Goal: Task Accomplishment & Management: Manage account settings

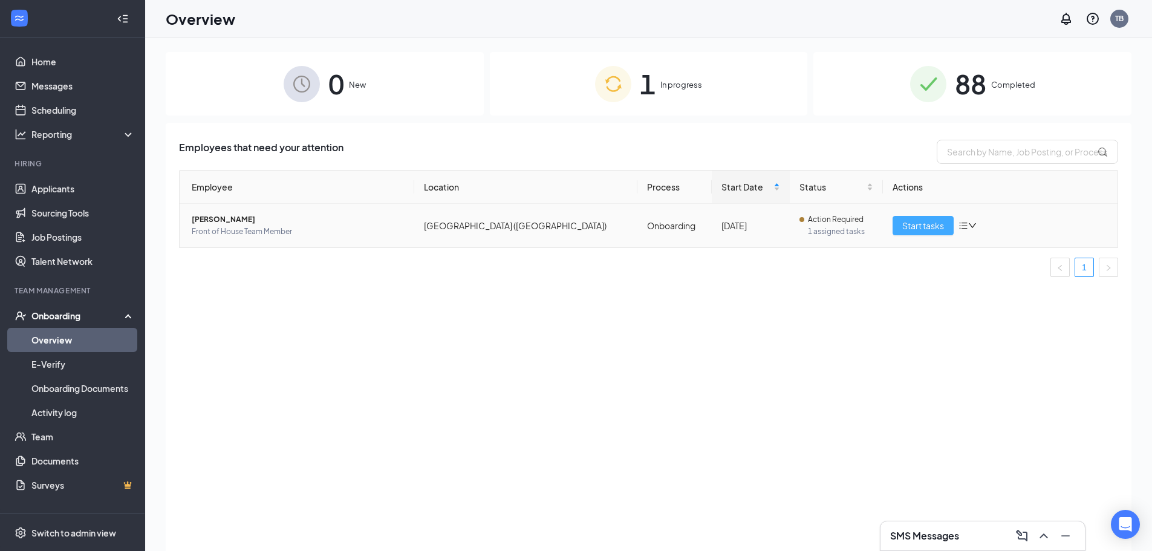
click at [913, 228] on span "Start tasks" at bounding box center [923, 225] width 42 height 13
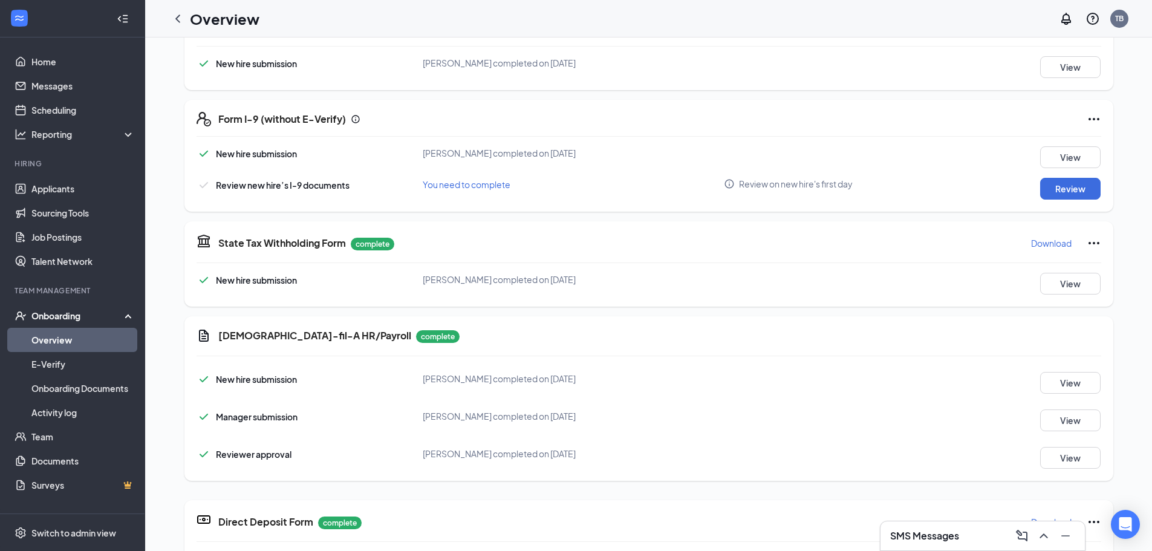
scroll to position [363, 0]
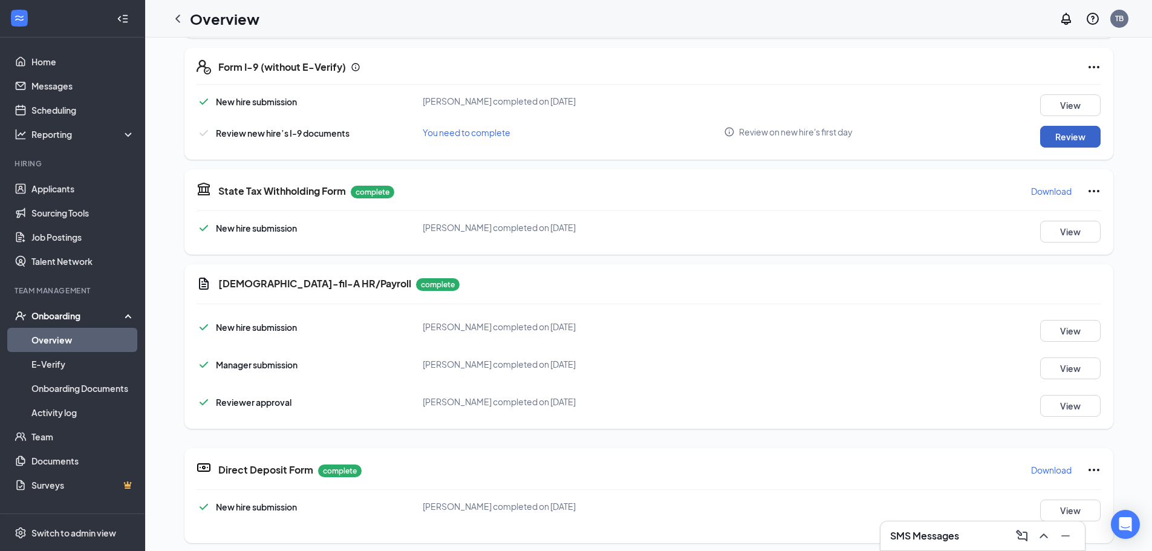
click at [1052, 138] on button "Review" at bounding box center [1070, 137] width 60 height 22
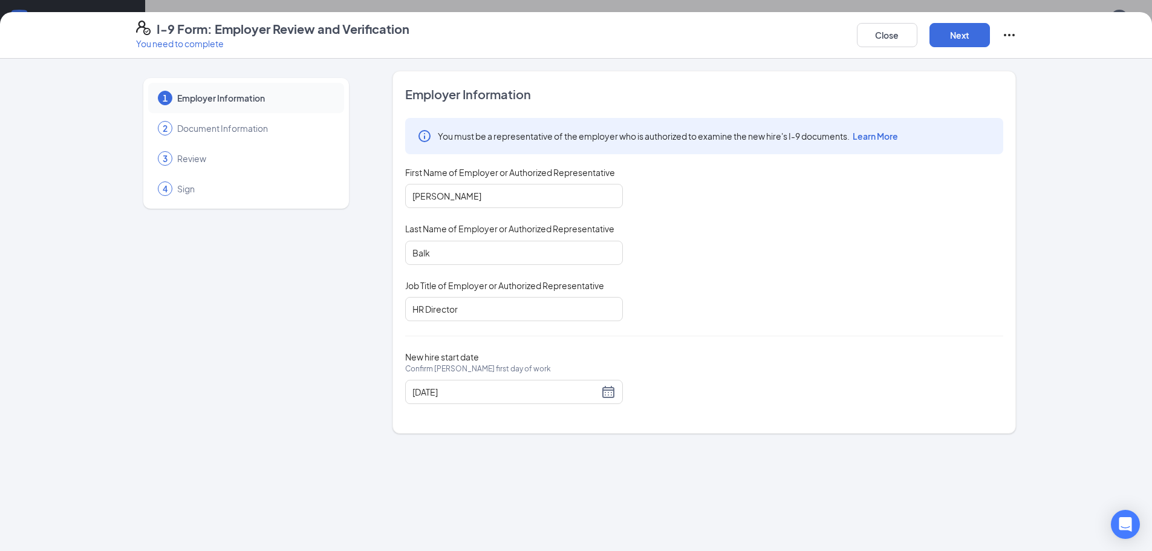
click at [956, 47] on div "Close Next" at bounding box center [937, 35] width 160 height 29
click at [957, 41] on button "Next" at bounding box center [959, 35] width 60 height 24
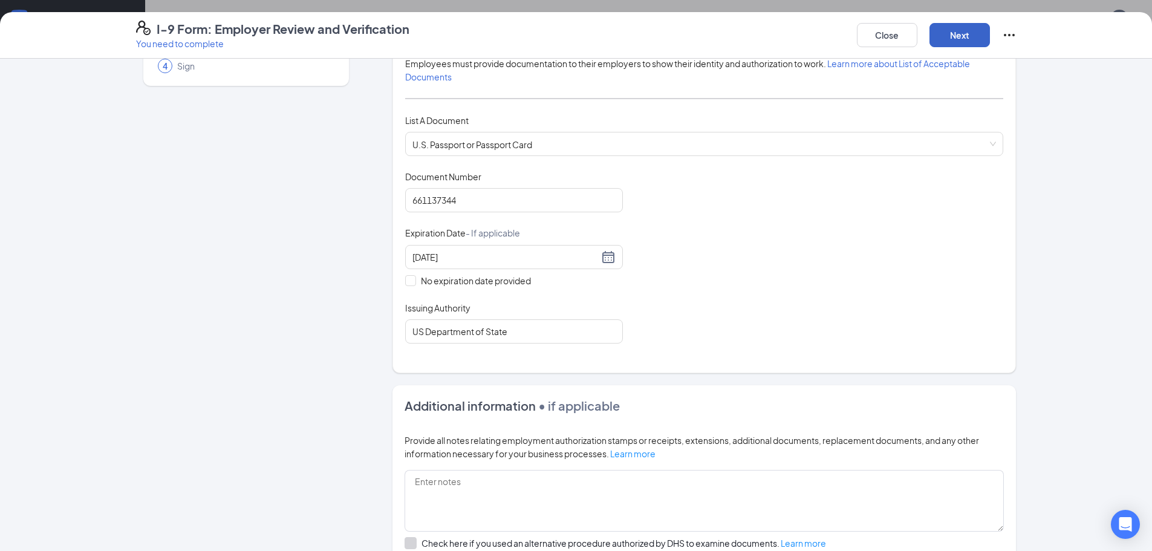
scroll to position [0, 0]
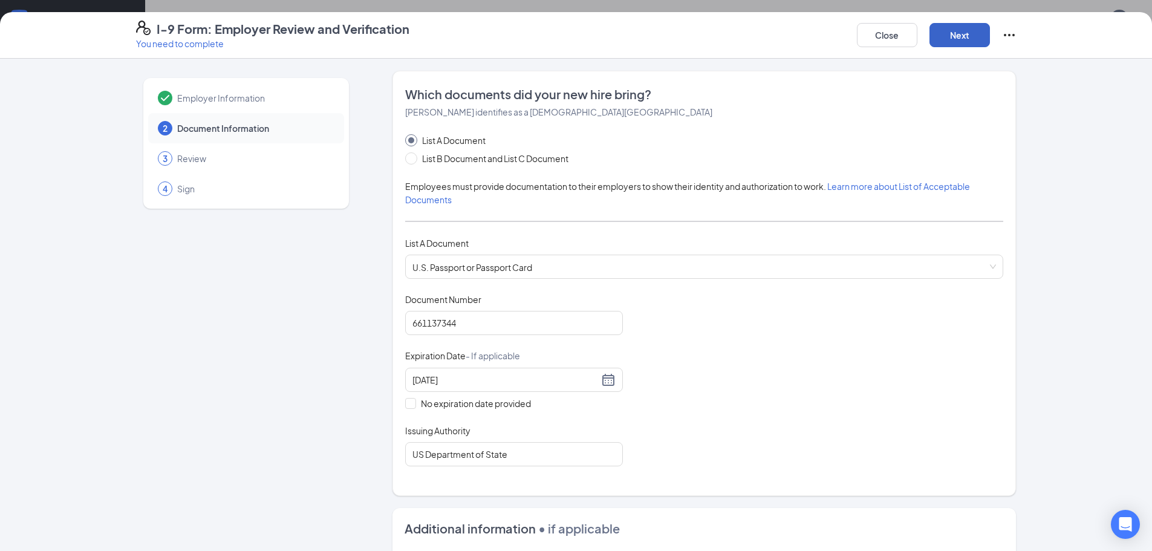
click at [971, 29] on button "Next" at bounding box center [959, 35] width 60 height 24
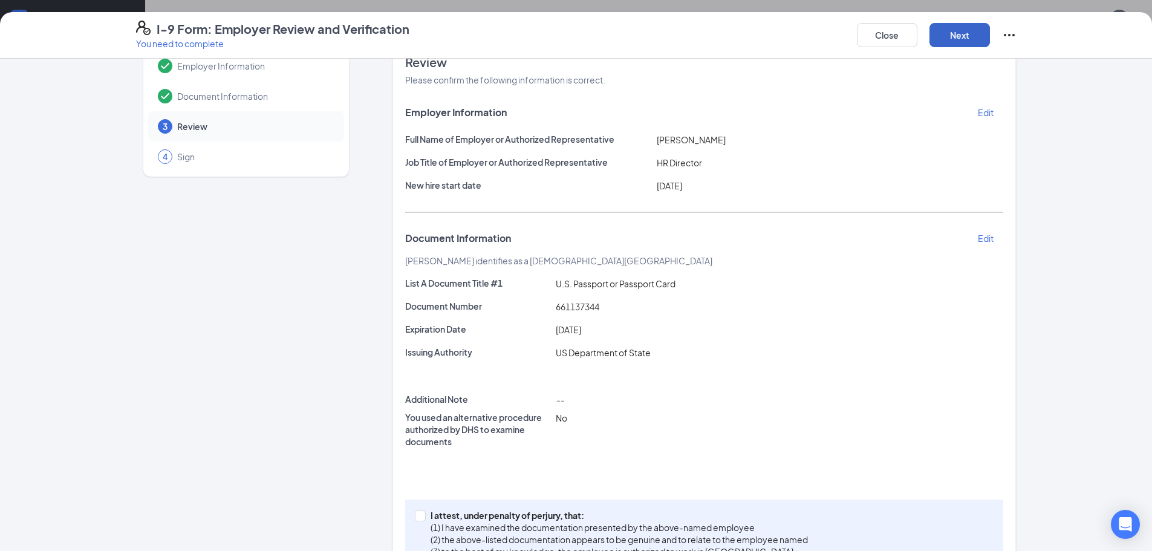
scroll to position [76, 0]
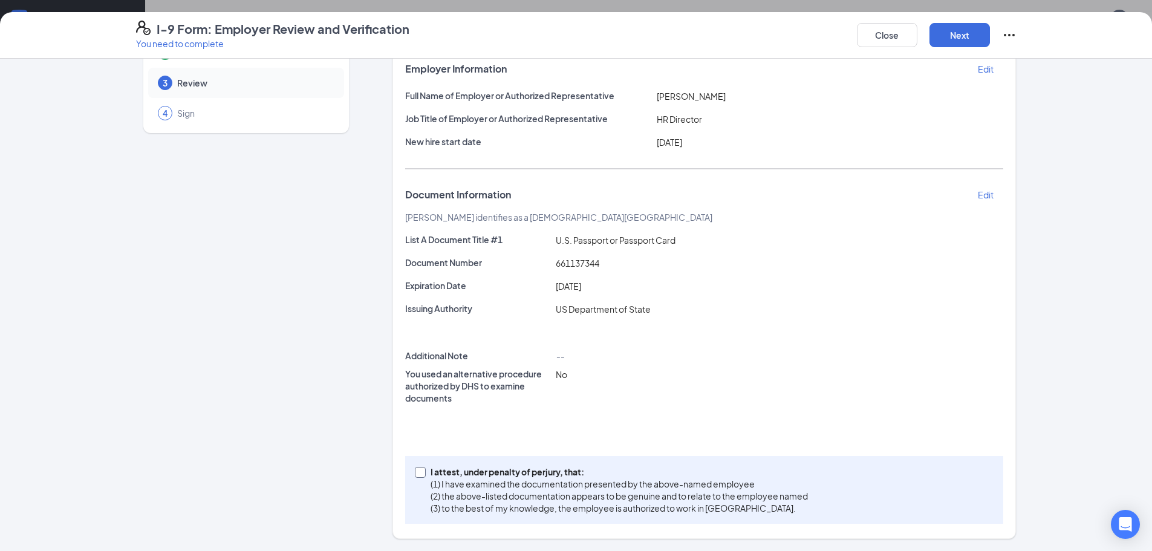
click at [415, 469] on input "I attest, under penalty of perjury, that: (1) I have examined the documentation…" at bounding box center [419, 471] width 8 height 8
checkbox input "true"
click at [962, 55] on div "I-9 Form: Employer Review and Verification You need to complete Close Next" at bounding box center [576, 35] width 1152 height 47
click at [968, 35] on button "Next" at bounding box center [959, 35] width 60 height 24
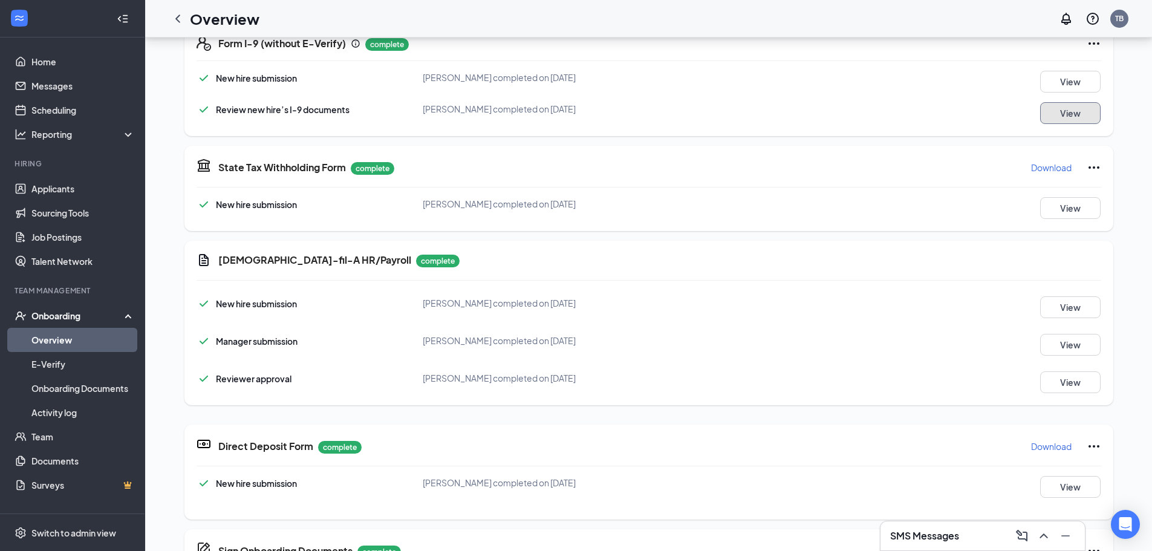
scroll to position [137, 0]
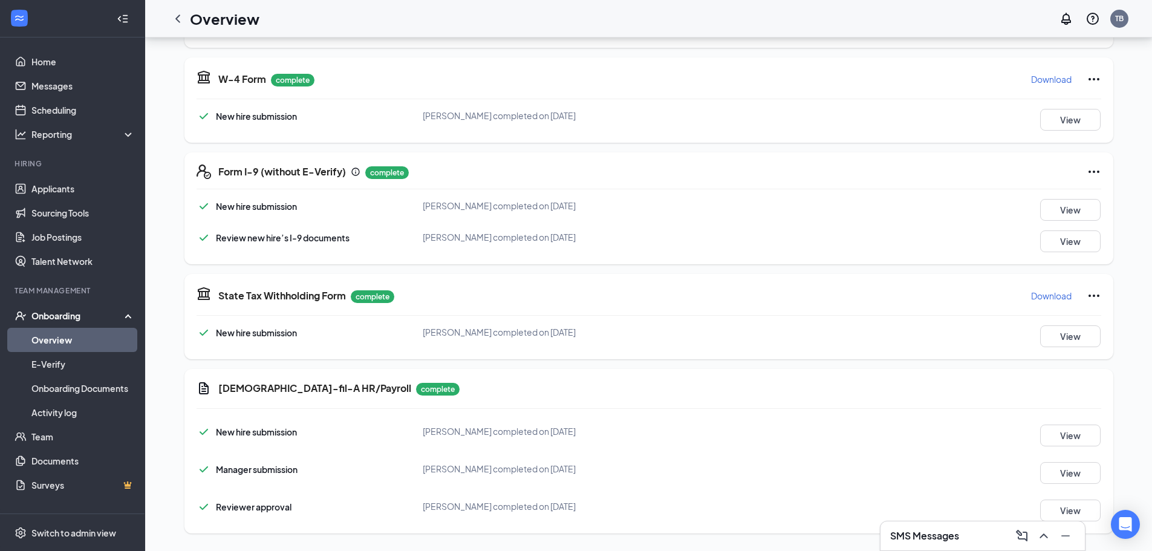
click at [178, 20] on icon "ChevronLeft" at bounding box center [177, 19] width 5 height 8
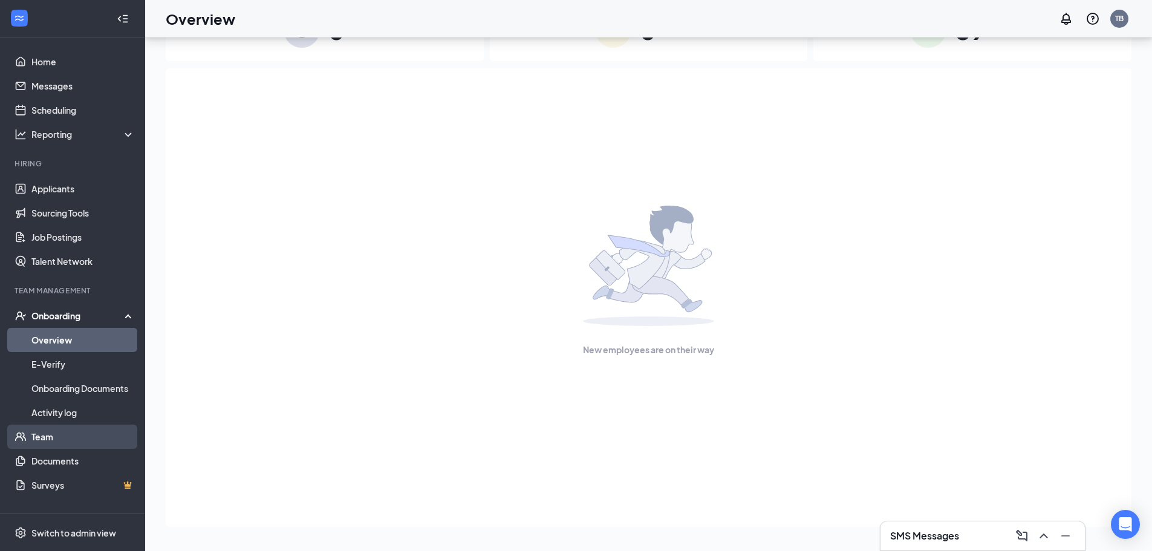
drag, startPoint x: 55, startPoint y: 435, endPoint x: 64, endPoint y: 430, distance: 10.3
click at [55, 435] on link "Team" at bounding box center [82, 437] width 103 height 24
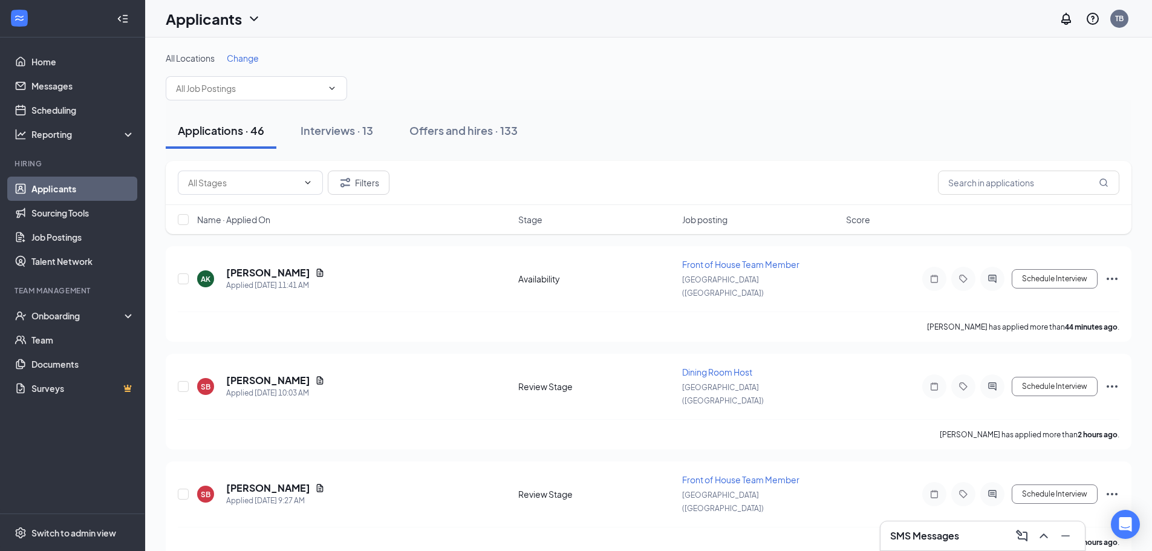
click at [261, 218] on span "Name · Applied On" at bounding box center [233, 219] width 73 height 12
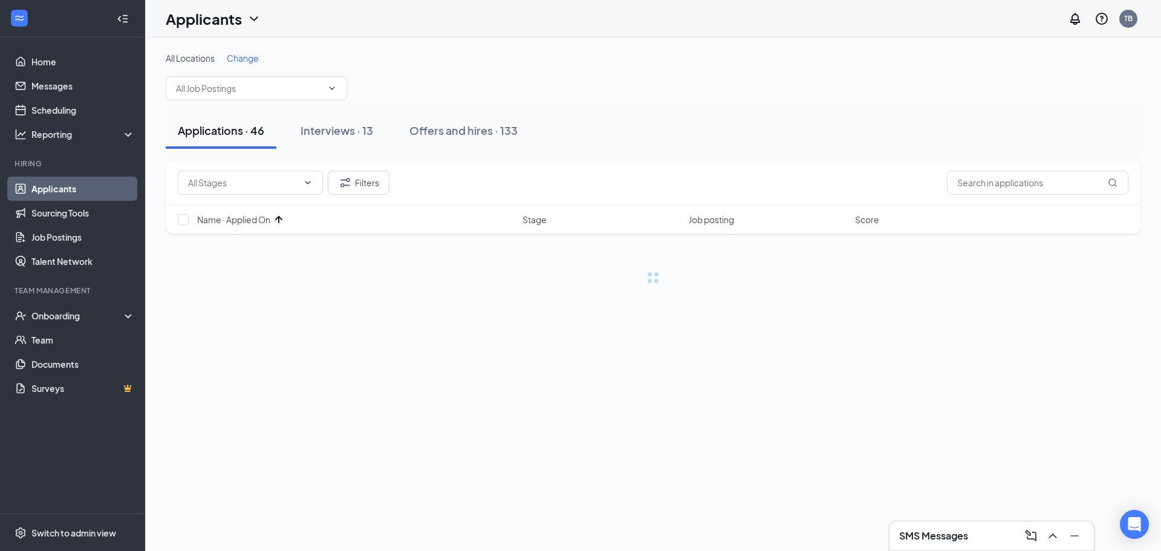
click at [827, 106] on div "Applications · 46 Interviews · 13 Offers and hires · 133" at bounding box center [653, 130] width 975 height 60
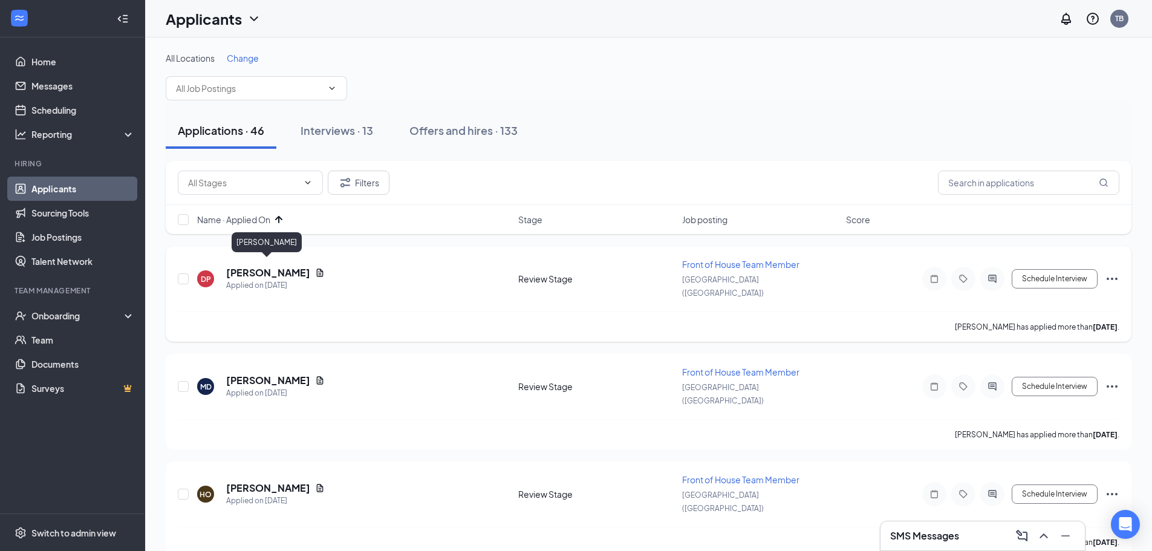
click at [267, 266] on h5 "[PERSON_NAME]" at bounding box center [268, 272] width 84 height 13
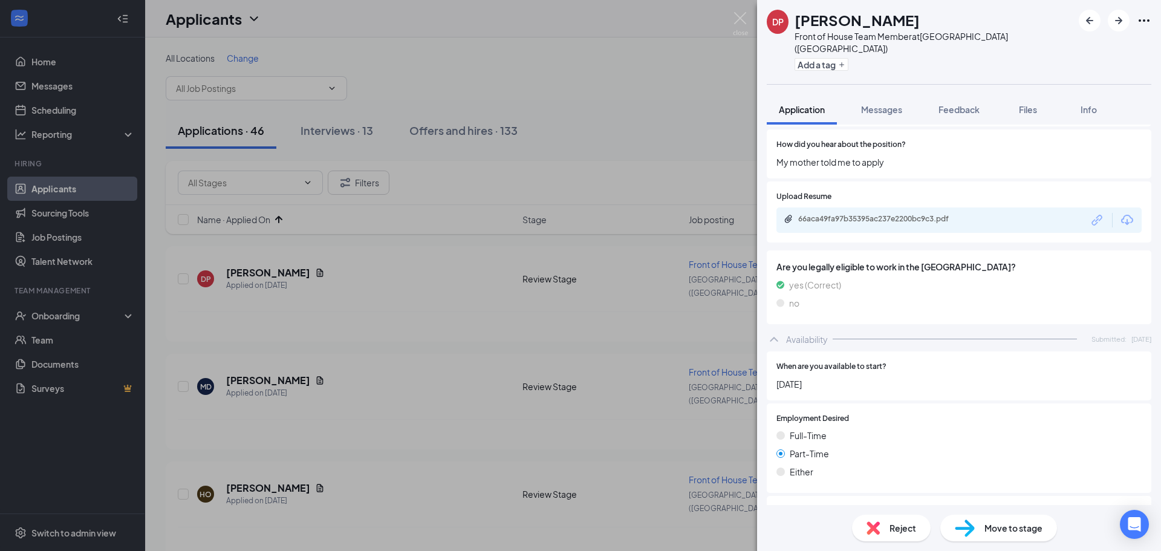
scroll to position [363, 0]
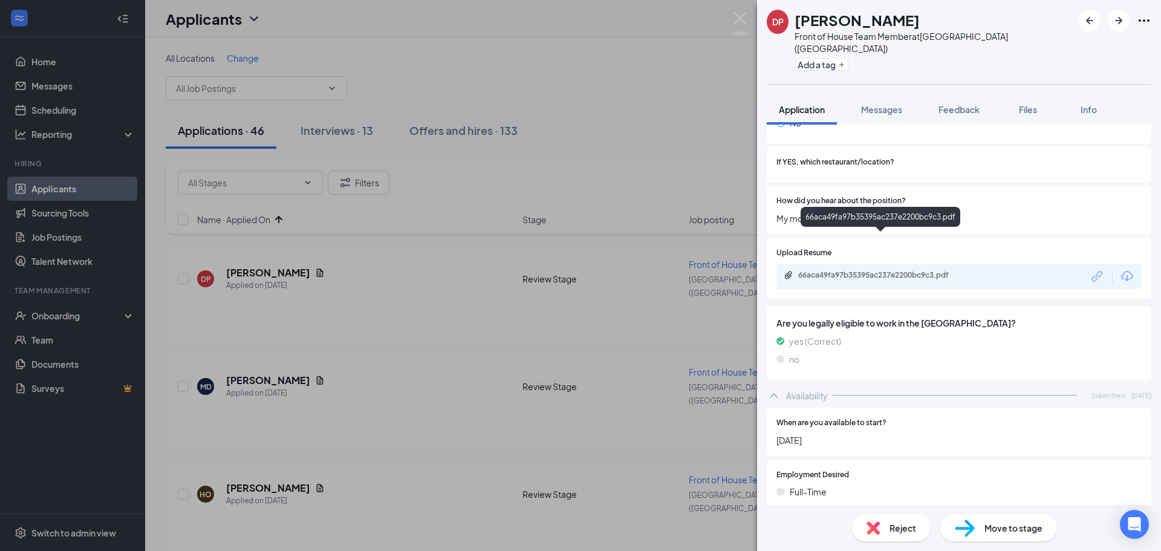
click at [848, 270] on div "66aca49fa97b35395ac237e2200bc9c3.pdf" at bounding box center [882, 275] width 169 height 10
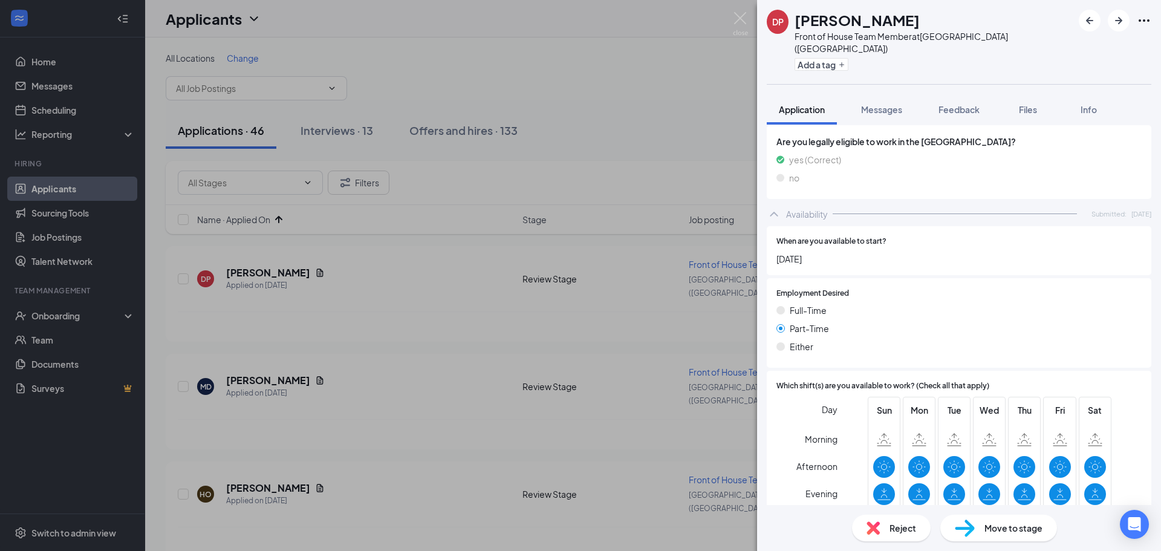
scroll to position [607, 0]
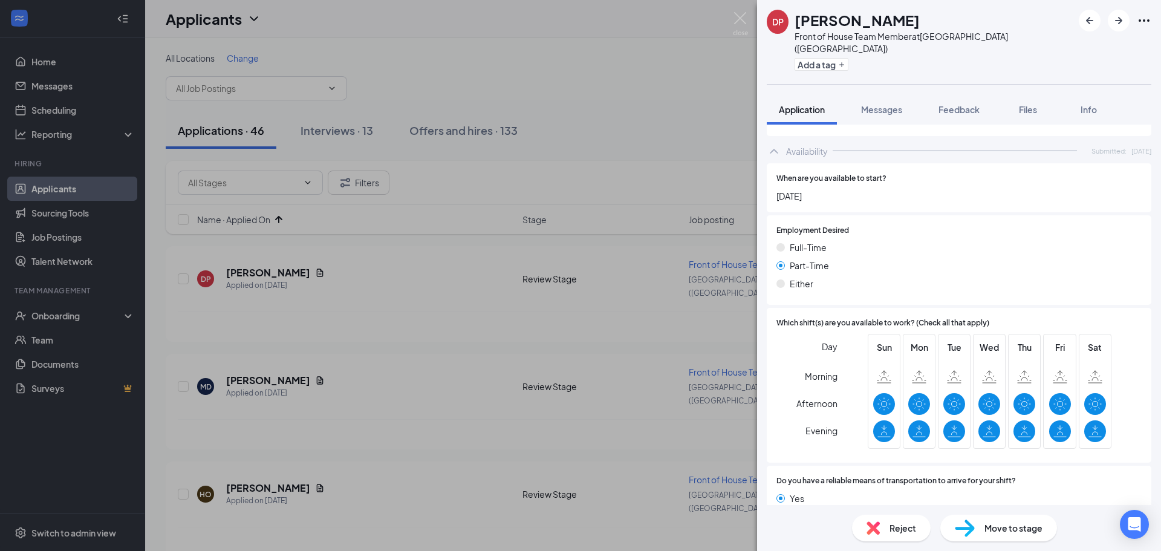
click at [891, 535] on div "Reject" at bounding box center [891, 528] width 79 height 27
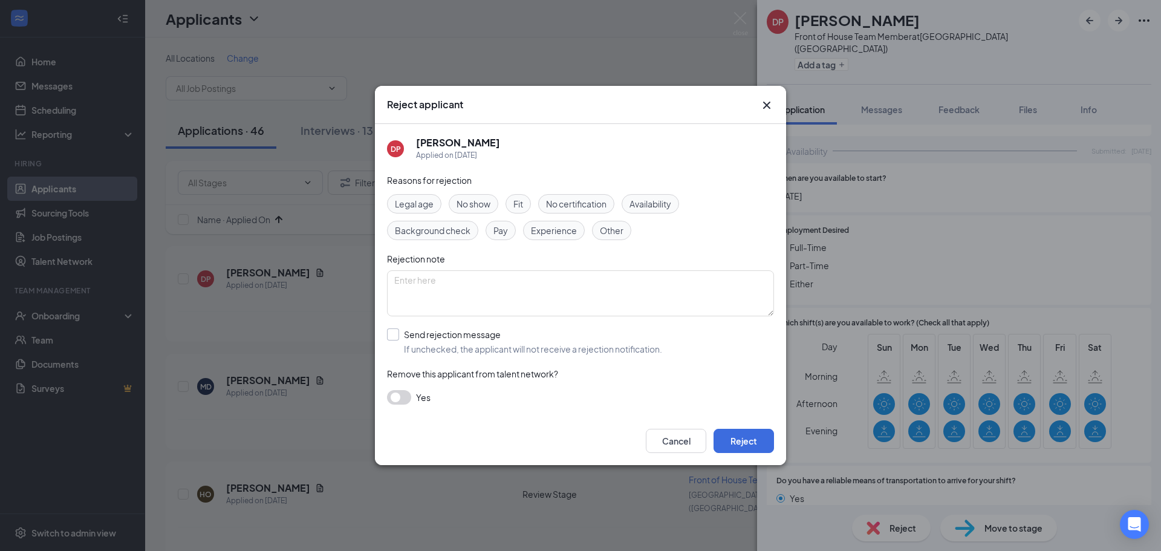
click at [421, 331] on input "Send rejection message If unchecked, the applicant will not receive a rejection…" at bounding box center [524, 341] width 275 height 27
checkbox input "true"
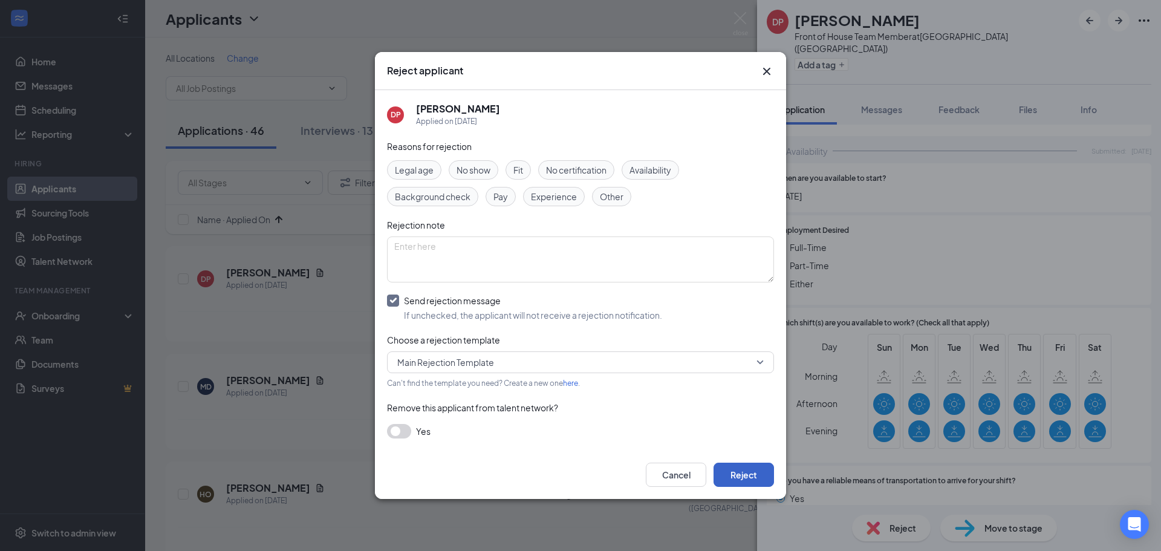
click at [764, 470] on button "Reject" at bounding box center [744, 475] width 60 height 24
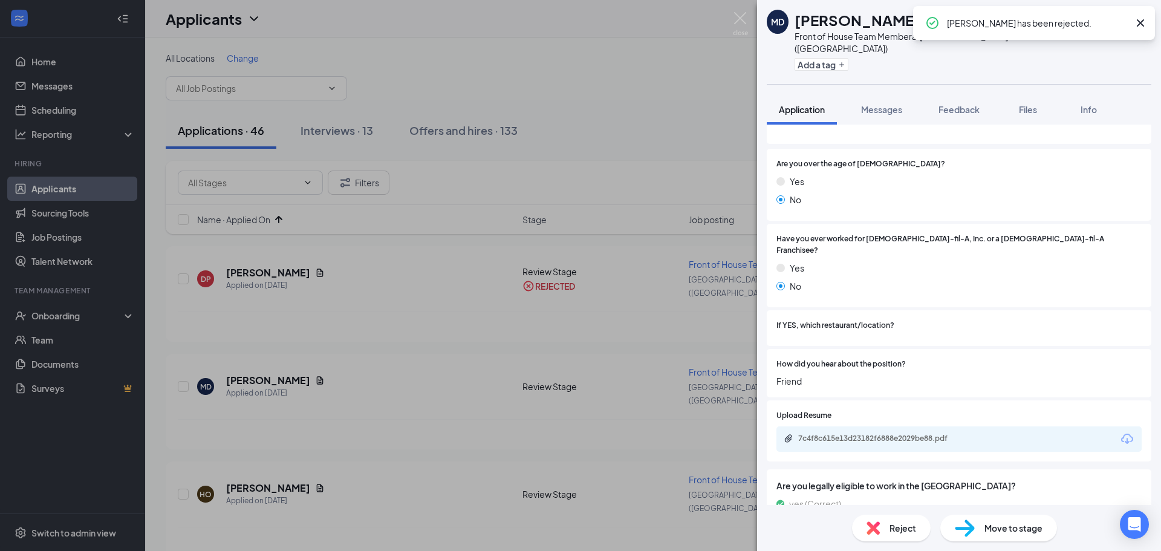
scroll to position [181, 0]
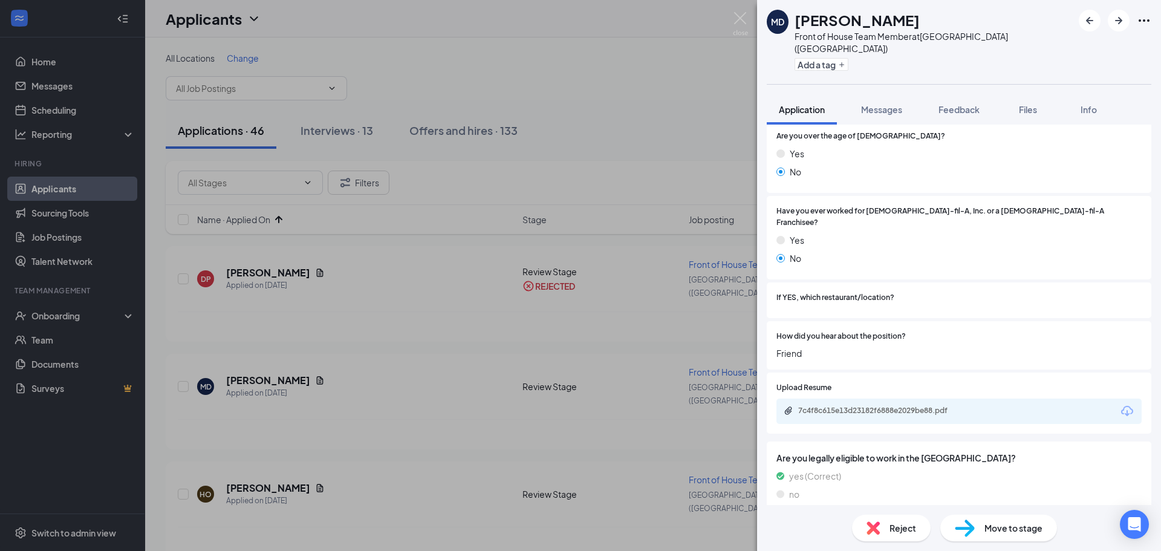
click at [882, 406] on div "7c4f8c615e13d23182f6888e2029be88.pdf" at bounding box center [882, 411] width 169 height 10
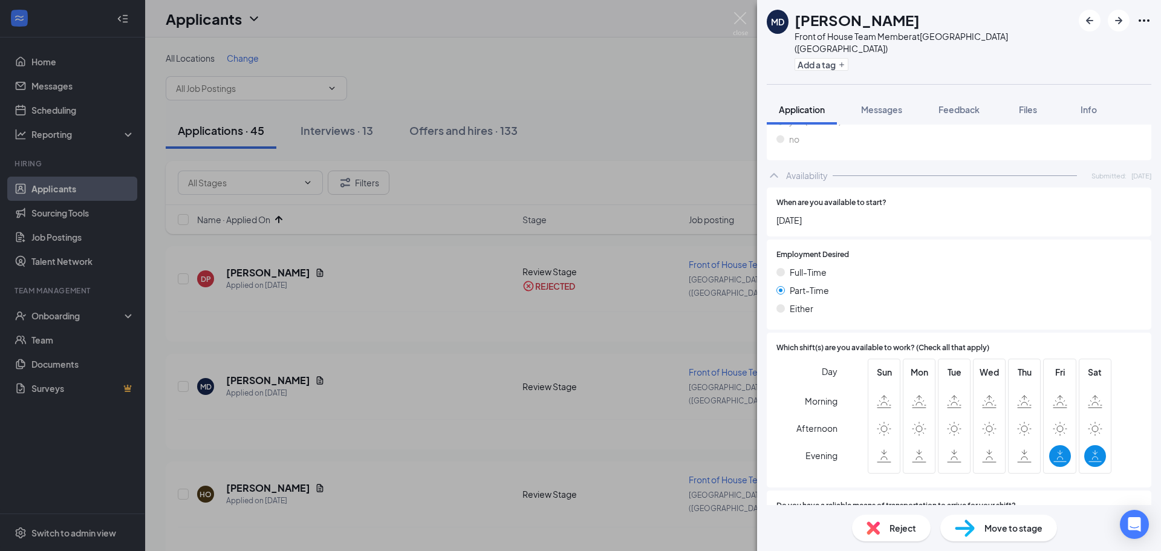
scroll to position [573, 0]
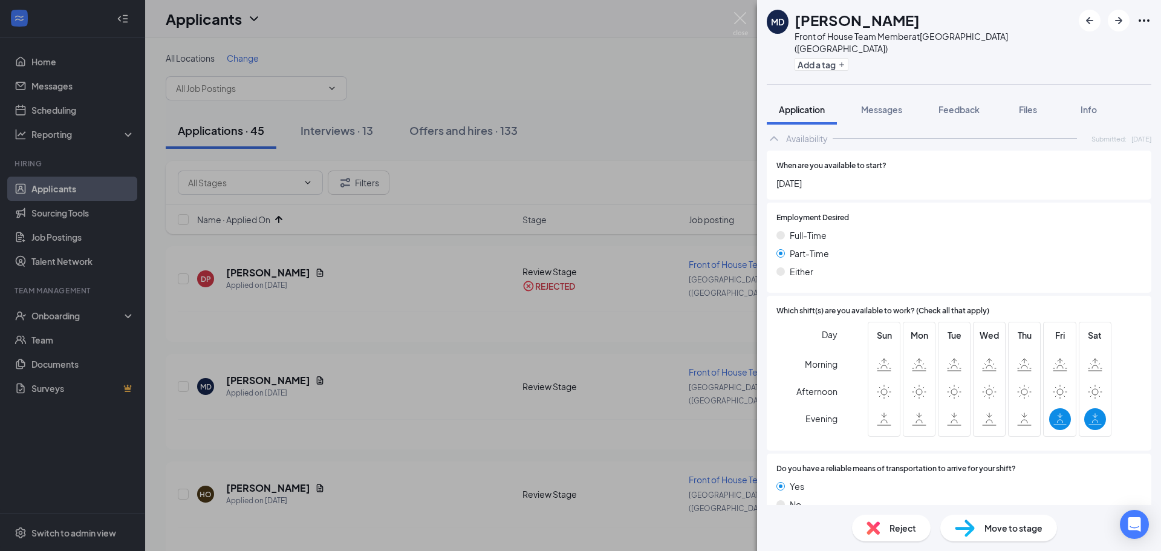
click at [888, 518] on div "Reject" at bounding box center [891, 528] width 79 height 27
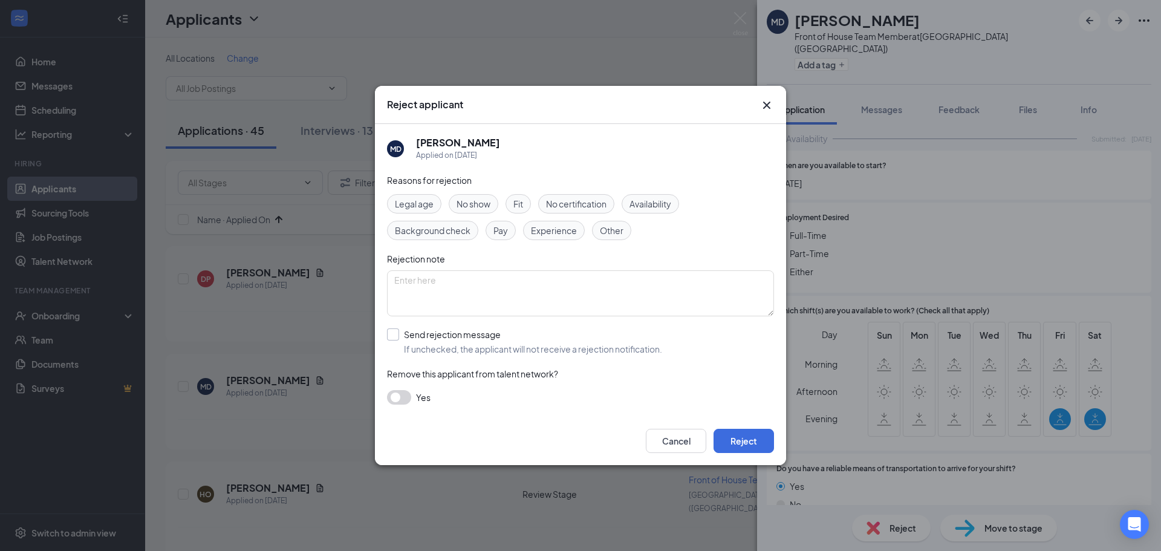
click at [430, 337] on input "Send rejection message If unchecked, the applicant will not receive a rejection…" at bounding box center [524, 341] width 275 height 27
checkbox input "true"
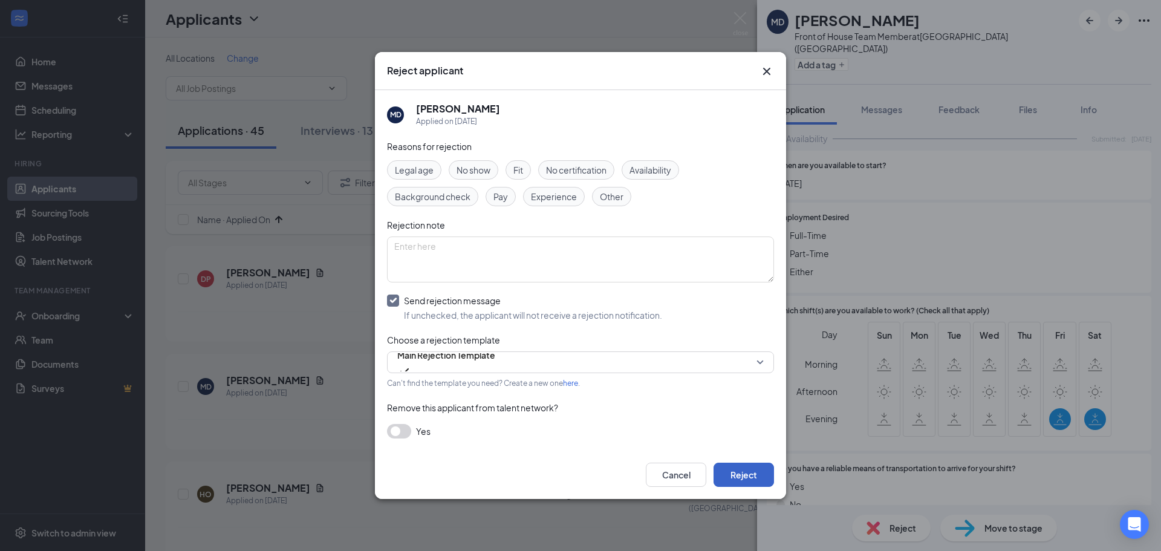
click at [725, 463] on button "Reject" at bounding box center [744, 475] width 60 height 24
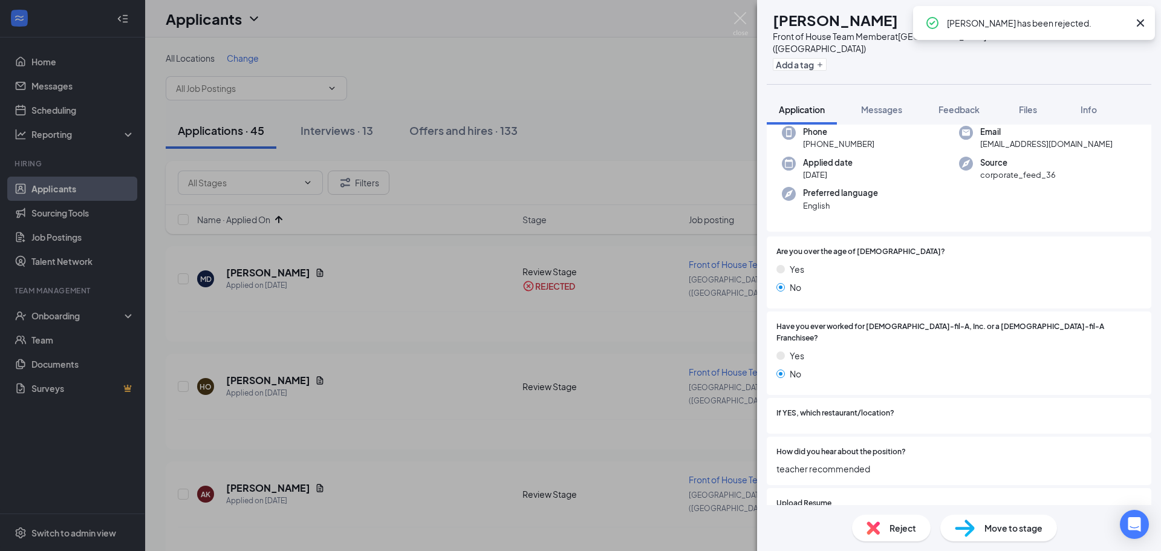
scroll to position [181, 0]
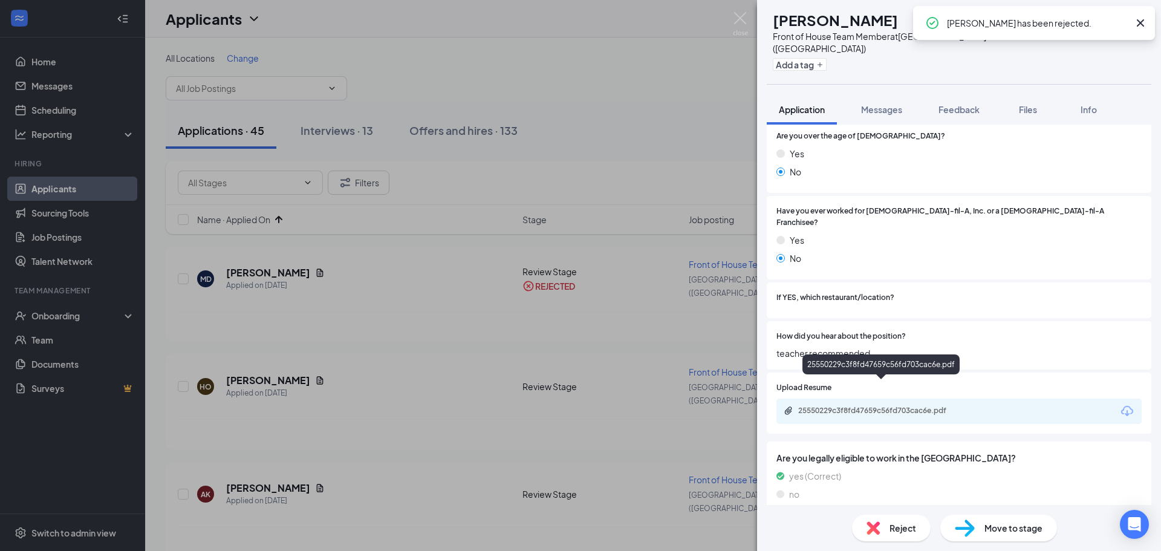
click at [888, 406] on div "25550229c3f8fd47659c56fd703cac6e.pdf" at bounding box center [882, 411] width 169 height 10
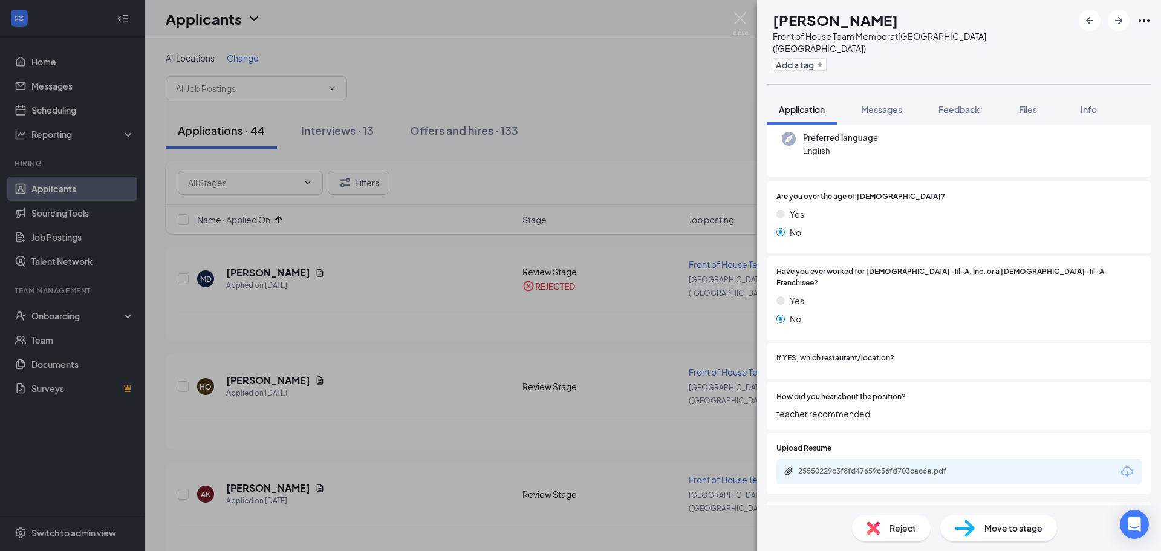
scroll to position [423, 0]
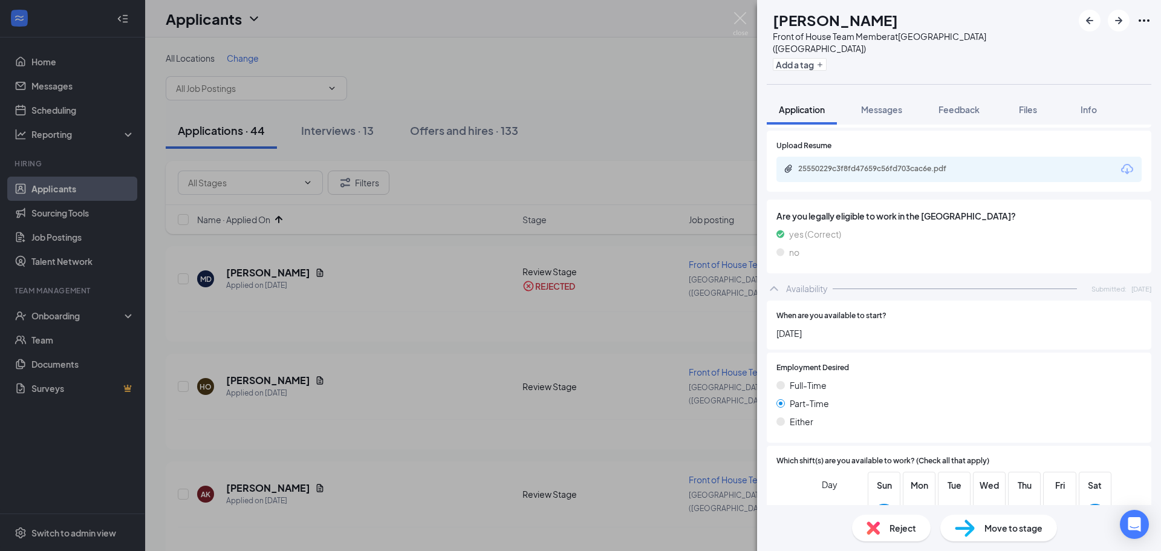
click at [880, 527] on div "Reject" at bounding box center [891, 528] width 79 height 27
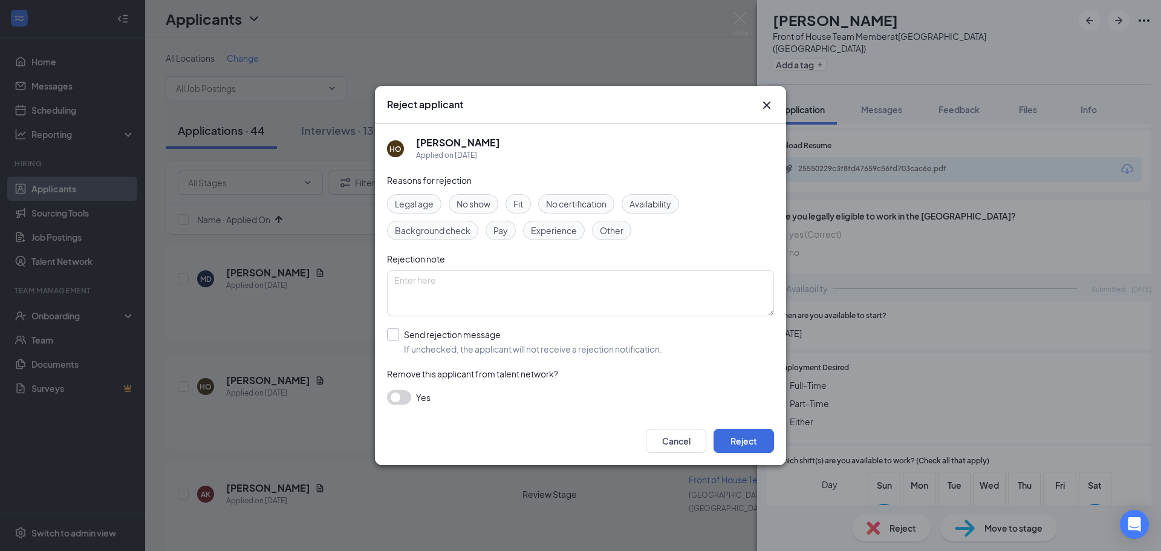
click at [418, 348] on input "Send rejection message If unchecked, the applicant will not receive a rejection…" at bounding box center [524, 341] width 275 height 27
checkbox input "true"
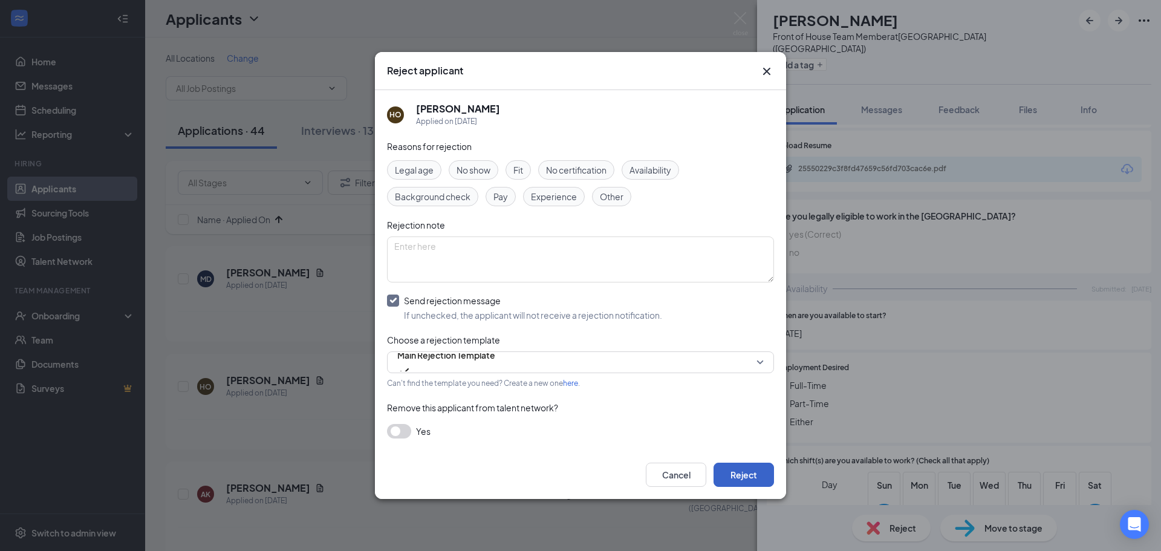
click at [752, 472] on button "Reject" at bounding box center [744, 475] width 60 height 24
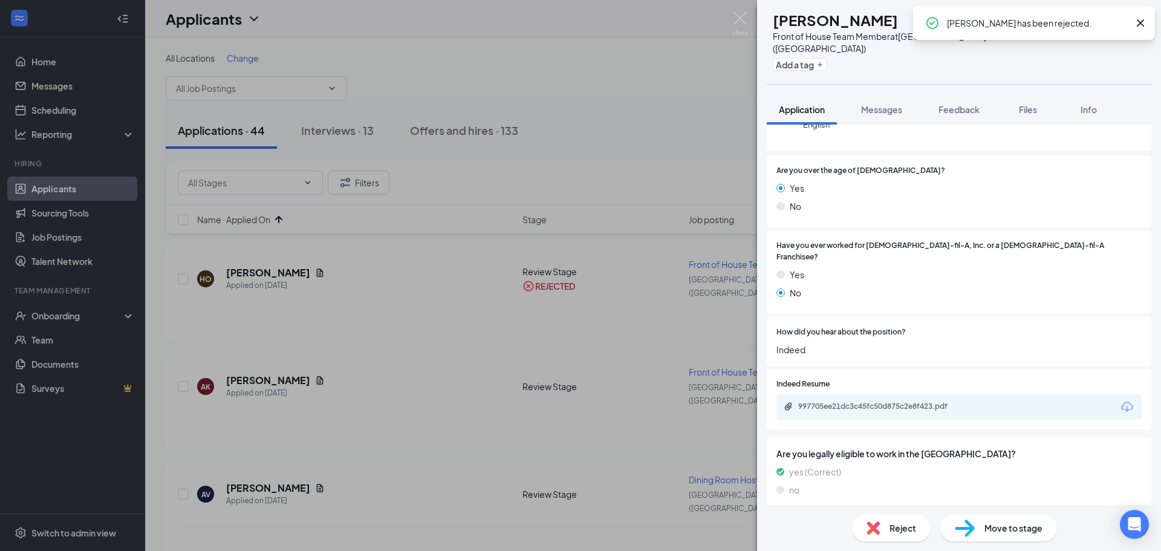
scroll to position [181, 0]
click at [881, 401] on div "997705ee21dc3c45fc50d875c2e8f423.pdf" at bounding box center [882, 406] width 169 height 10
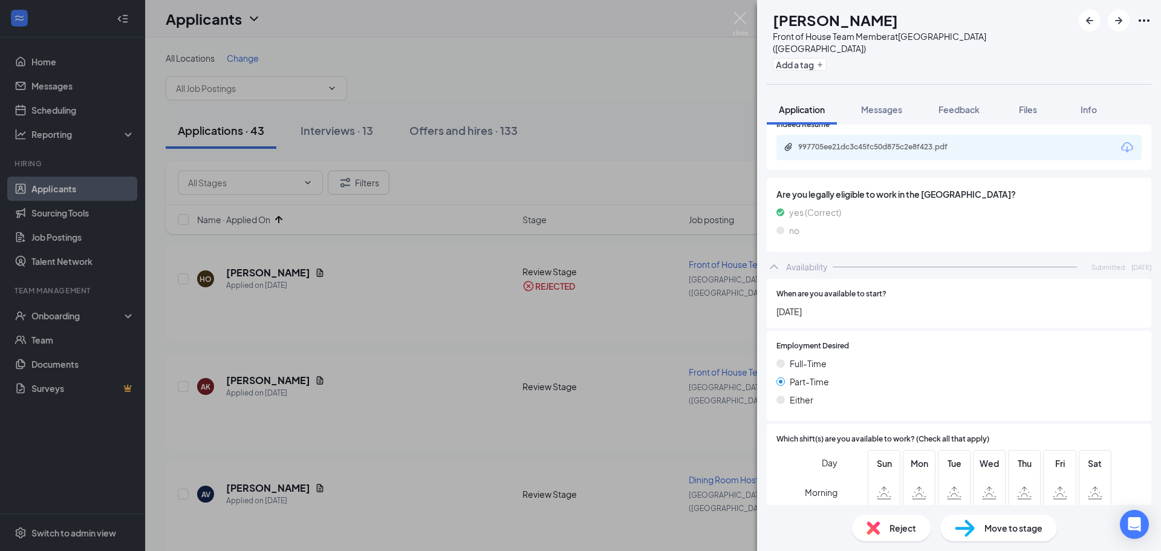
scroll to position [544, 0]
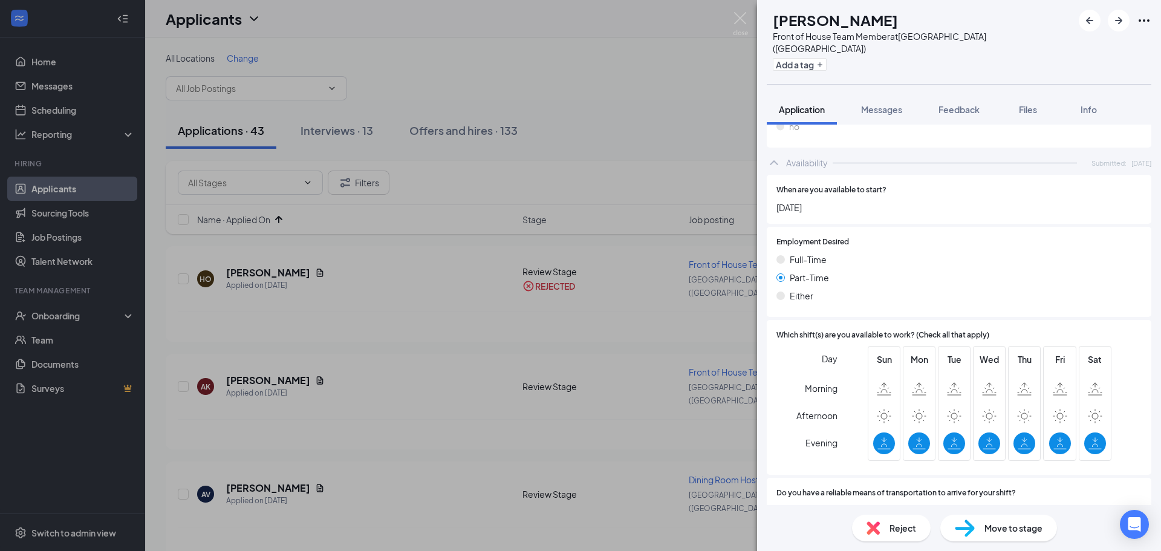
click at [899, 530] on span "Reject" at bounding box center [903, 527] width 27 height 13
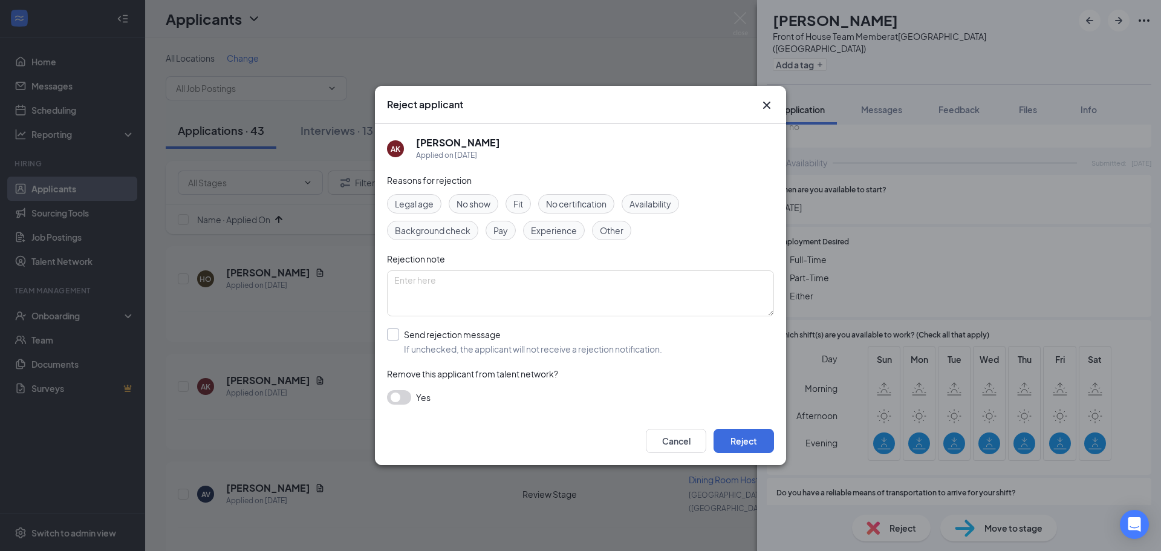
click at [437, 341] on input "Send rejection message If unchecked, the applicant will not receive a rejection…" at bounding box center [524, 341] width 275 height 27
checkbox input "true"
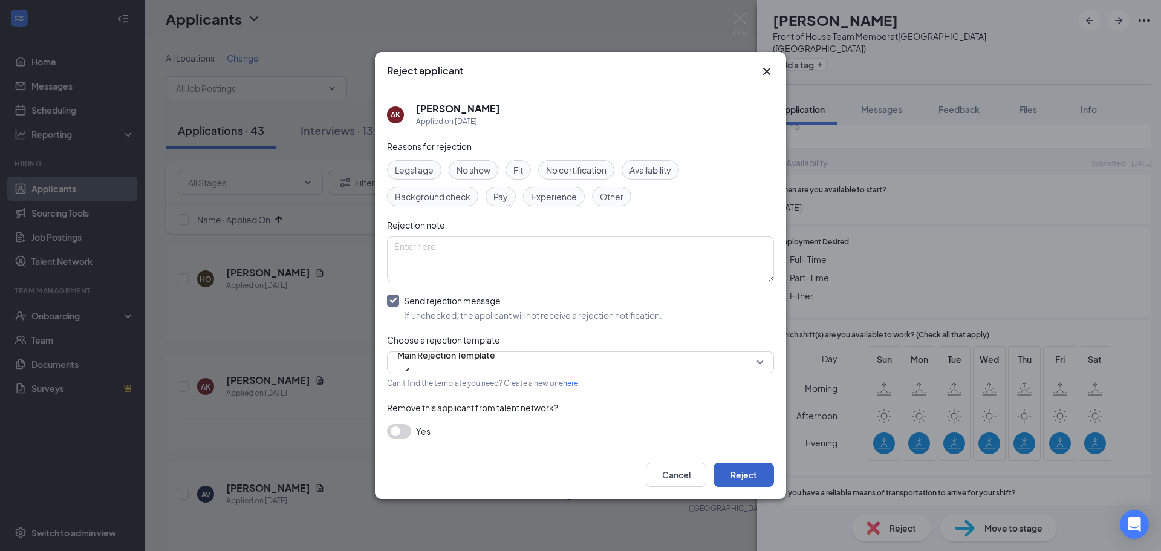
click at [770, 477] on button "Reject" at bounding box center [744, 475] width 60 height 24
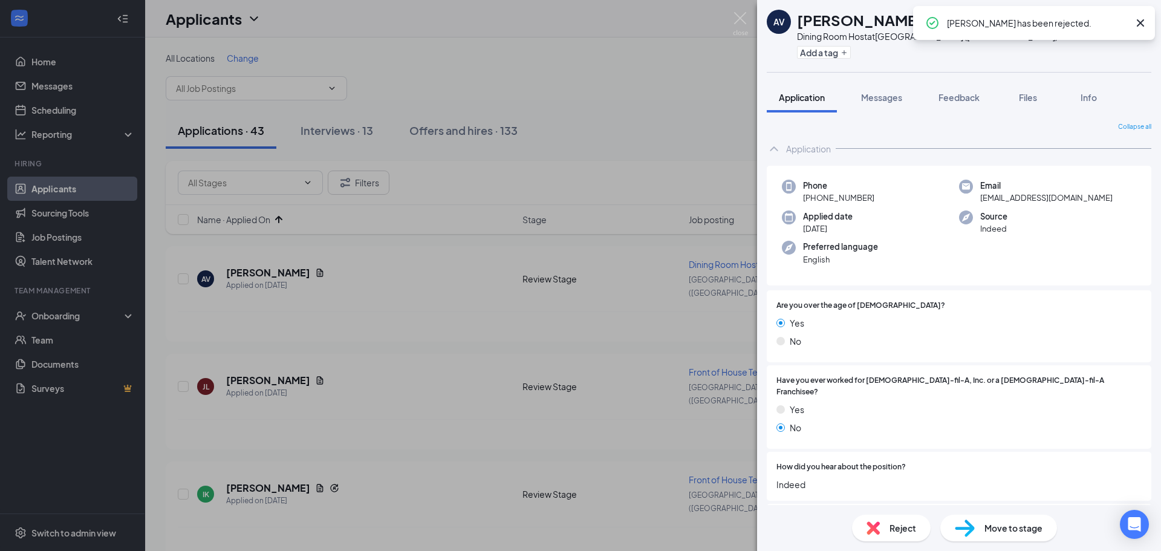
scroll to position [181, 0]
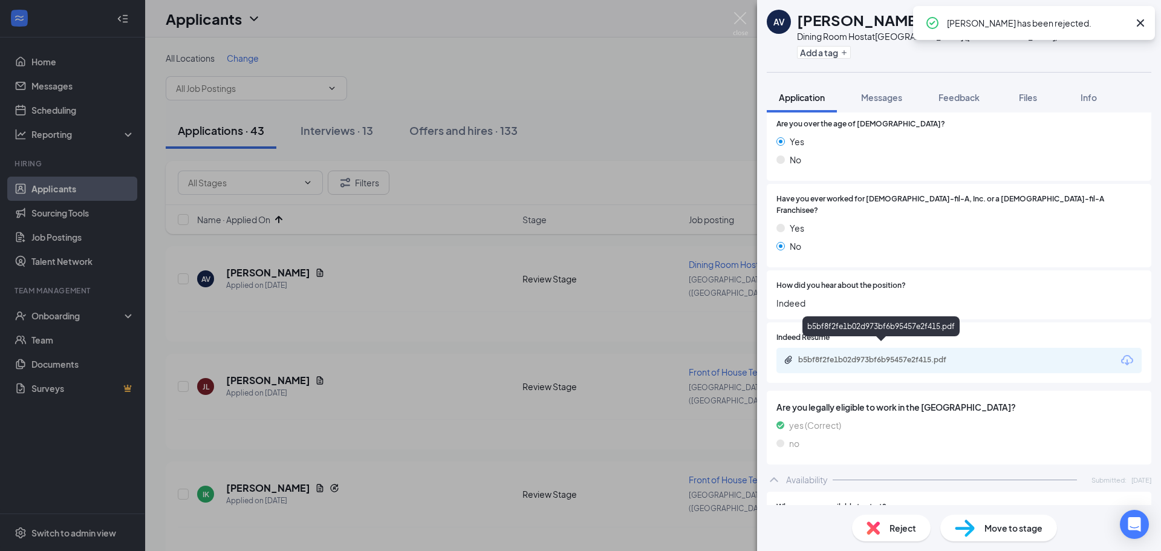
click at [888, 355] on div "b5bf8f2fe1b02d973bf6b95457e2f415.pdf" at bounding box center [882, 360] width 169 height 10
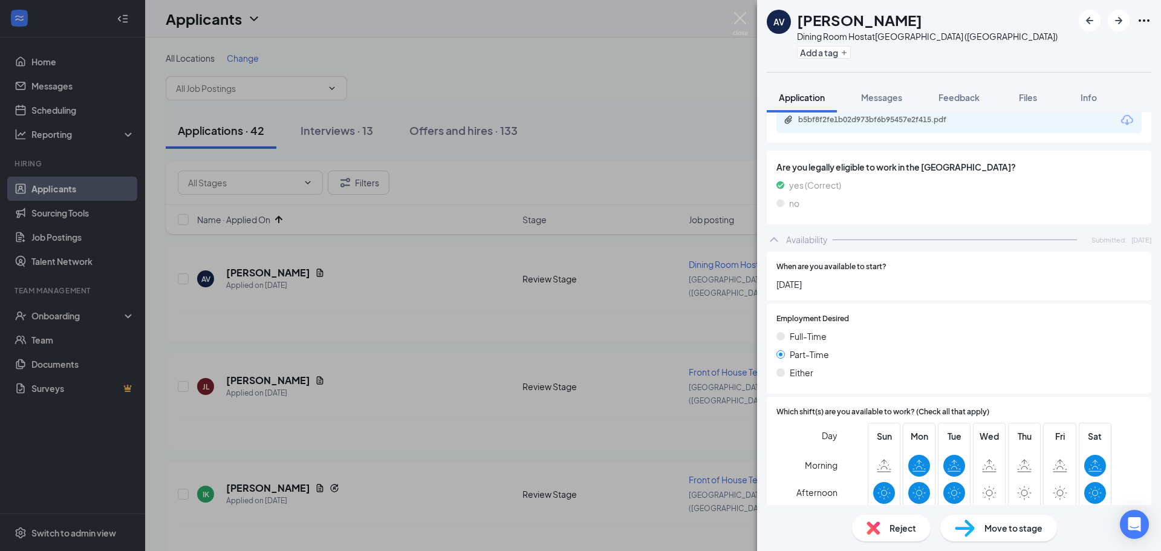
scroll to position [535, 0]
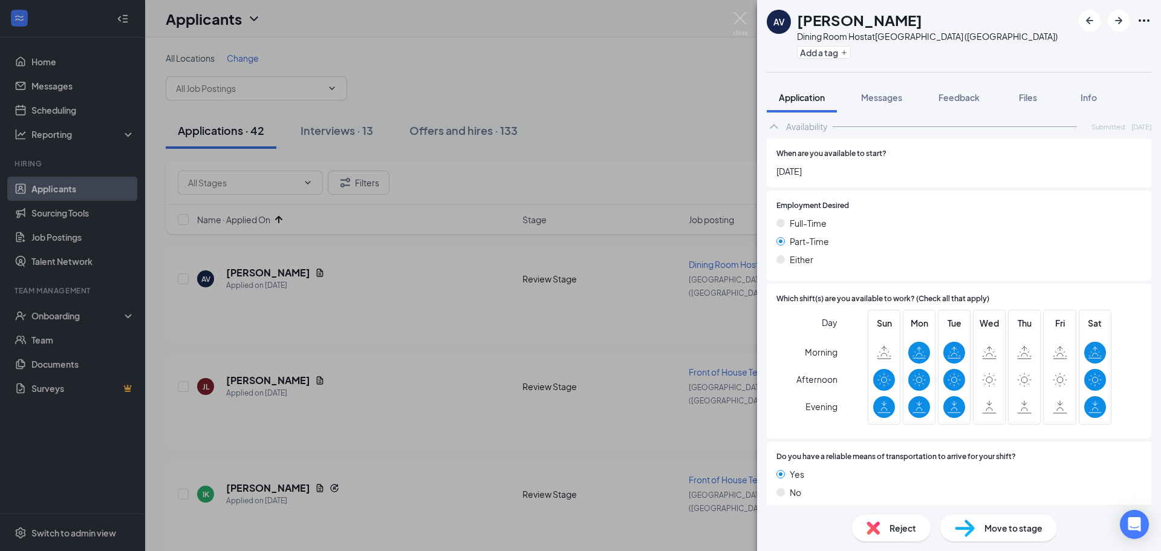
click at [891, 529] on span "Reject" at bounding box center [903, 527] width 27 height 13
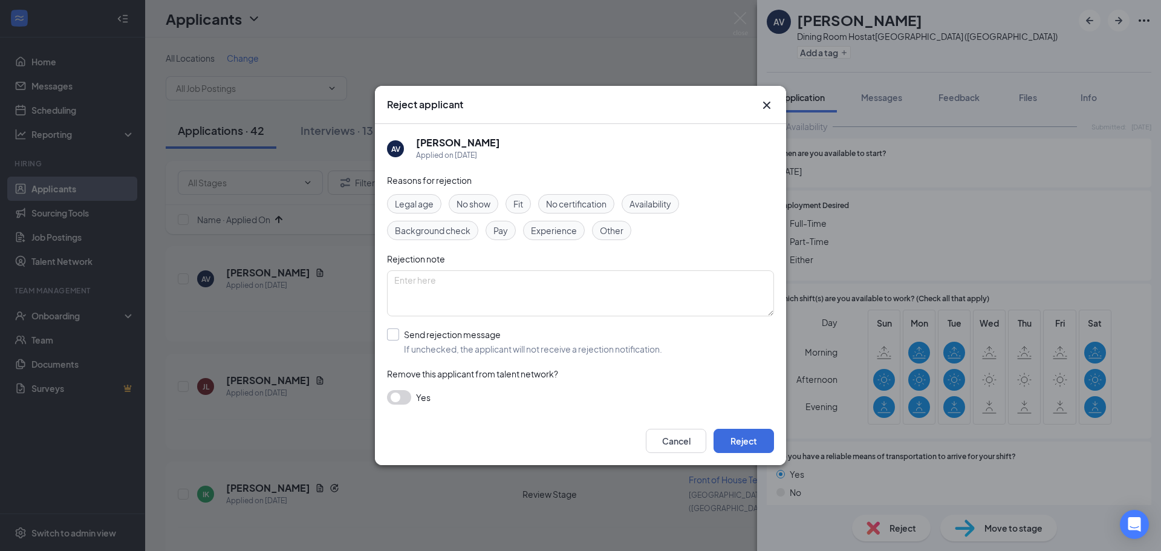
click at [434, 351] on input "Send rejection message If unchecked, the applicant will not receive a rejection…" at bounding box center [524, 341] width 275 height 27
checkbox input "true"
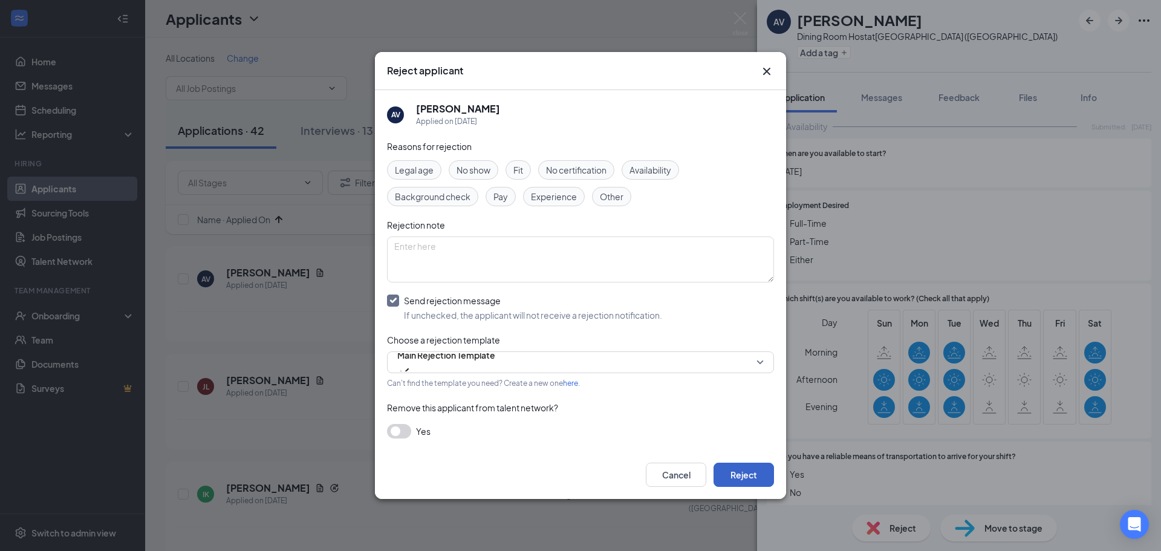
click at [764, 474] on button "Reject" at bounding box center [744, 475] width 60 height 24
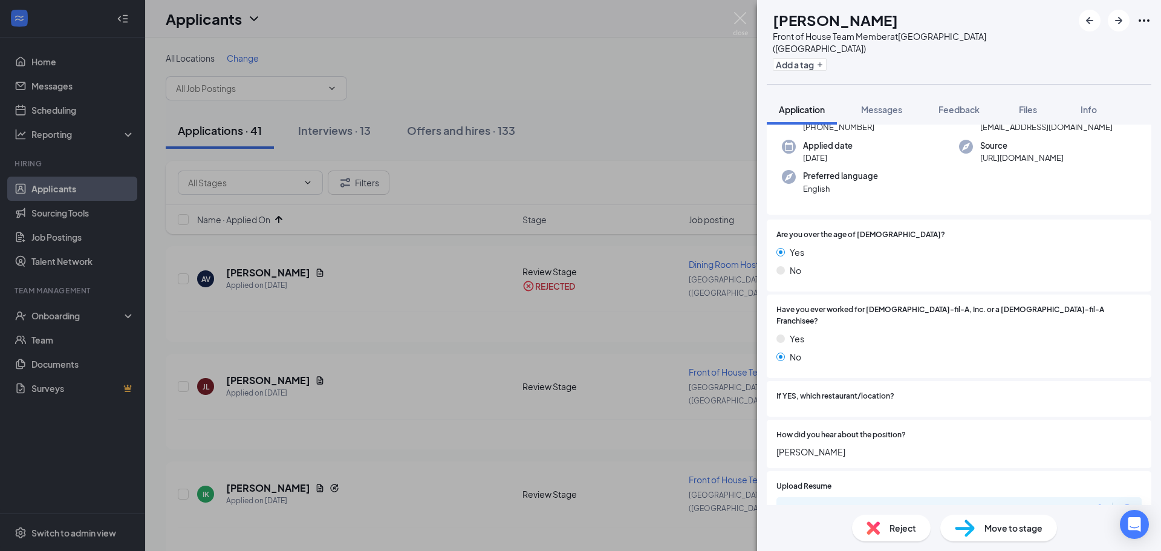
scroll to position [181, 0]
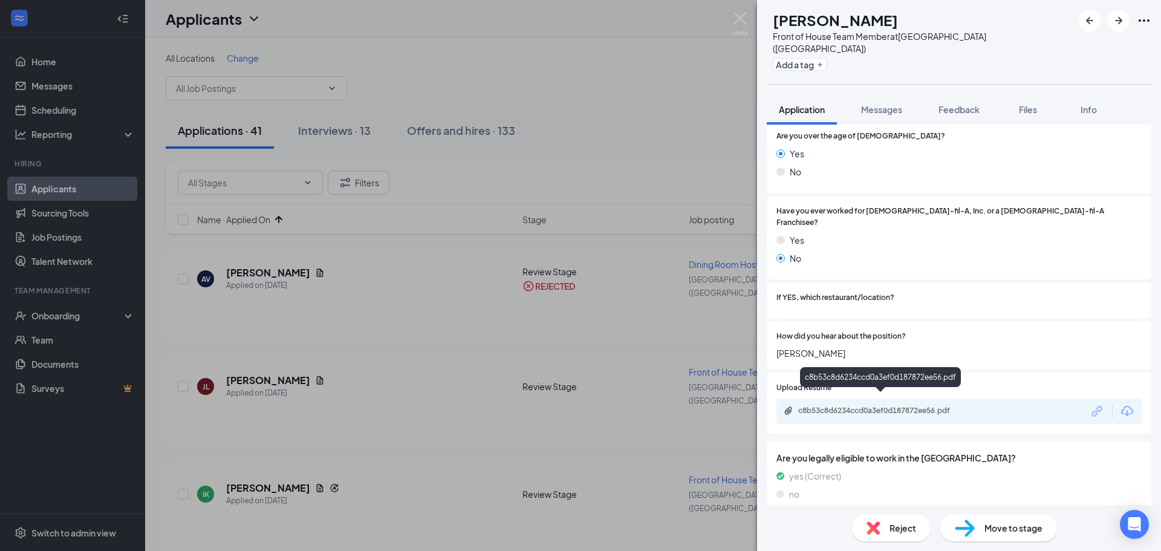
click at [885, 406] on div "c8b53c8d6234ccd0a3ef0d187872ee56.pdf" at bounding box center [882, 411] width 169 height 10
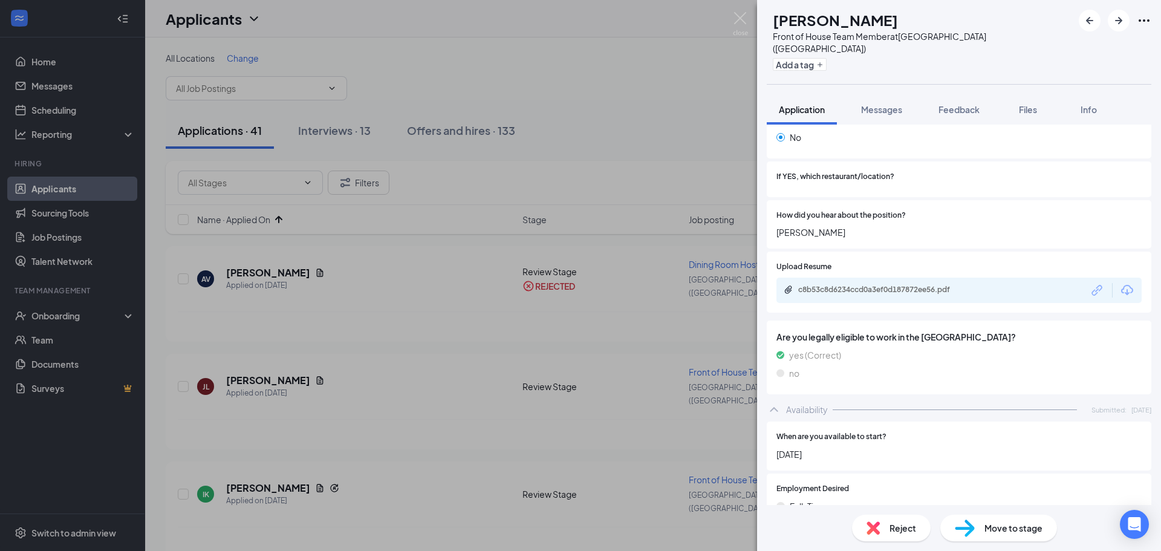
scroll to position [585, 0]
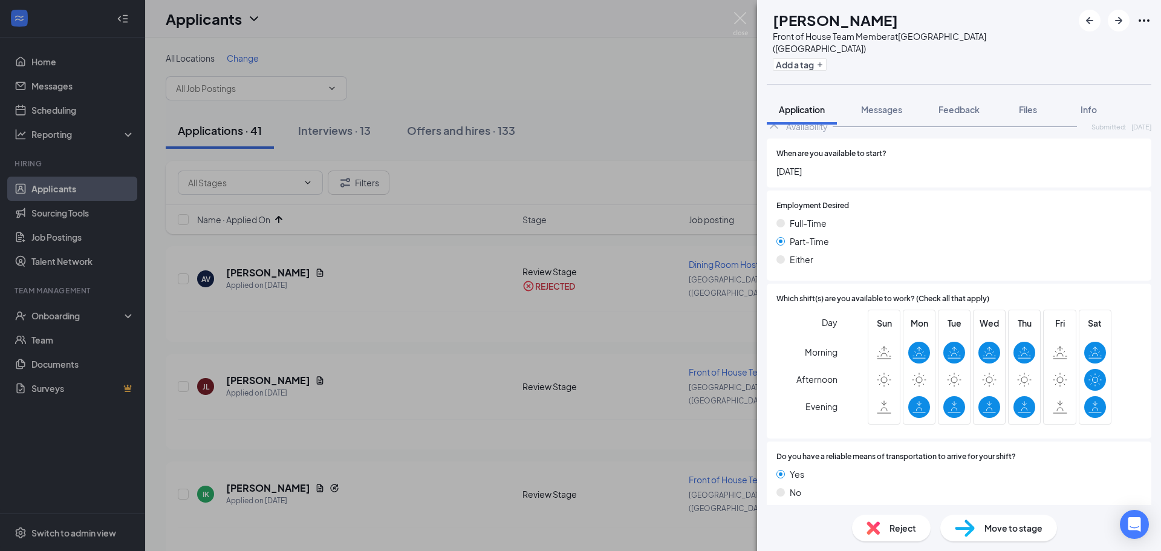
click at [1012, 524] on span "Move to stage" at bounding box center [1013, 527] width 58 height 13
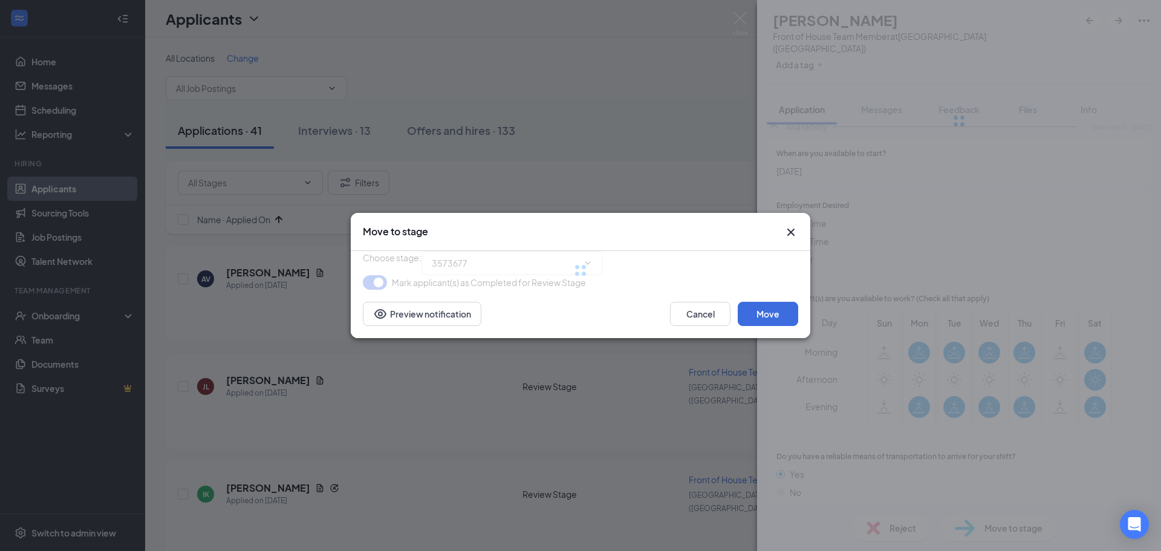
type input "Onsite Interview (next stage)"
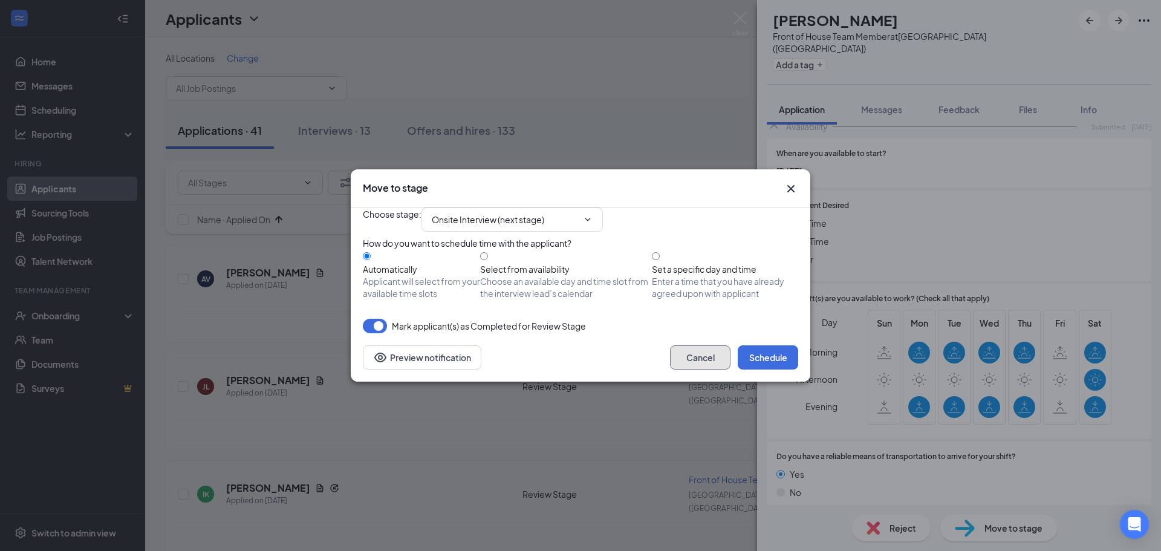
click at [692, 369] on button "Cancel" at bounding box center [700, 357] width 60 height 24
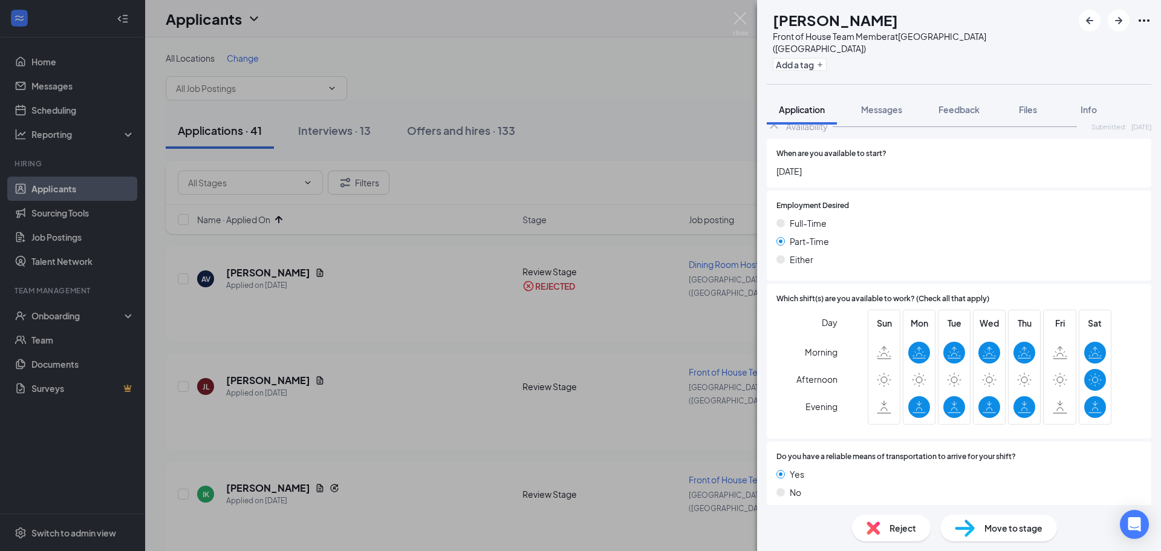
click at [1032, 521] on span "Move to stage" at bounding box center [1013, 527] width 58 height 13
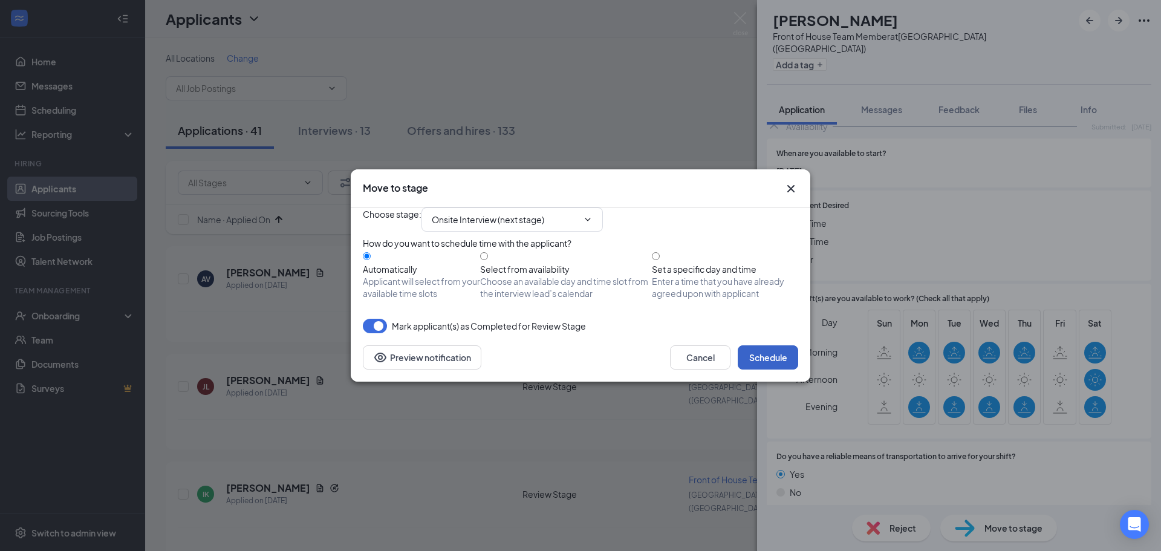
click at [789, 369] on button "Schedule" at bounding box center [768, 357] width 60 height 24
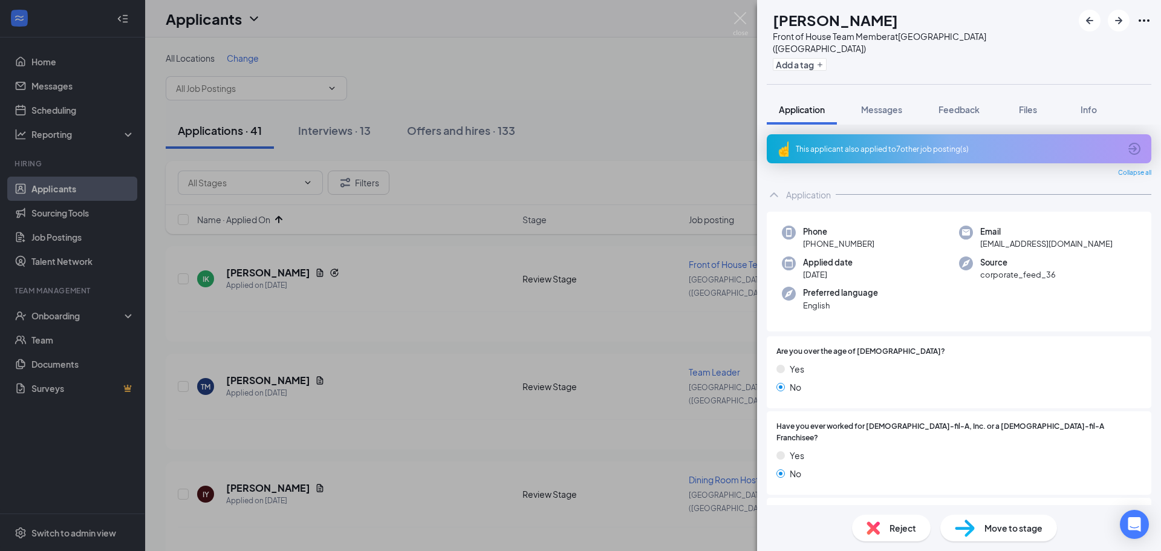
scroll to position [181, 0]
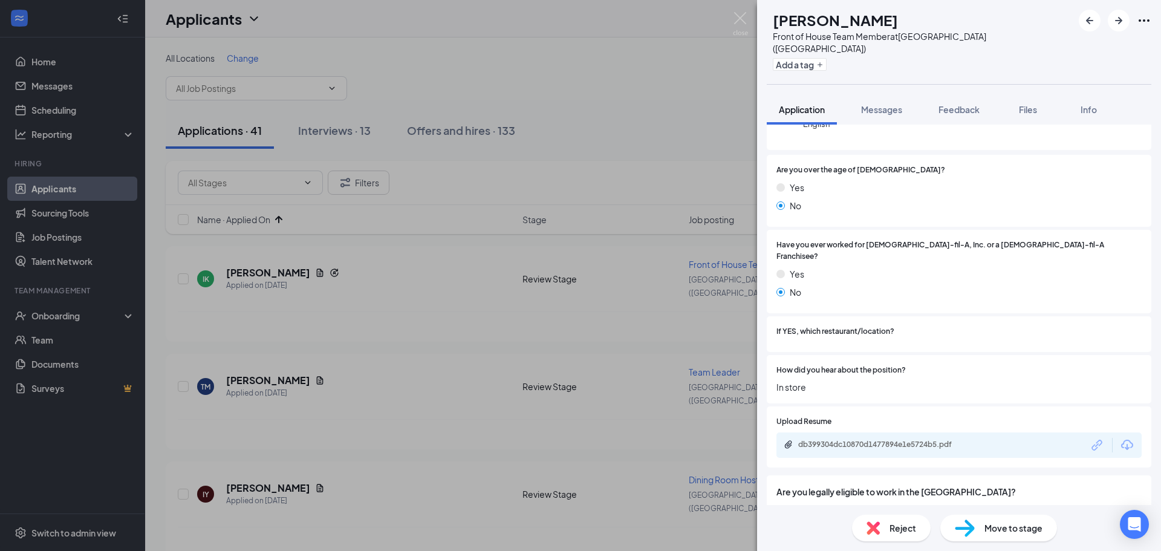
click at [882, 440] on div "db399304dc10870d1477894e1e5724b5.pdf" at bounding box center [882, 445] width 169 height 10
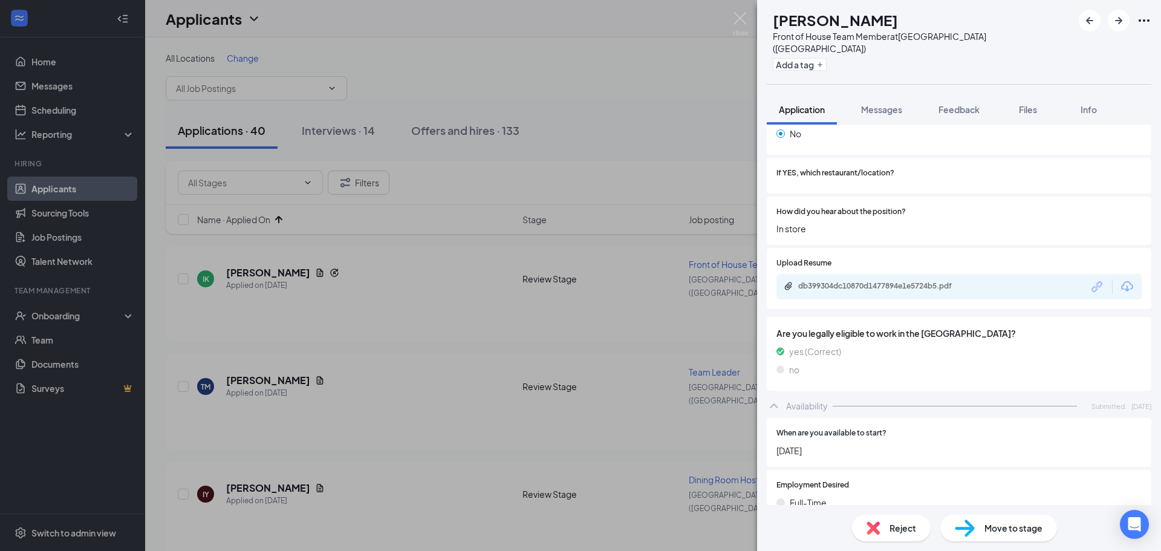
scroll to position [607, 0]
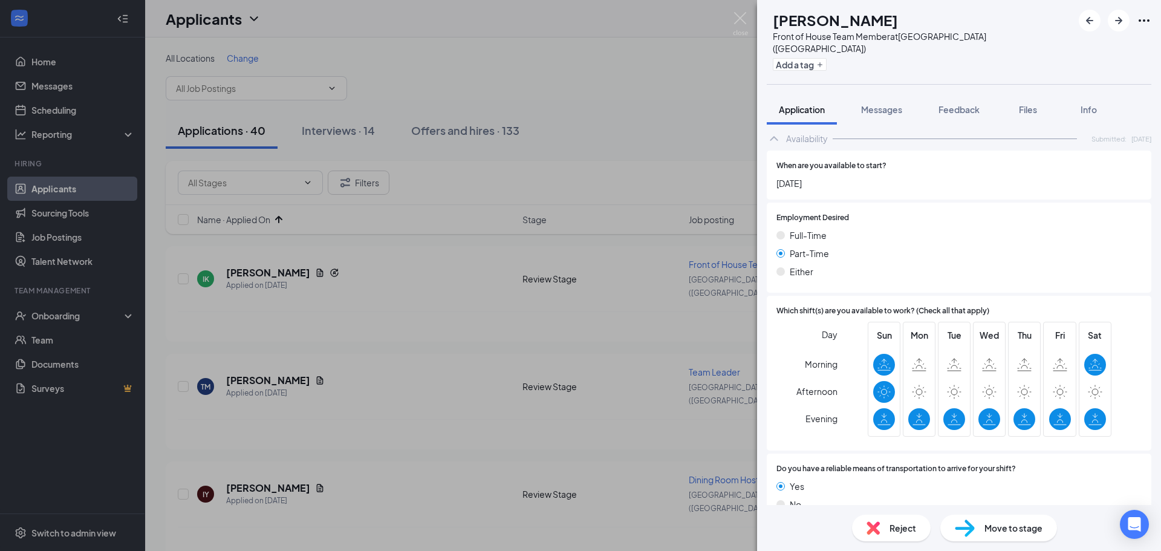
click at [908, 532] on span "Reject" at bounding box center [903, 527] width 27 height 13
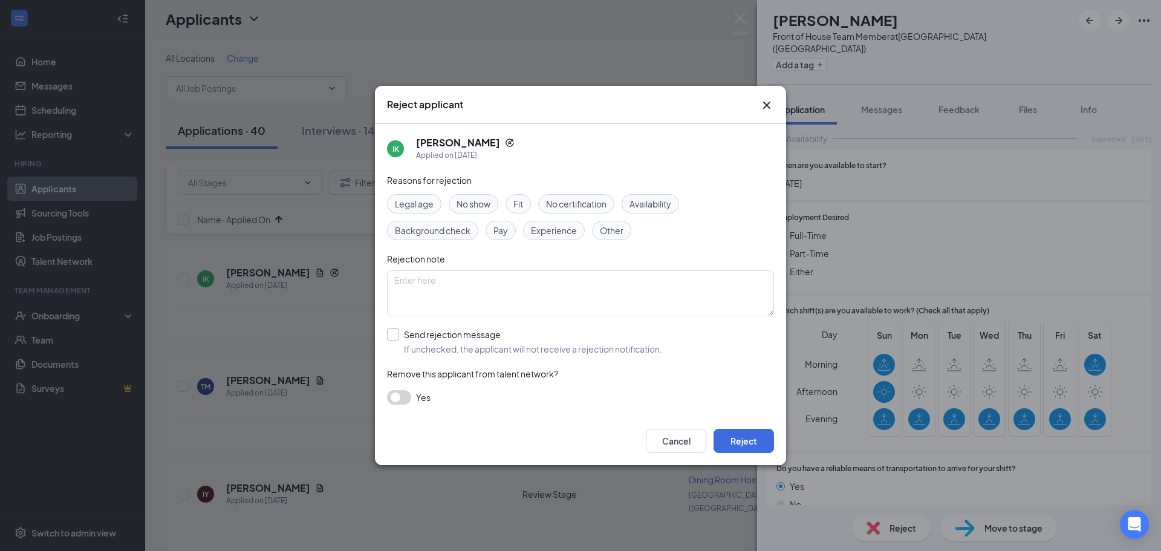
click at [431, 348] on input "Send rejection message If unchecked, the applicant will not receive a rejection…" at bounding box center [524, 341] width 275 height 27
checkbox input "true"
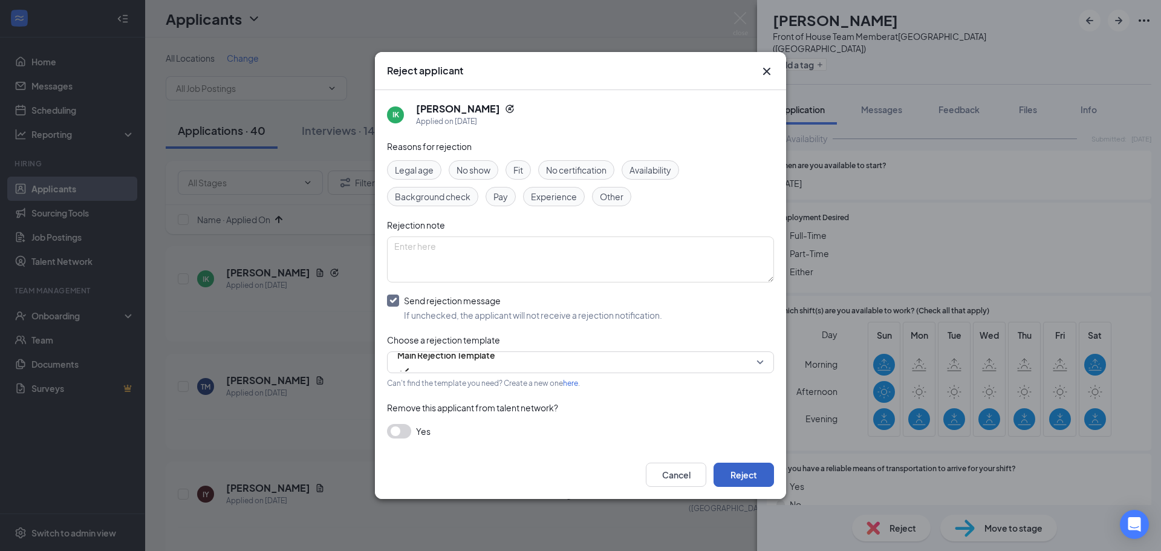
click at [756, 466] on button "Reject" at bounding box center [744, 475] width 60 height 24
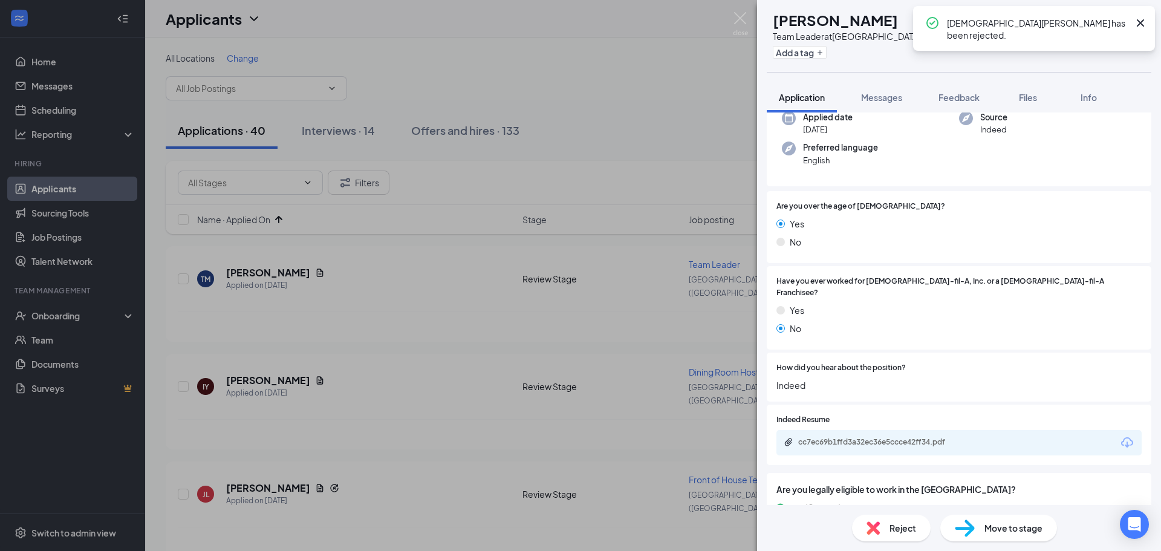
scroll to position [242, 0]
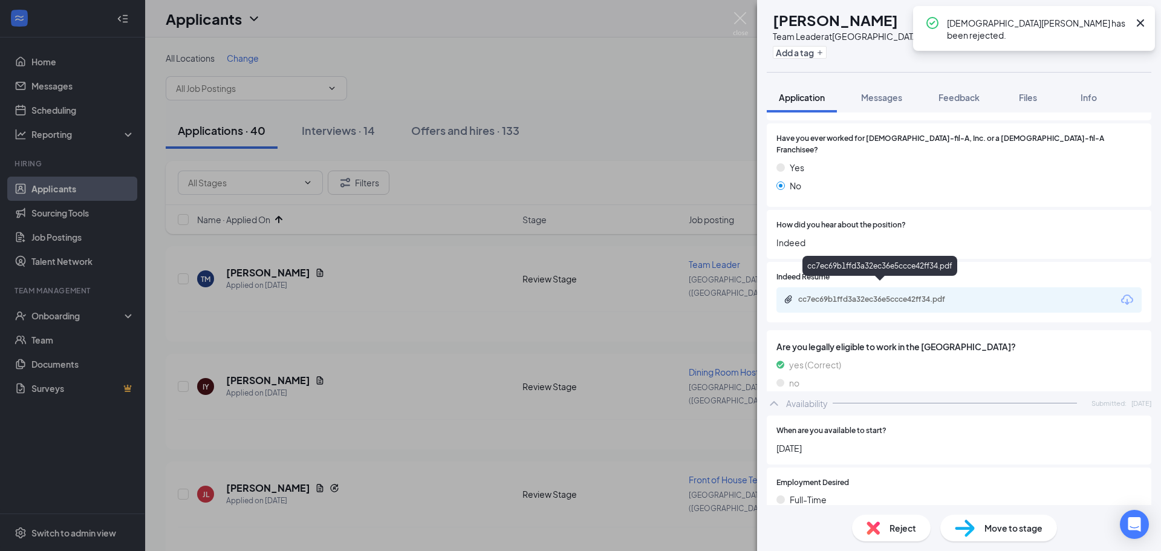
click at [875, 294] on div "cc7ec69b1ffd3a32ec36e5ccce42ff34.pdf" at bounding box center [882, 299] width 169 height 10
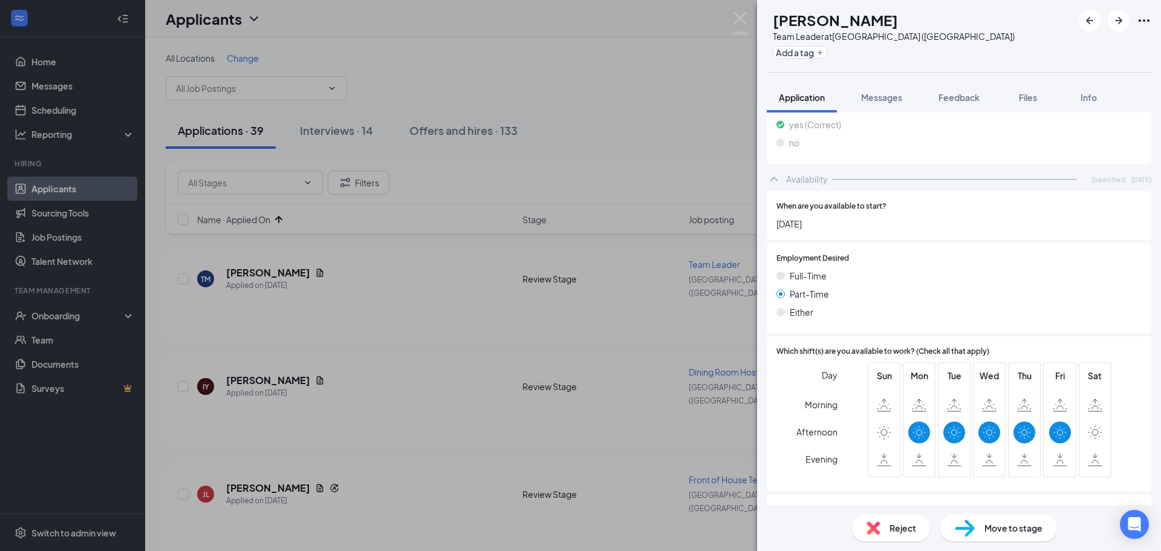
scroll to position [535, 0]
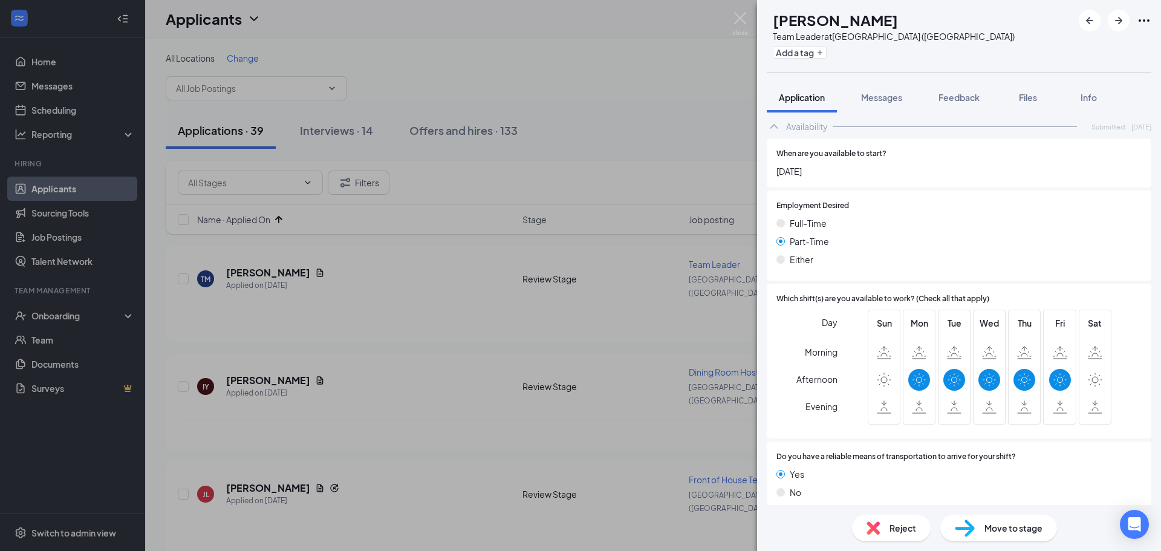
click at [903, 528] on span "Reject" at bounding box center [903, 527] width 27 height 13
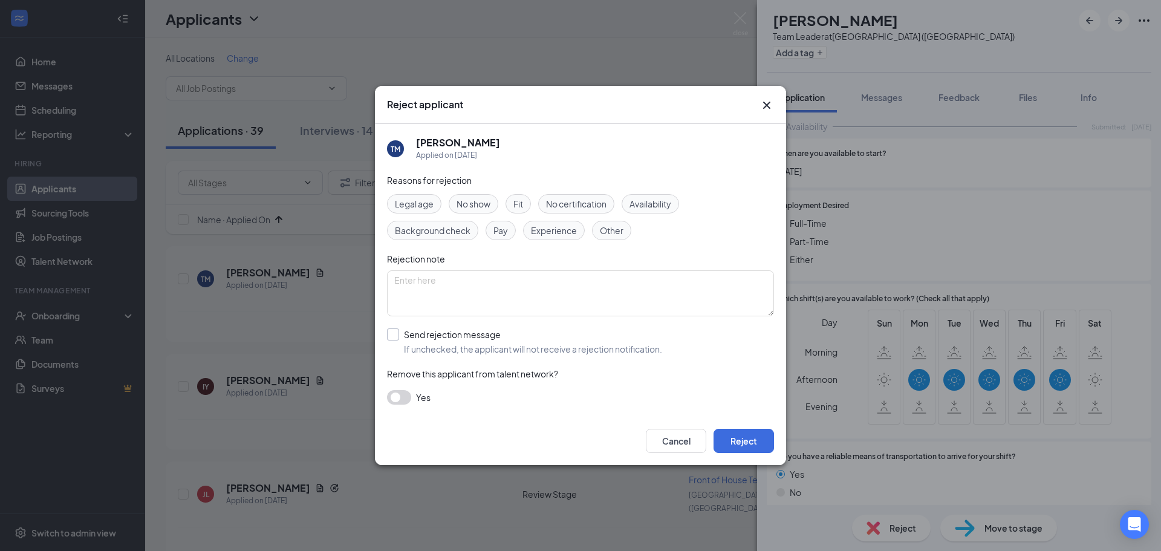
click at [427, 347] on input "Send rejection message If unchecked, the applicant will not receive a rejection…" at bounding box center [524, 341] width 275 height 27
checkbox input "true"
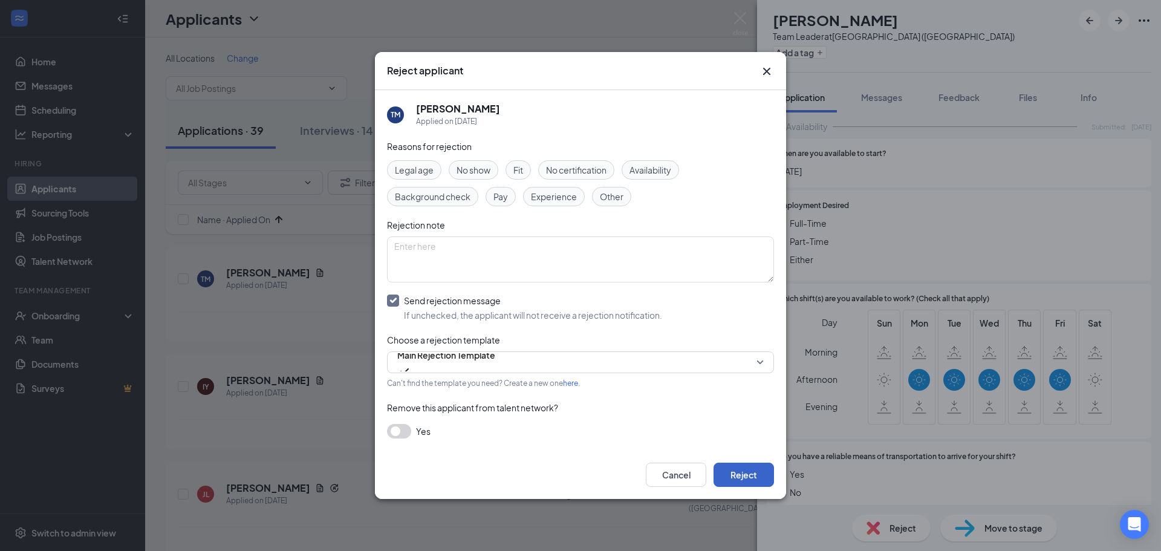
click at [746, 469] on button "Reject" at bounding box center [744, 475] width 60 height 24
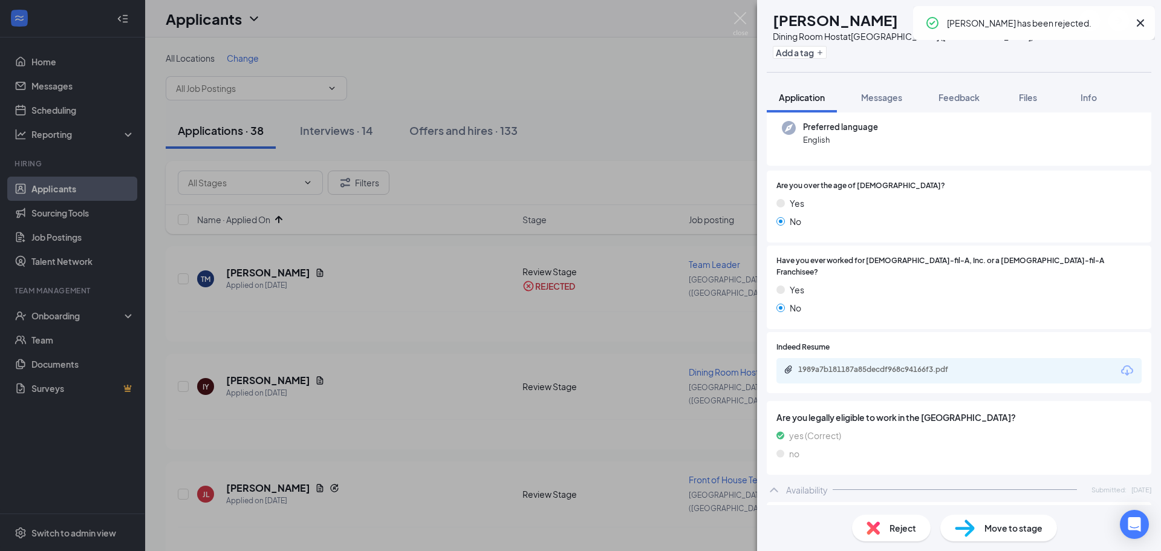
scroll to position [121, 0]
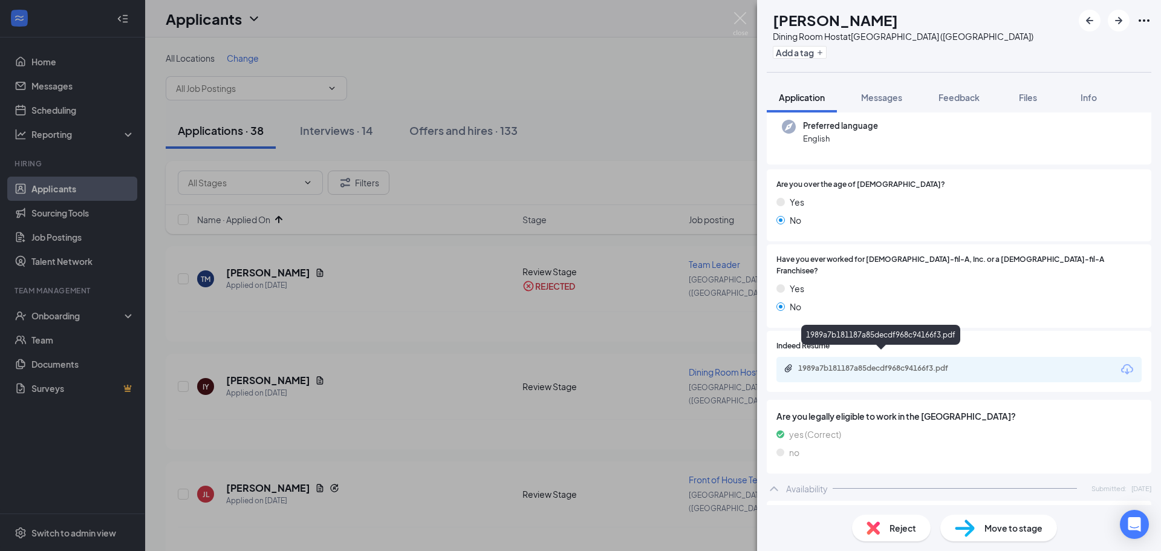
click at [882, 363] on div "1989a7b181187a85decdf968c94166f3.pdf" at bounding box center [882, 368] width 169 height 10
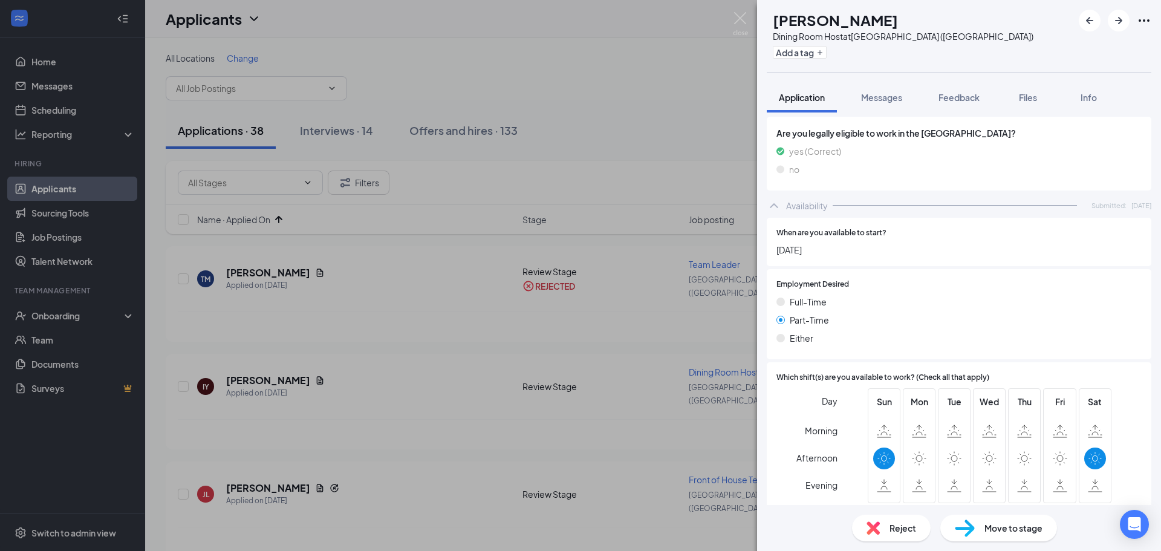
scroll to position [483, 0]
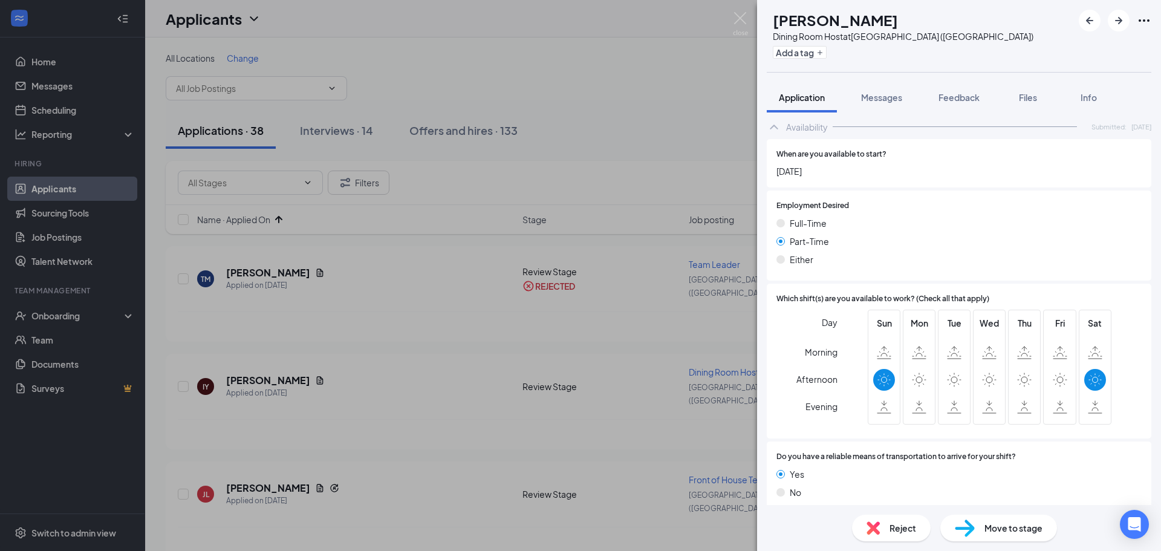
click at [903, 536] on div "Reject" at bounding box center [891, 528] width 79 height 27
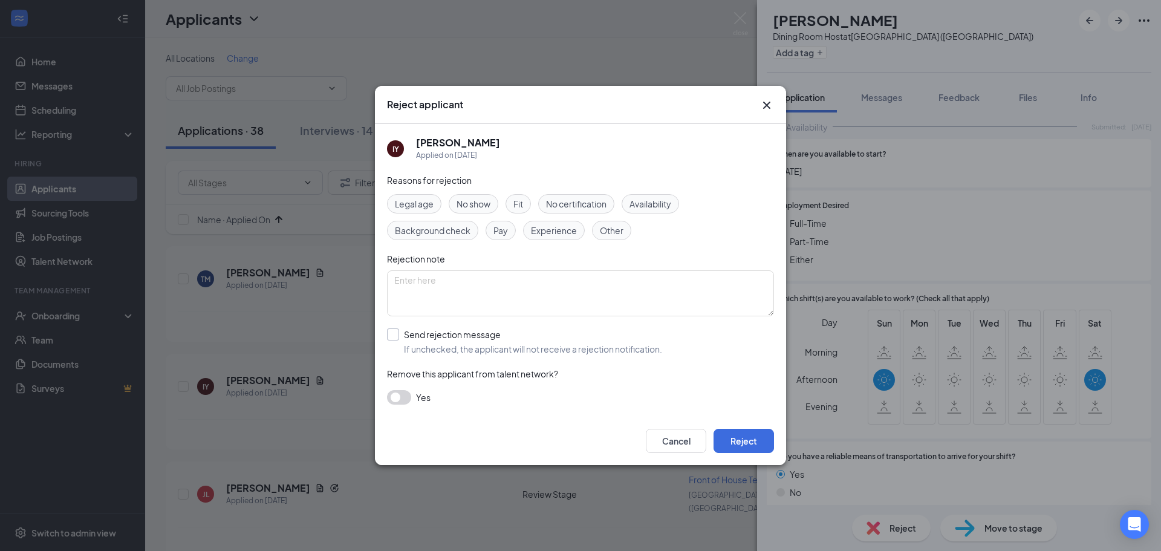
click at [397, 340] on input "Send rejection message If unchecked, the applicant will not receive a rejection…" at bounding box center [524, 341] width 275 height 27
checkbox input "true"
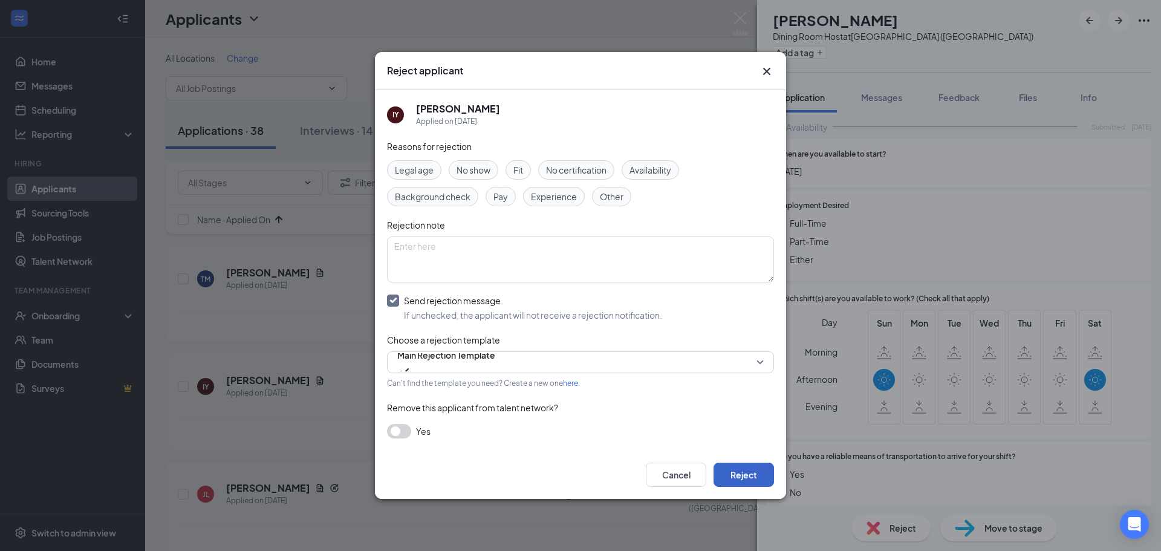
click at [760, 470] on button "Reject" at bounding box center [744, 475] width 60 height 24
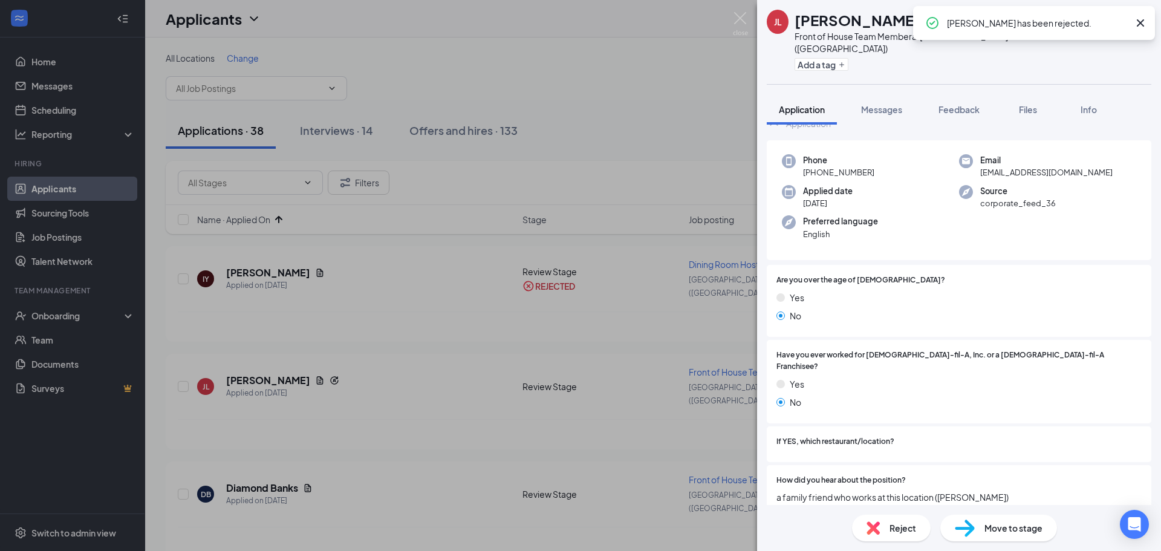
scroll to position [181, 0]
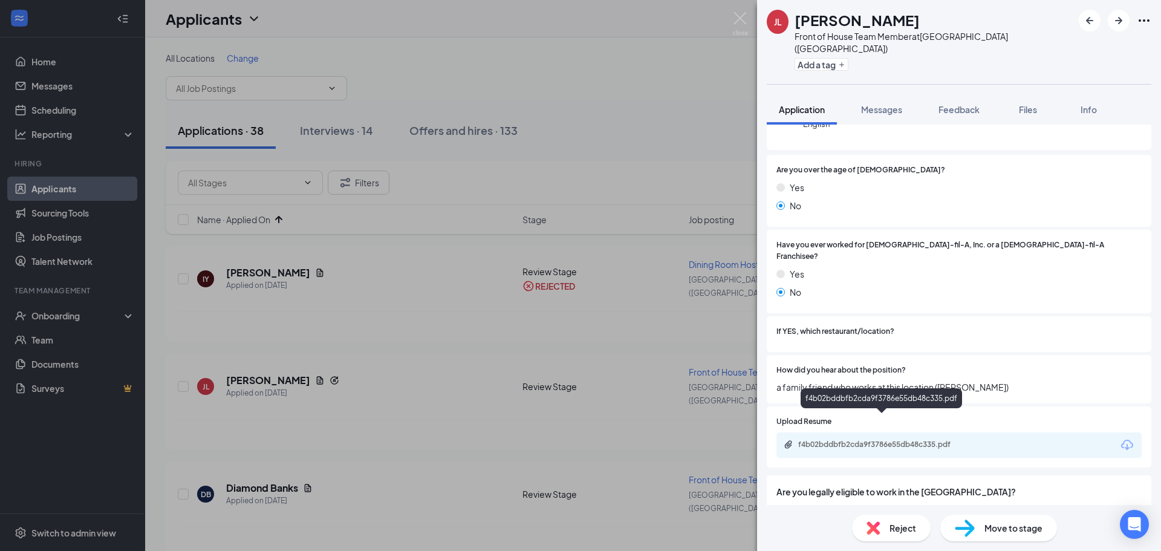
click at [894, 440] on div "f4b02bddbfb2cda9f3786e55db48c335.pdf" at bounding box center [882, 445] width 169 height 10
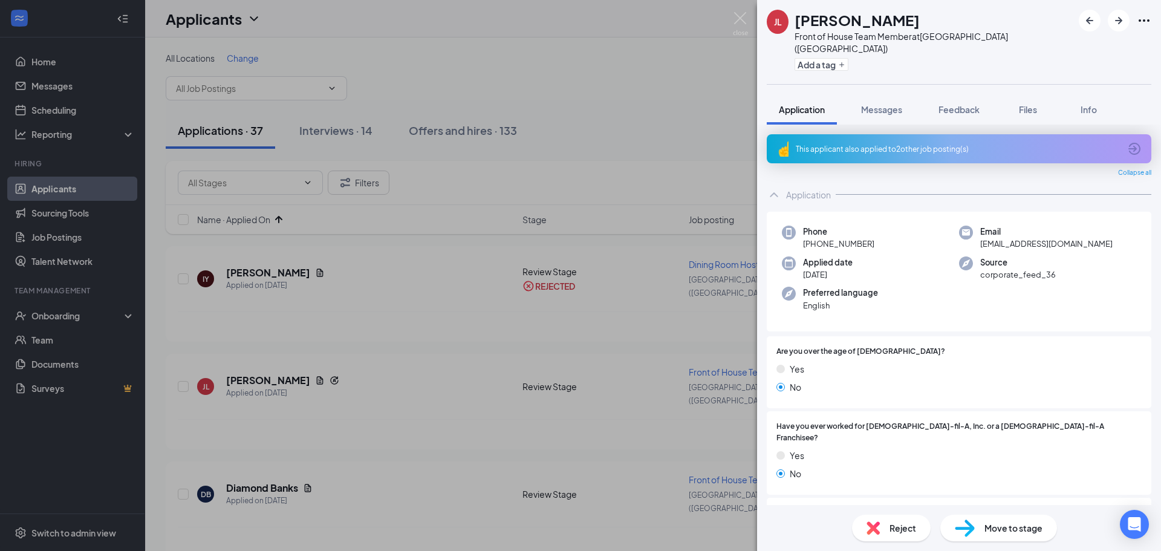
click at [953, 147] on div "This applicant also applied to 2 other job posting(s)" at bounding box center [959, 148] width 385 height 29
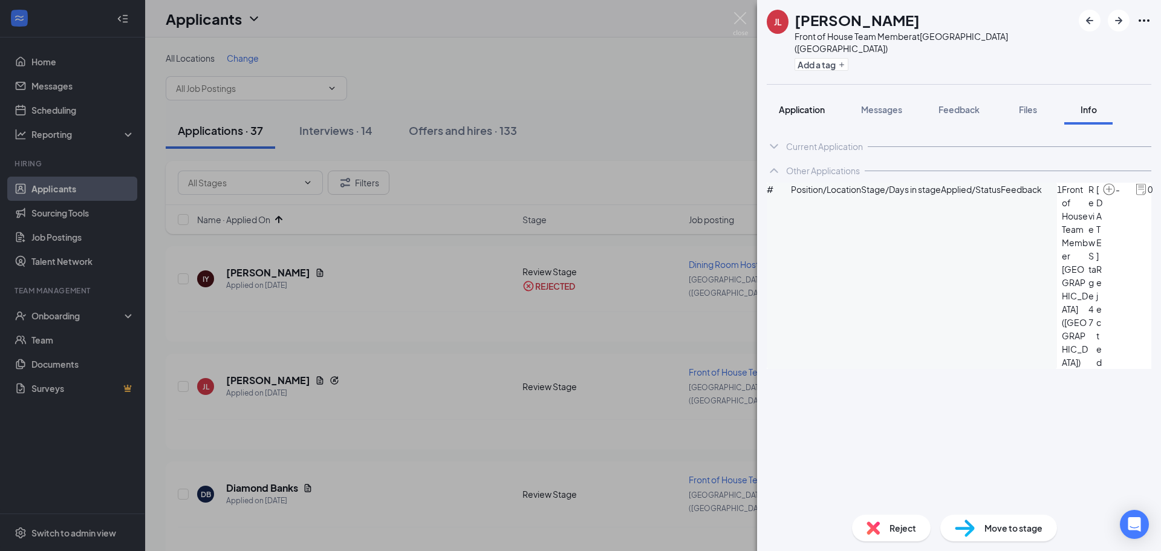
click at [804, 104] on span "Application" at bounding box center [802, 109] width 46 height 11
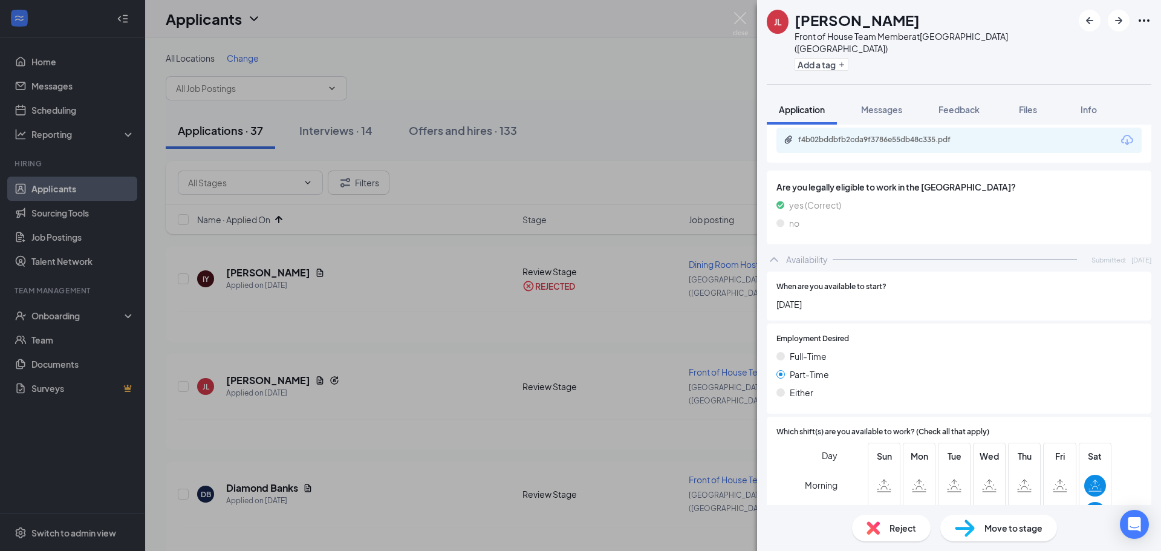
scroll to position [365, 0]
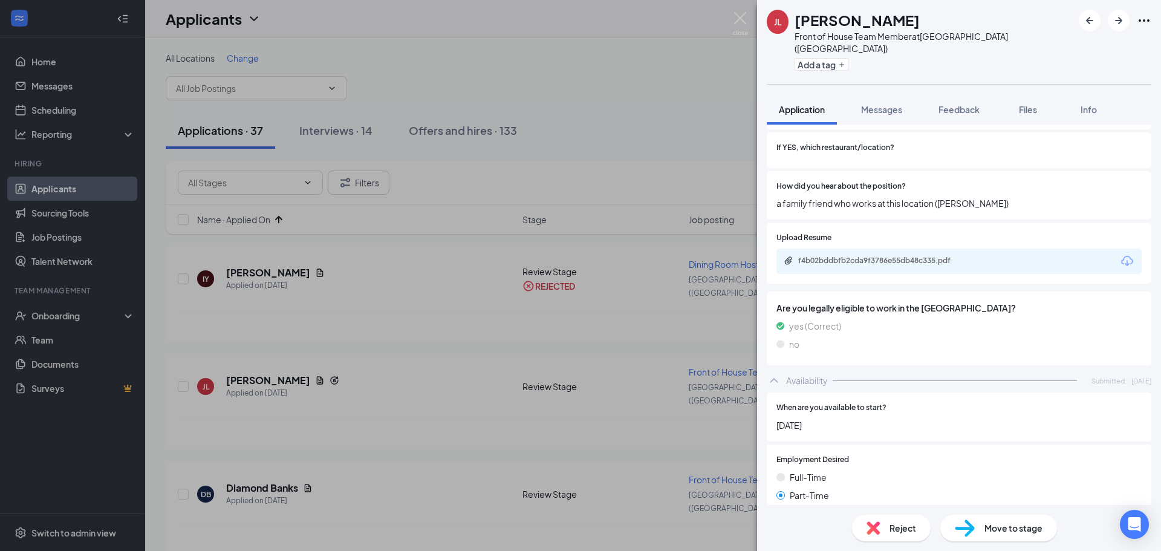
click at [1008, 534] on span "Move to stage" at bounding box center [1013, 527] width 58 height 13
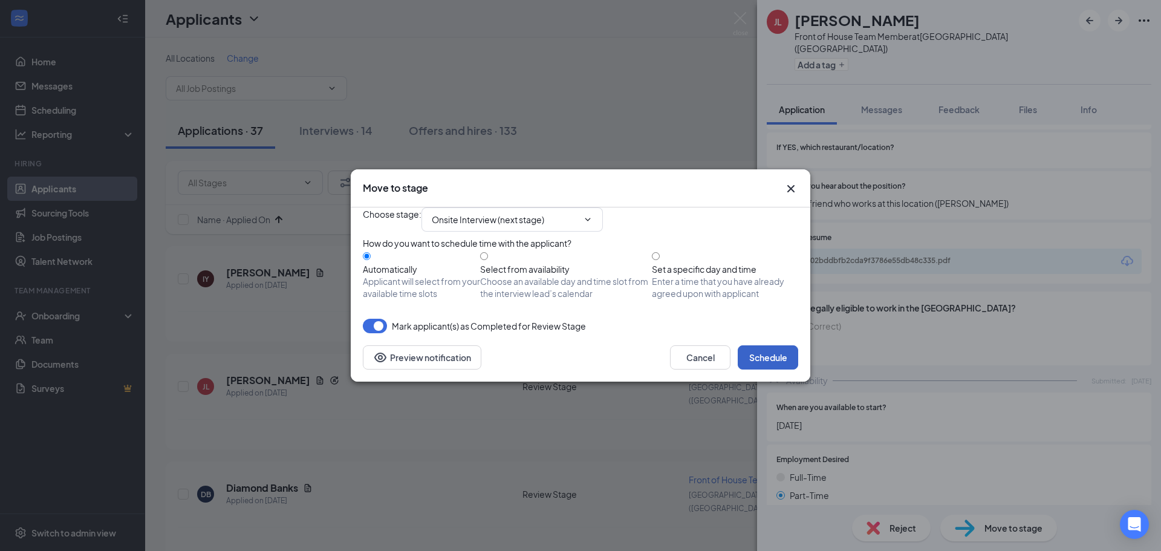
click at [792, 369] on button "Schedule" at bounding box center [768, 357] width 60 height 24
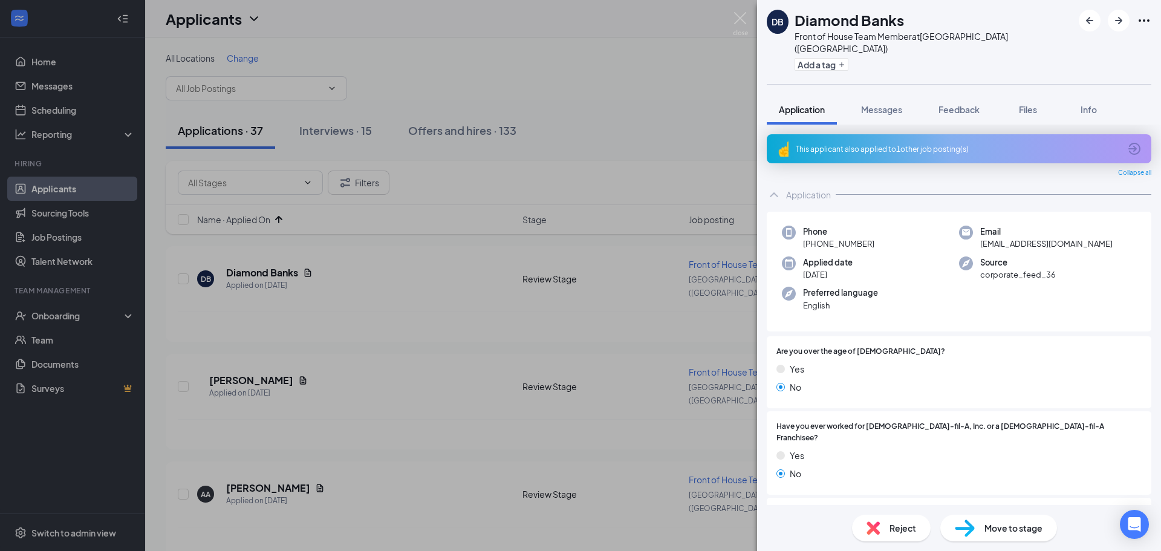
scroll to position [181, 0]
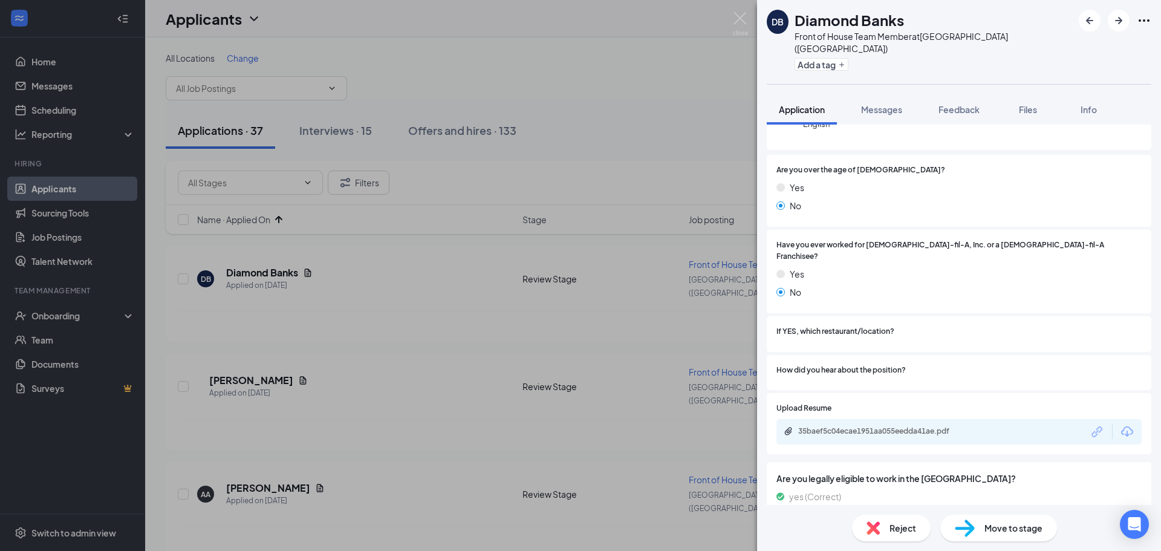
click at [878, 426] on div "35baef5c04ecae1951aa055eedda41ae.pdf" at bounding box center [882, 431] width 169 height 10
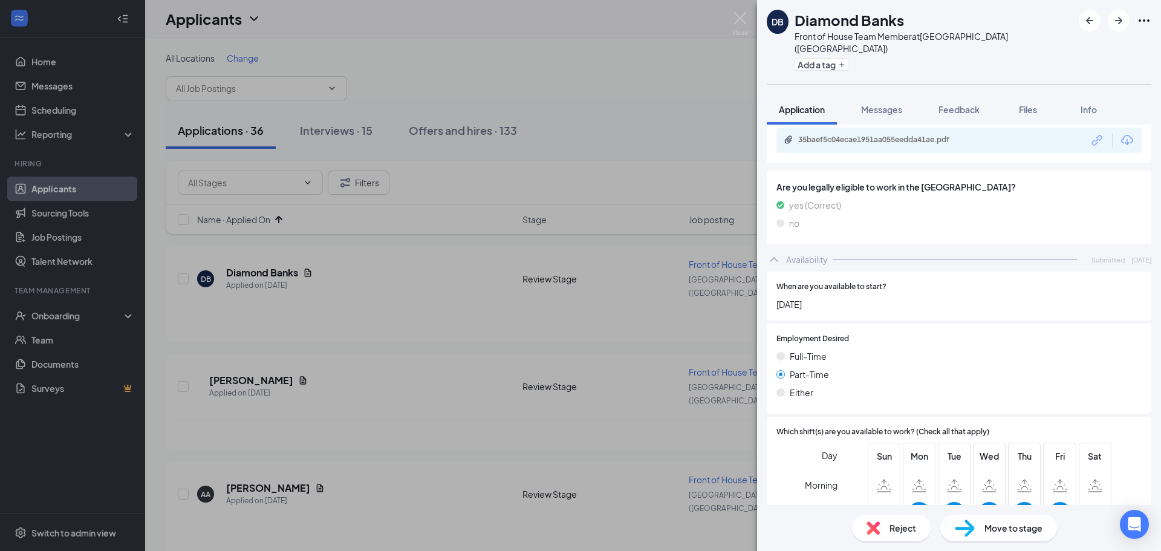
scroll to position [412, 0]
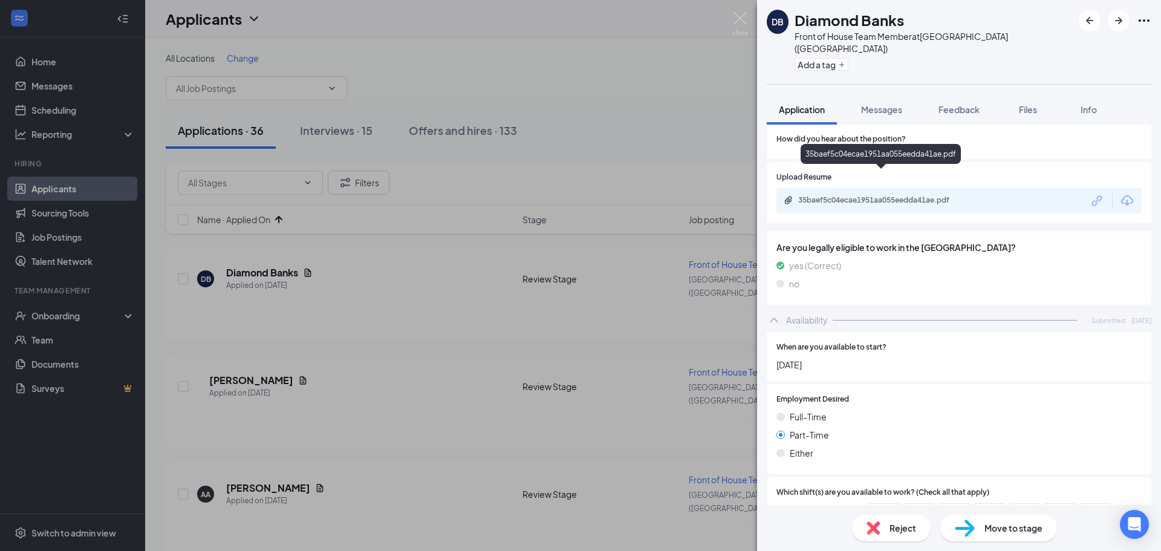
click at [894, 195] on div "35baef5c04ecae1951aa055eedda41ae.pdf" at bounding box center [882, 200] width 196 height 11
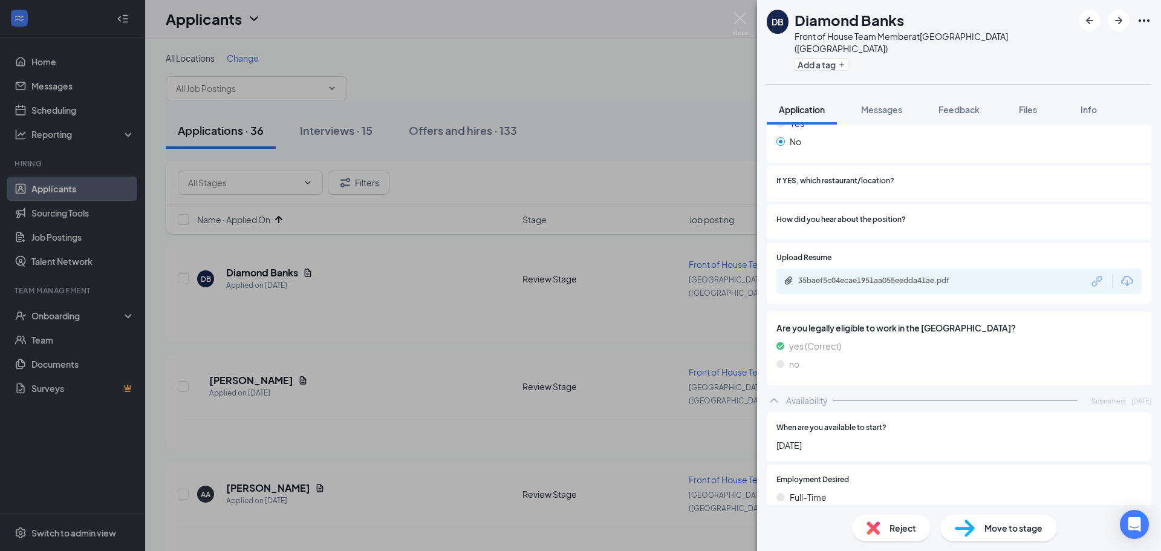
scroll to position [110, 0]
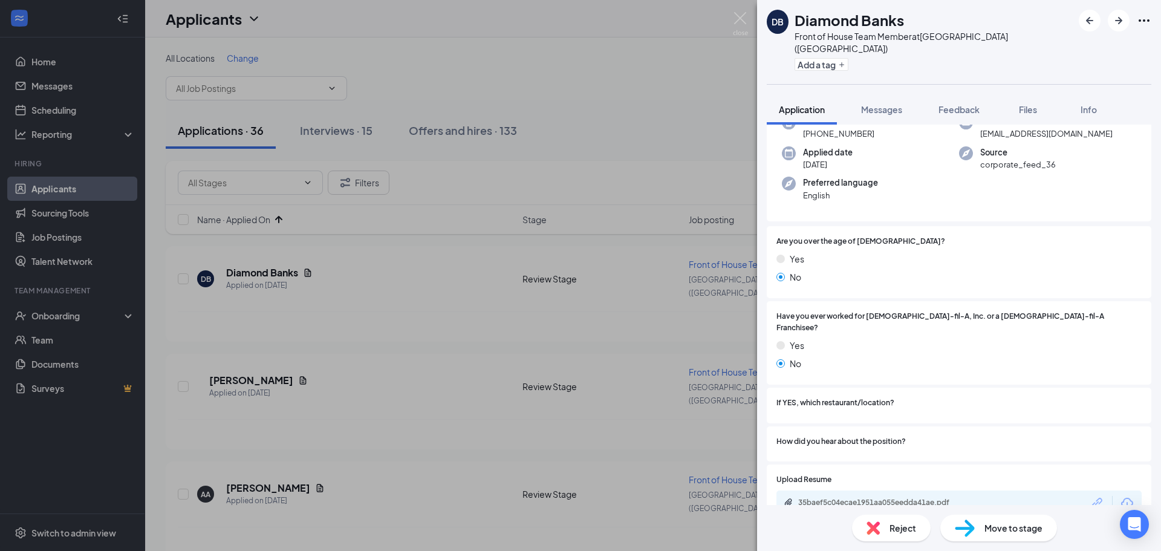
click at [865, 512] on div "Reject Move to stage" at bounding box center [959, 528] width 404 height 46
click at [891, 524] on span "Reject" at bounding box center [903, 527] width 27 height 13
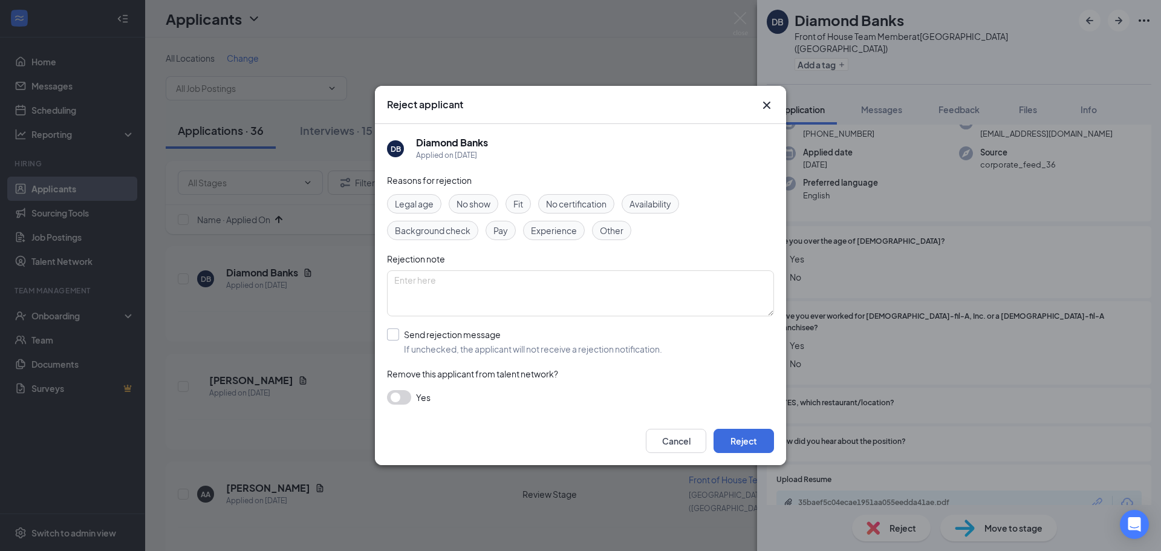
click at [463, 339] on input "Send rejection message If unchecked, the applicant will not receive a rejection…" at bounding box center [524, 341] width 275 height 27
checkbox input "true"
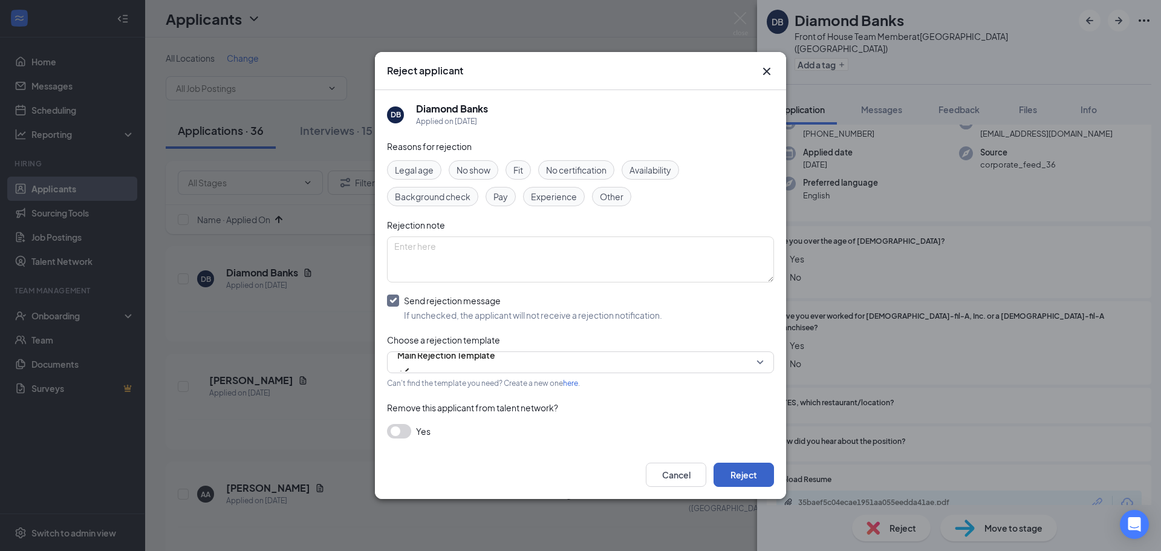
click at [756, 479] on button "Reject" at bounding box center [744, 475] width 60 height 24
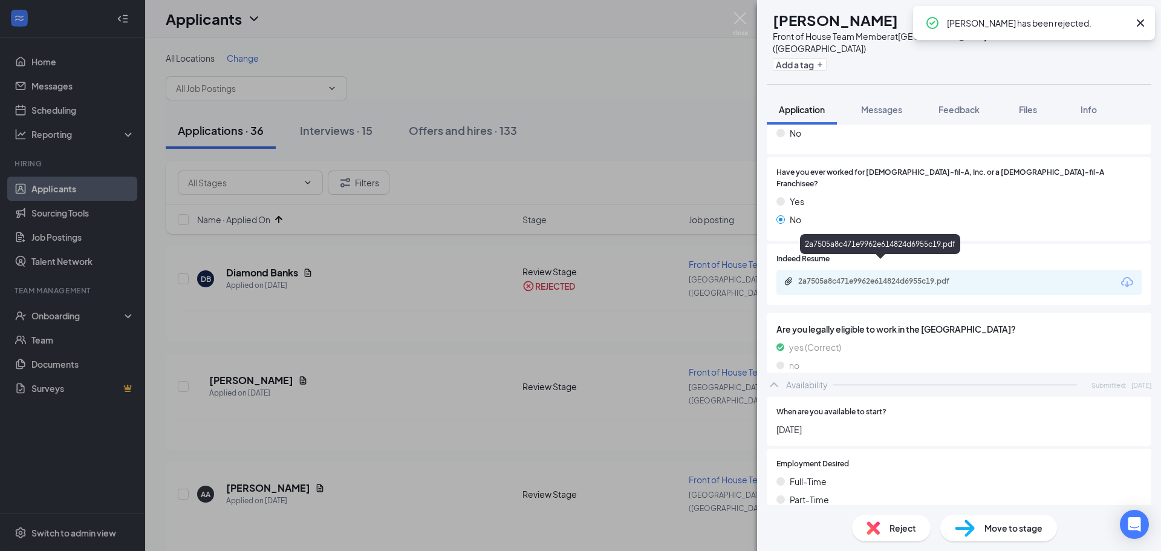
scroll to position [242, 0]
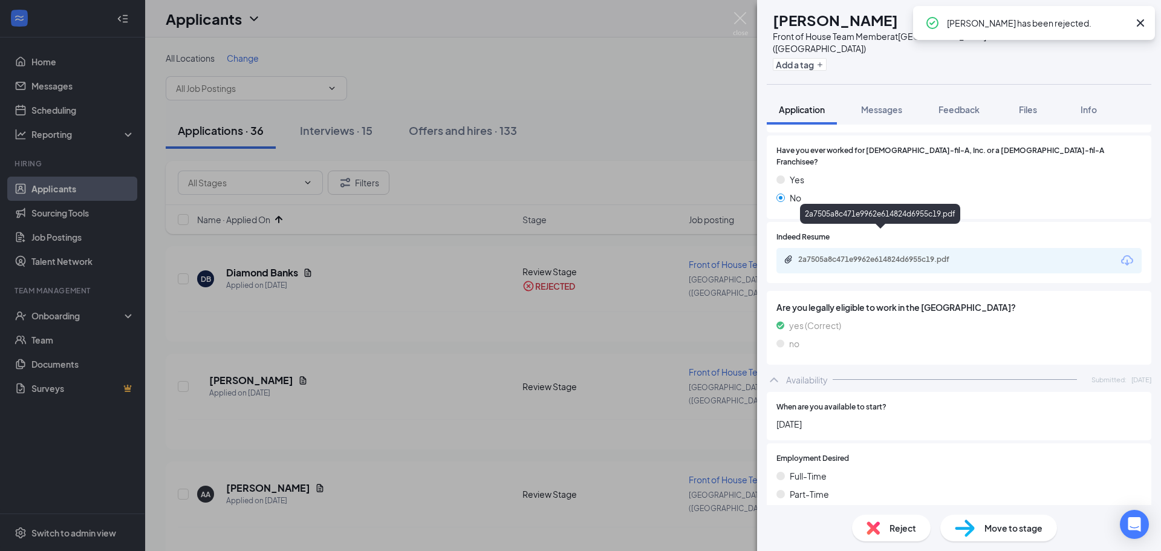
click at [895, 255] on div "2a7505a8c471e9962e614824d6955c19.pdf" at bounding box center [882, 260] width 169 height 10
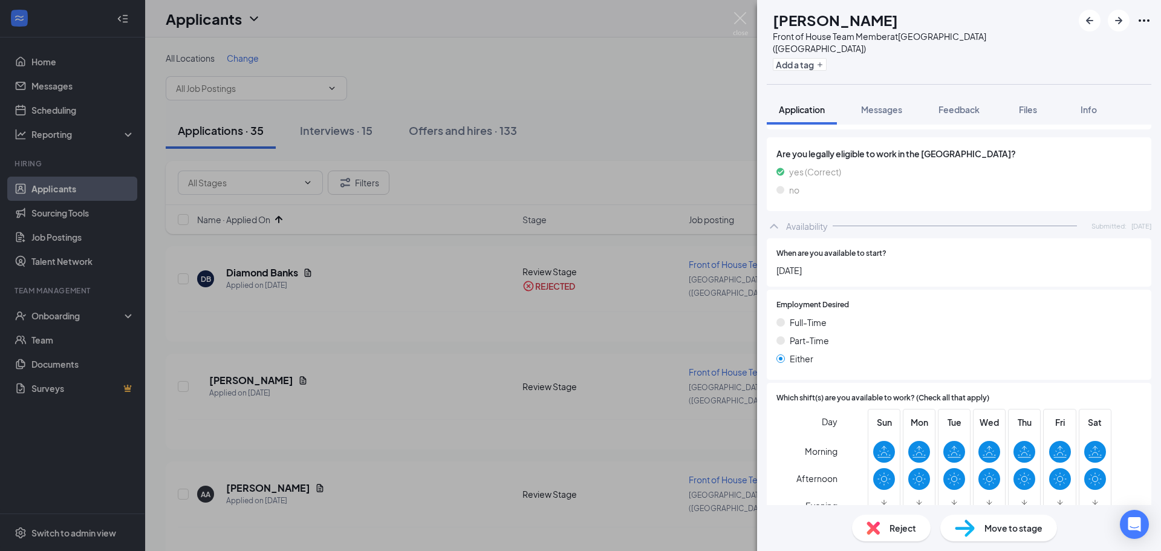
scroll to position [483, 0]
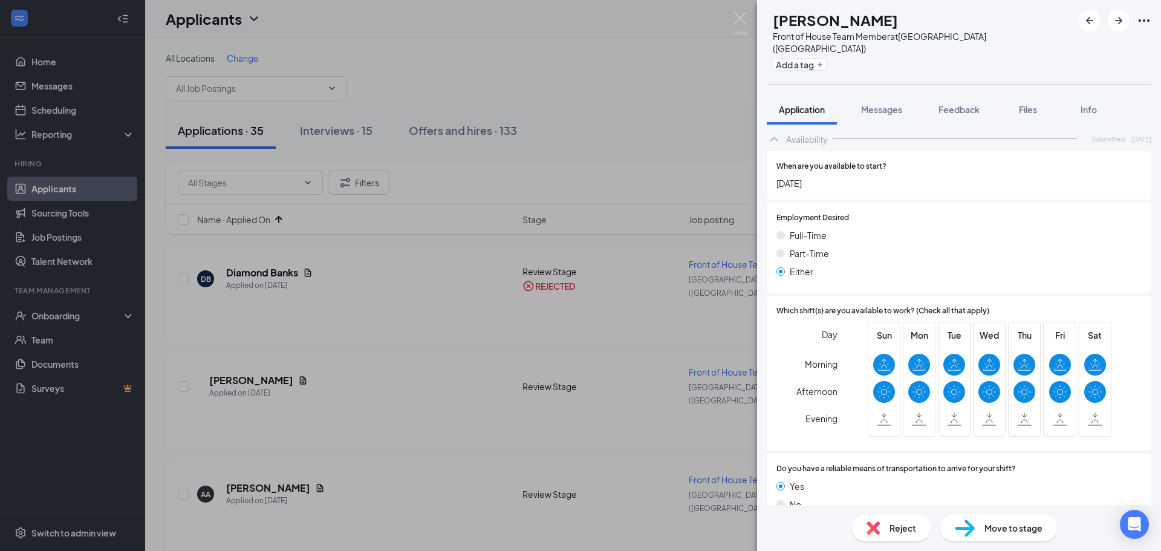
click at [899, 524] on span "Reject" at bounding box center [903, 527] width 27 height 13
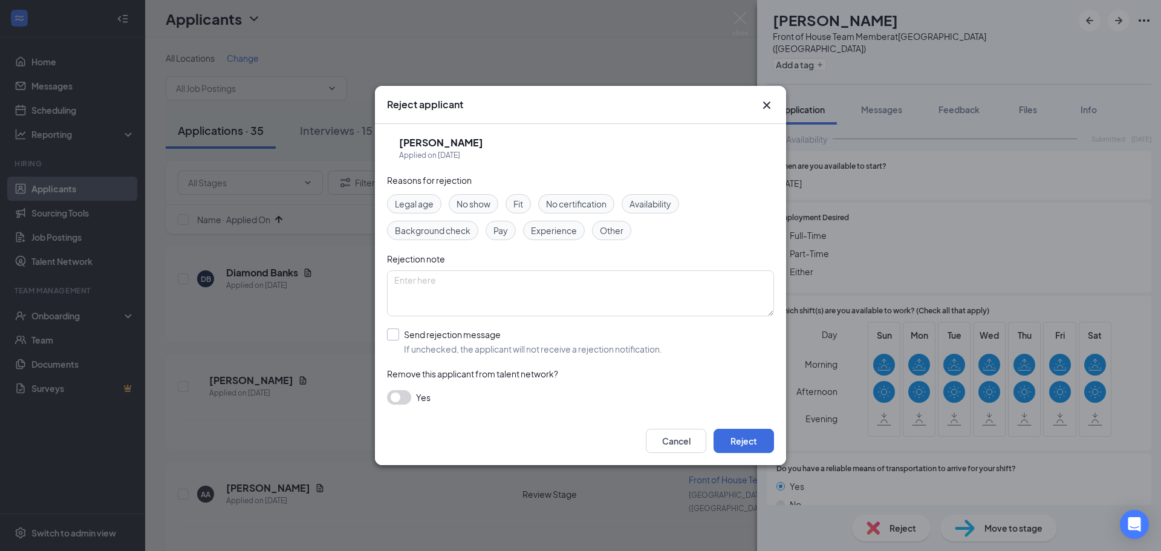
click at [418, 331] on input "Send rejection message If unchecked, the applicant will not receive a rejection…" at bounding box center [524, 341] width 275 height 27
checkbox input "true"
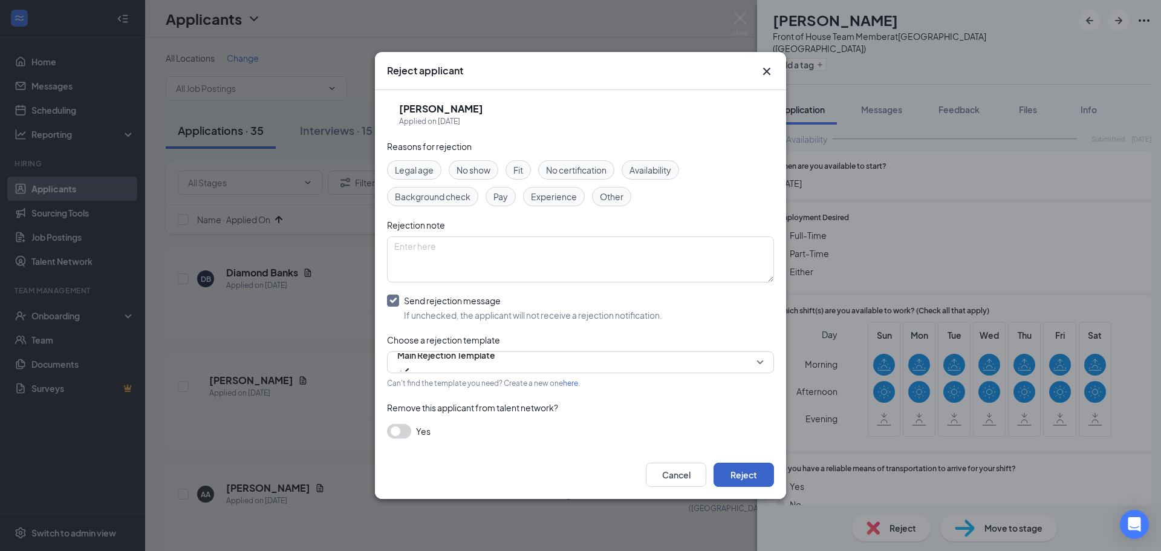
drag, startPoint x: 749, startPoint y: 467, endPoint x: 976, endPoint y: 420, distance: 232.2
click at [752, 466] on button "Reject" at bounding box center [744, 475] width 60 height 24
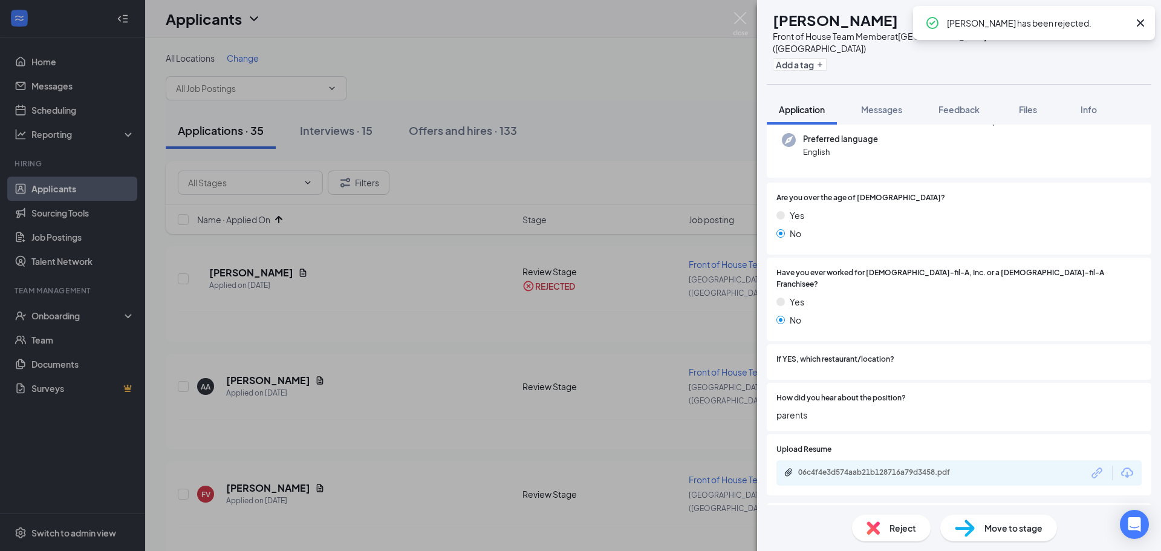
scroll to position [121, 0]
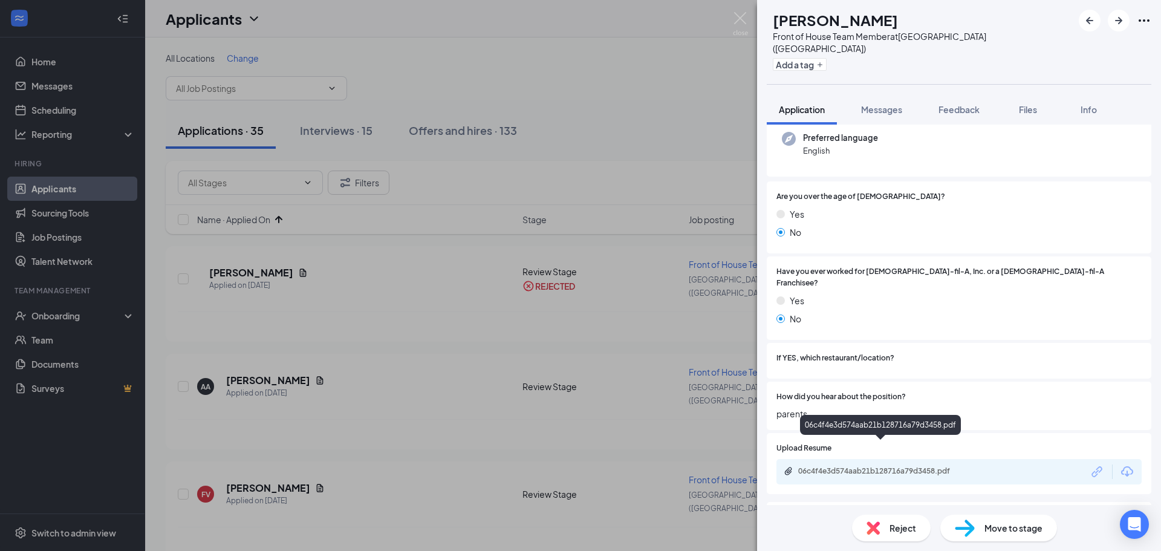
click at [873, 466] on div "06c4f4e3d574aab21b128716a79d3458.pdf" at bounding box center [882, 471] width 169 height 10
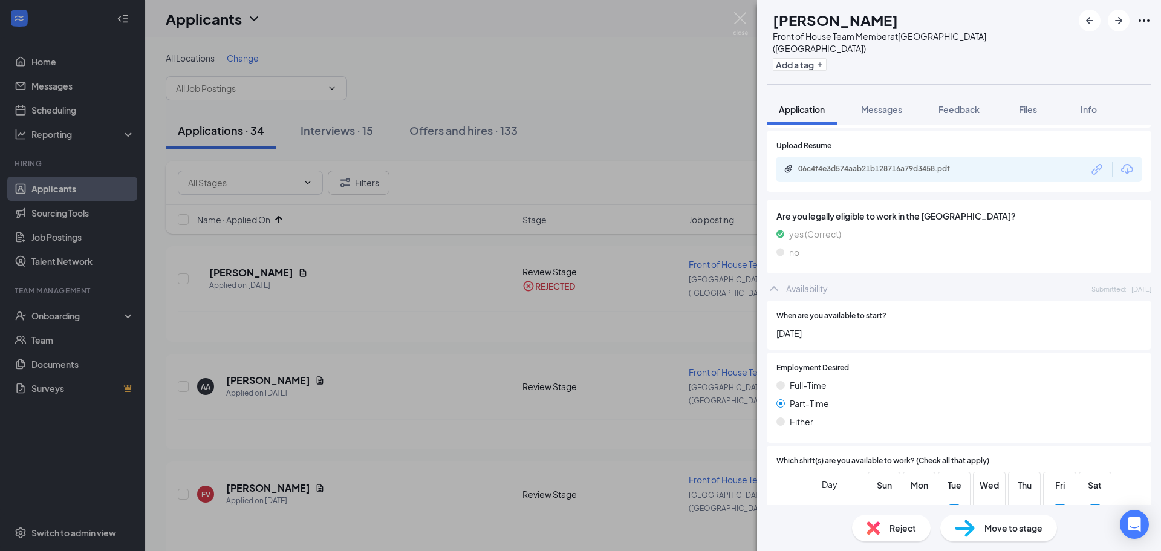
click at [907, 522] on span "Reject" at bounding box center [903, 527] width 27 height 13
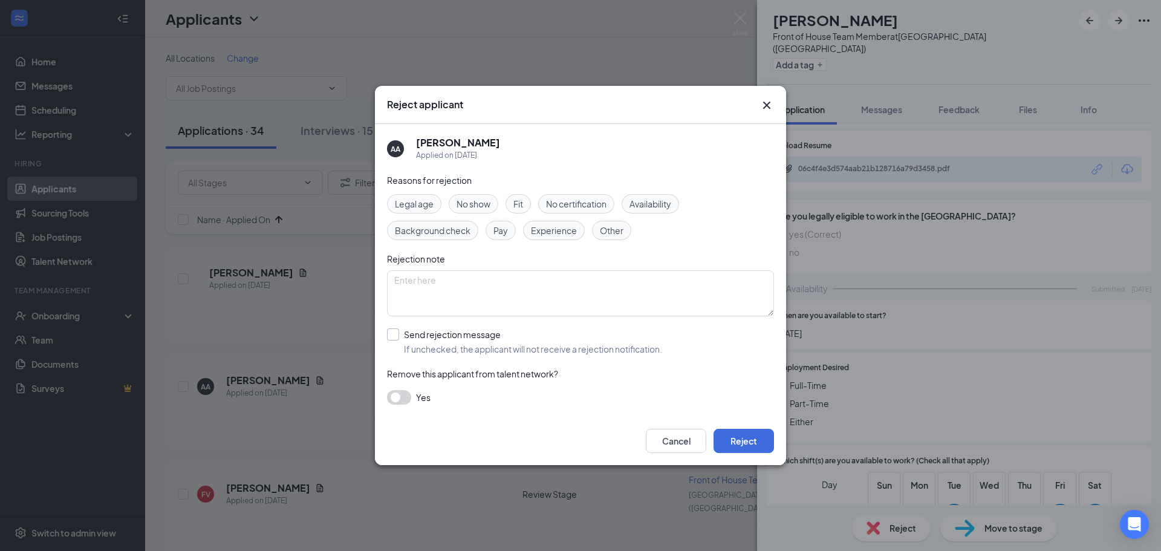
click at [478, 337] on input "Send rejection message If unchecked, the applicant will not receive a rejection…" at bounding box center [524, 341] width 275 height 27
checkbox input "true"
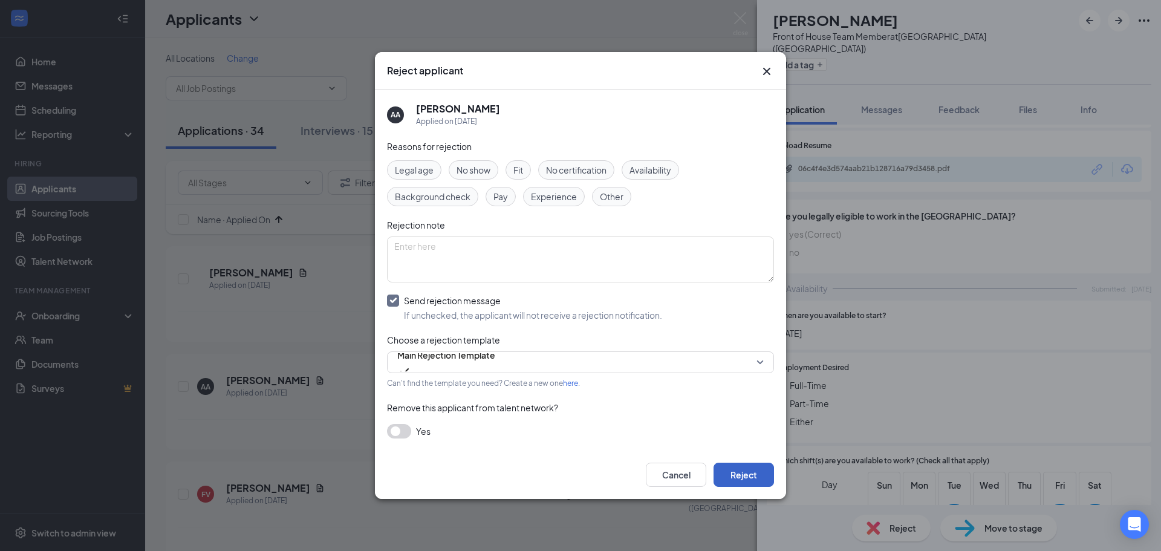
click at [733, 465] on button "Reject" at bounding box center [744, 475] width 60 height 24
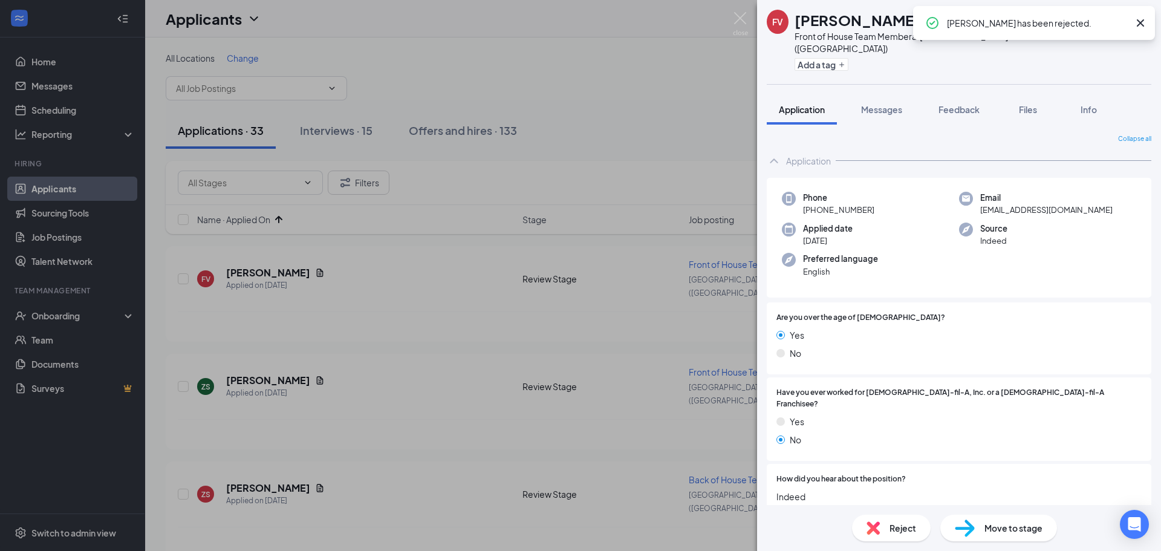
scroll to position [181, 0]
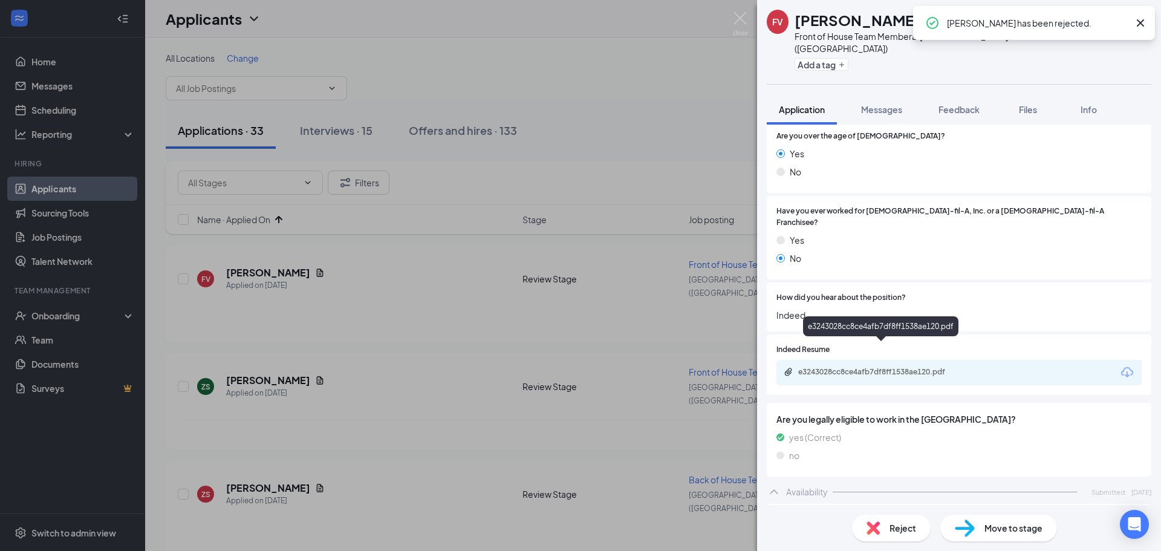
click at [871, 367] on div "e3243028cc8ce4afb7df8ff1538ae120.pdf" at bounding box center [882, 372] width 169 height 10
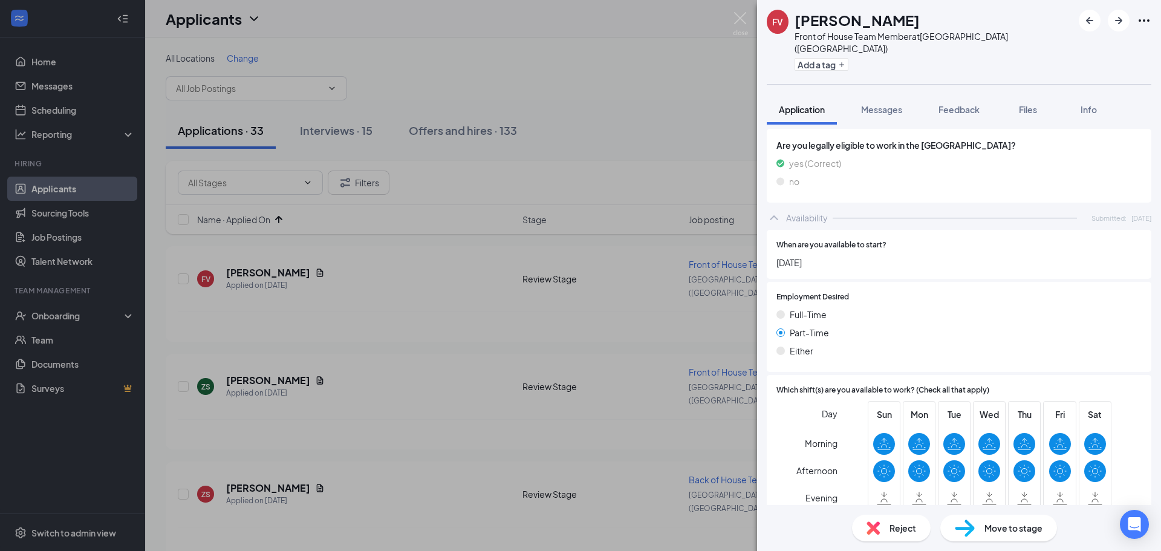
scroll to position [353, 0]
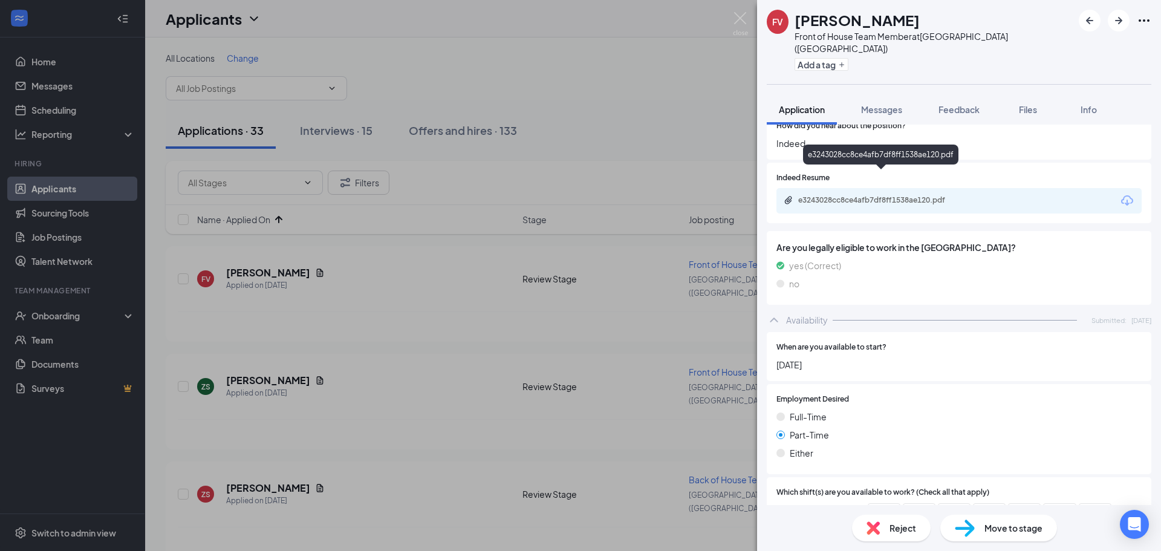
drag, startPoint x: 868, startPoint y: 171, endPoint x: 890, endPoint y: 187, distance: 26.4
click at [868, 188] on div "e3243028cc8ce4afb7df8ff1538ae120.pdf" at bounding box center [958, 200] width 365 height 25
click at [895, 195] on div "e3243028cc8ce4afb7df8ff1538ae120.pdf" at bounding box center [882, 200] width 169 height 10
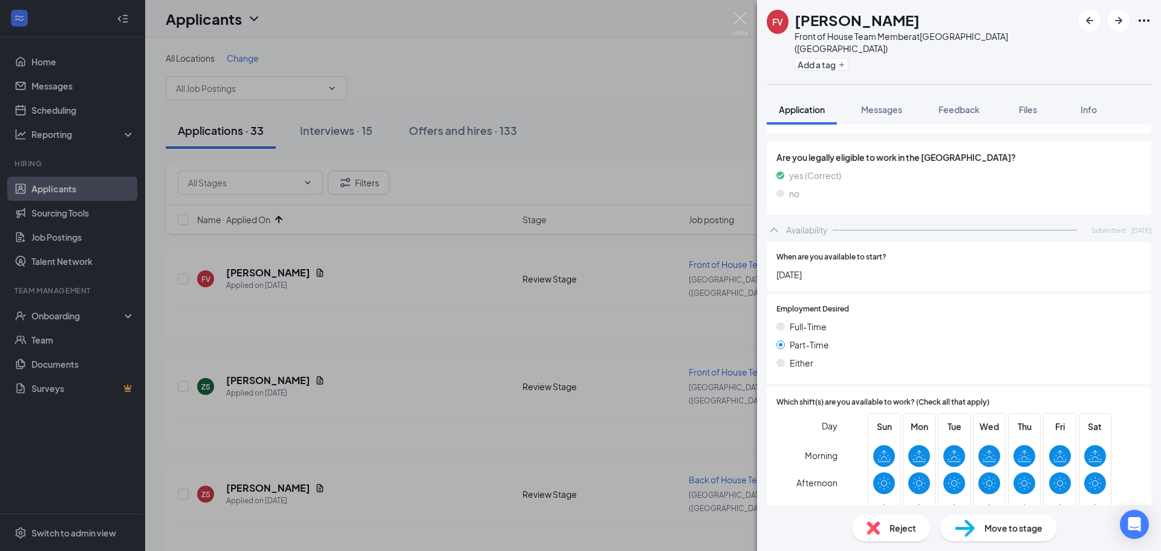
scroll to position [535, 0]
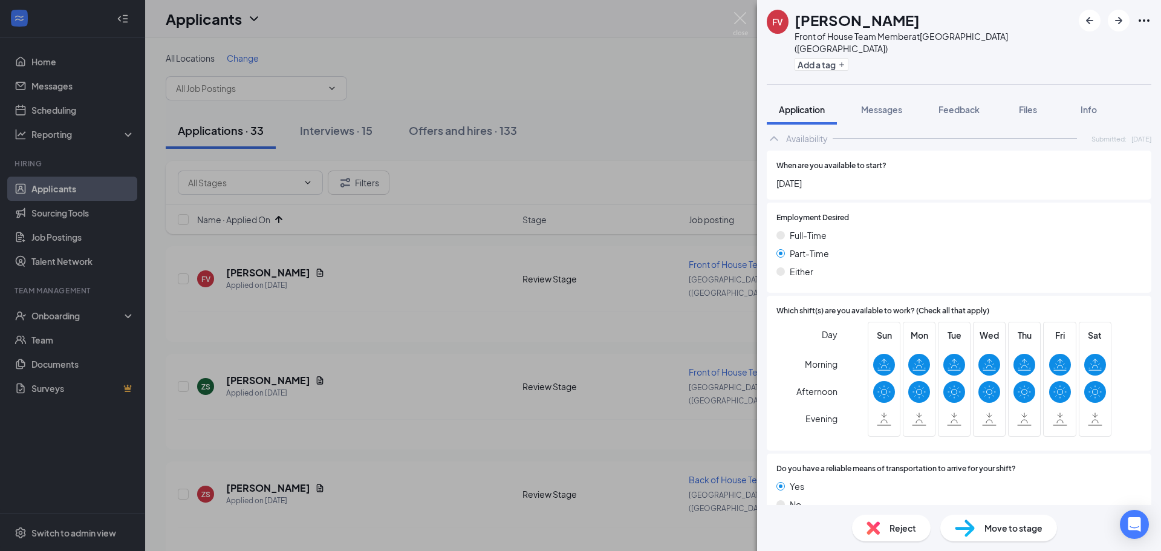
click at [900, 530] on span "Reject" at bounding box center [903, 527] width 27 height 13
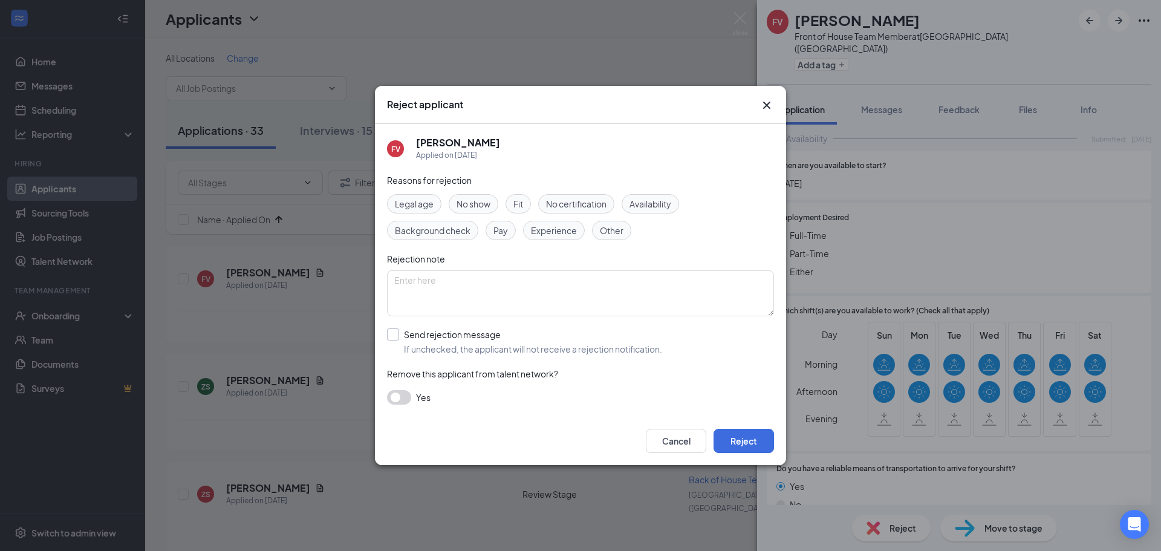
click at [457, 331] on input "Send rejection message If unchecked, the applicant will not receive a rejection…" at bounding box center [524, 341] width 275 height 27
checkbox input "true"
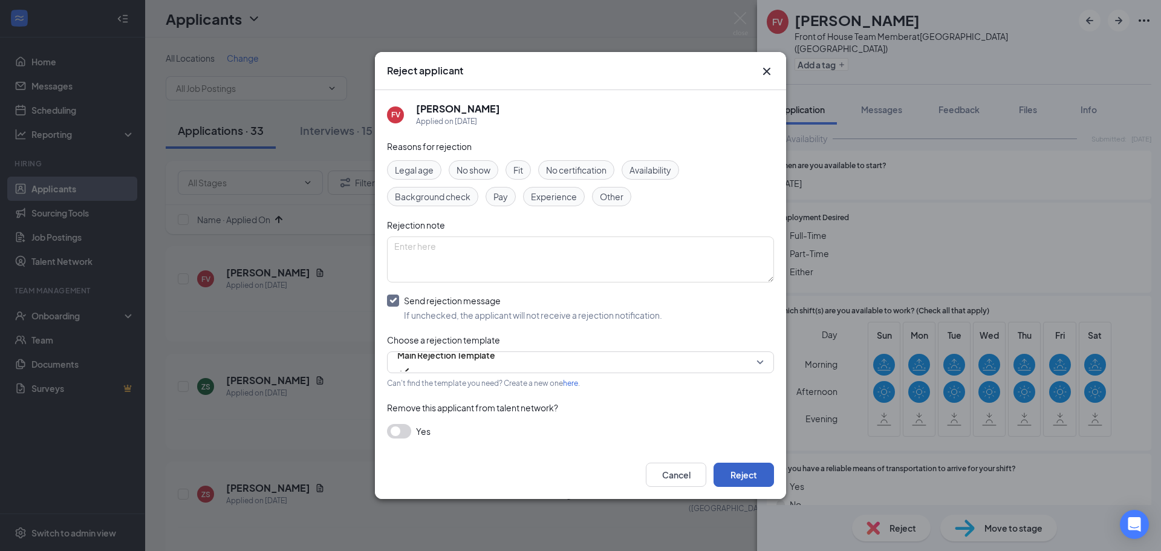
click at [736, 467] on button "Reject" at bounding box center [744, 475] width 60 height 24
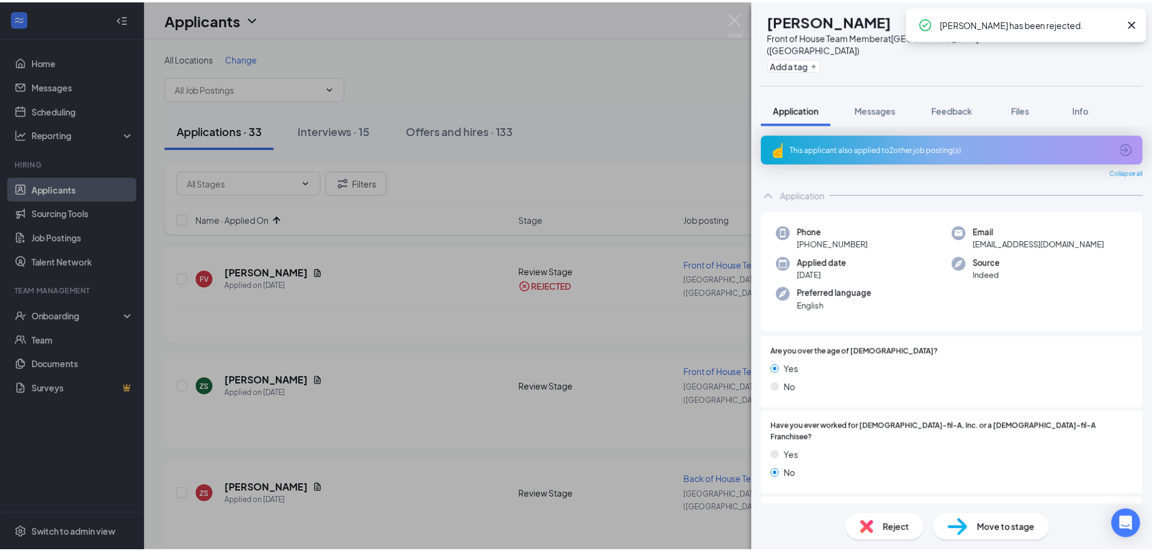
scroll to position [242, 0]
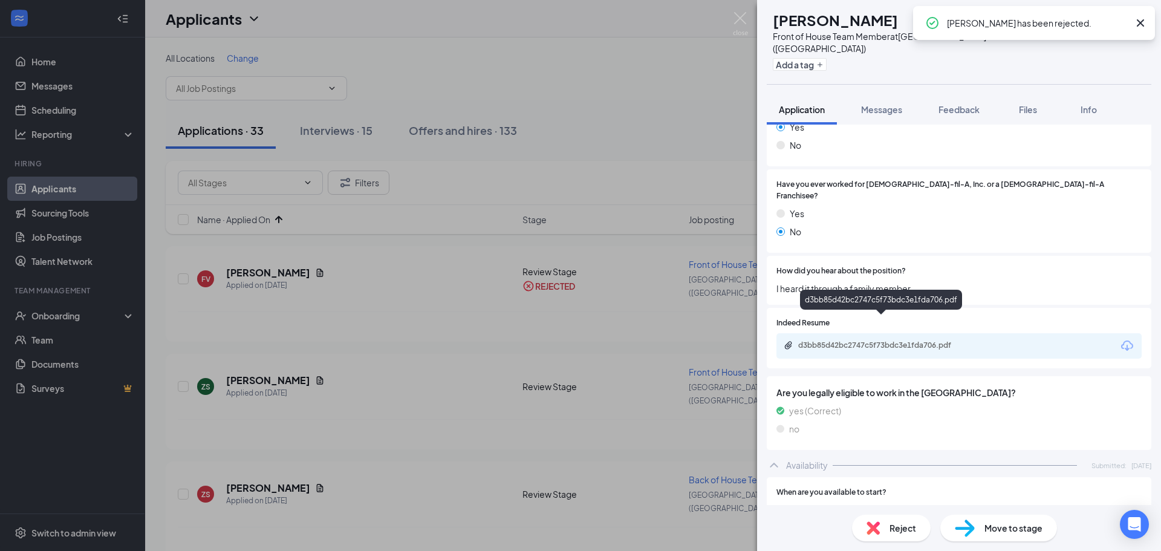
click at [885, 340] on div "d3bb85d42bc2747c5f73bdc3e1fda706.pdf" at bounding box center [882, 345] width 169 height 10
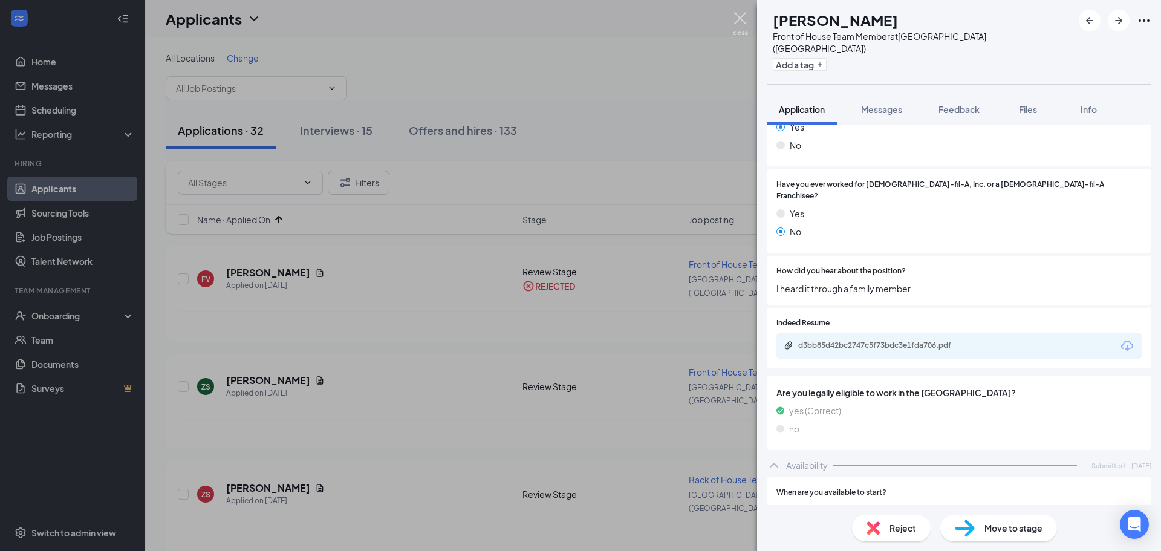
click at [744, 17] on img at bounding box center [740, 24] width 15 height 24
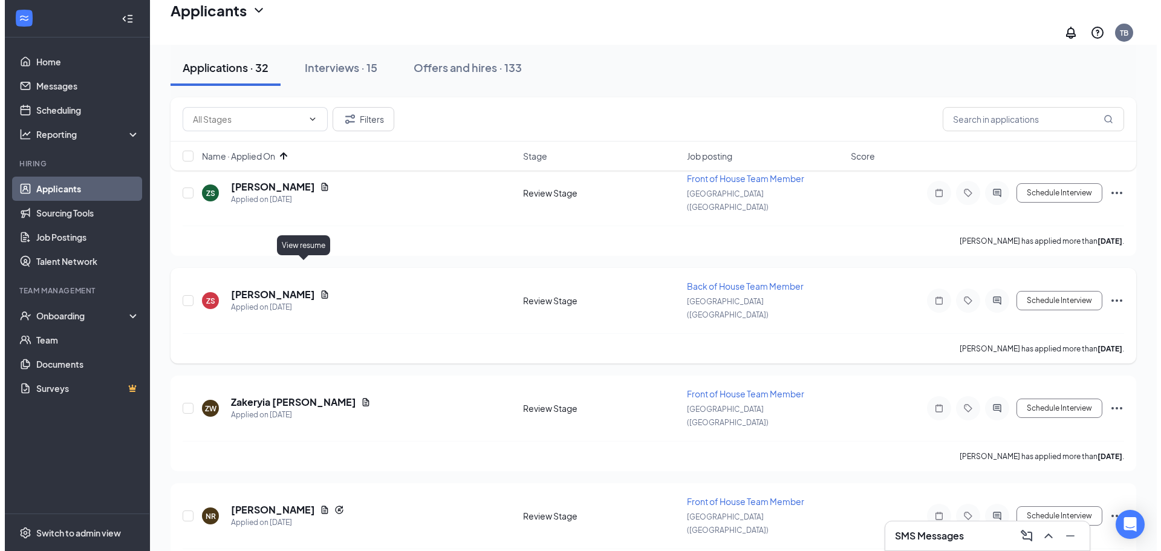
scroll to position [121, 0]
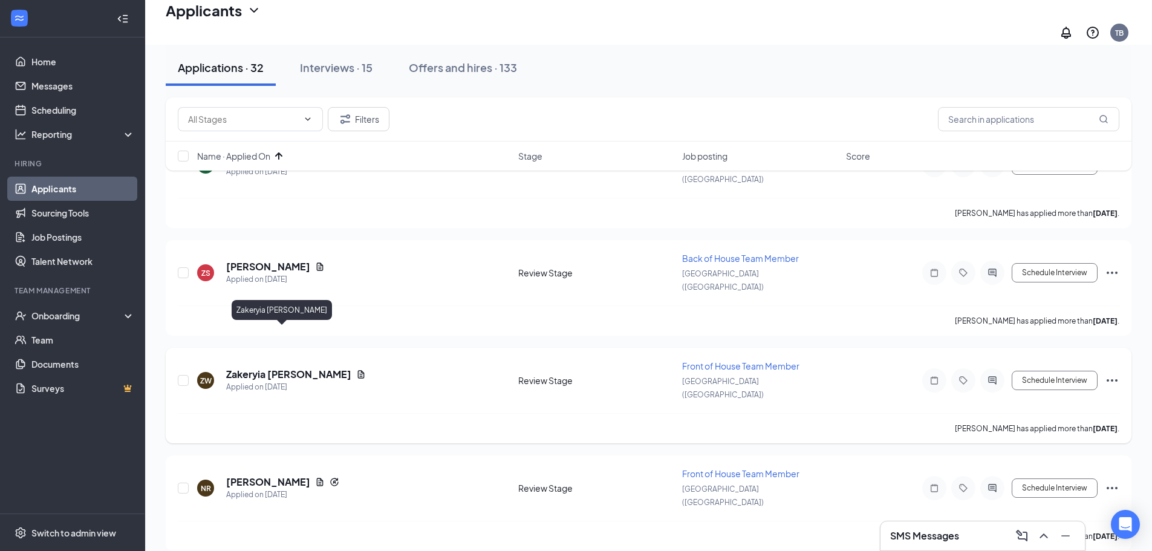
click at [262, 368] on h5 "Zakeryia [PERSON_NAME]" at bounding box center [288, 374] width 125 height 13
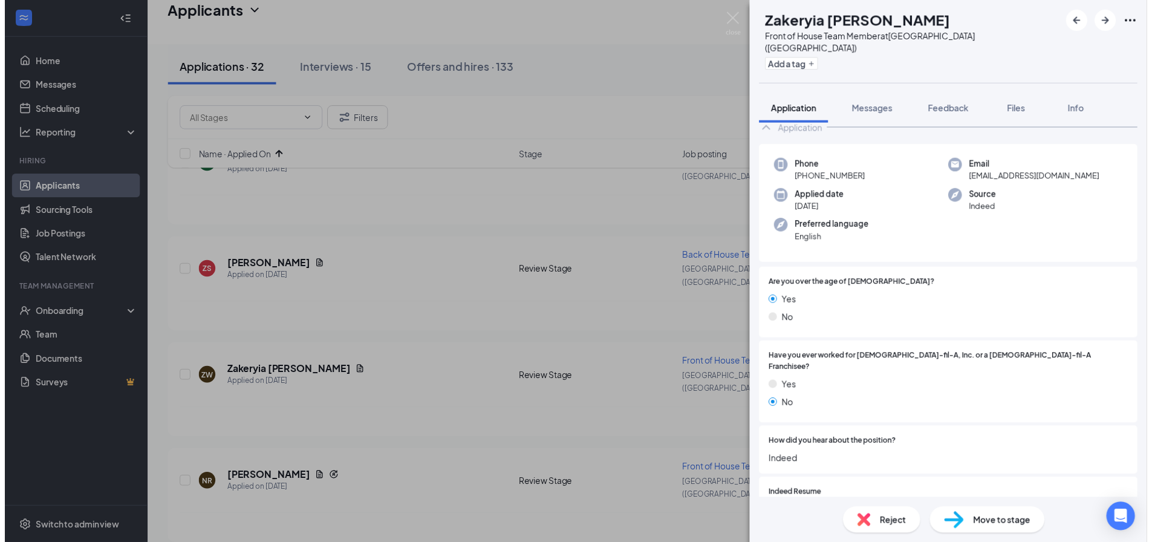
scroll to position [181, 0]
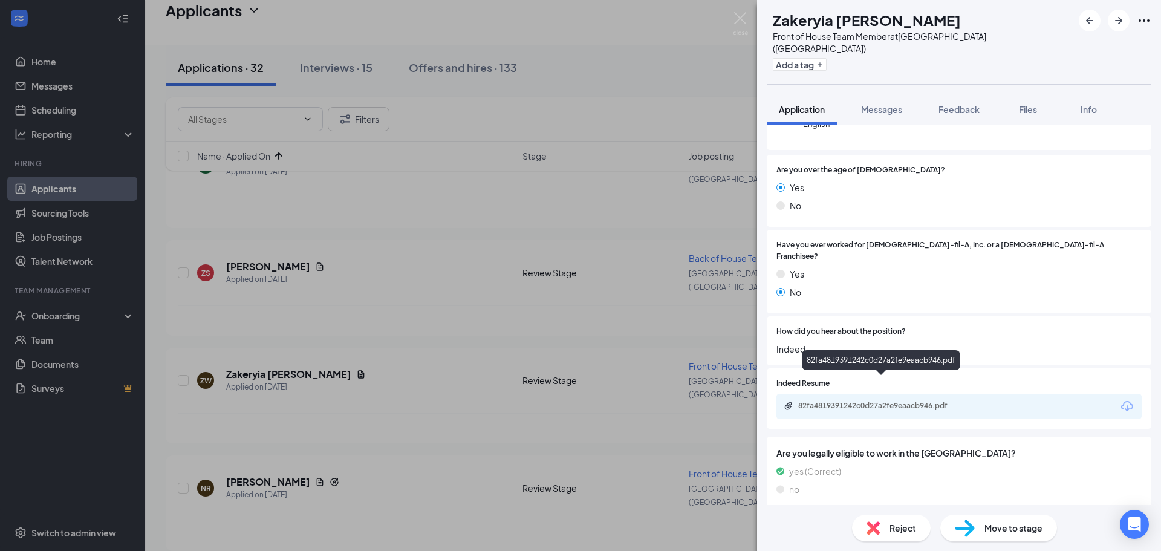
click at [883, 394] on div "82fa4819391242c0d27a2fe9eaacb946.pdf" at bounding box center [958, 406] width 365 height 25
click at [882, 401] on div "82fa4819391242c0d27a2fe9eaacb946.pdf" at bounding box center [882, 406] width 169 height 10
click at [745, 15] on img at bounding box center [740, 24] width 15 height 24
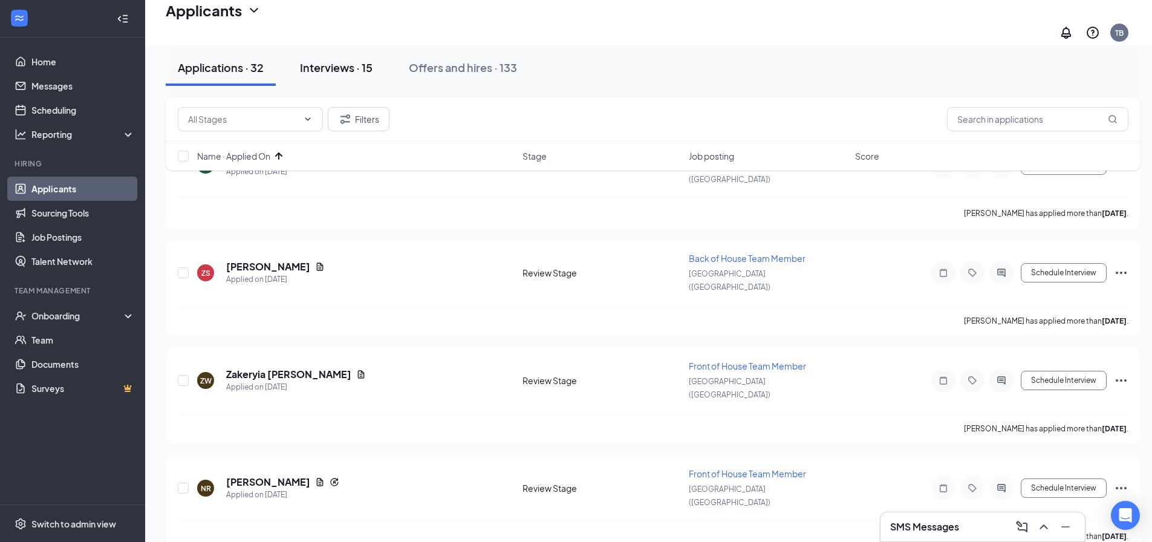
click at [353, 68] on div "Interviews · 15" at bounding box center [336, 67] width 73 height 15
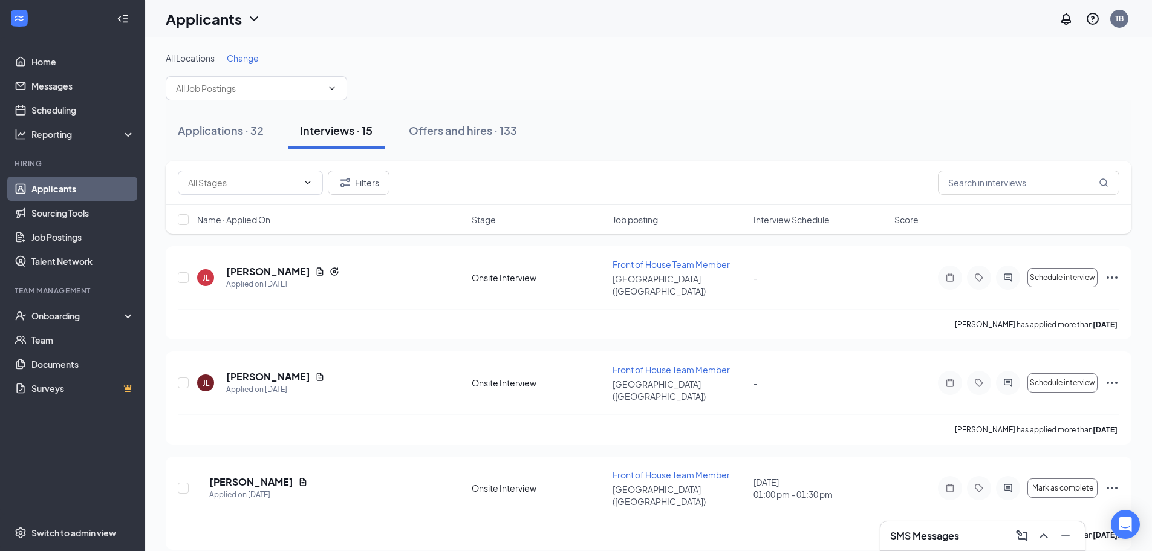
click at [821, 221] on span "Interview Schedule" at bounding box center [791, 219] width 76 height 12
click at [821, 221] on span "Interview Schedule" at bounding box center [799, 219] width 76 height 12
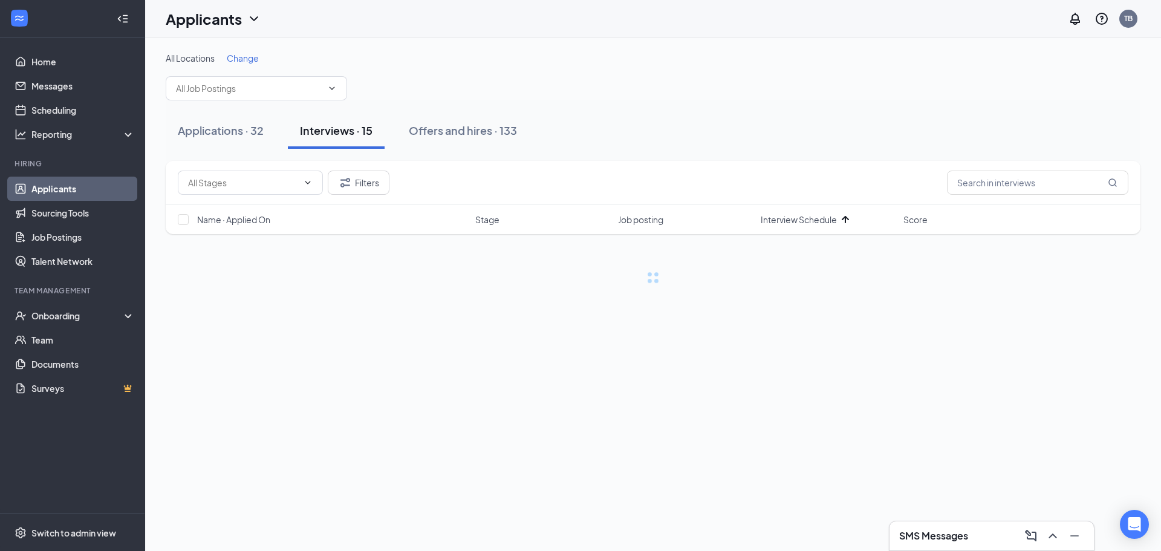
click at [789, 183] on div "Filters" at bounding box center [653, 183] width 951 height 24
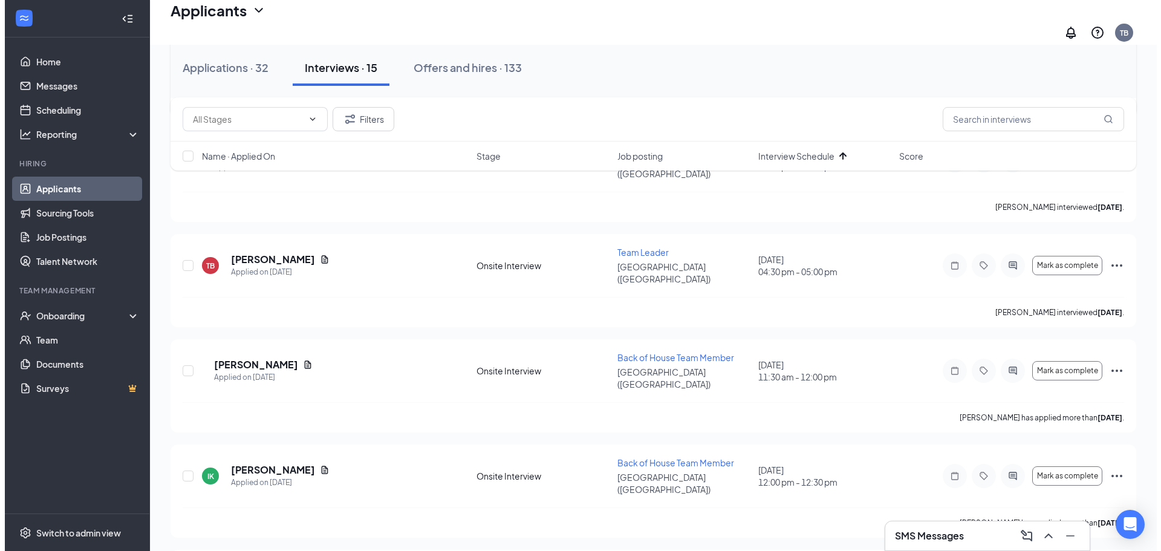
scroll to position [605, 0]
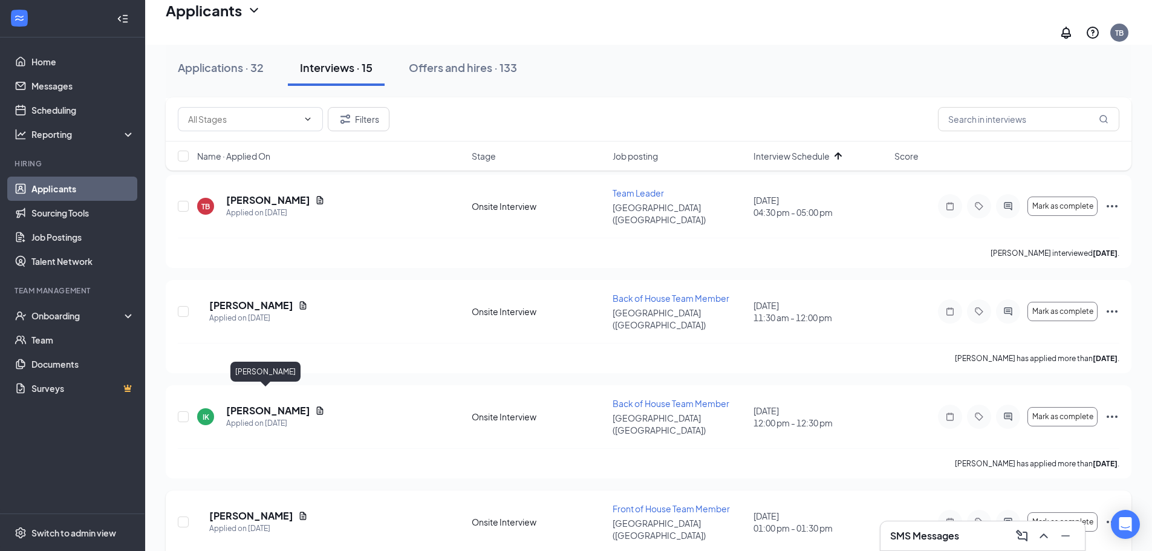
click at [271, 509] on h5 "[PERSON_NAME]" at bounding box center [251, 515] width 84 height 13
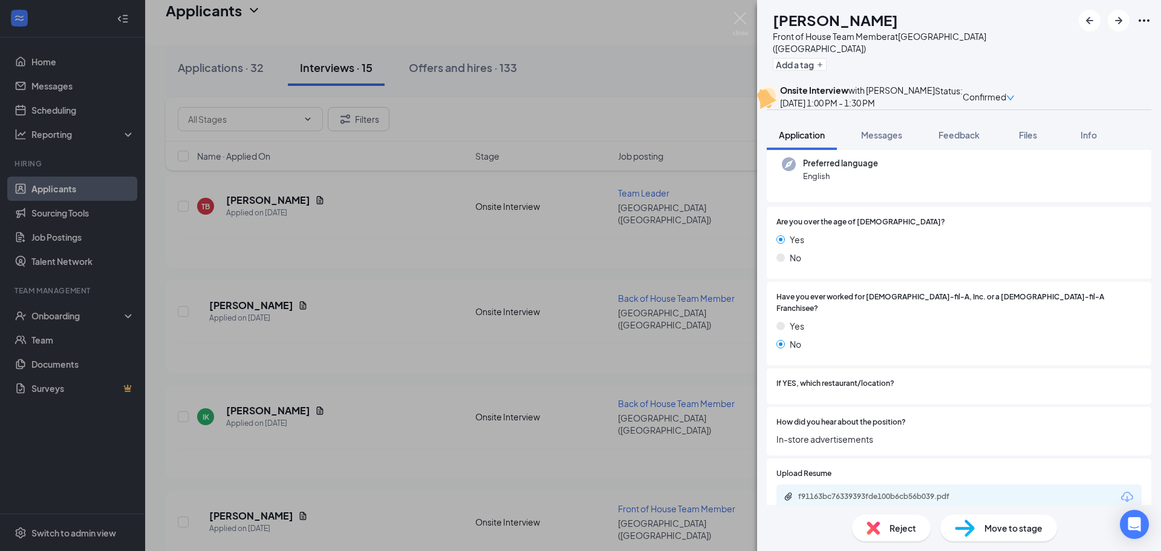
scroll to position [242, 0]
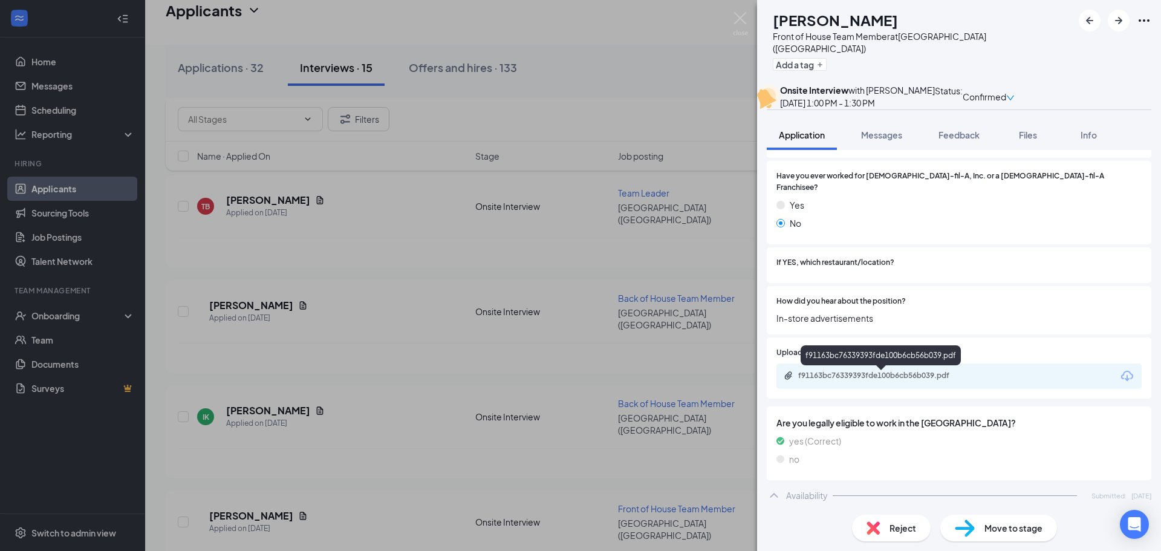
click at [896, 378] on div "f91163bc76339393fde100b6cb56b039.pdf" at bounding box center [882, 376] width 169 height 10
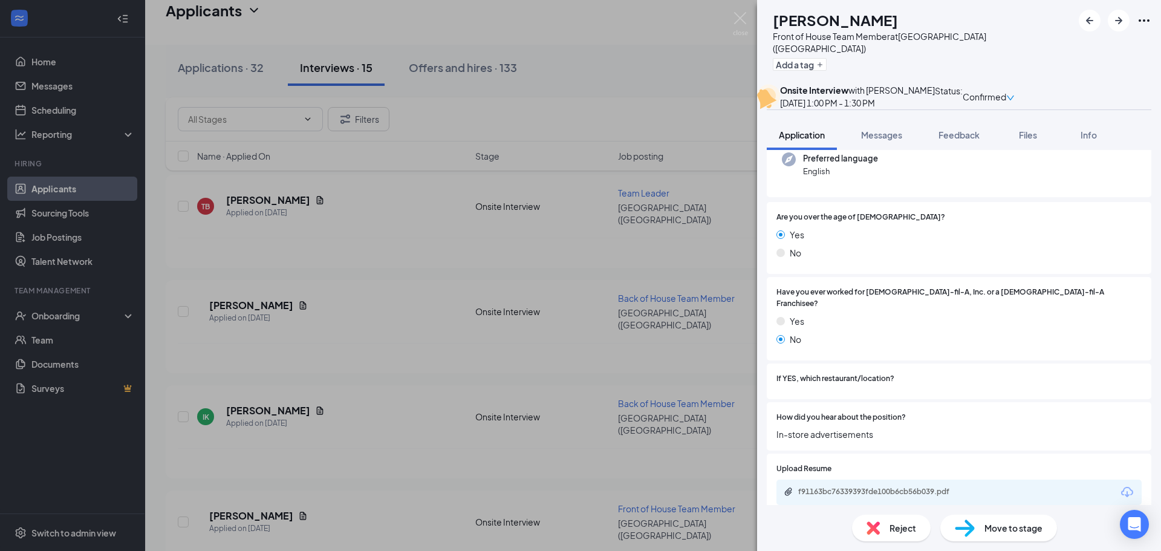
scroll to position [0, 0]
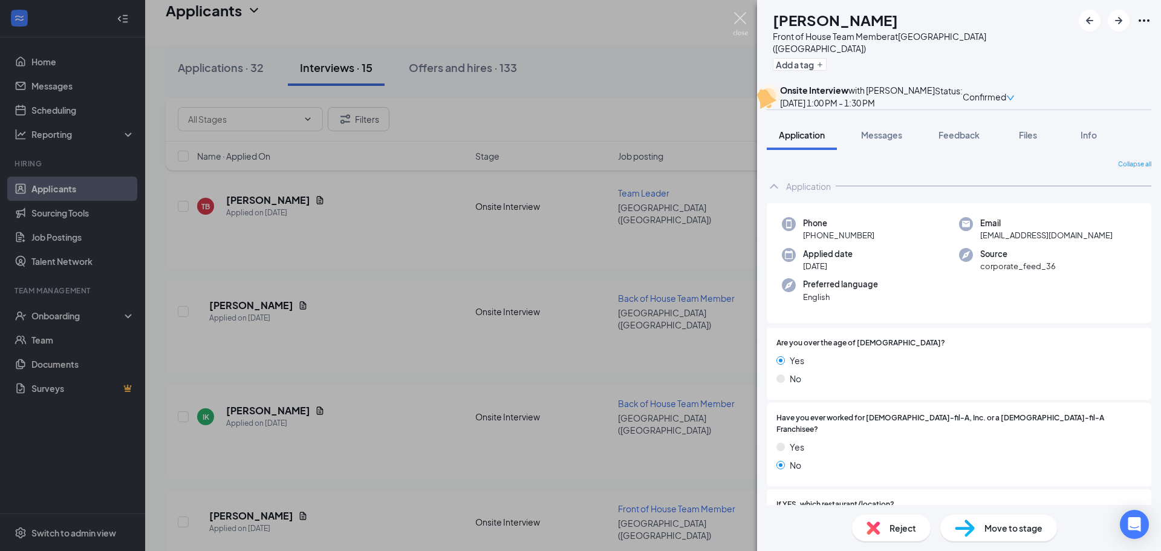
click at [738, 21] on img at bounding box center [740, 24] width 15 height 24
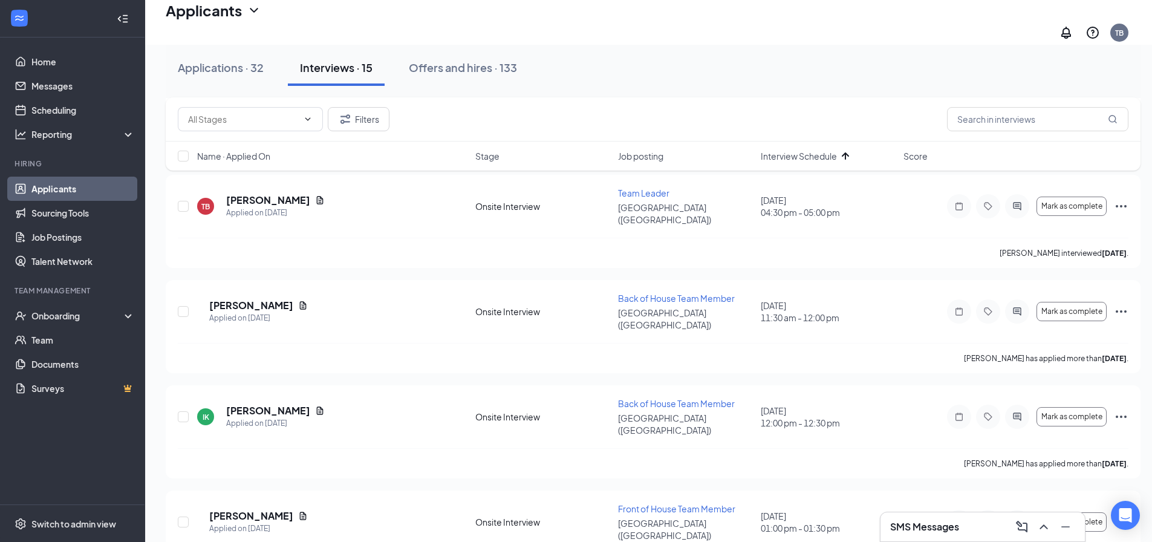
click at [207, 67] on div "Applications · 32" at bounding box center [221, 67] width 86 height 15
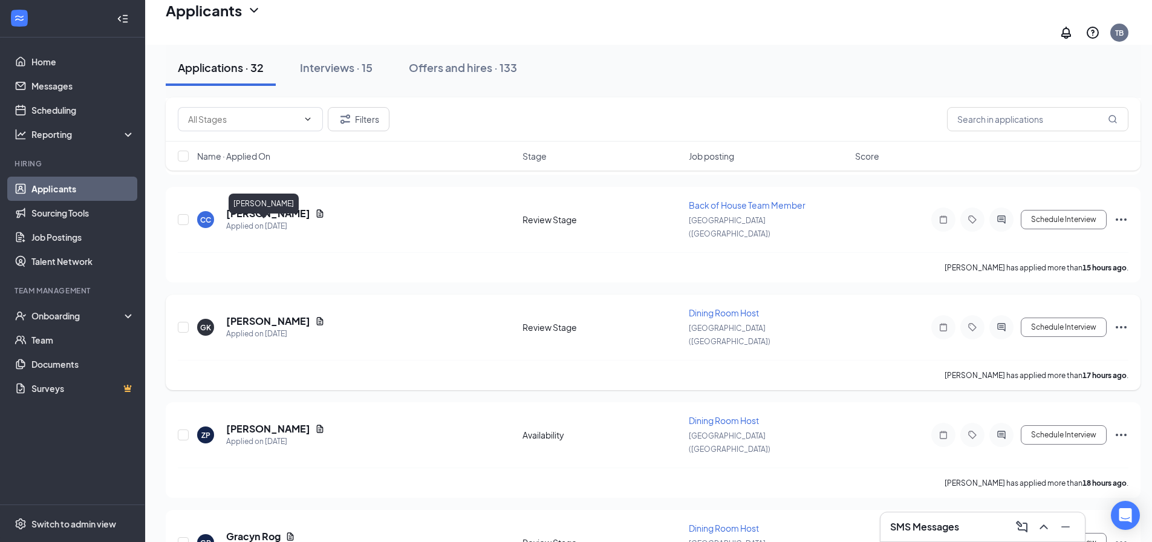
click at [238, 314] on h5 "[PERSON_NAME]" at bounding box center [268, 320] width 84 height 13
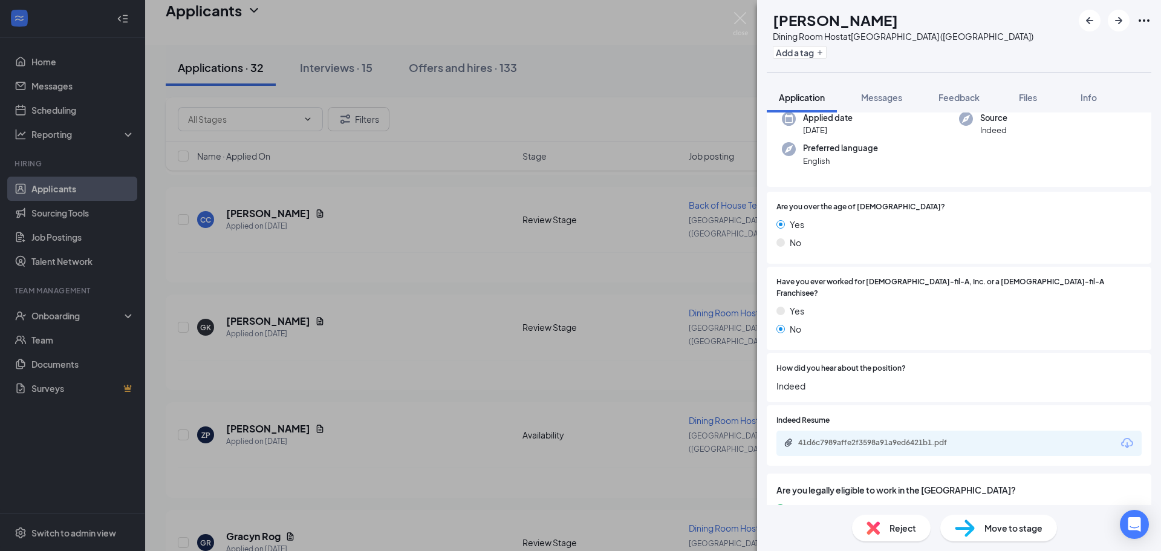
scroll to position [181, 0]
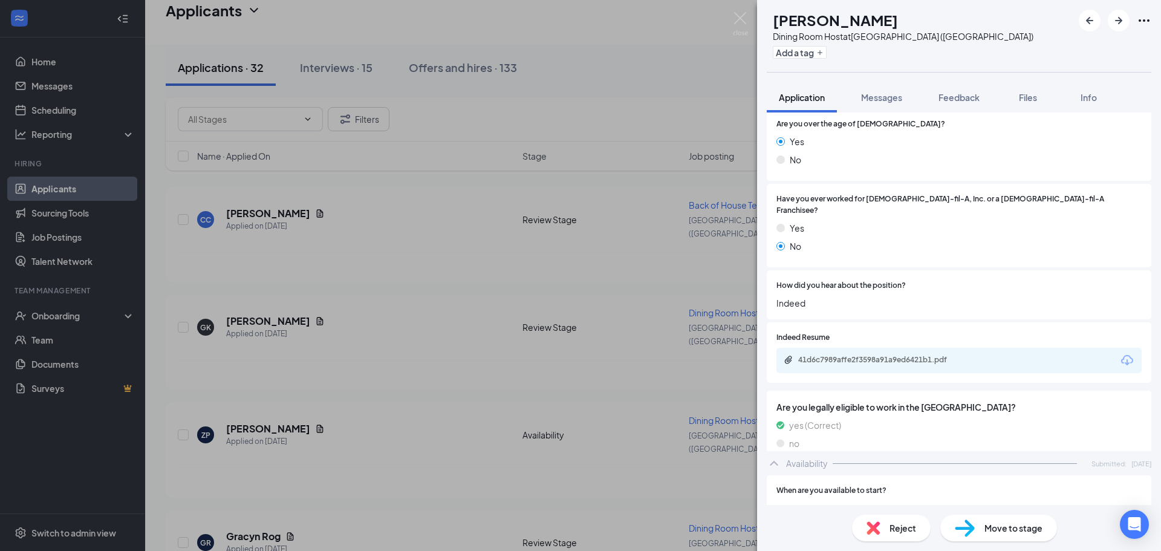
click at [877, 355] on div "41d6c7989affe2f3598a91a9ed6421b1.pdf" at bounding box center [882, 360] width 169 height 10
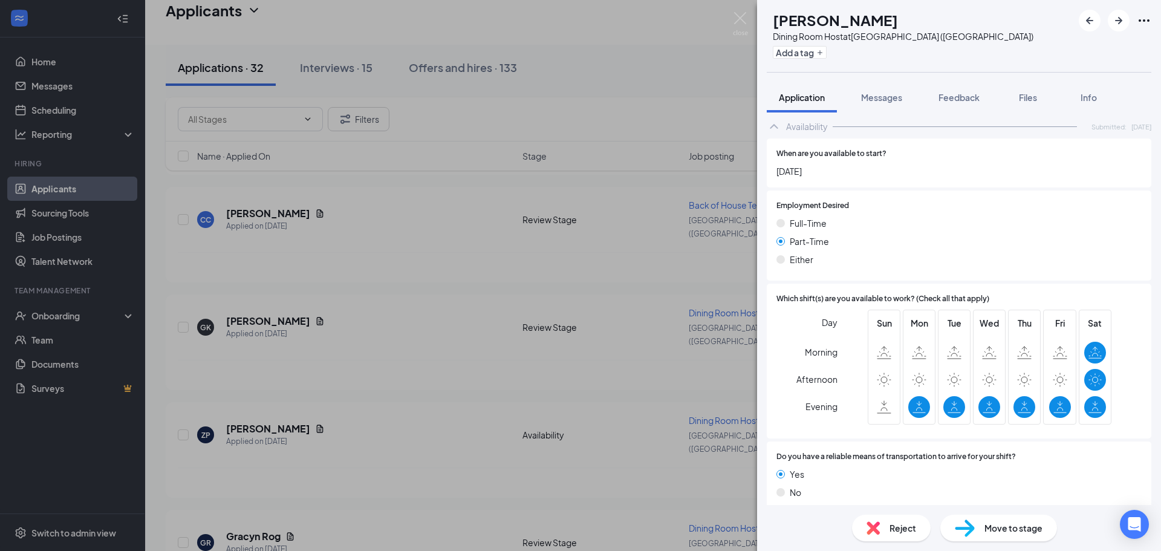
click at [1009, 521] on div "Move to stage" at bounding box center [998, 528] width 117 height 27
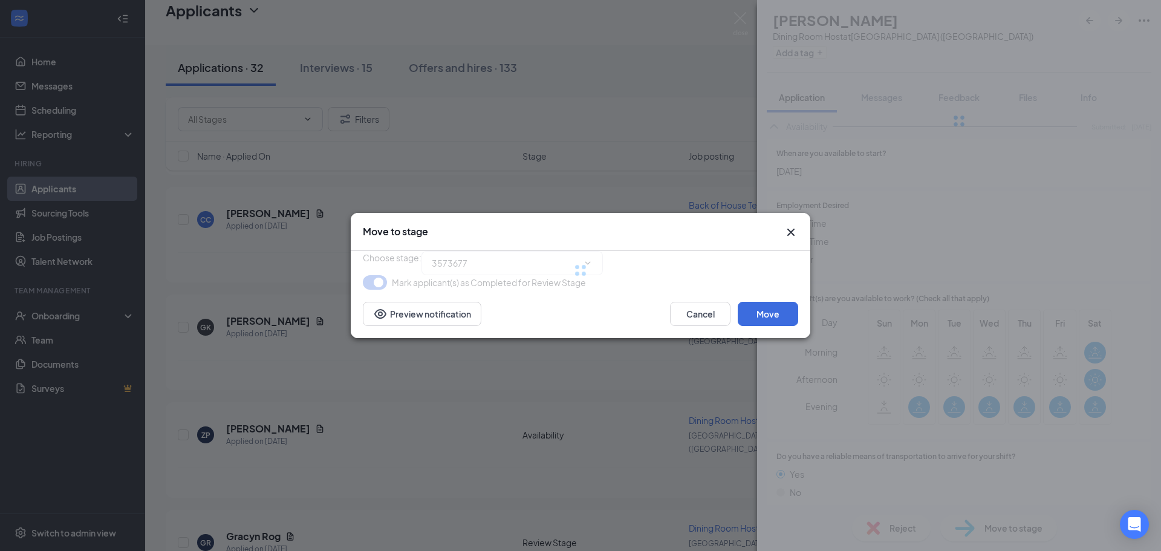
type input "Onsite Interview (next stage)"
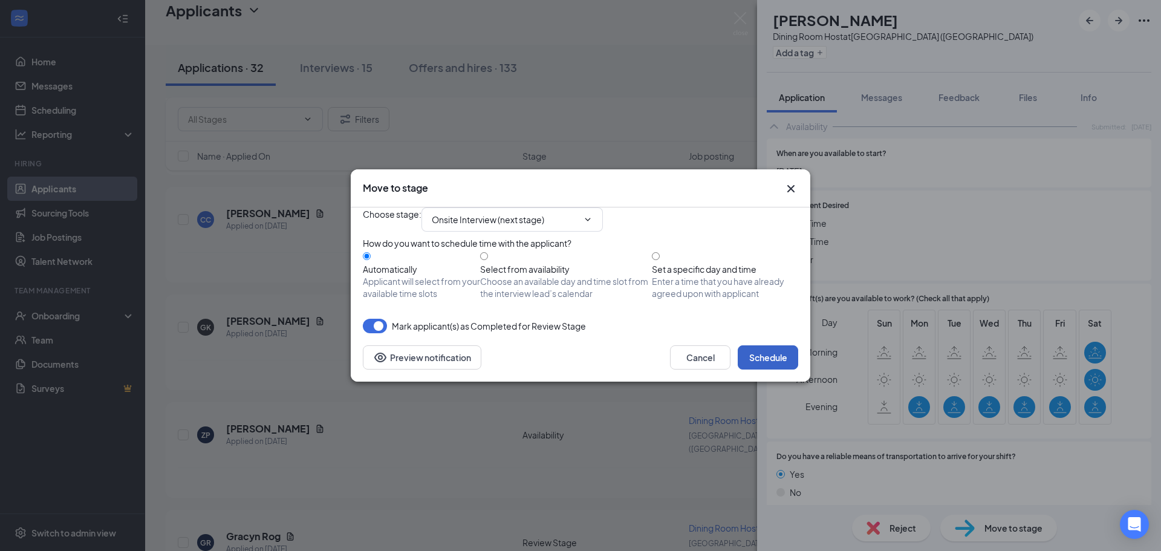
click at [771, 369] on button "Schedule" at bounding box center [768, 357] width 60 height 24
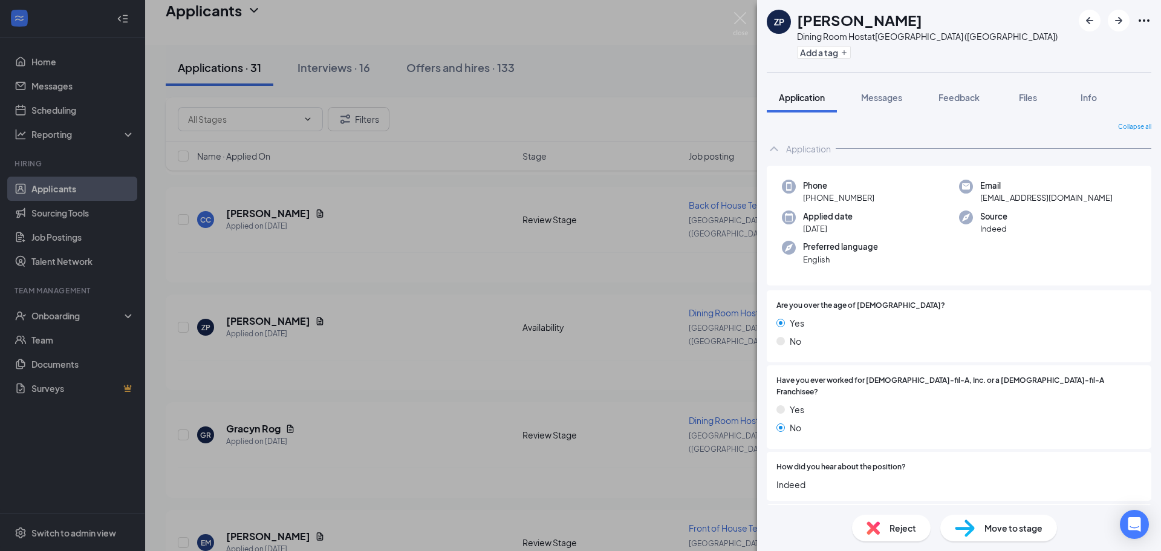
scroll to position [157, 0]
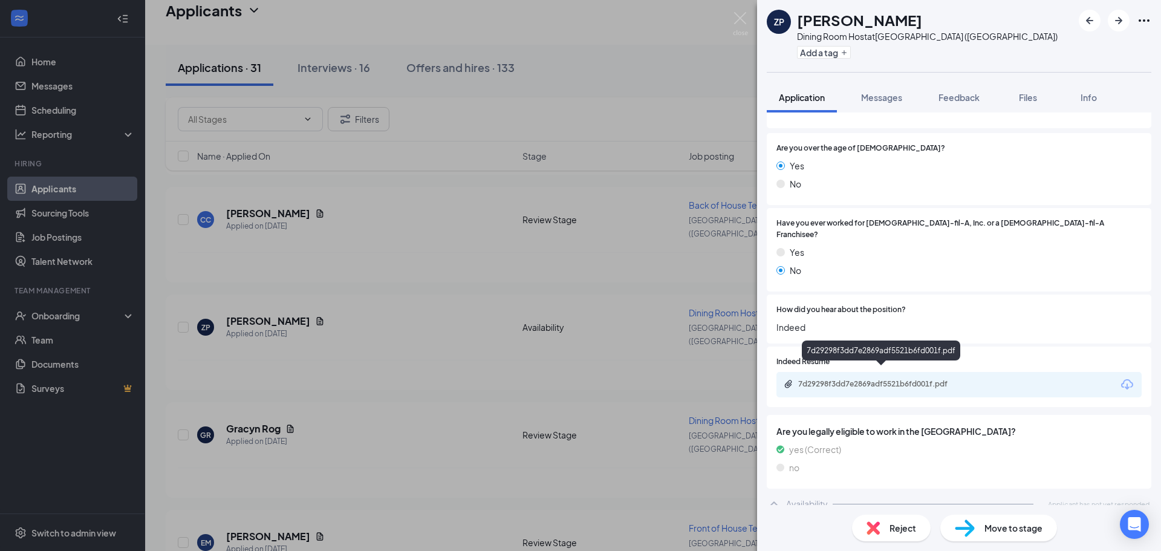
click at [880, 379] on div "7d29298f3dd7e2869adf5521b6fd001f.pdf" at bounding box center [882, 384] width 169 height 10
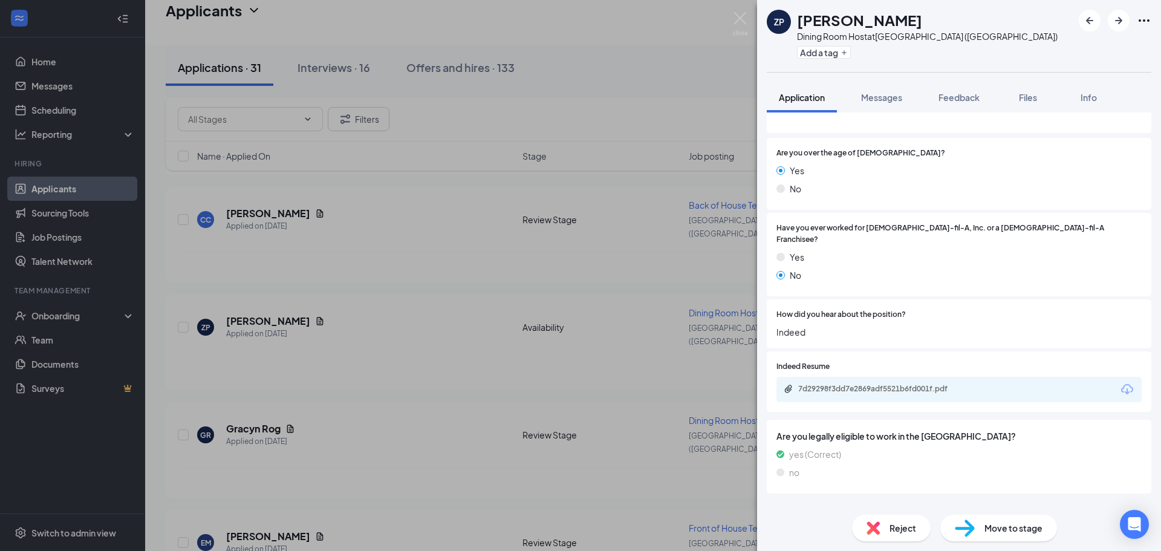
click at [880, 525] on div "Reject" at bounding box center [891, 528] width 79 height 27
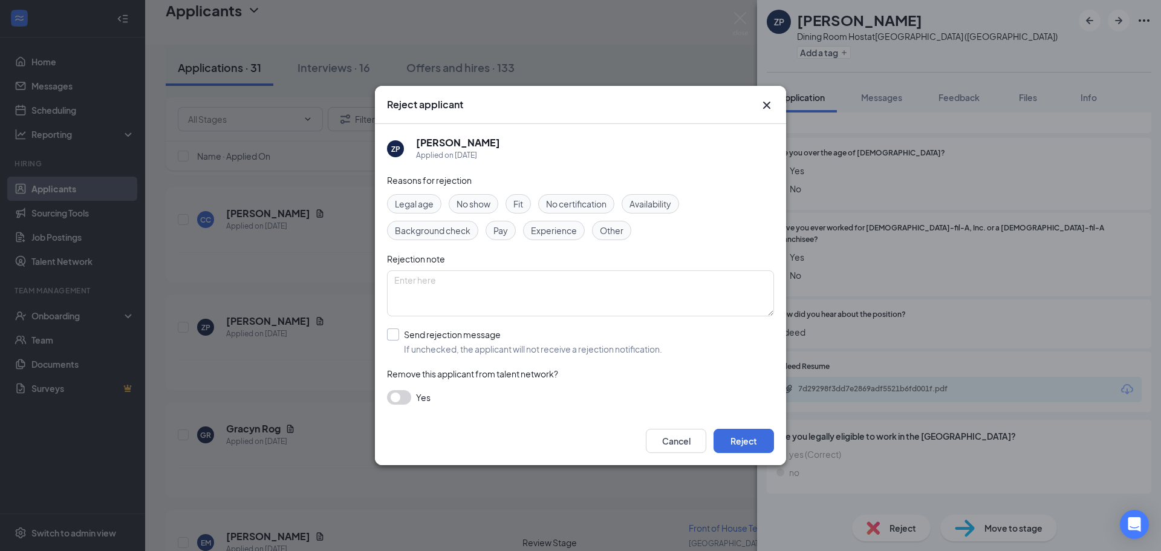
click at [399, 332] on input "Send rejection message If unchecked, the applicant will not receive a rejection…" at bounding box center [524, 341] width 275 height 27
checkbox input "true"
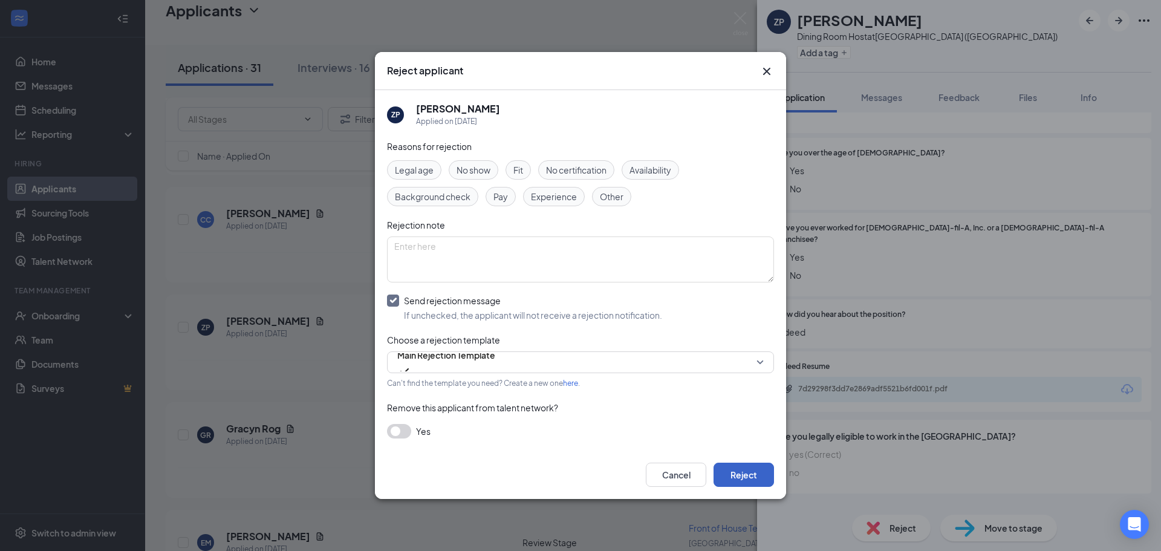
click at [743, 475] on button "Reject" at bounding box center [744, 475] width 60 height 24
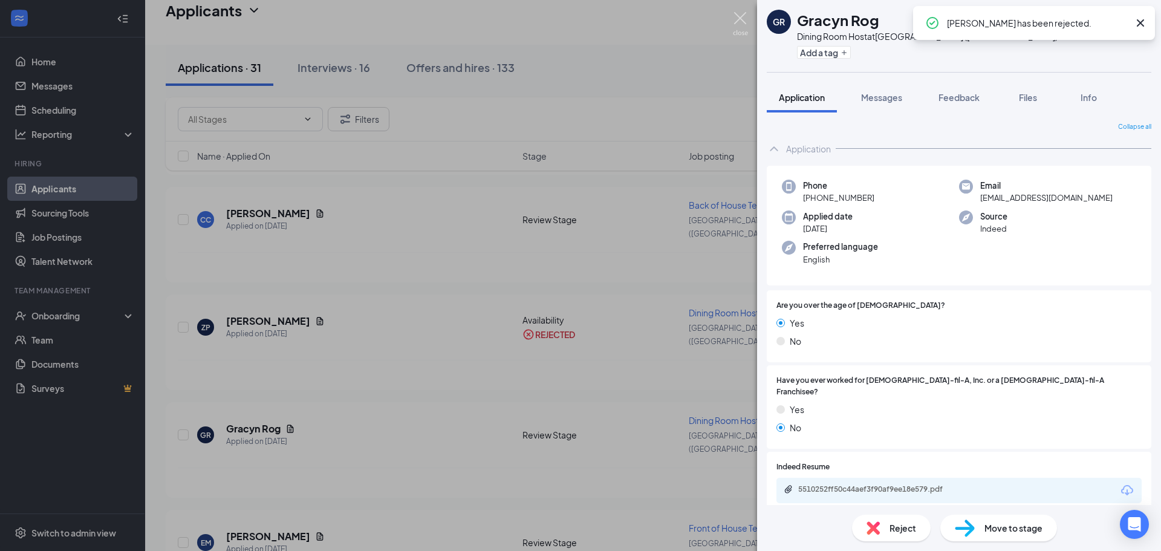
click at [745, 18] on img at bounding box center [740, 24] width 15 height 24
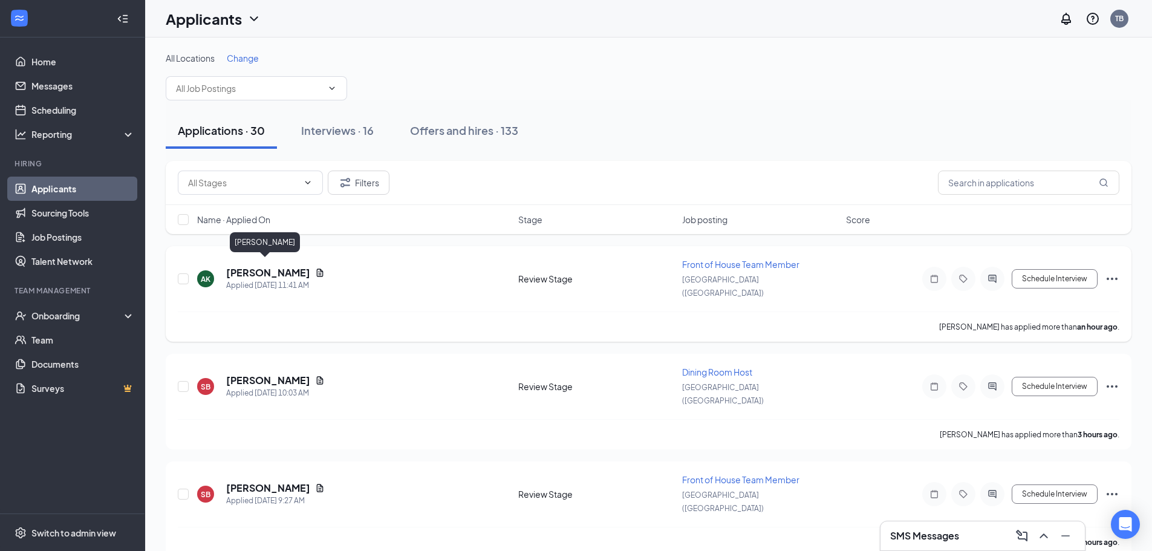
click at [252, 266] on h5 "[PERSON_NAME]" at bounding box center [268, 272] width 84 height 13
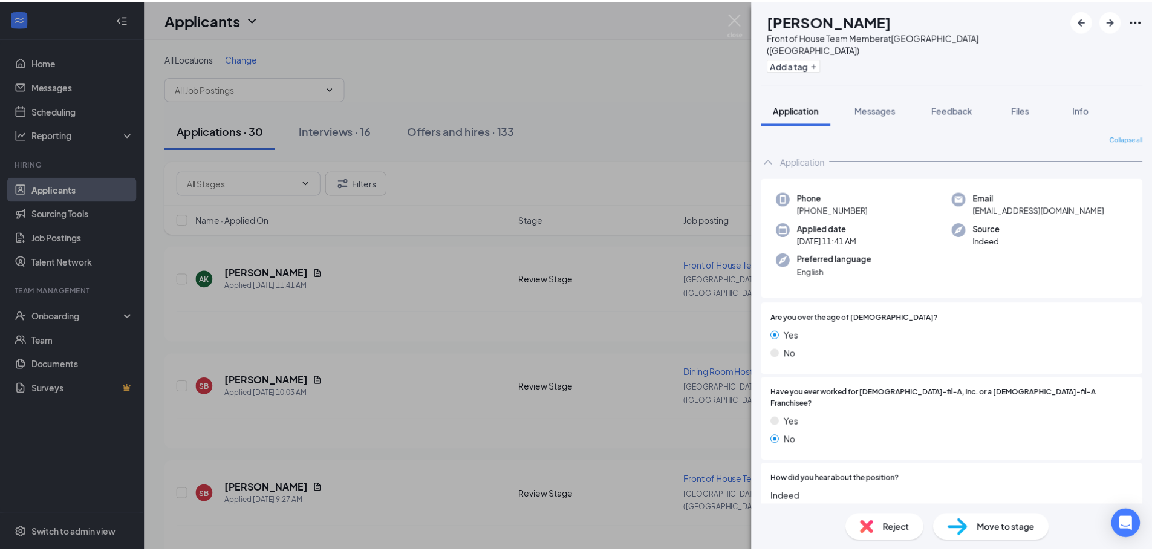
scroll to position [242, 0]
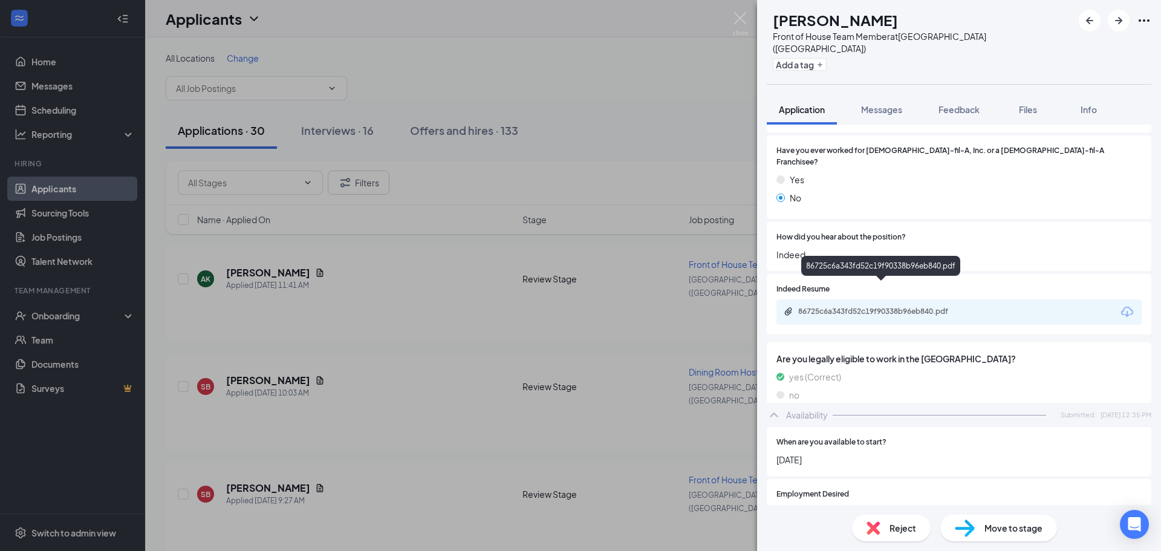
click at [913, 307] on div "86725c6a343fd52c19f90338b96eb840.pdf" at bounding box center [882, 312] width 169 height 10
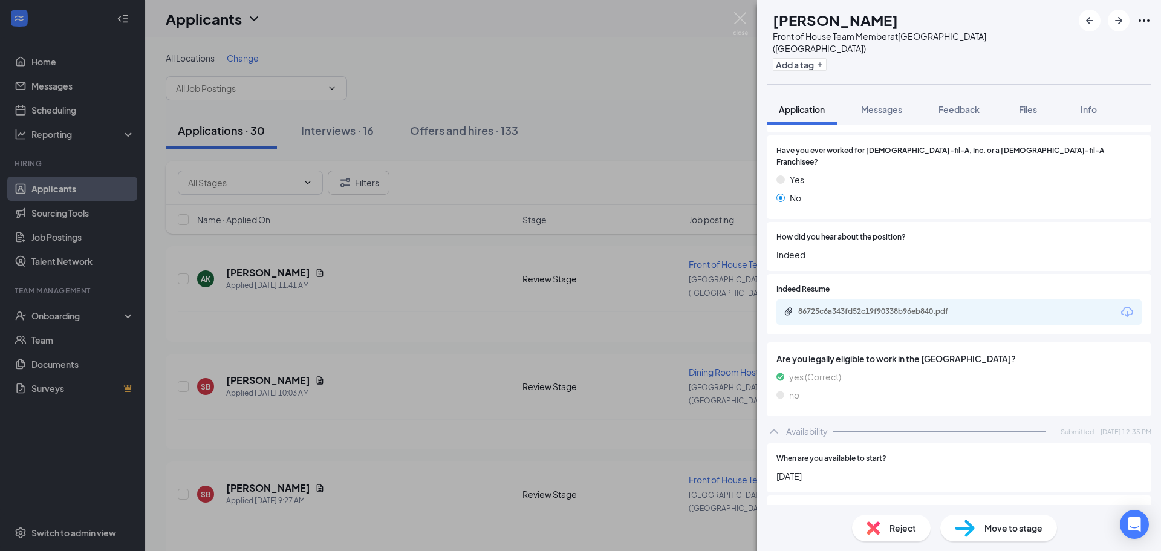
click at [727, 19] on div "AK [PERSON_NAME] Front of House Team Member at [GEOGRAPHIC_DATA] ([GEOGRAPHIC_D…" at bounding box center [580, 275] width 1161 height 551
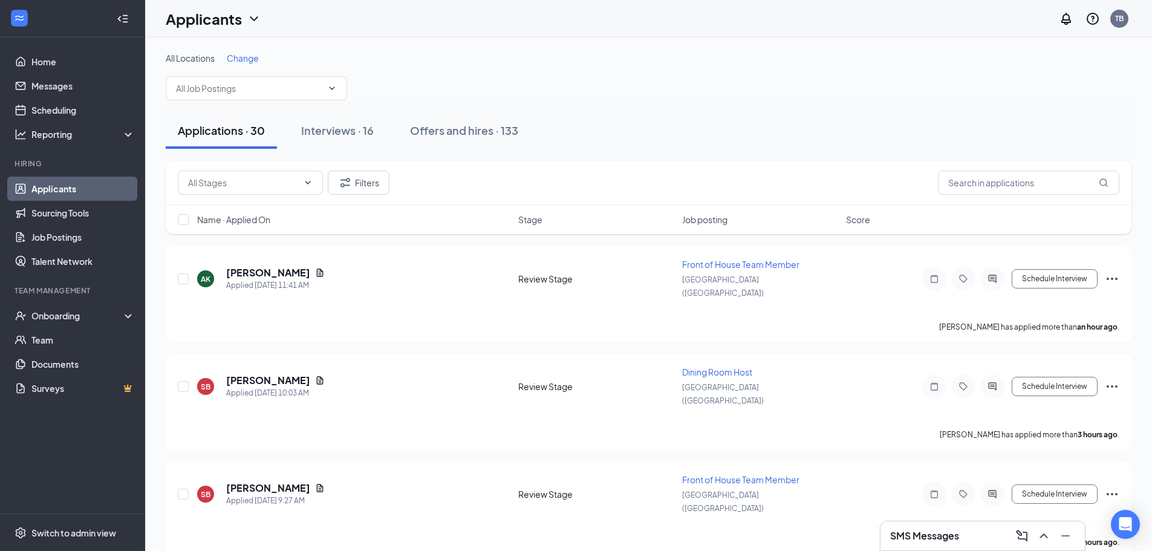
click at [738, 16] on div "Applicants TB" at bounding box center [648, 18] width 1007 height 37
click at [257, 223] on span "Name · Applied On" at bounding box center [233, 219] width 73 height 12
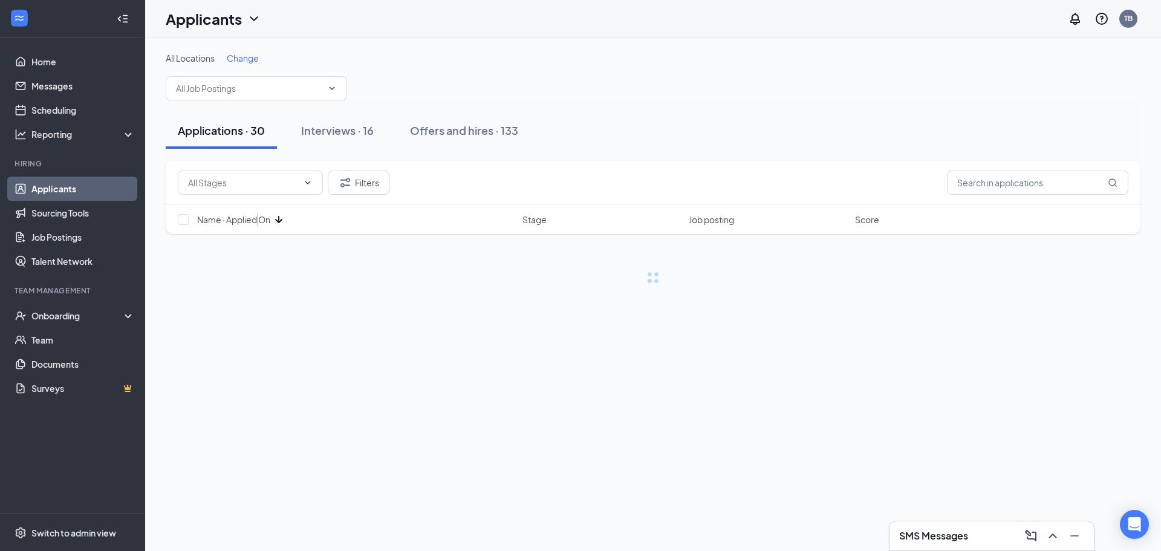
click at [257, 223] on span "Name · Applied On" at bounding box center [233, 219] width 73 height 12
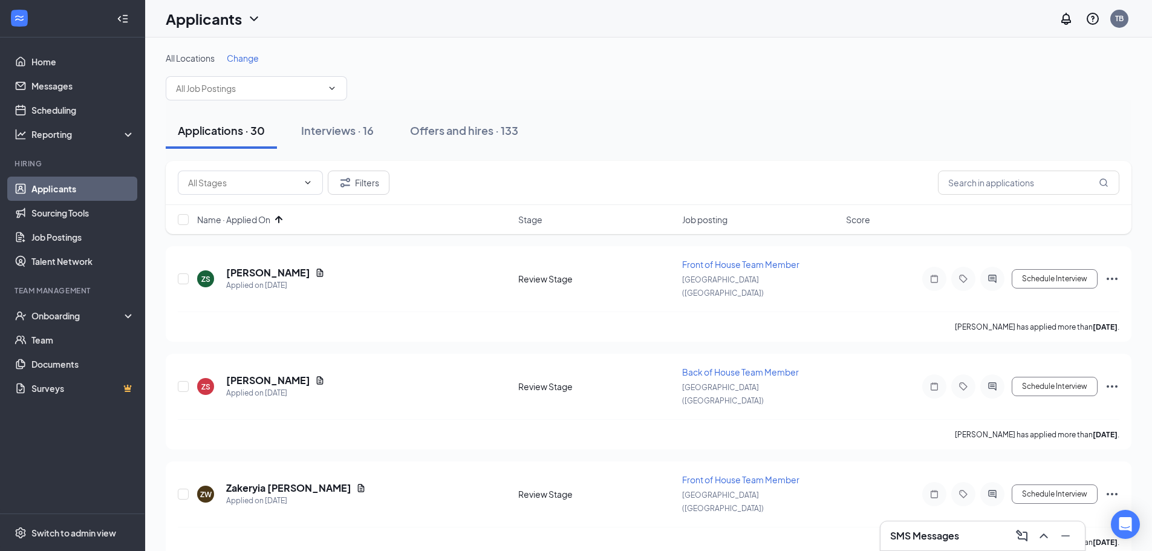
click at [799, 109] on div "Applications · 30 Interviews · 16 Offers and hires · 133" at bounding box center [649, 130] width 966 height 60
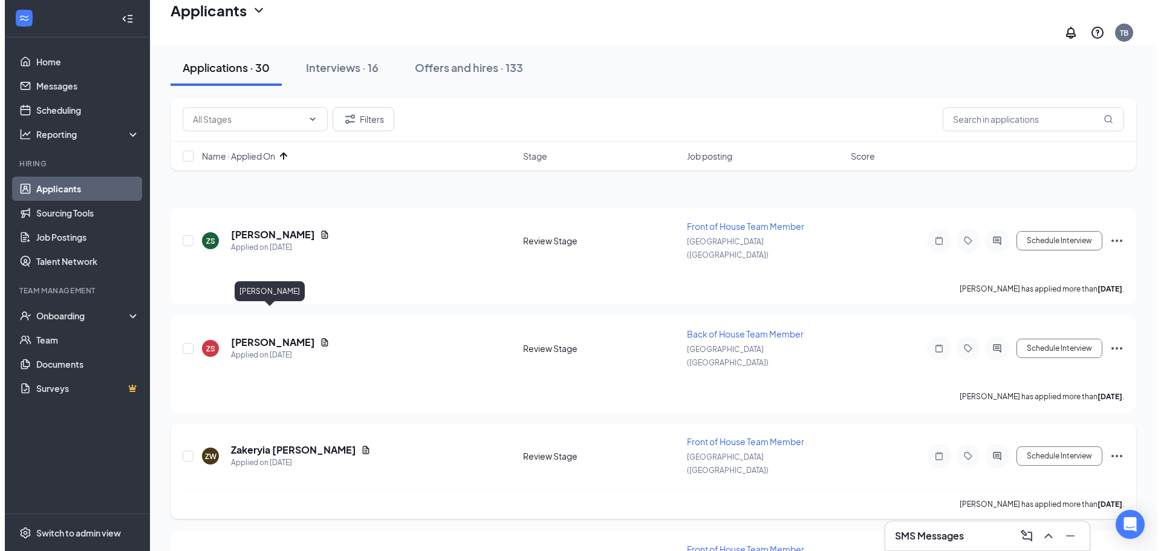
scroll to position [121, 0]
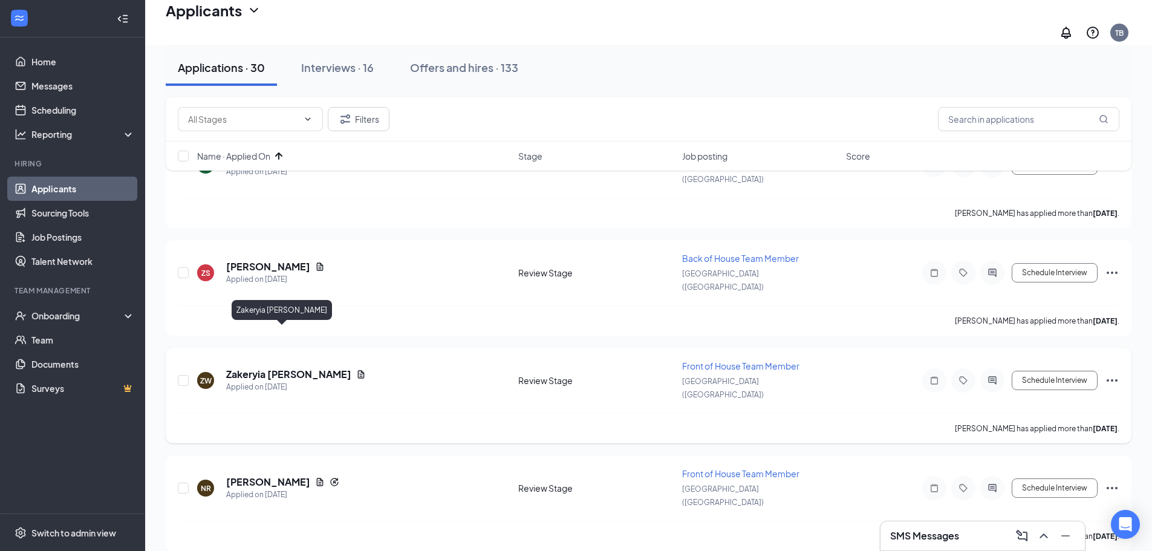
click at [269, 368] on h5 "Zakeryia [PERSON_NAME]" at bounding box center [288, 374] width 125 height 13
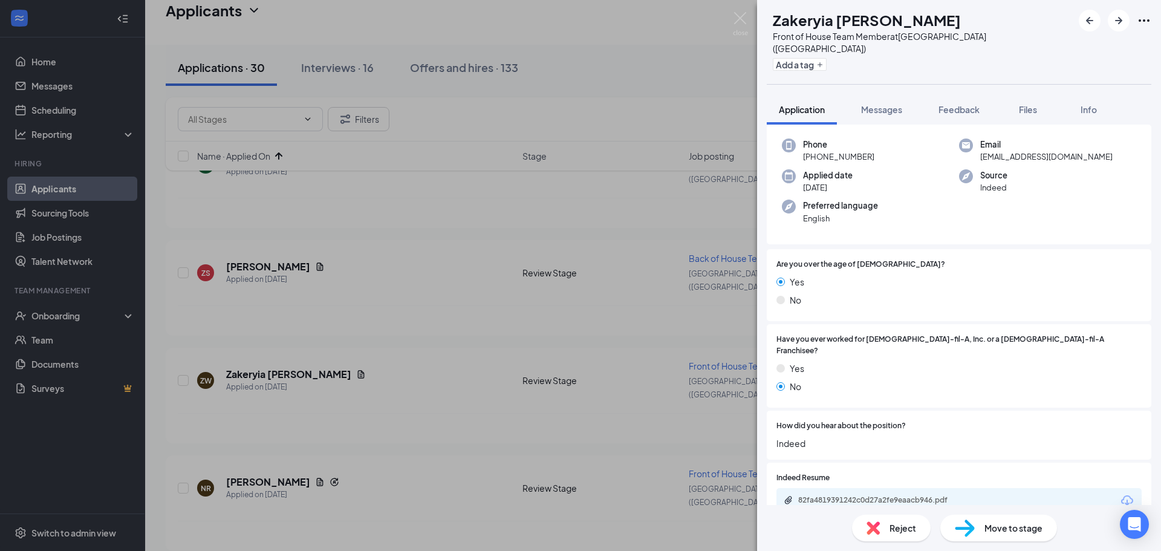
scroll to position [181, 0]
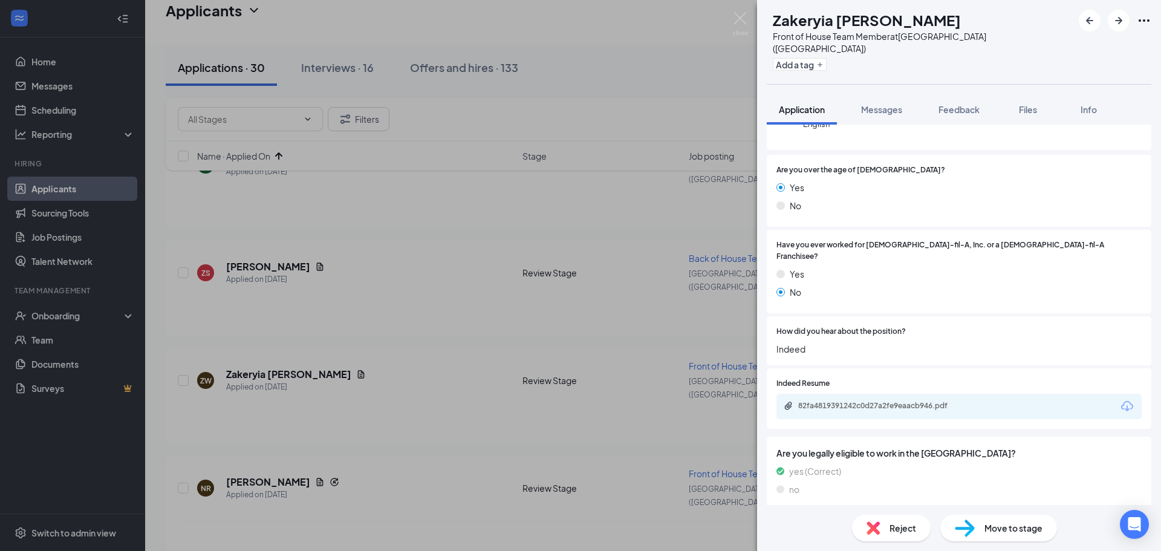
click at [878, 401] on div "82fa4819391242c0d27a2fe9eaacb946.pdf" at bounding box center [882, 406] width 169 height 10
click at [880, 521] on div "Reject" at bounding box center [891, 528] width 79 height 27
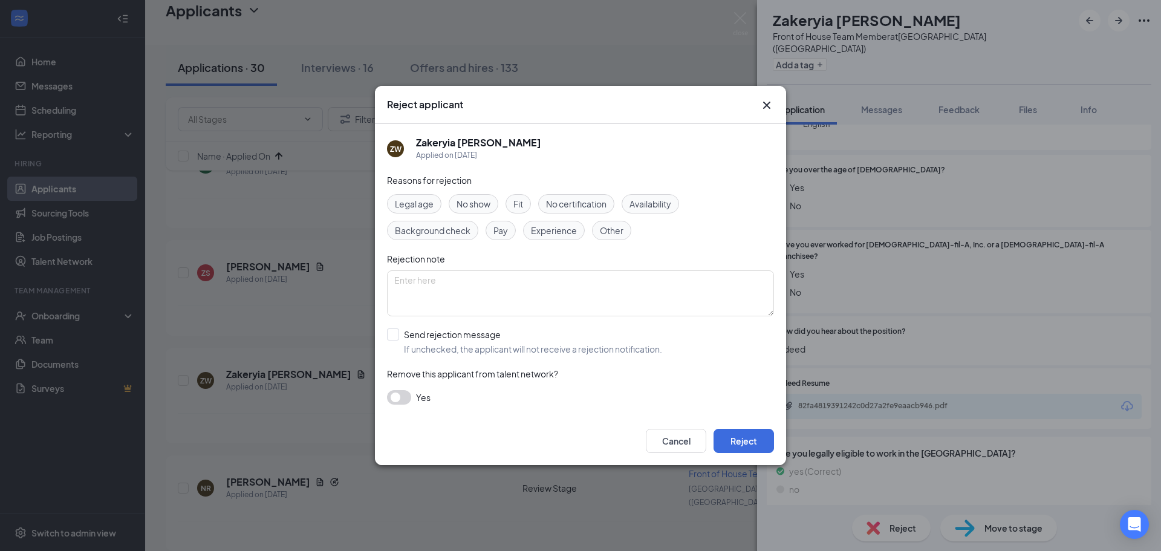
click at [493, 357] on div "Reasons for rejection Legal age No show Fit No certification Availability Backg…" at bounding box center [580, 295] width 387 height 243
click at [489, 342] on input "Send rejection message If unchecked, the applicant will not receive a rejection…" at bounding box center [524, 341] width 275 height 27
checkbox input "true"
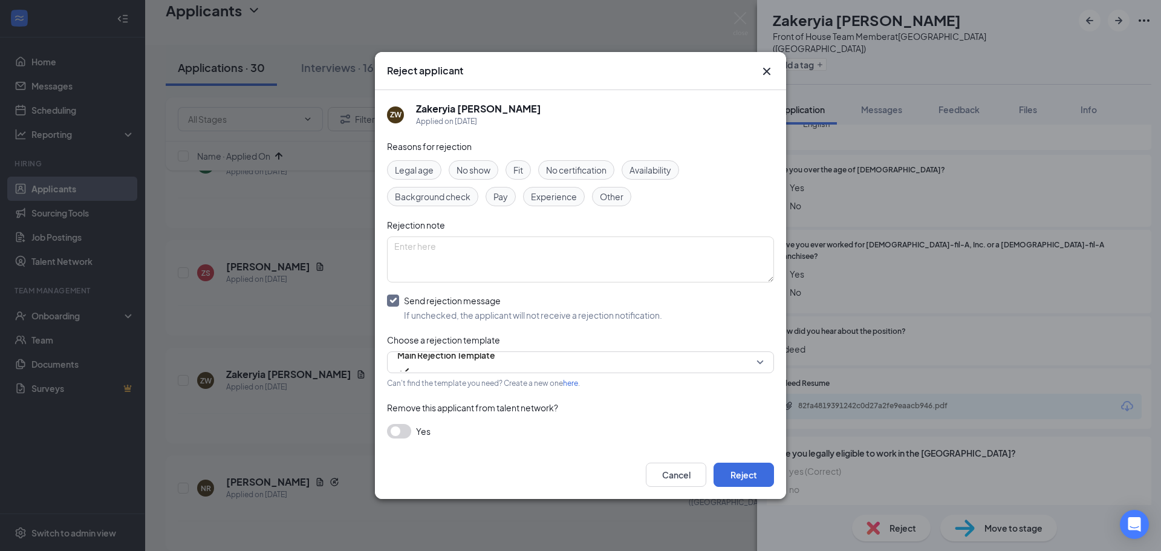
click at [729, 462] on div "Cancel Reject" at bounding box center [580, 475] width 411 height 48
click at [744, 470] on button "Reject" at bounding box center [744, 475] width 60 height 24
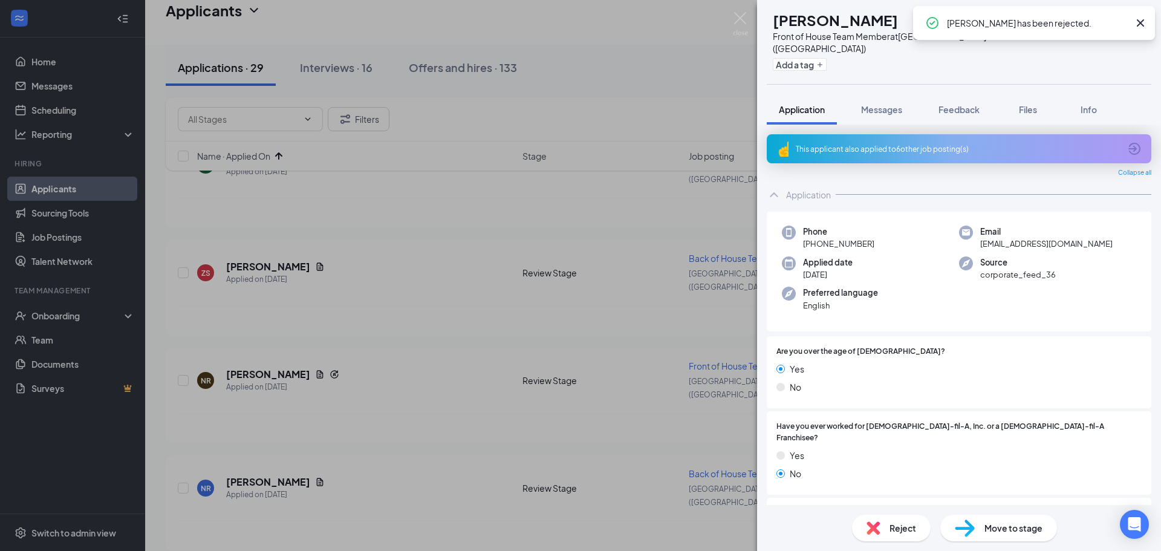
scroll to position [181, 0]
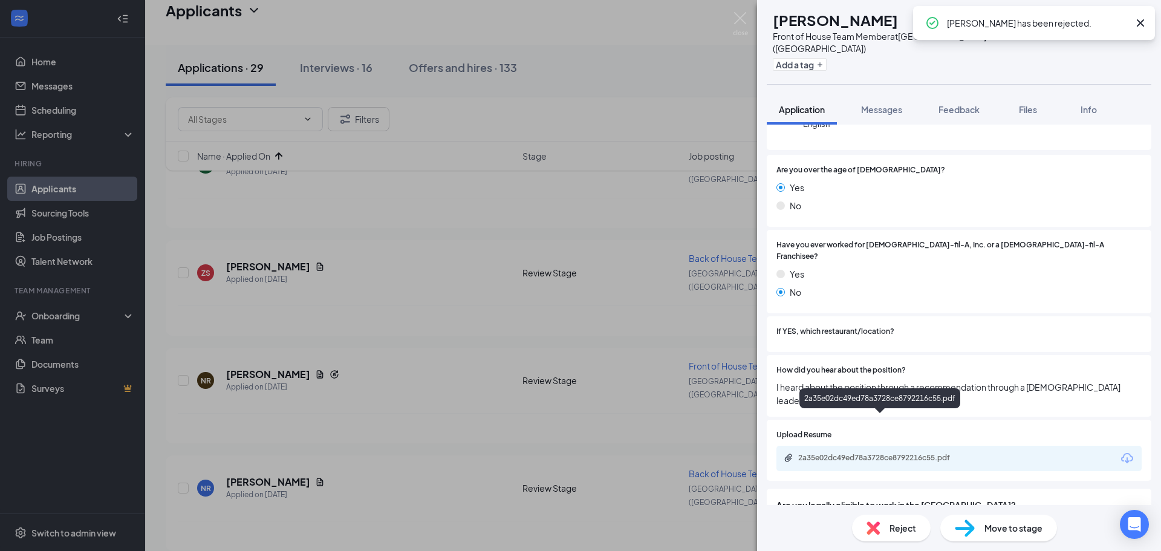
click at [884, 453] on div "2a35e02dc49ed78a3728ce8792216c55.pdf" at bounding box center [882, 458] width 169 height 10
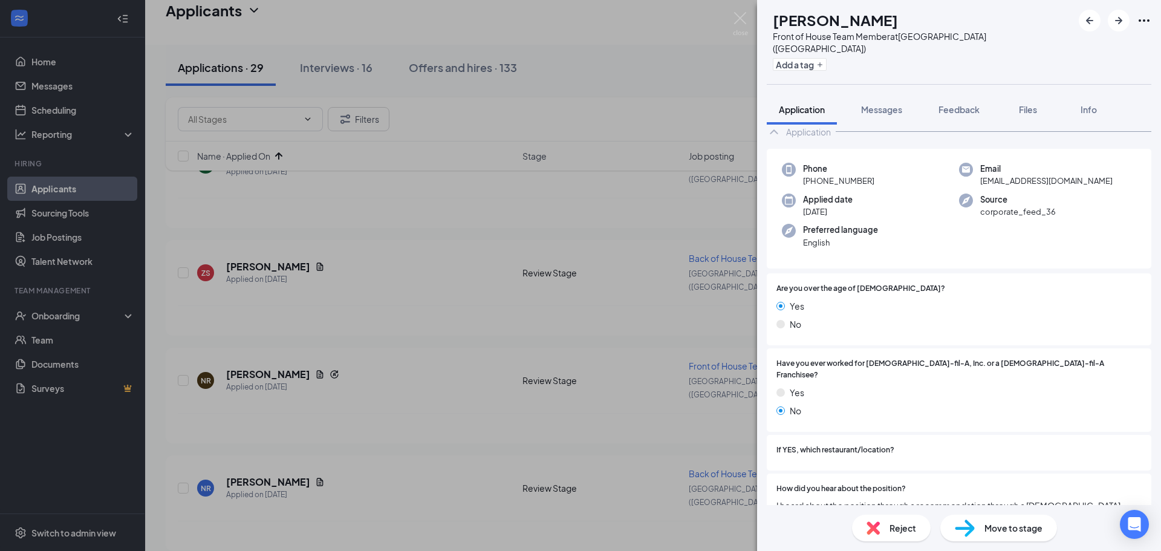
scroll to position [0, 0]
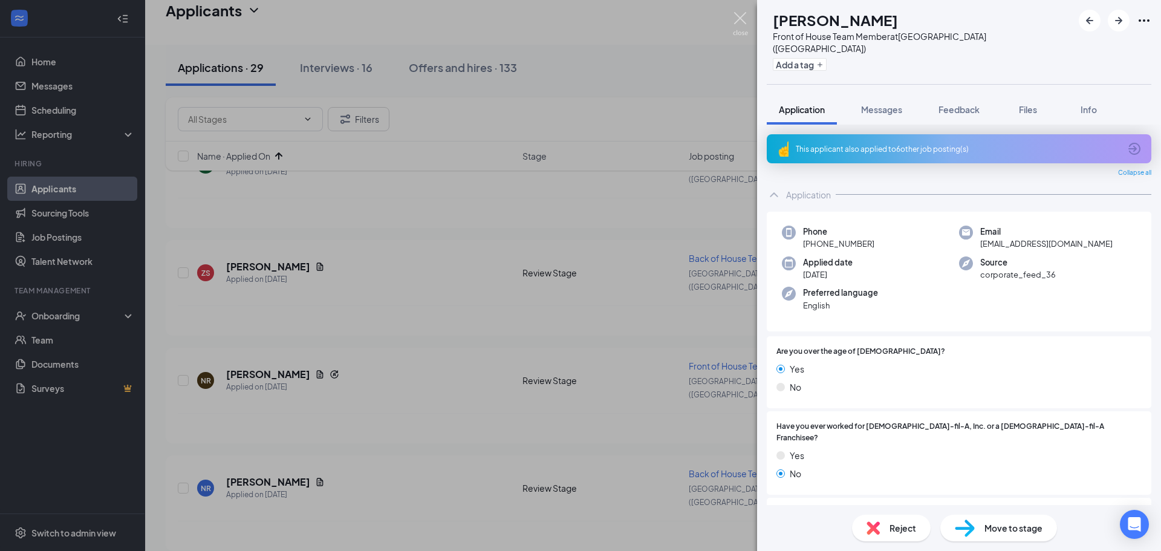
click at [737, 18] on img at bounding box center [740, 24] width 15 height 24
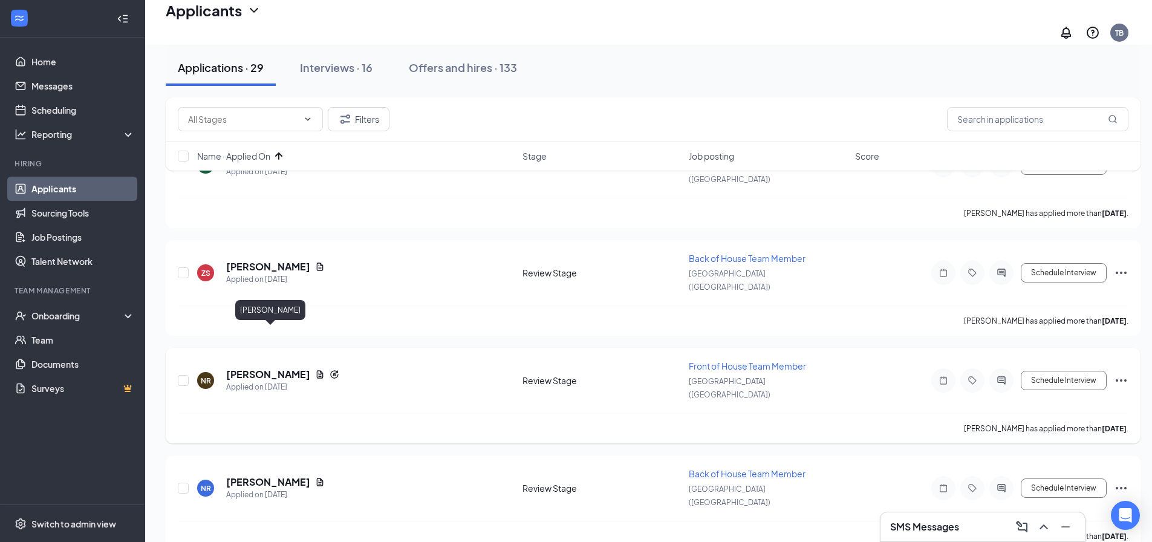
click at [278, 368] on h5 "[PERSON_NAME]" at bounding box center [268, 374] width 84 height 13
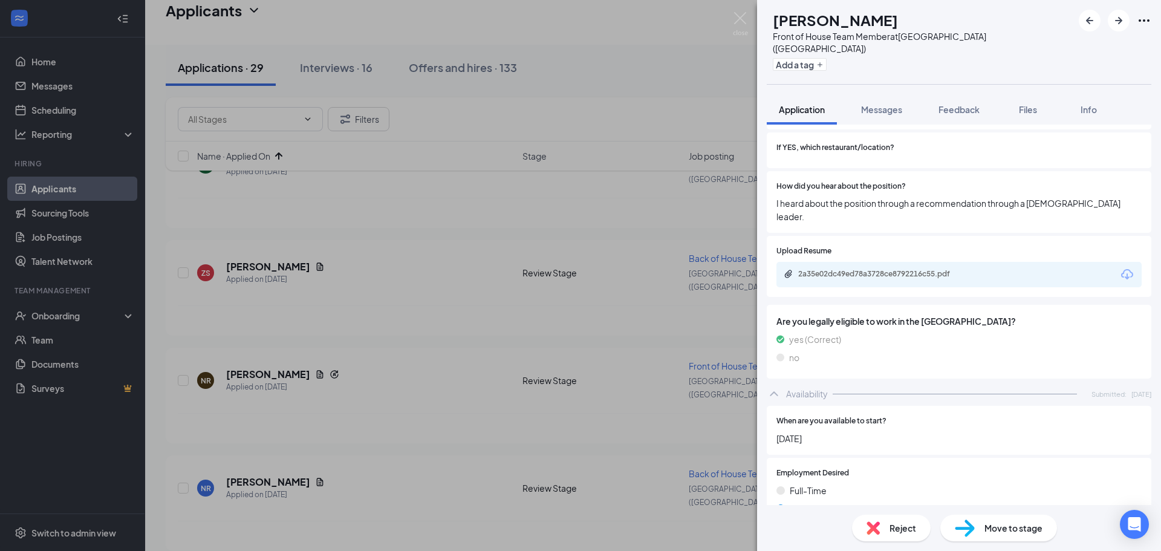
scroll to position [607, 0]
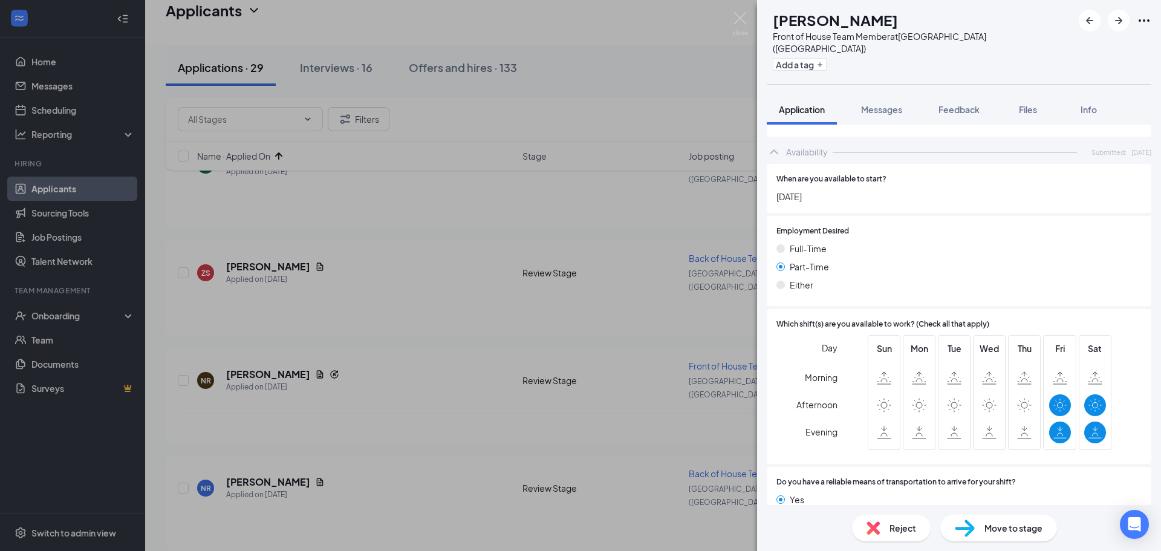
click at [890, 527] on span "Reject" at bounding box center [903, 527] width 27 height 13
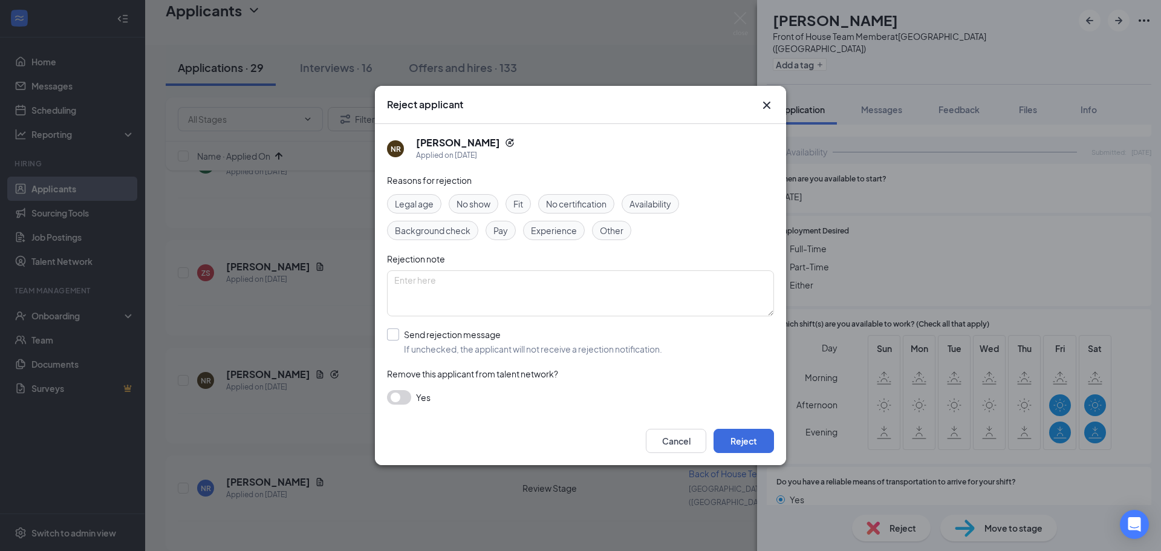
click at [429, 340] on input "Send rejection message If unchecked, the applicant will not receive a rejection…" at bounding box center [524, 341] width 275 height 27
checkbox input "true"
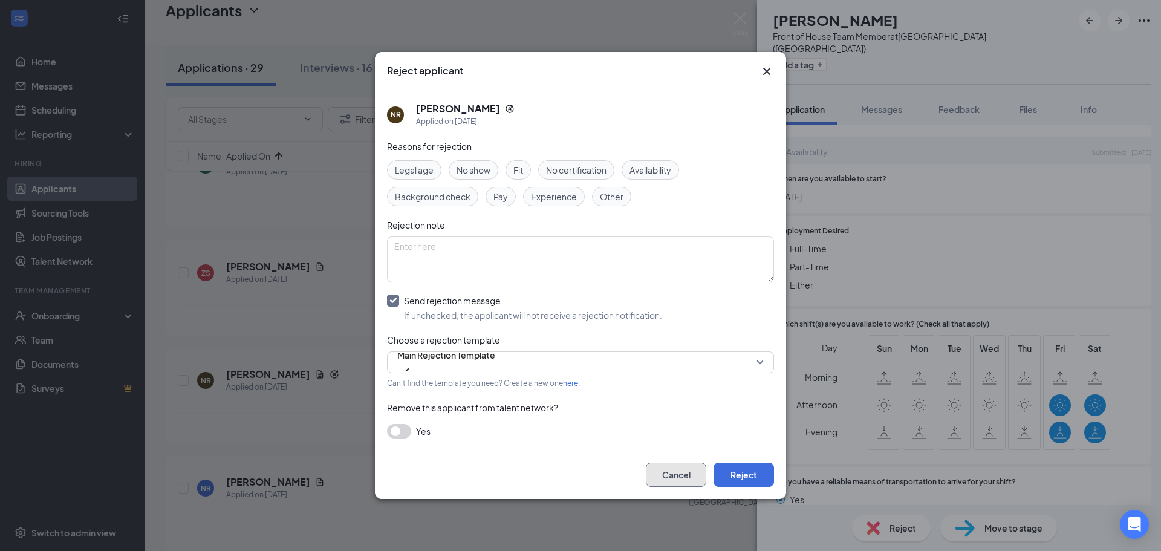
click at [669, 473] on button "Cancel" at bounding box center [676, 475] width 60 height 24
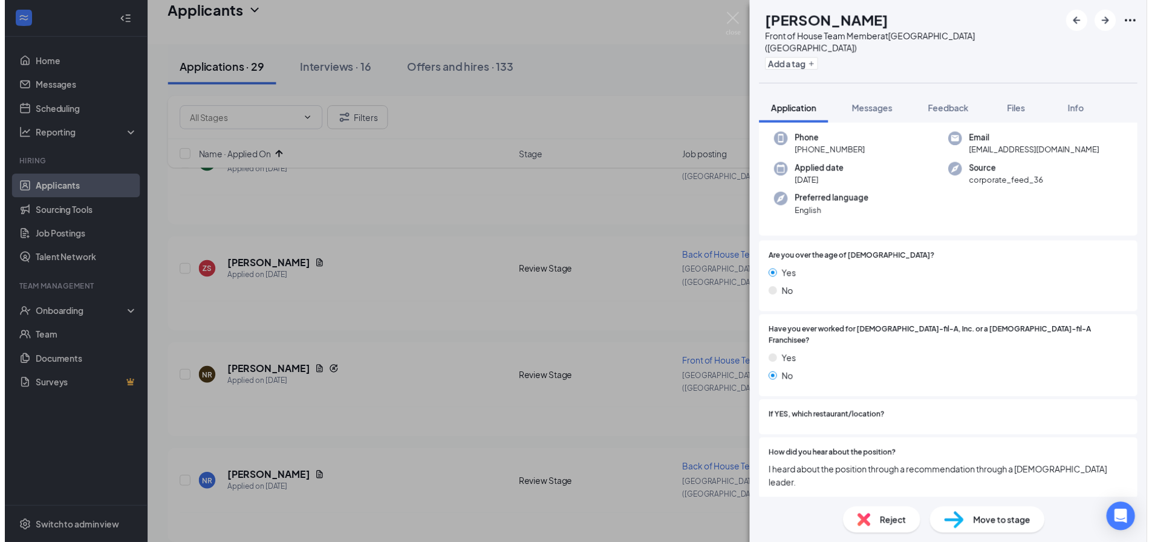
scroll to position [0, 0]
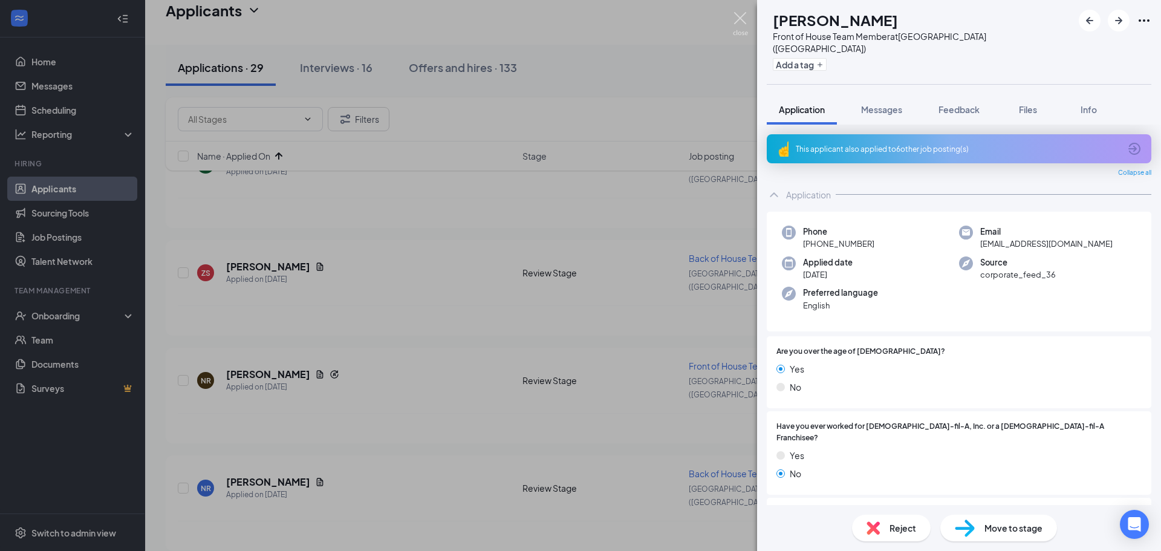
click at [737, 22] on img at bounding box center [740, 24] width 15 height 24
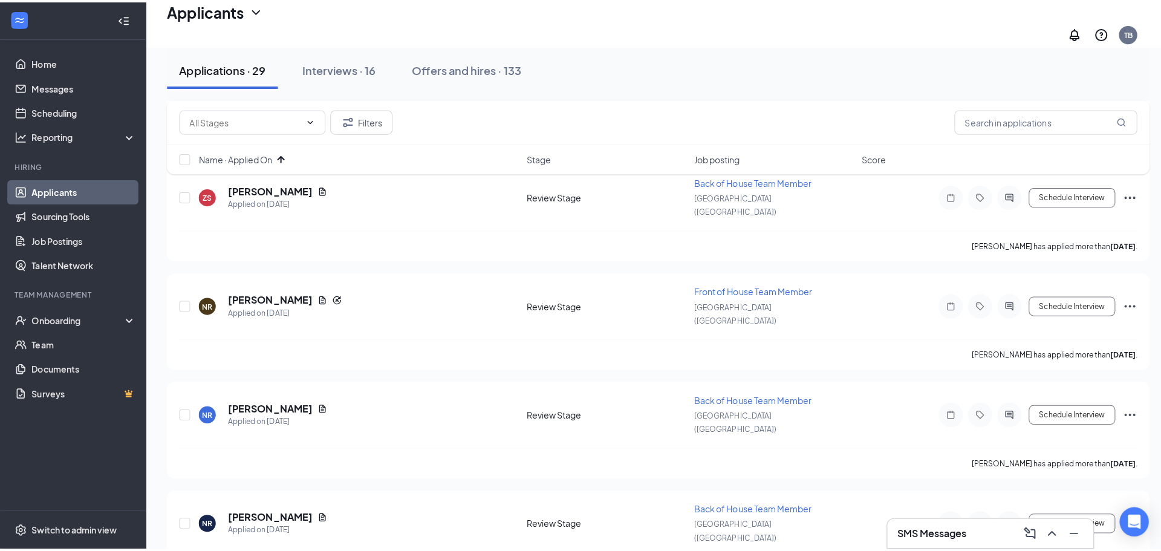
scroll to position [242, 0]
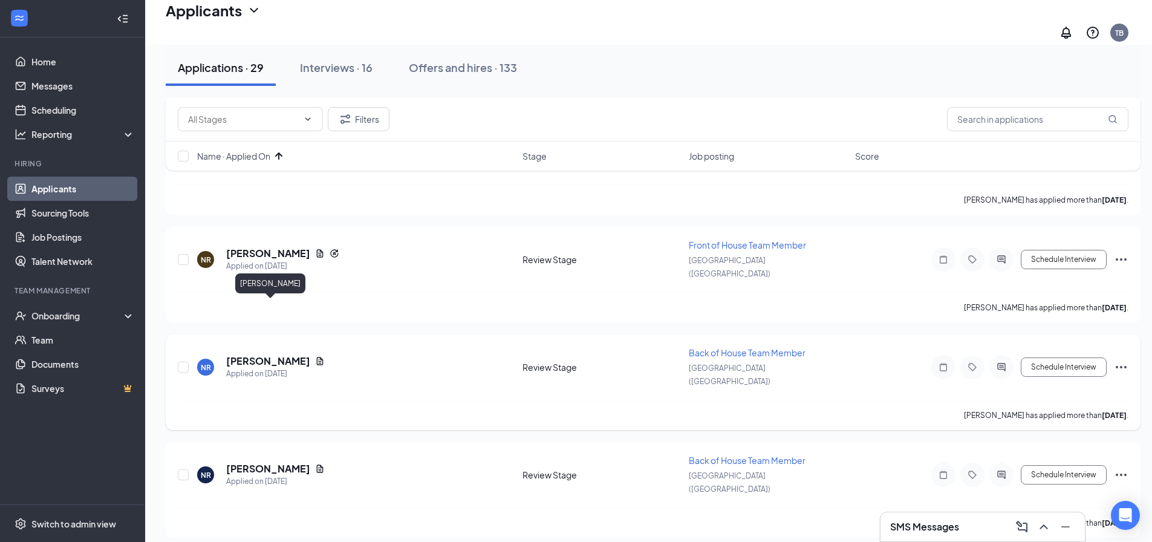
click at [282, 354] on h5 "[PERSON_NAME]" at bounding box center [268, 360] width 84 height 13
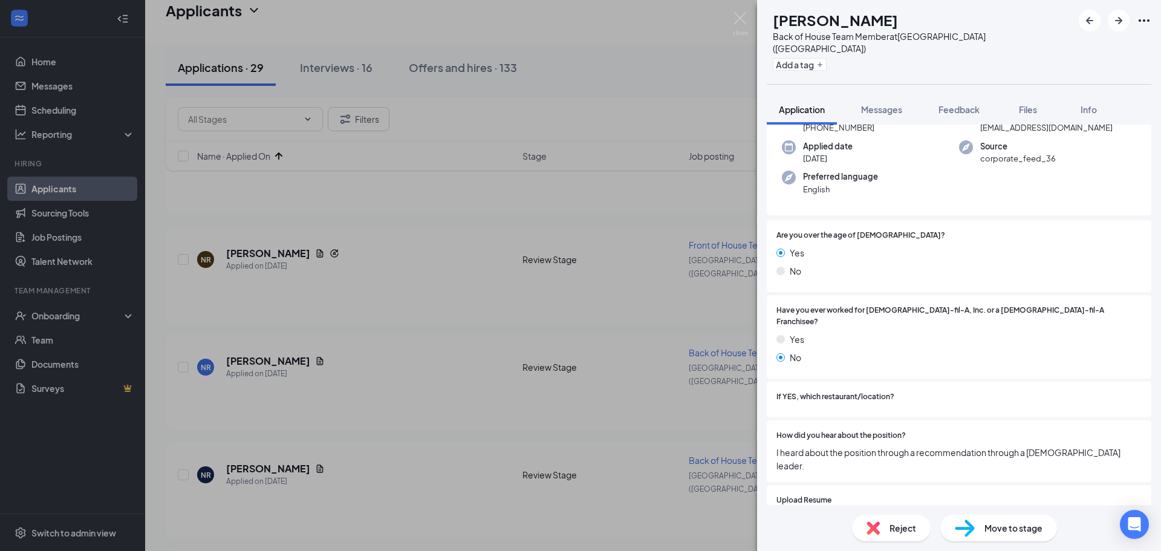
scroll to position [121, 0]
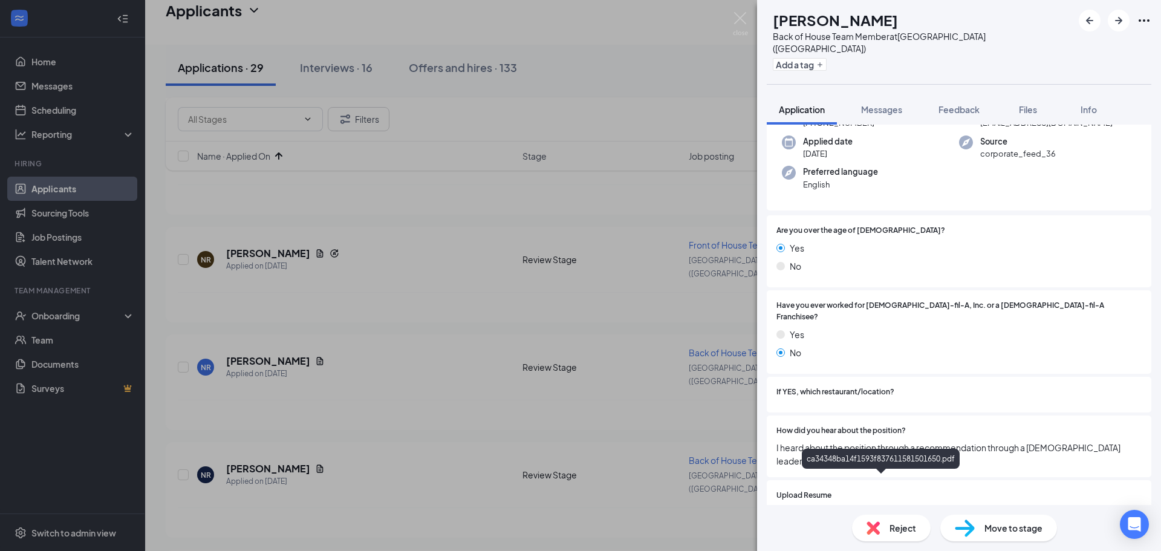
click at [857, 513] on div "ca34348ba14f1593f837611581501650.pdf" at bounding box center [882, 518] width 169 height 10
click at [734, 25] on img at bounding box center [740, 24] width 15 height 24
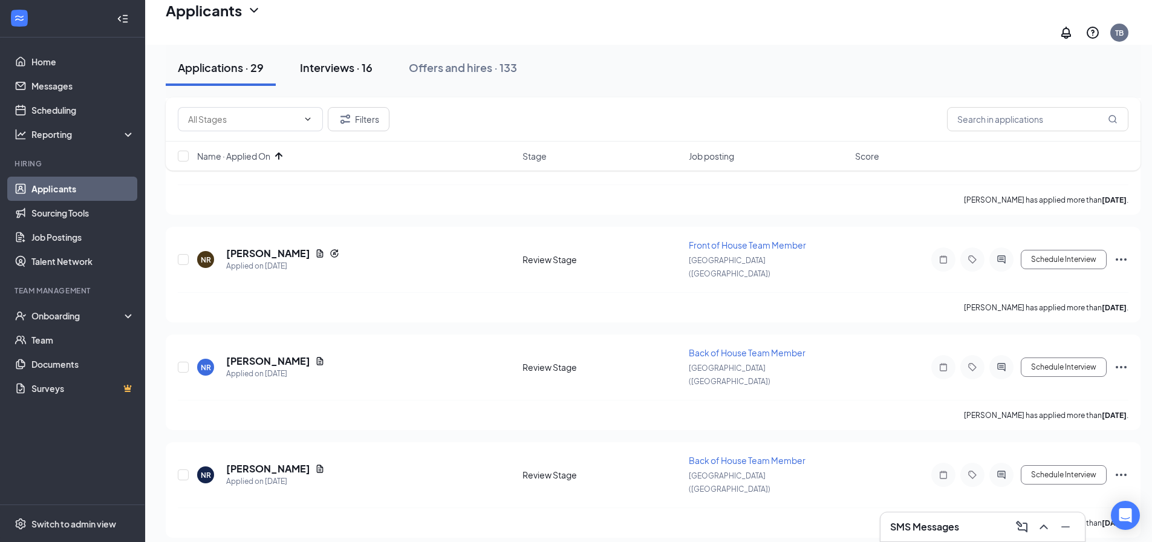
click at [350, 76] on button "Interviews · 16" at bounding box center [336, 68] width 97 height 36
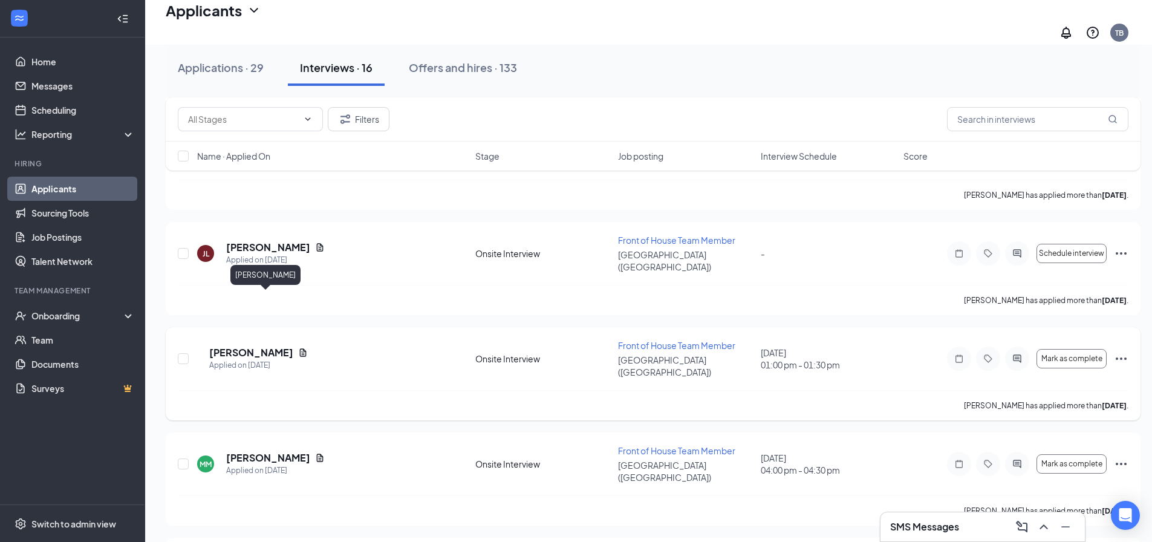
click at [253, 346] on h5 "[PERSON_NAME]" at bounding box center [251, 352] width 84 height 13
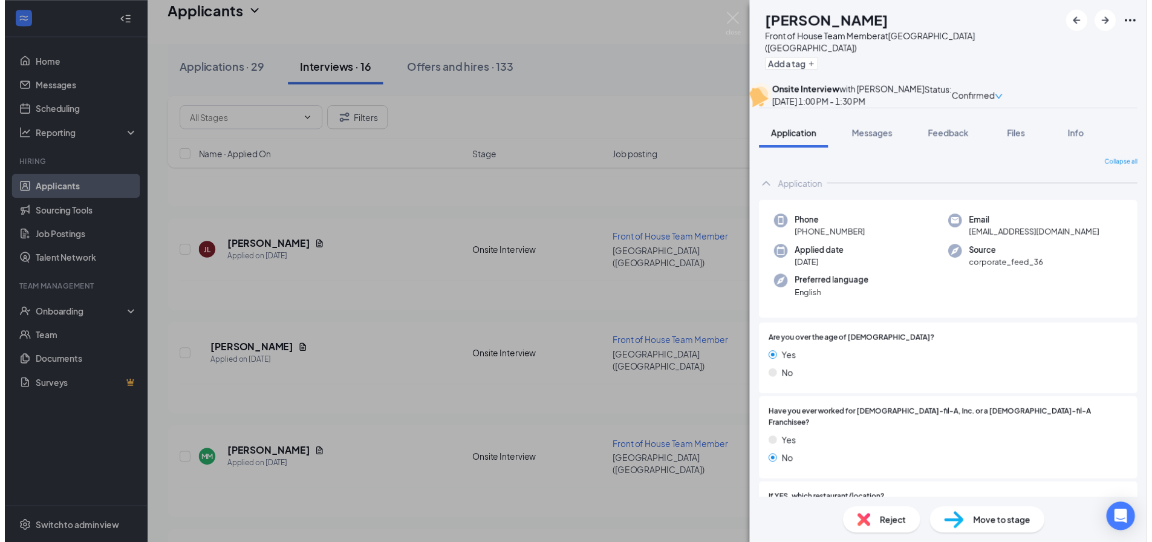
scroll to position [121, 0]
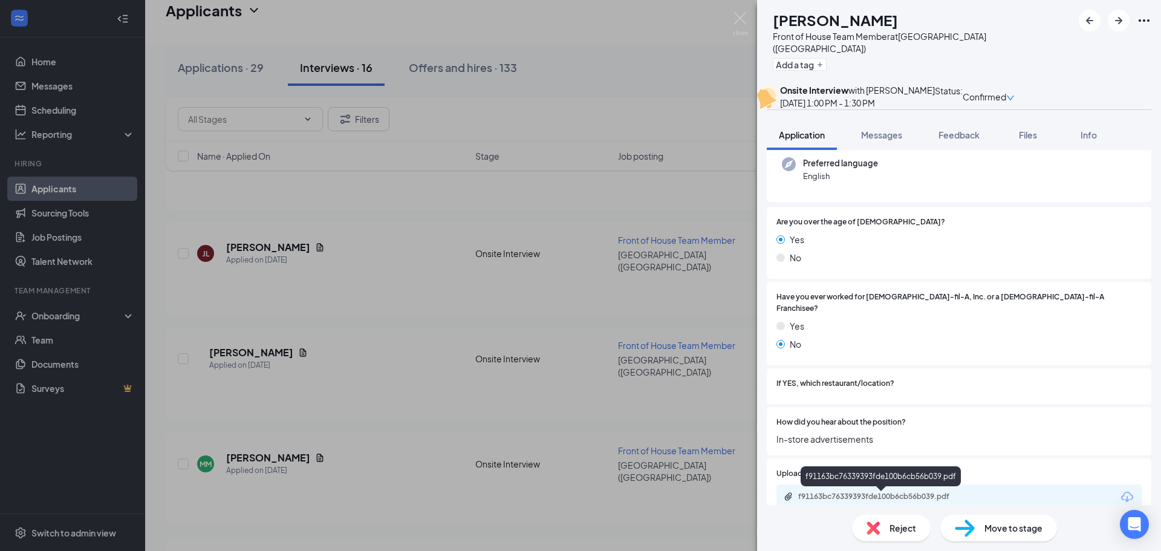
click at [888, 501] on div "f91163bc76339393fde100b6cb56b039.pdf" at bounding box center [882, 497] width 169 height 10
click at [736, 17] on img at bounding box center [740, 24] width 15 height 24
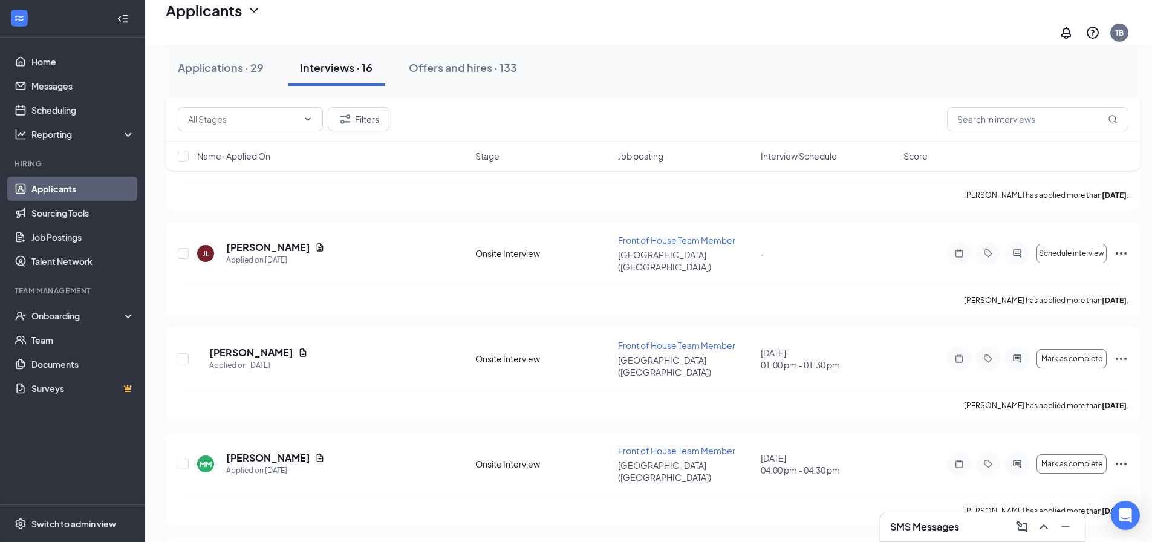
click at [687, 36] on div "Applicants TB" at bounding box center [648, 22] width 1007 height 45
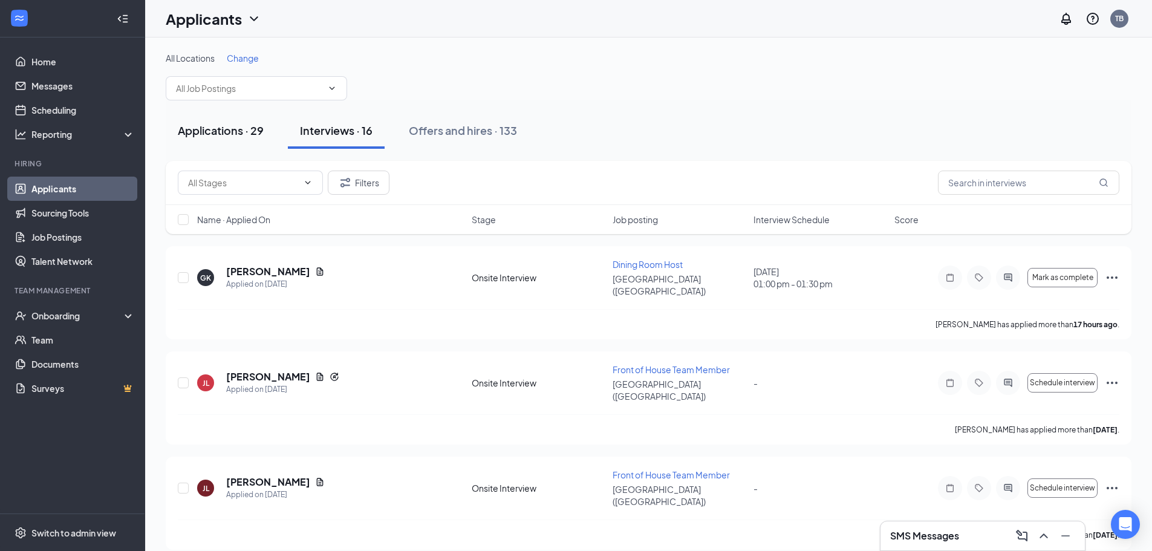
click at [210, 145] on button "Applications · 29" at bounding box center [221, 130] width 110 height 36
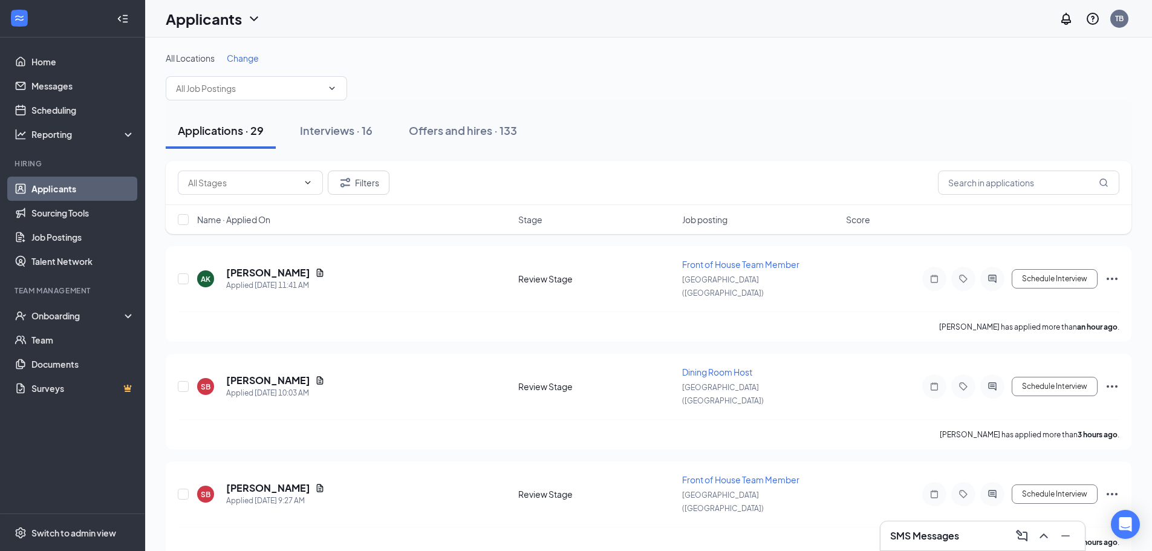
click at [232, 220] on span "Name · Applied On" at bounding box center [233, 219] width 73 height 12
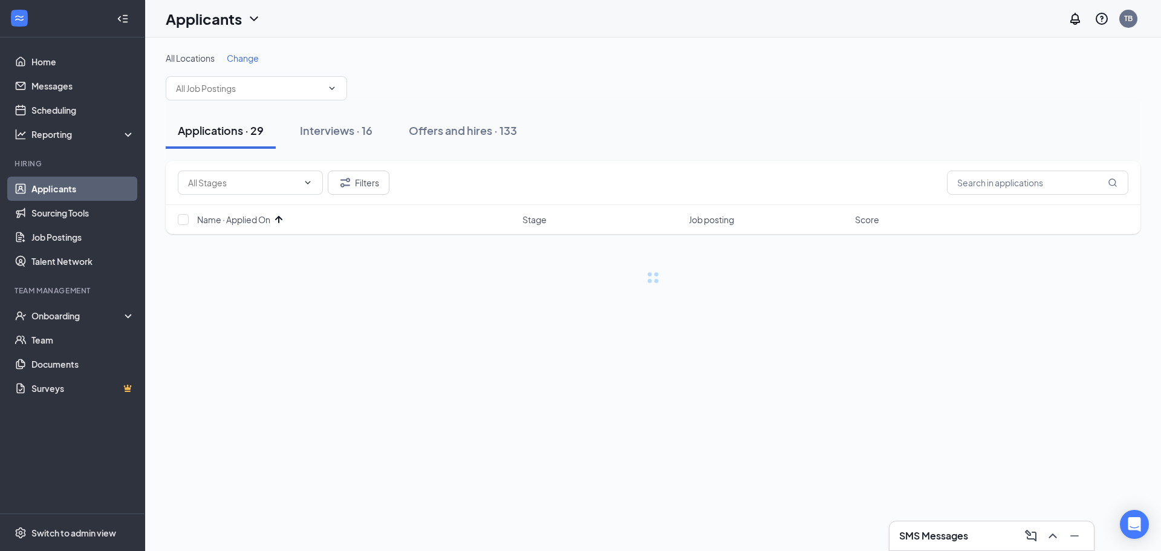
click at [678, 75] on div "All Locations Change" at bounding box center [653, 76] width 975 height 48
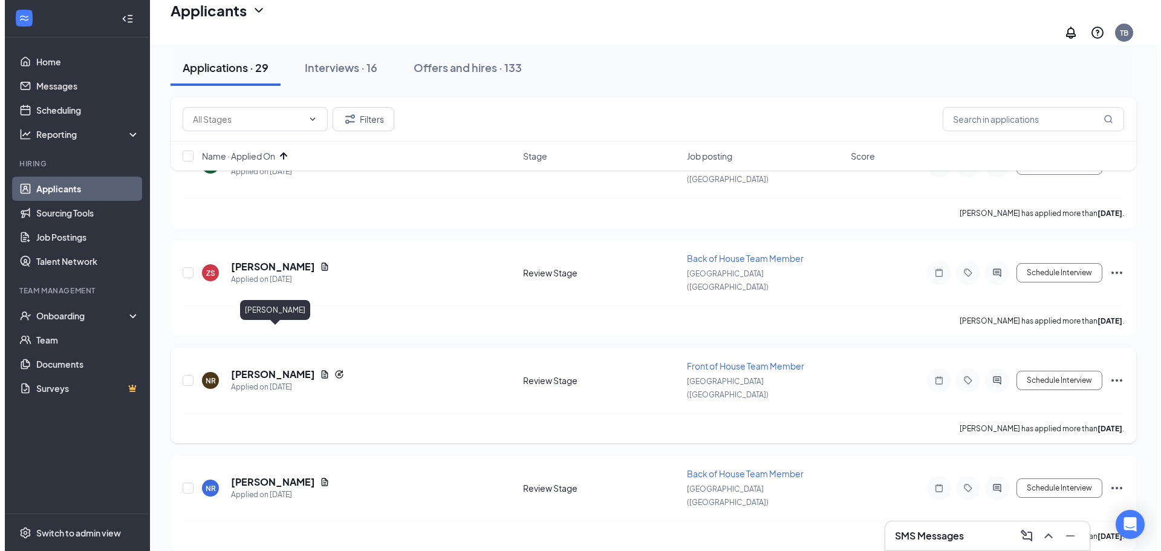
scroll to position [302, 0]
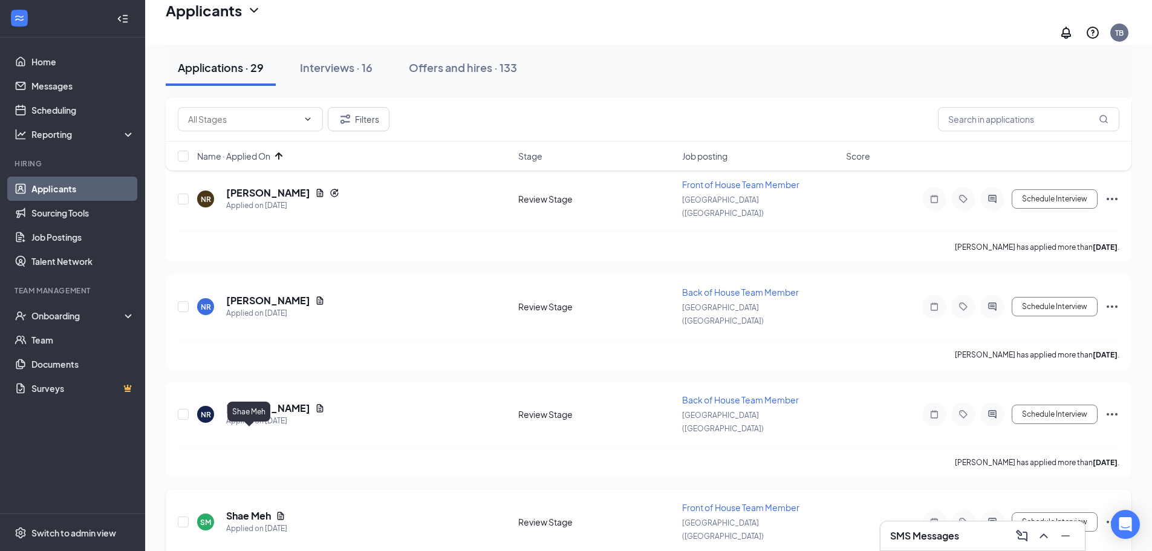
drag, startPoint x: 260, startPoint y: 440, endPoint x: 574, endPoint y: 420, distance: 314.5
click at [260, 509] on h5 "Shae Meh" at bounding box center [248, 515] width 45 height 13
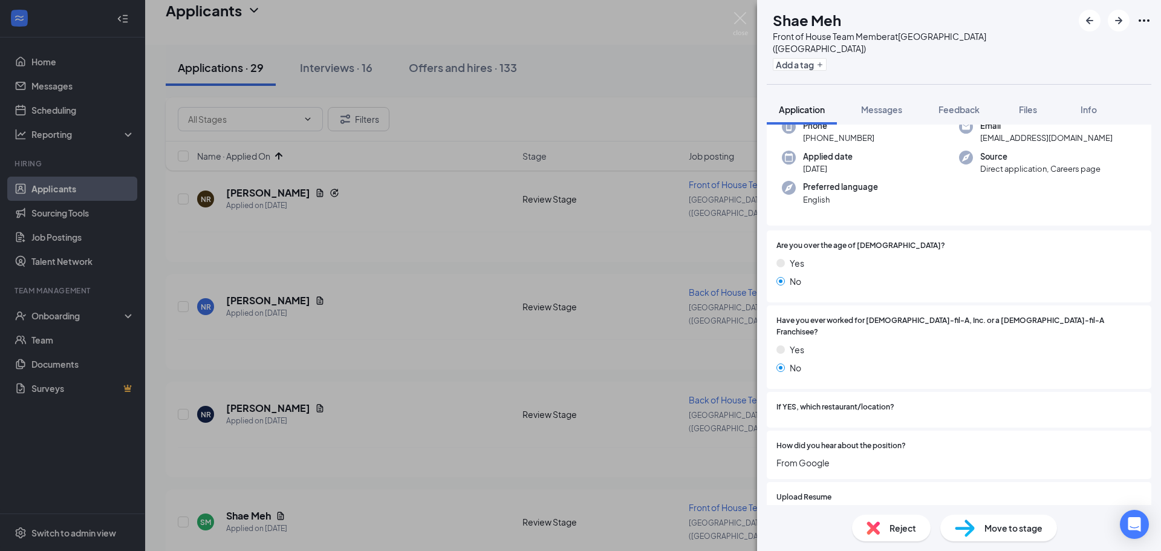
scroll to position [181, 0]
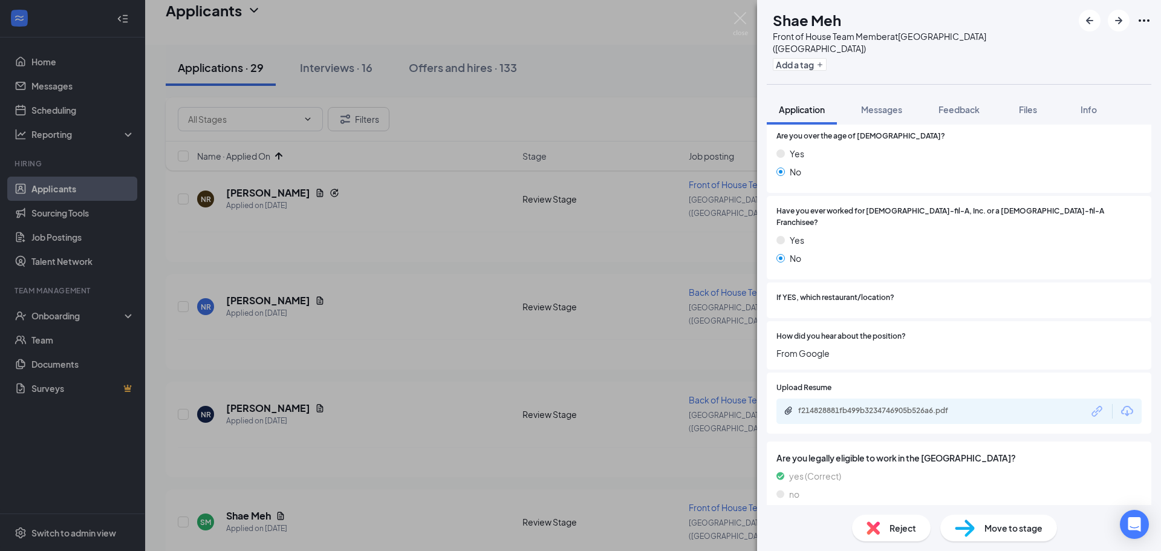
click at [871, 399] on div "f214828881fb499b3234746905b526a6.pdf" at bounding box center [958, 411] width 365 height 25
click at [877, 406] on div "f214828881fb499b3234746905b526a6.pdf" at bounding box center [882, 411] width 169 height 10
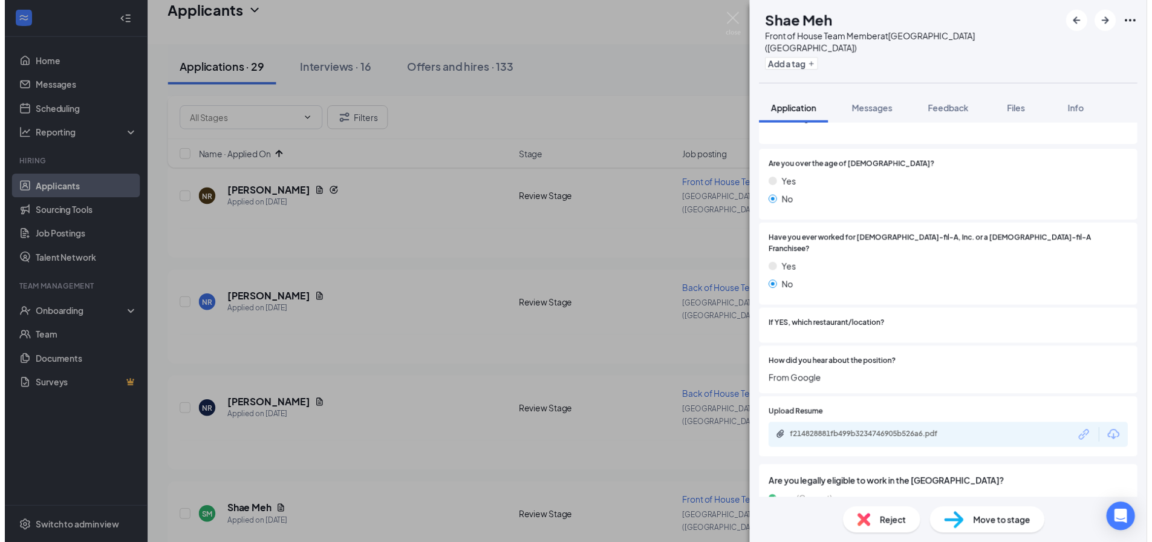
scroll to position [150, 0]
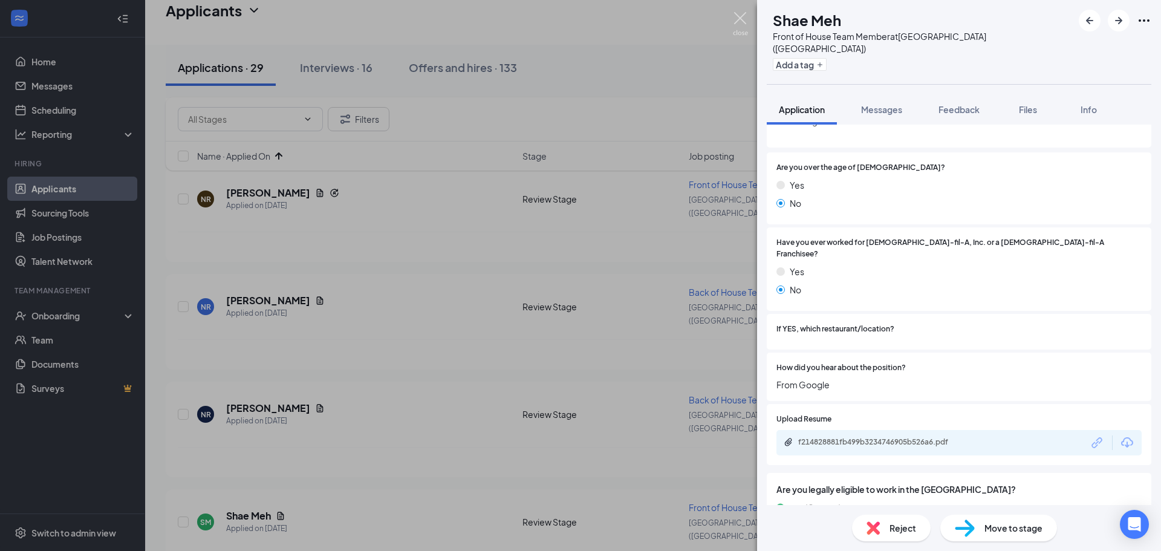
click at [735, 15] on img at bounding box center [740, 24] width 15 height 24
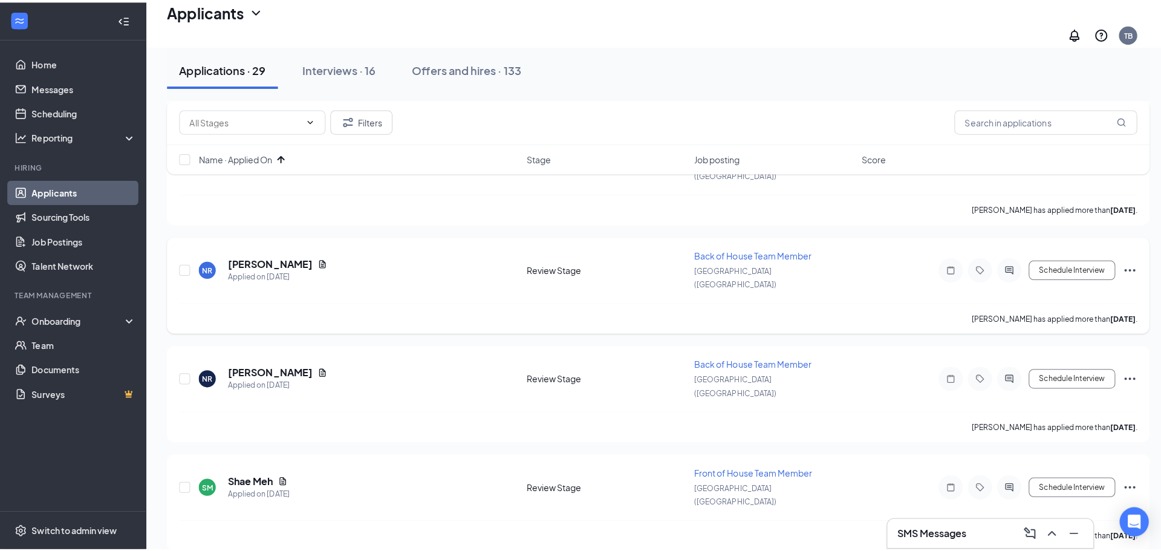
scroll to position [423, 0]
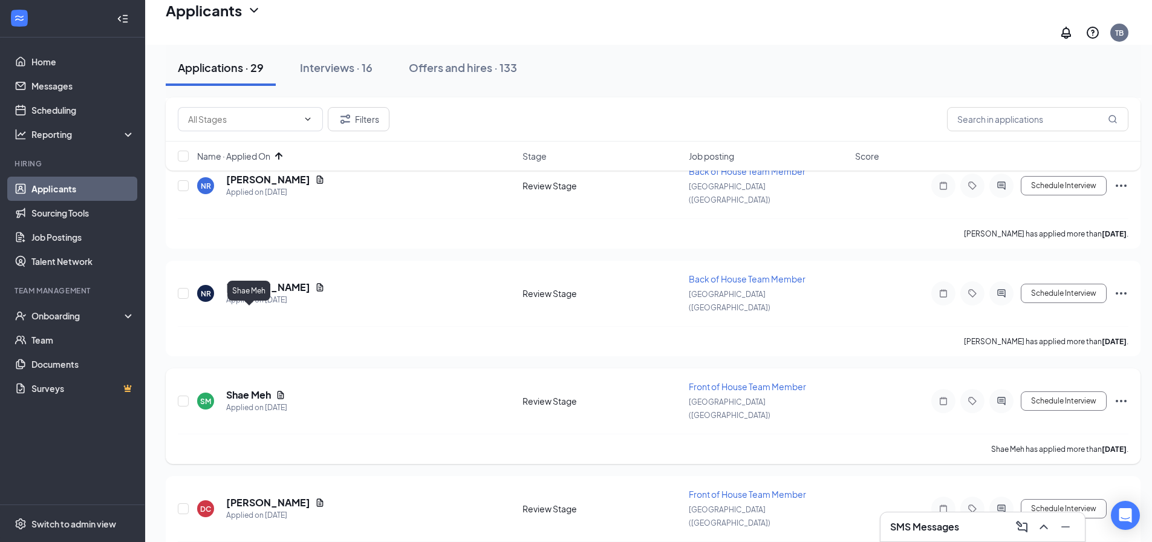
click at [249, 388] on h5 "Shae Meh" at bounding box center [248, 394] width 45 height 13
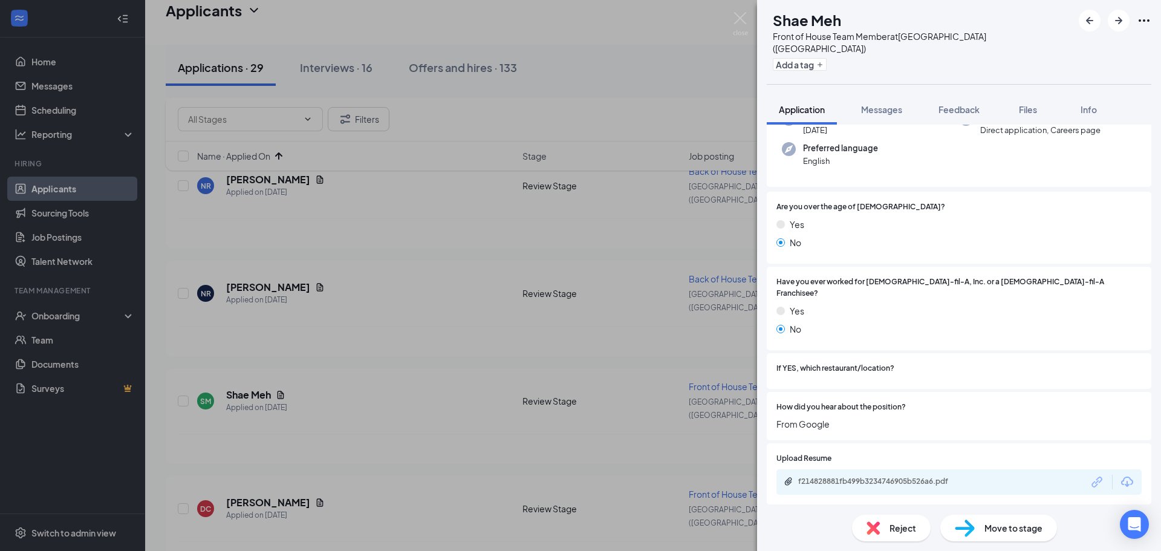
scroll to position [242, 0]
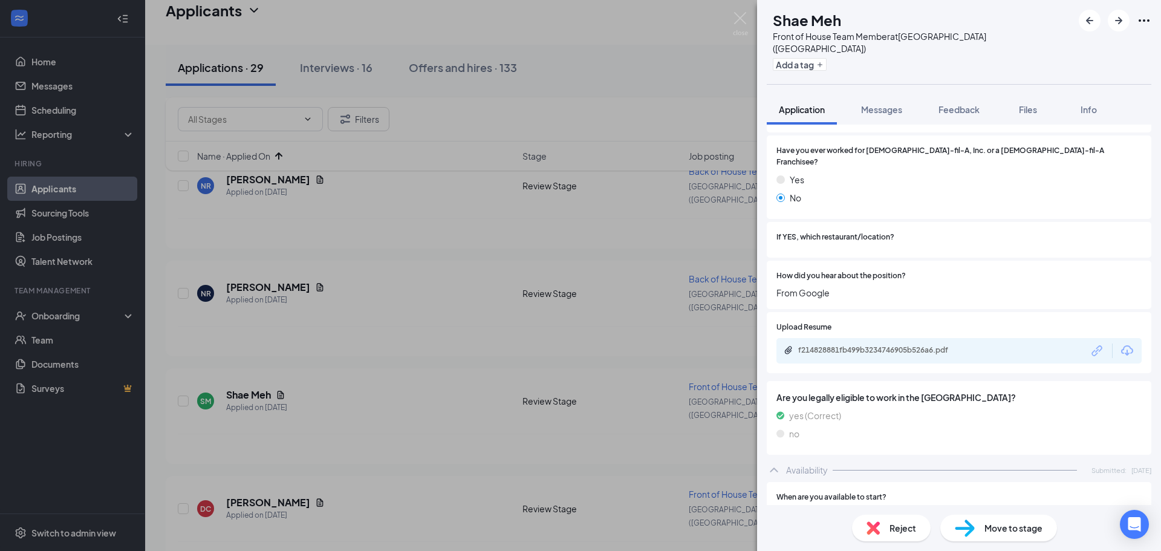
click at [893, 522] on span "Reject" at bounding box center [903, 527] width 27 height 13
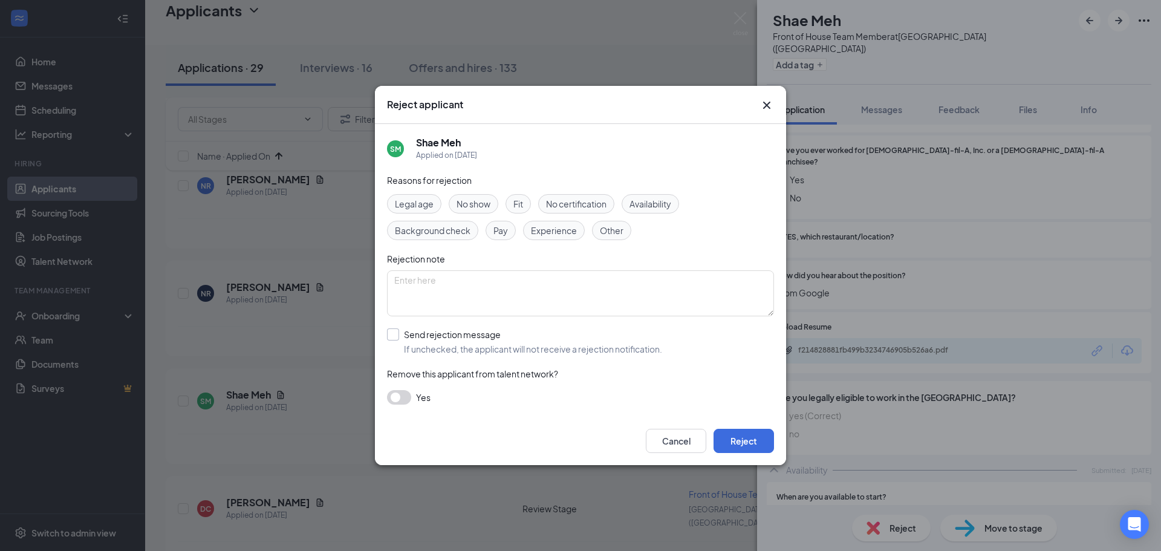
click at [413, 342] on input "Send rejection message If unchecked, the applicant will not receive a rejection…" at bounding box center [524, 341] width 275 height 27
checkbox input "true"
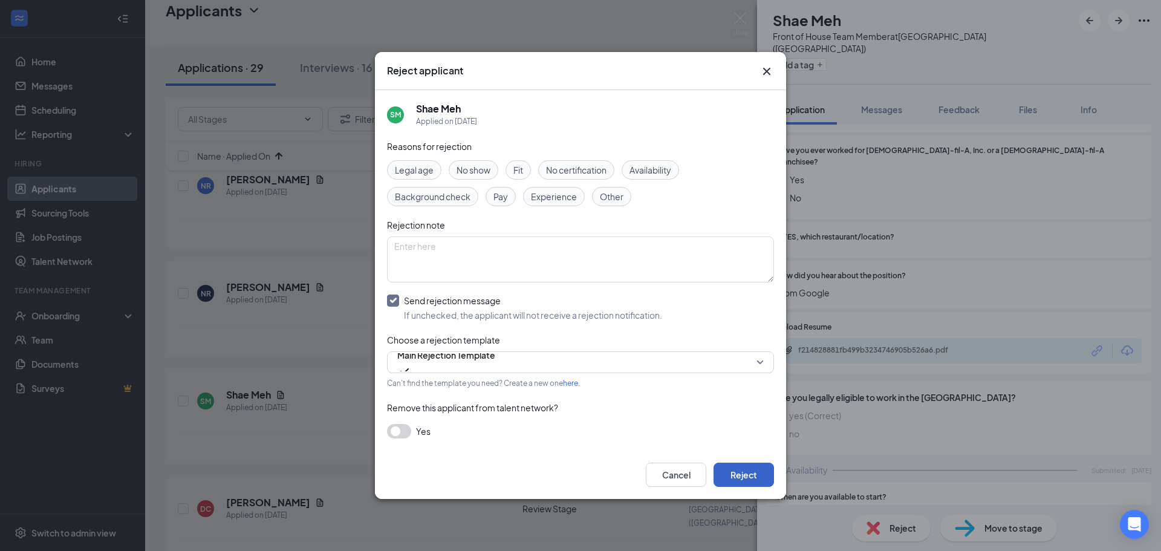
click at [744, 474] on button "Reject" at bounding box center [744, 475] width 60 height 24
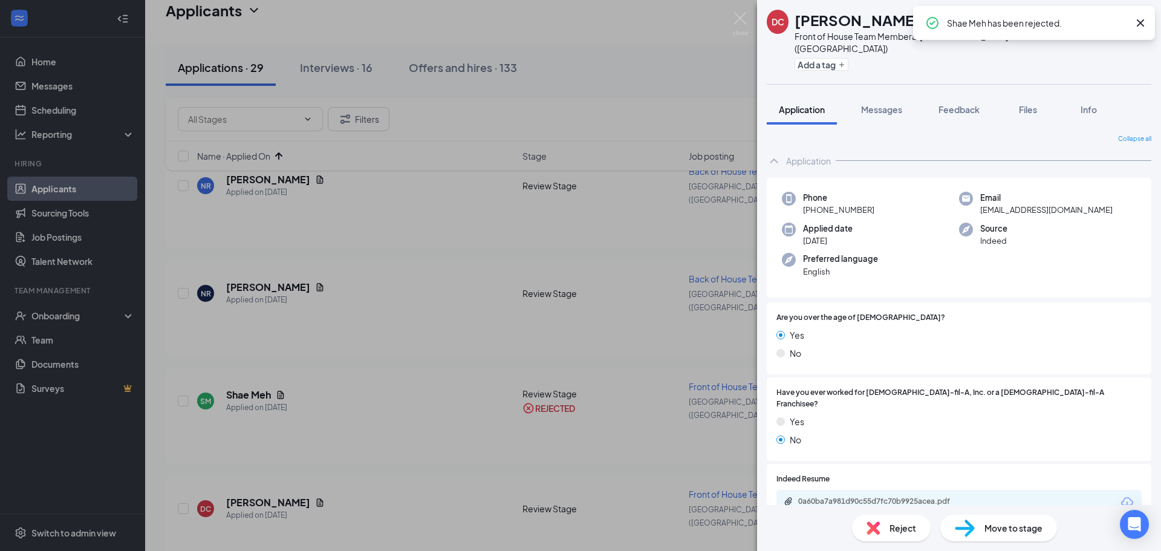
scroll to position [121, 0]
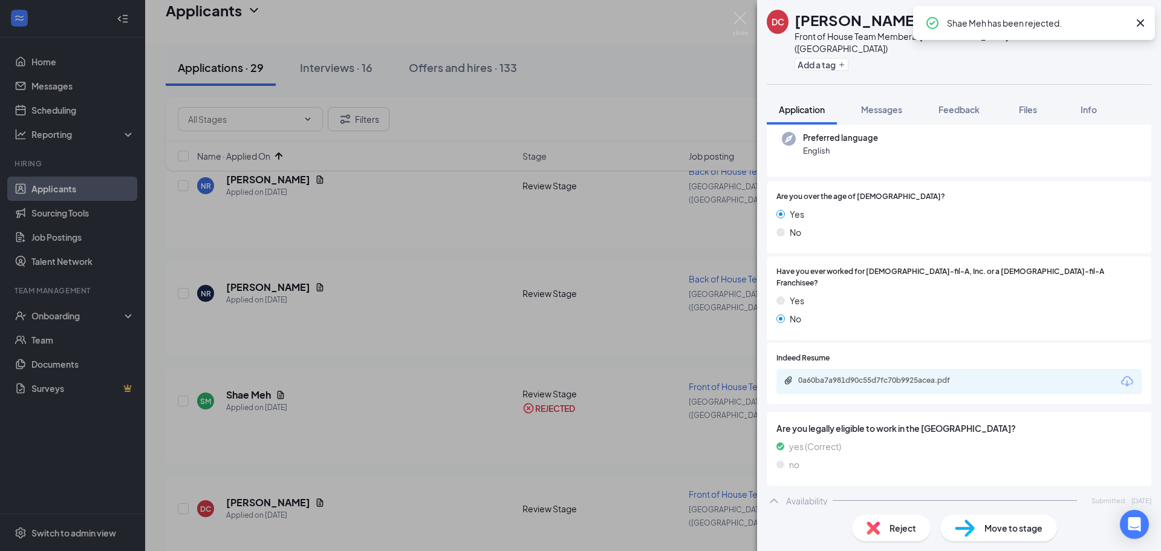
click at [874, 376] on div "0a60ba7a981d90c55d7fc70b9925acea.pdf" at bounding box center [882, 381] width 169 height 10
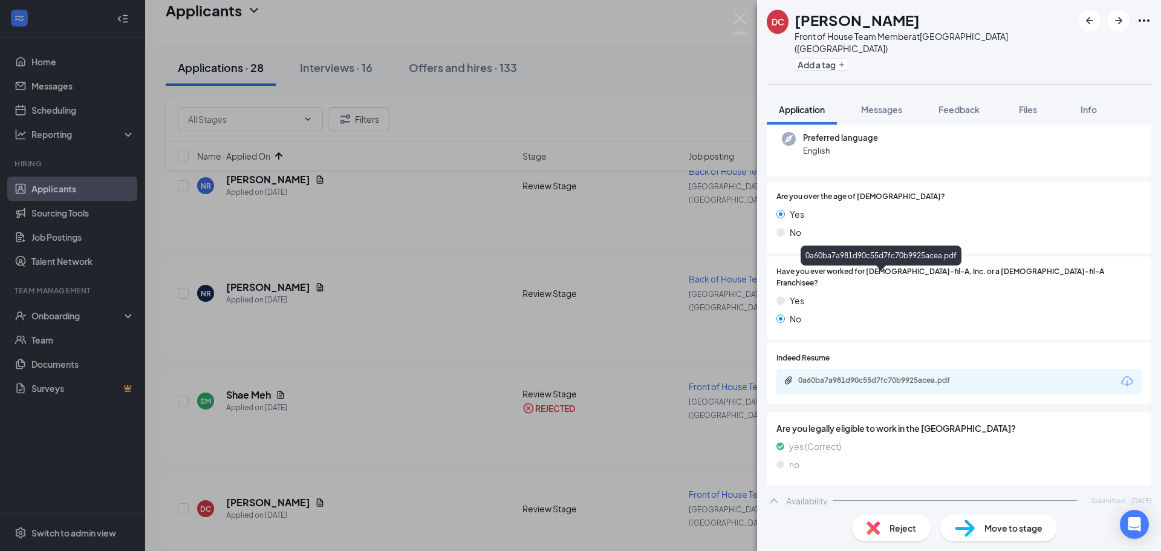
scroll to position [483, 0]
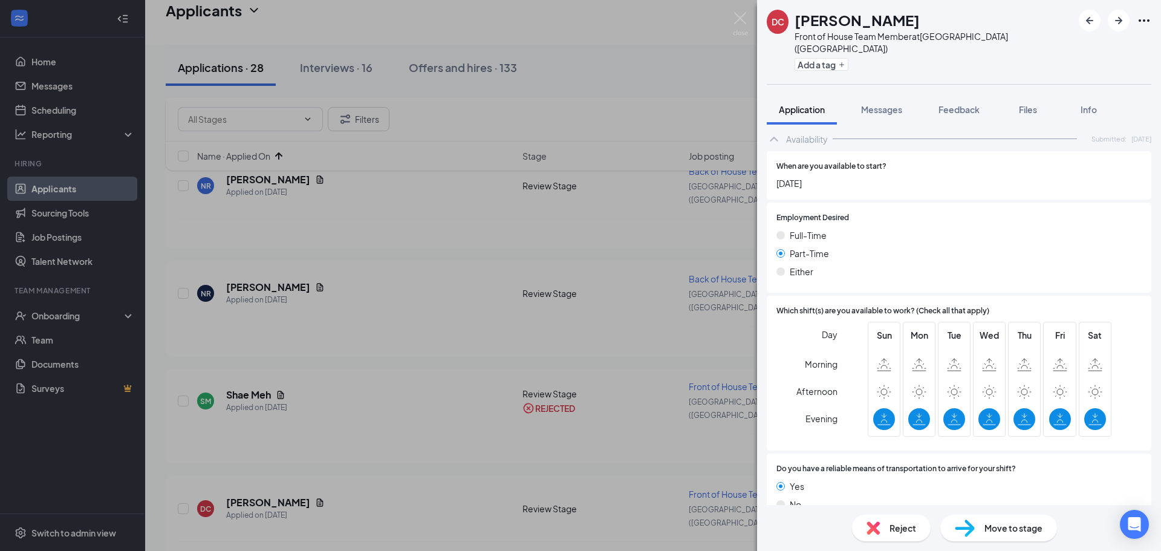
click at [891, 533] on span "Reject" at bounding box center [903, 527] width 27 height 13
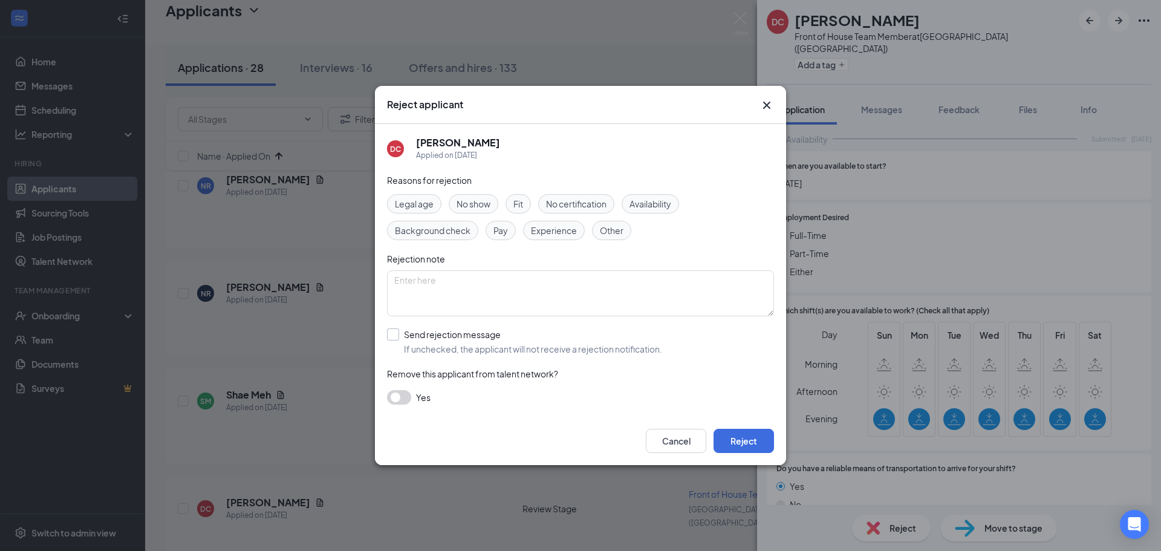
click at [445, 340] on input "Send rejection message If unchecked, the applicant will not receive a rejection…" at bounding box center [524, 341] width 275 height 27
checkbox input "true"
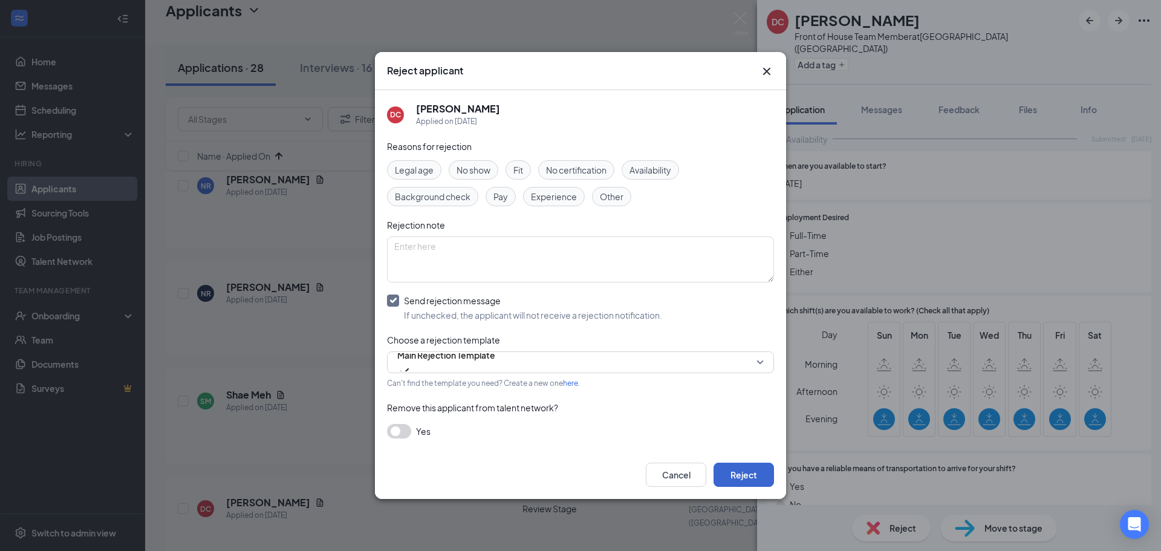
click at [752, 470] on button "Reject" at bounding box center [744, 475] width 60 height 24
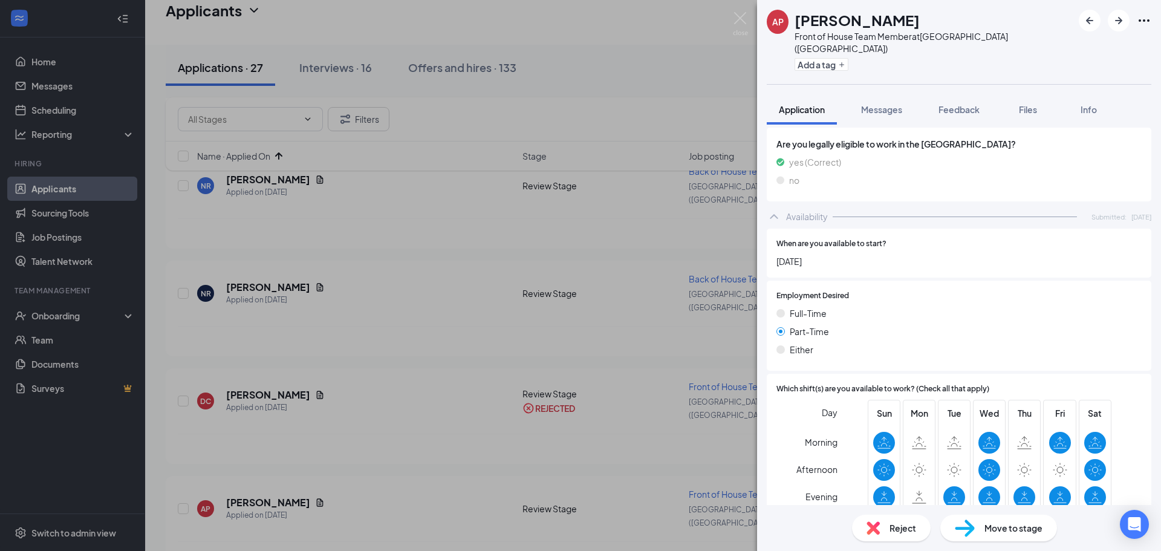
scroll to position [392, 0]
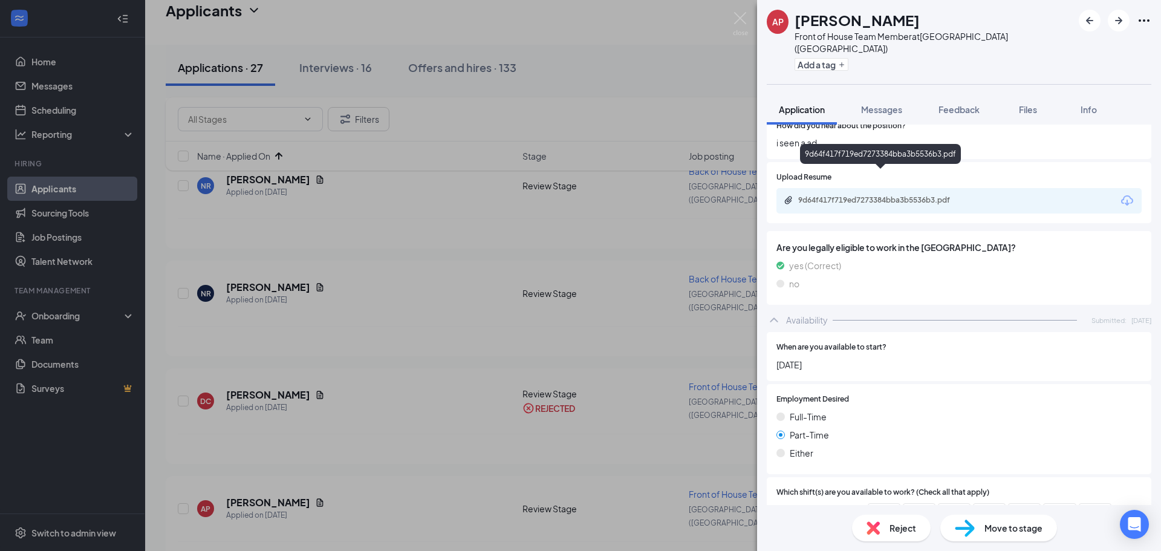
click at [861, 195] on div "9d64f417f719ed7273384bba3b5536b3.pdf" at bounding box center [882, 200] width 169 height 10
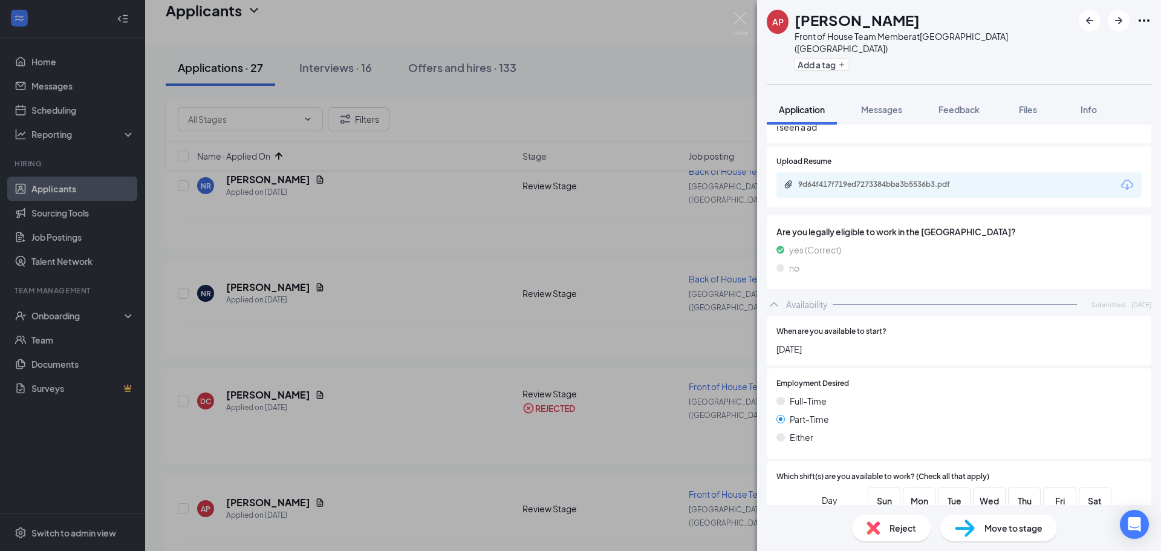
scroll to position [363, 0]
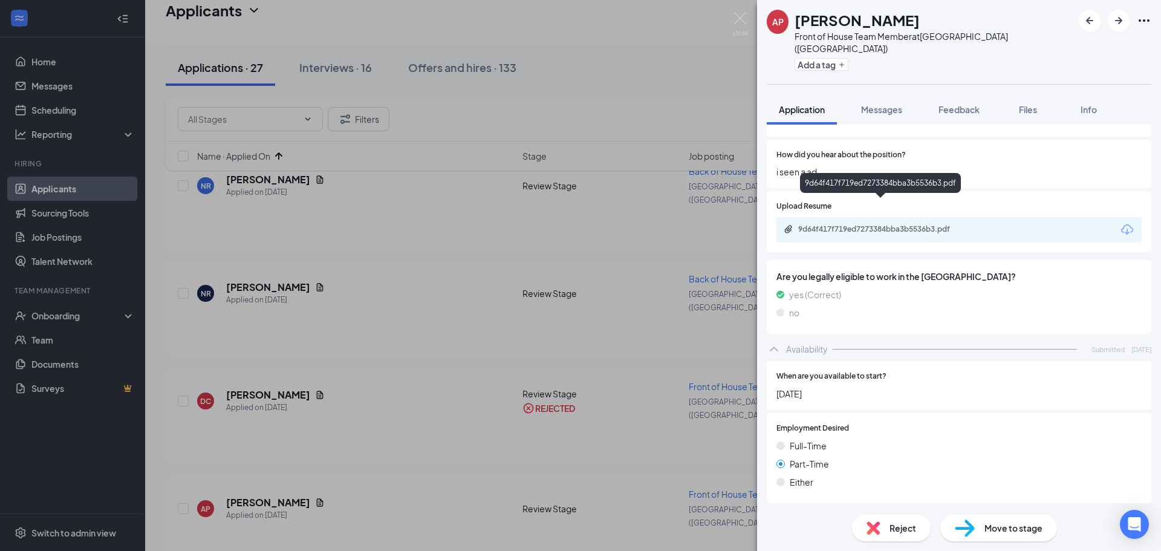
click at [893, 224] on div "9d64f417f719ed7273384bba3b5536b3.pdf" at bounding box center [882, 229] width 169 height 10
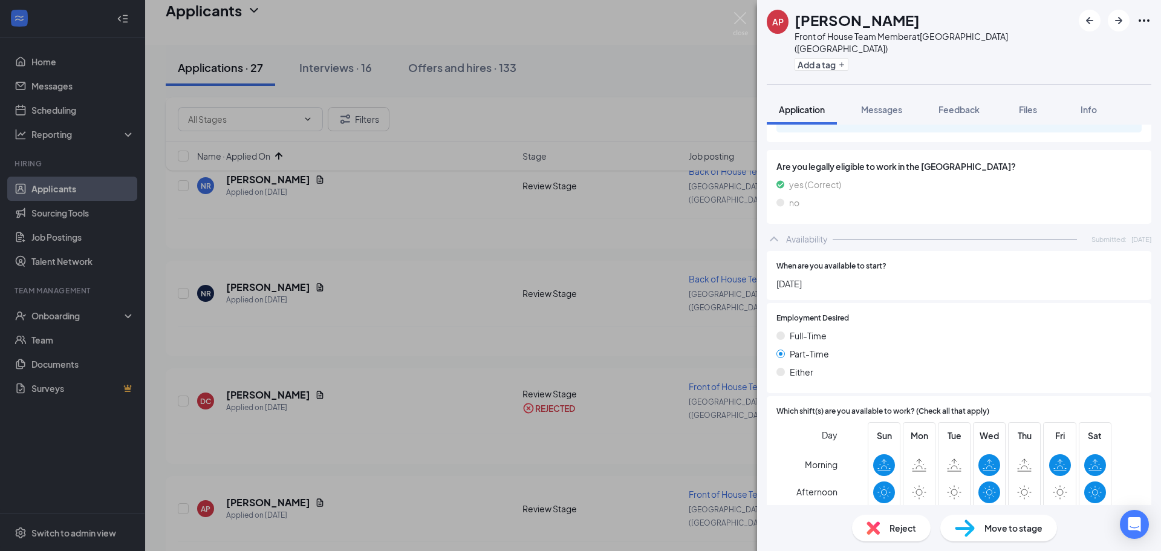
scroll to position [573, 0]
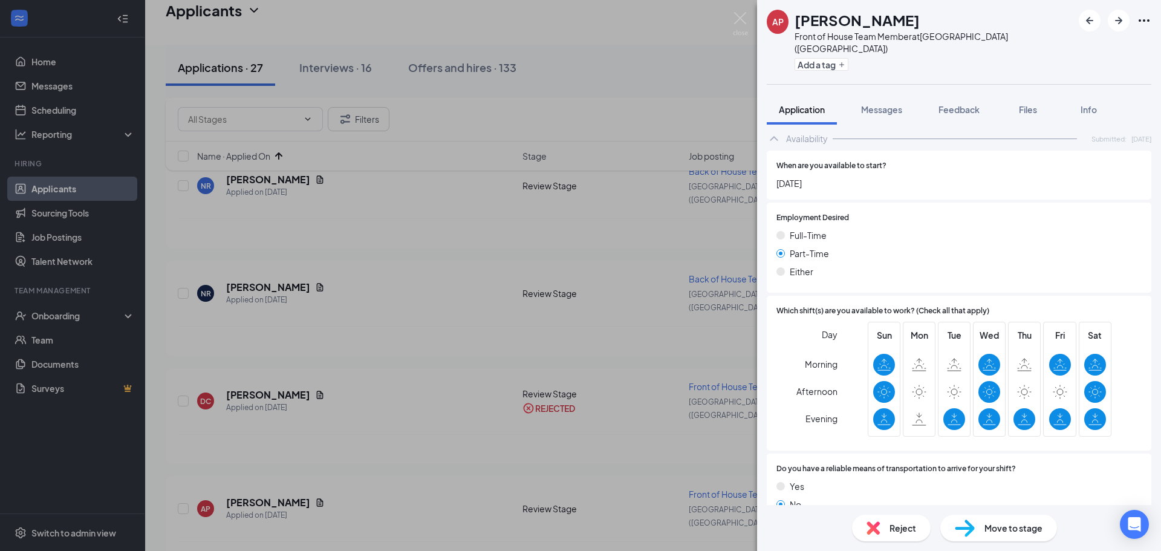
click at [906, 536] on div "Reject" at bounding box center [891, 528] width 79 height 27
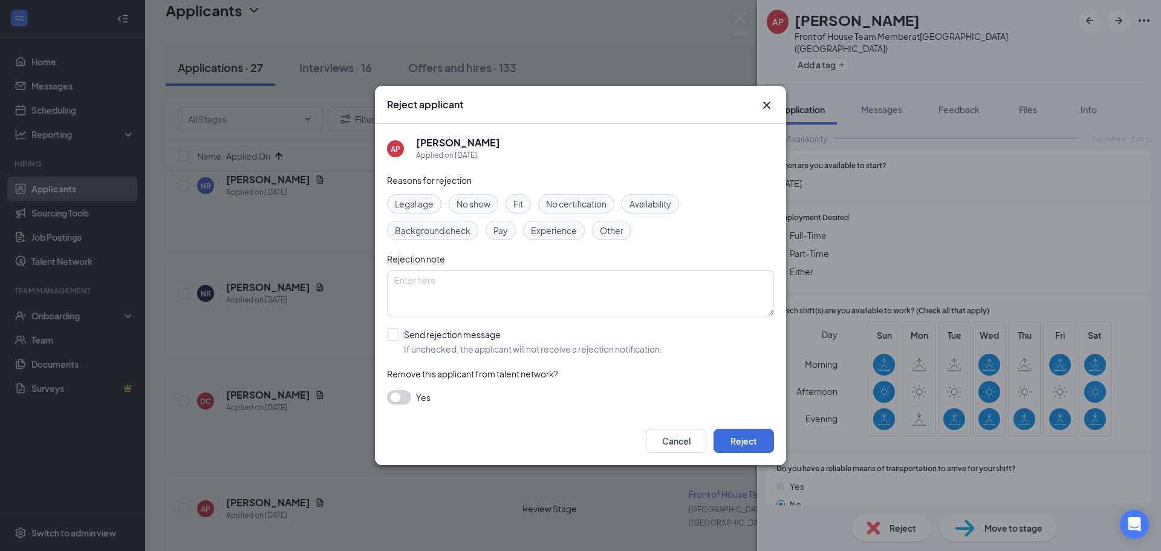
click at [426, 327] on div "Reasons for rejection Legal age No show Fit No certification Availability Backg…" at bounding box center [580, 295] width 387 height 243
click at [431, 333] on input "Send rejection message If unchecked, the applicant will not receive a rejection…" at bounding box center [524, 341] width 275 height 27
checkbox input "true"
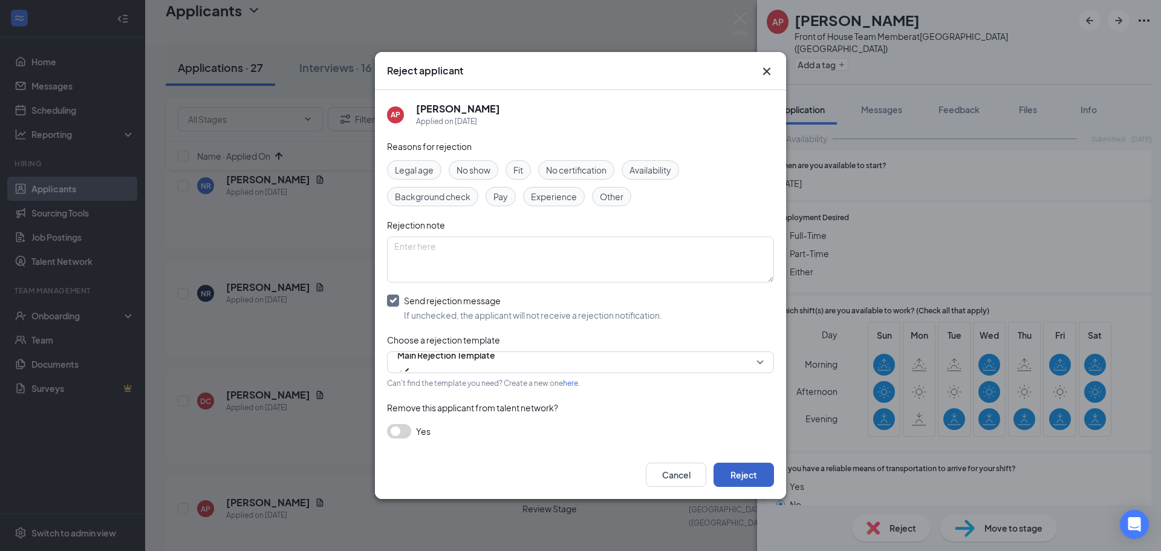
click at [741, 469] on button "Reject" at bounding box center [744, 475] width 60 height 24
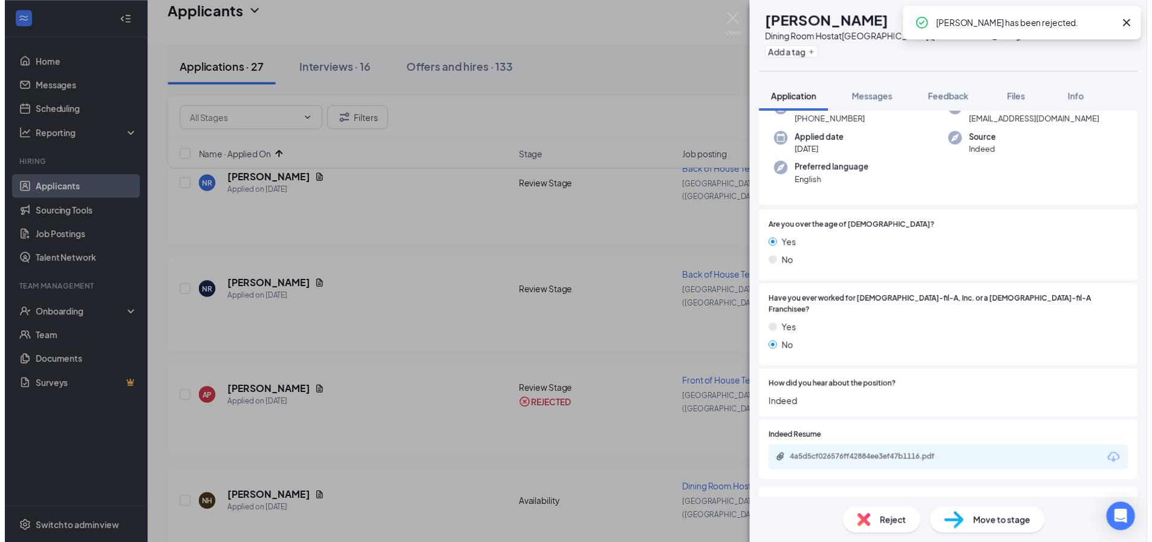
scroll to position [181, 0]
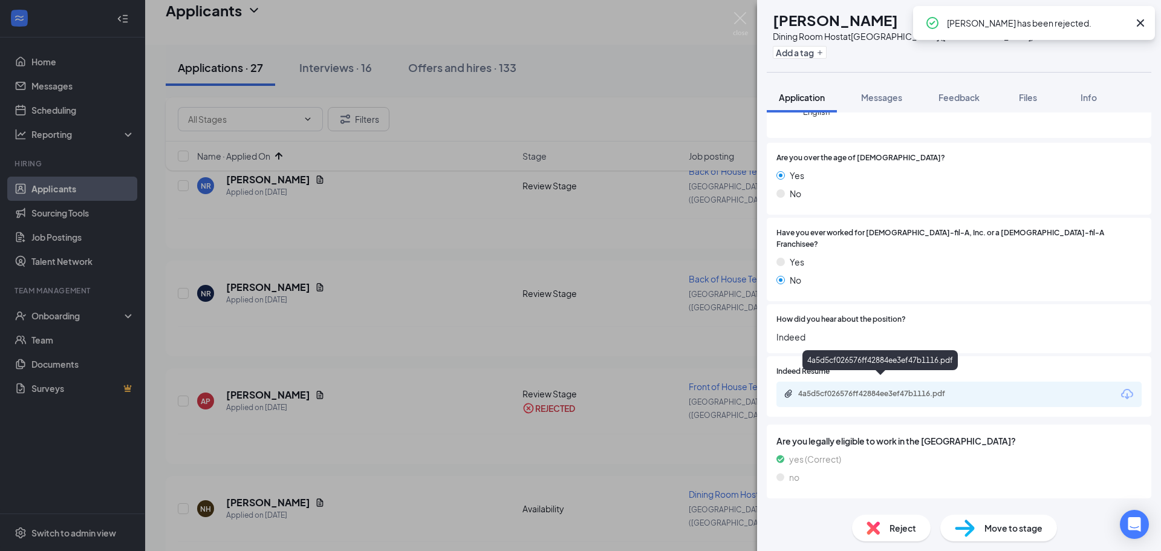
click at [896, 382] on div "4a5d5cf026576ff42884ee3ef47b1116.pdf" at bounding box center [958, 394] width 365 height 25
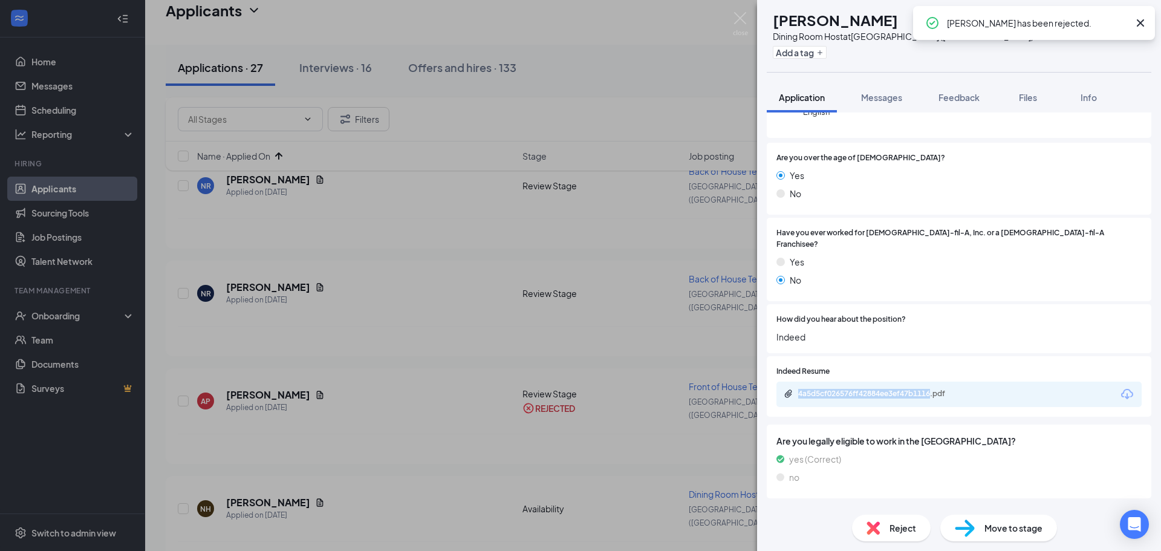
click at [896, 382] on div "4a5d5cf026576ff42884ee3ef47b1116.pdf" at bounding box center [958, 394] width 365 height 25
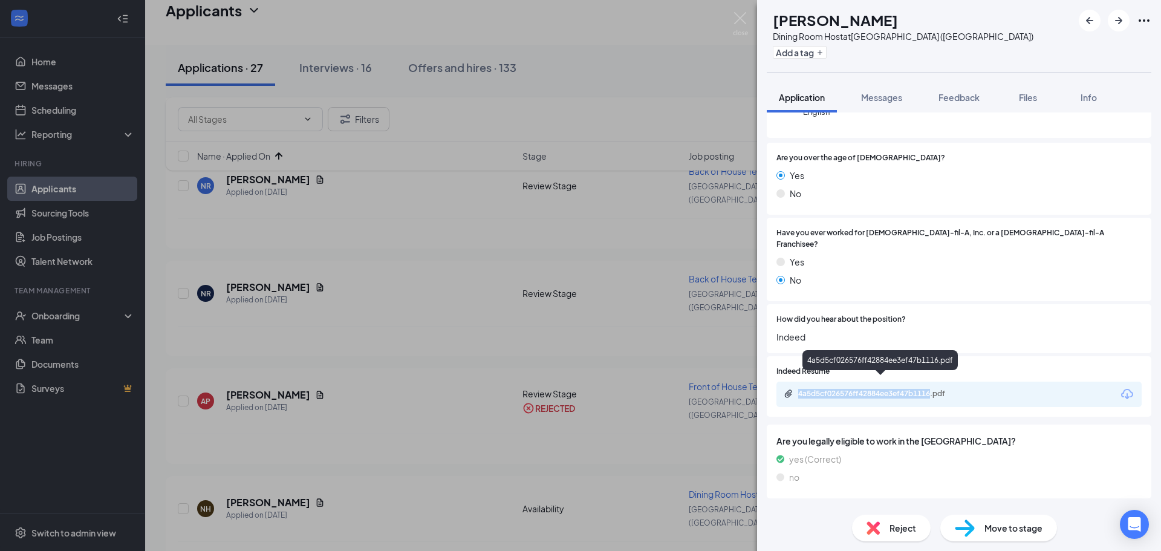
click at [894, 389] on div "4a5d5cf026576ff42884ee3ef47b1116.pdf" at bounding box center [882, 394] width 169 height 10
click at [744, 19] on img at bounding box center [740, 24] width 15 height 24
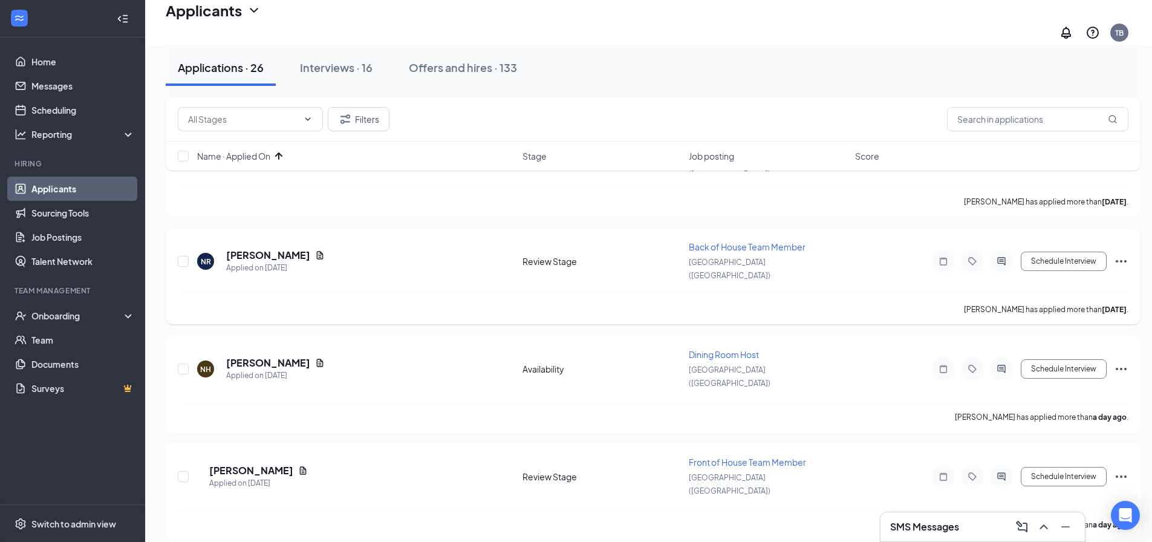
scroll to position [484, 0]
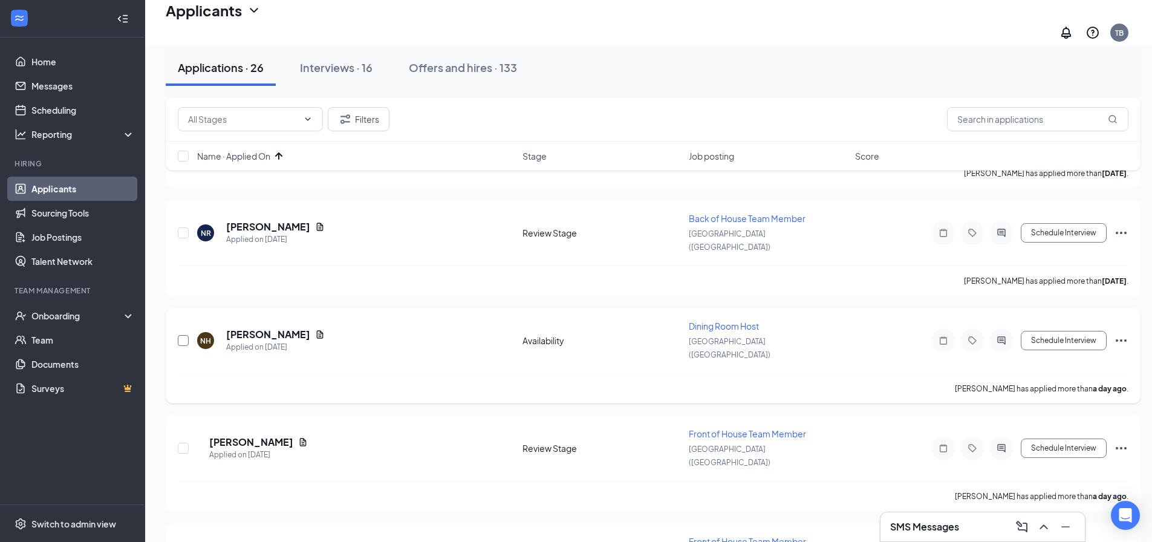
click at [183, 335] on input "checkbox" at bounding box center [183, 340] width 11 height 11
checkbox input "true"
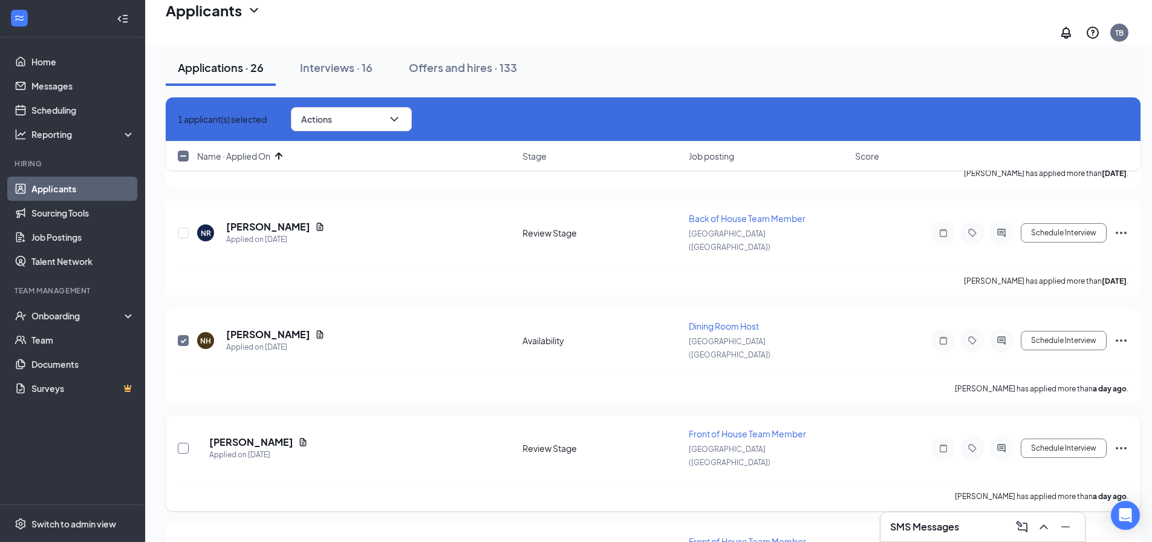
click at [183, 443] on input "checkbox" at bounding box center [183, 448] width 11 height 11
checkbox input "true"
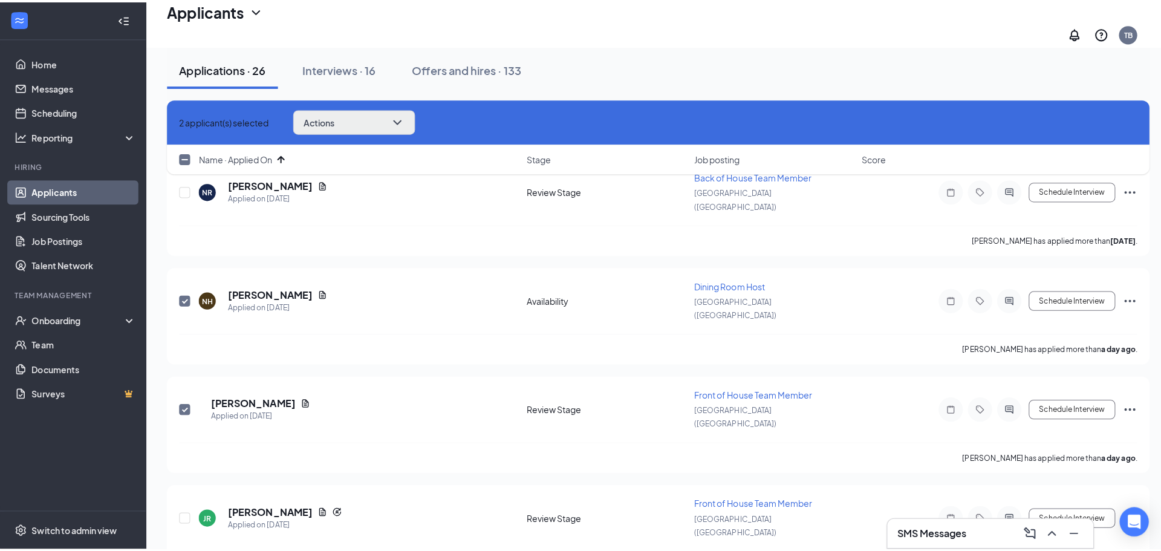
scroll to position [527, 0]
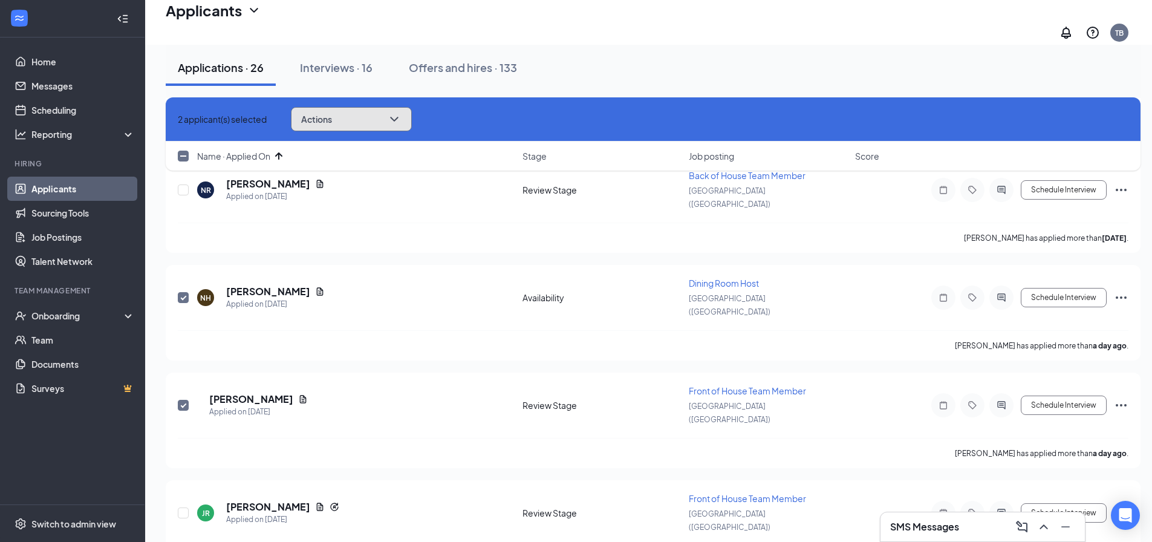
click at [394, 117] on button "Actions" at bounding box center [351, 119] width 121 height 24
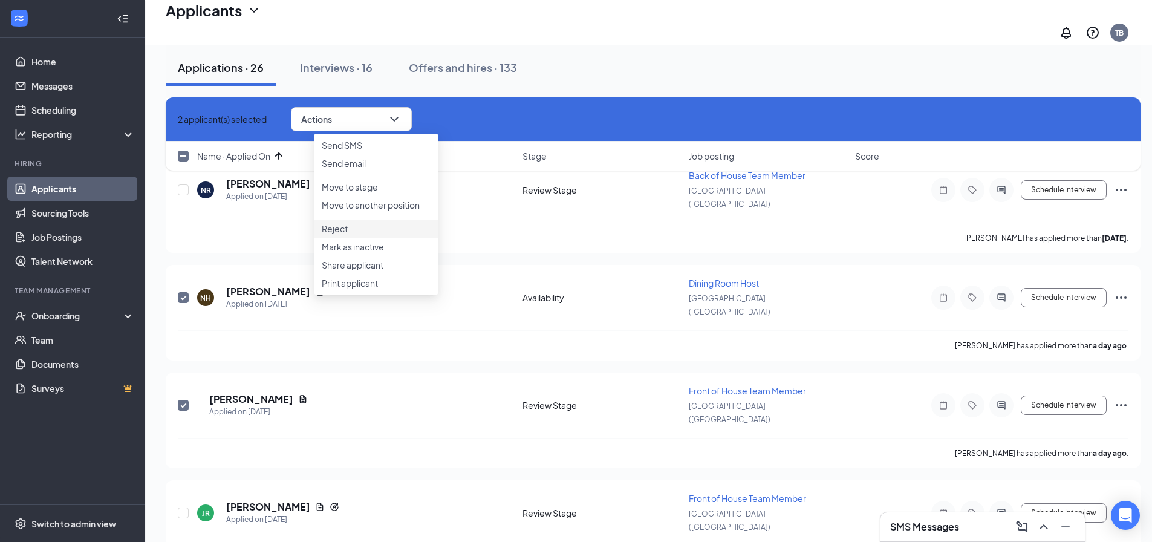
click at [358, 238] on li "Reject" at bounding box center [375, 229] width 123 height 18
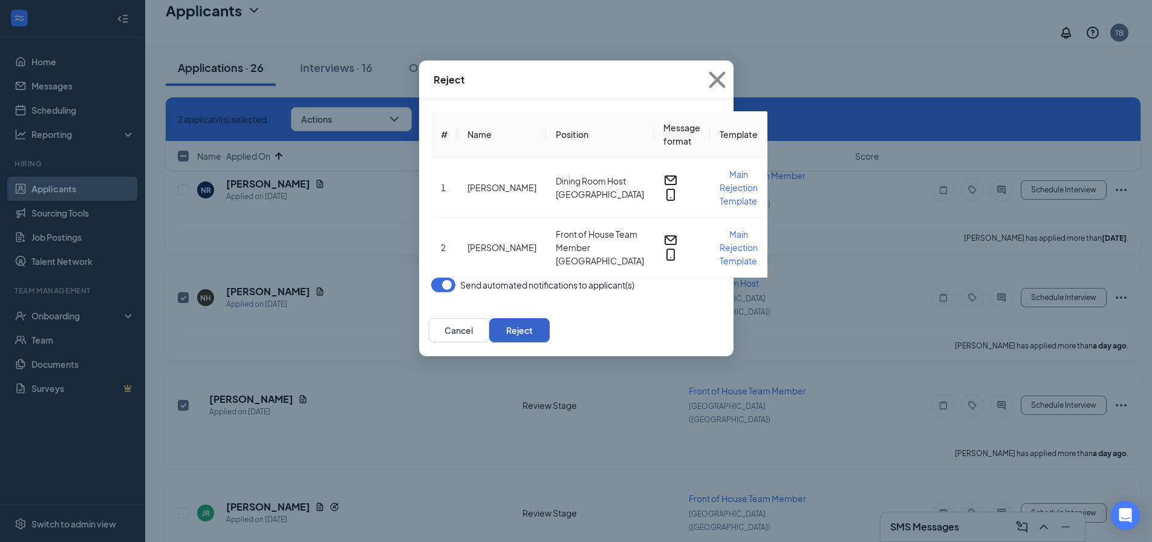
click at [550, 322] on button "Reject" at bounding box center [519, 330] width 60 height 24
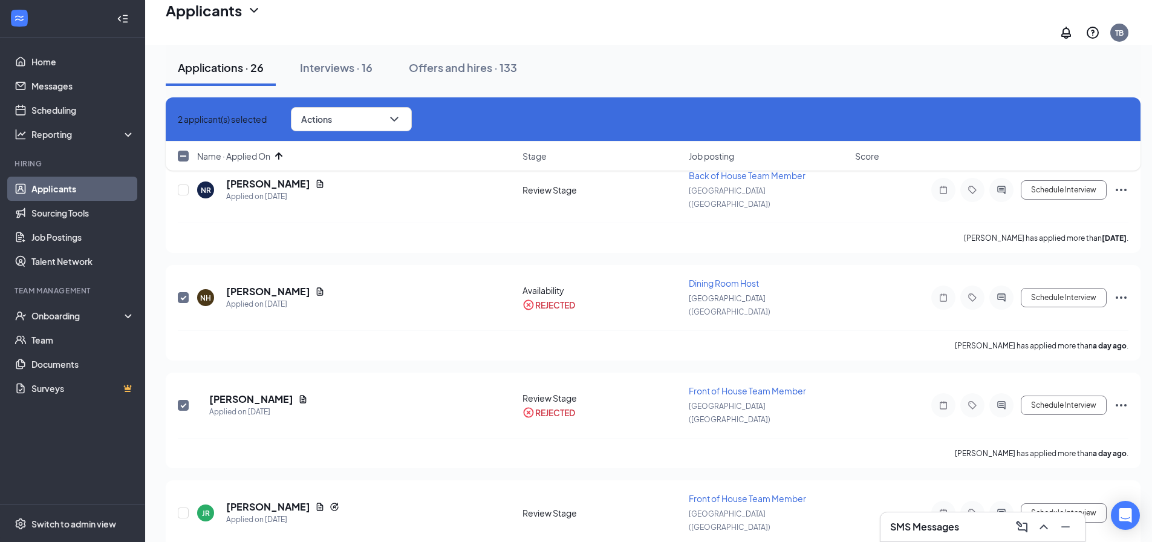
click at [178, 119] on icon "Cross" at bounding box center [178, 119] width 0 height 0
checkbox input "false"
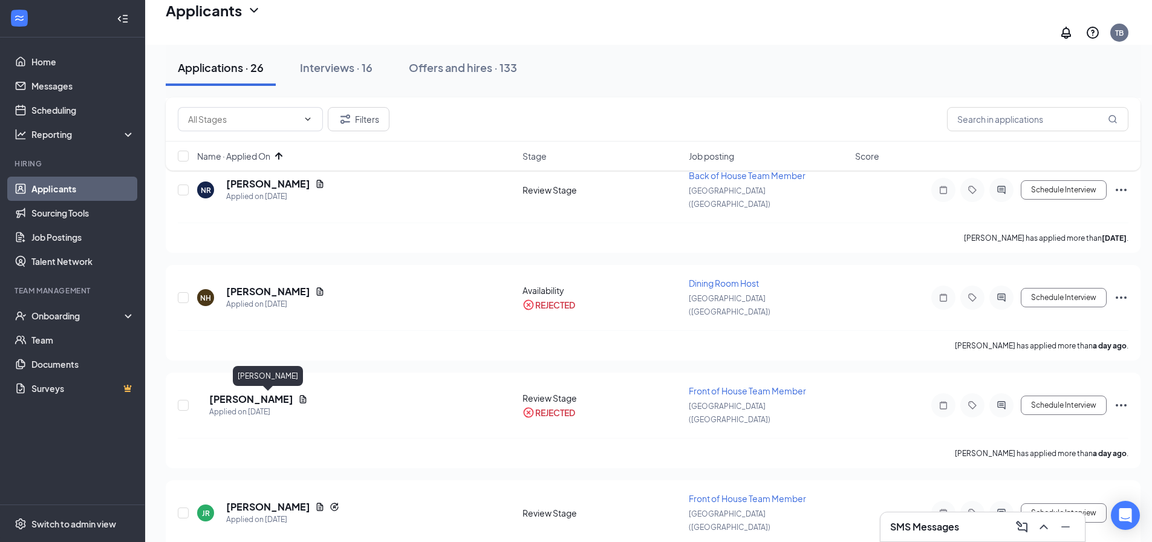
click at [280, 500] on h5 "[PERSON_NAME]" at bounding box center [268, 506] width 84 height 13
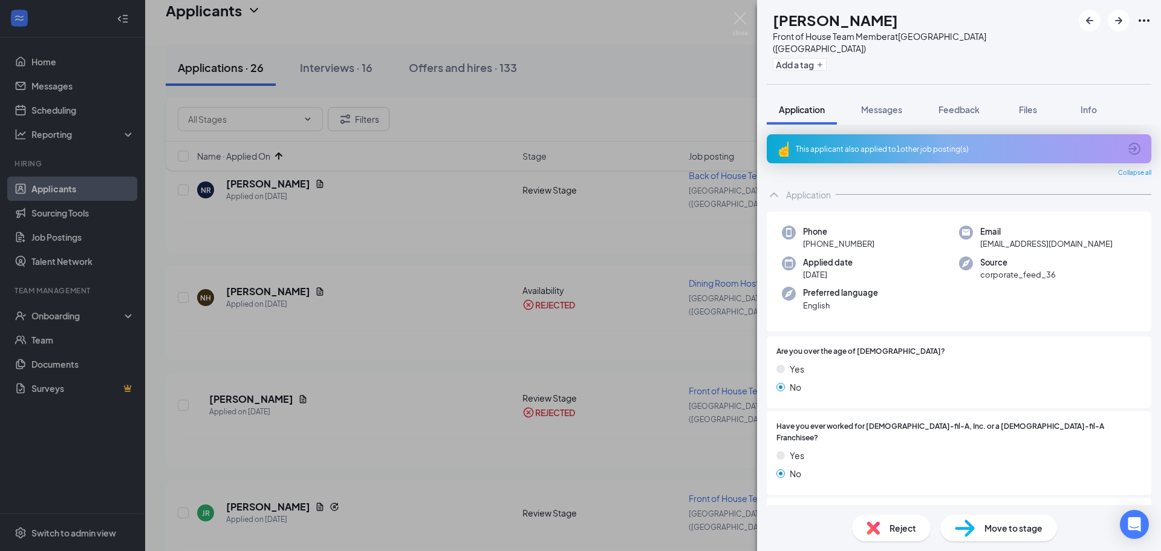
scroll to position [242, 0]
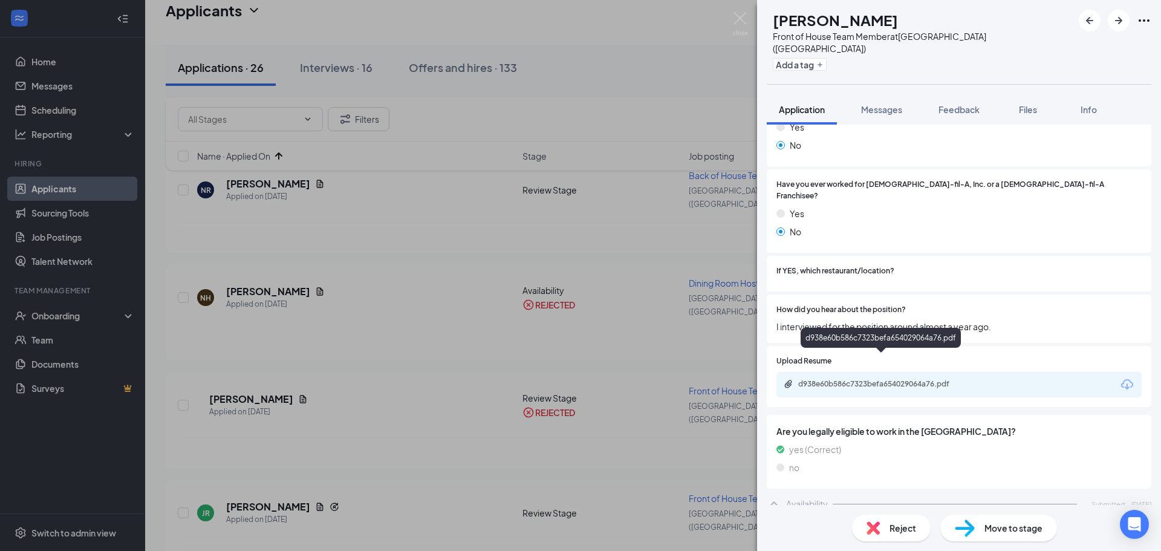
click at [868, 379] on div "d938e60b586c7323befa654029064a76.pdf" at bounding box center [882, 384] width 169 height 10
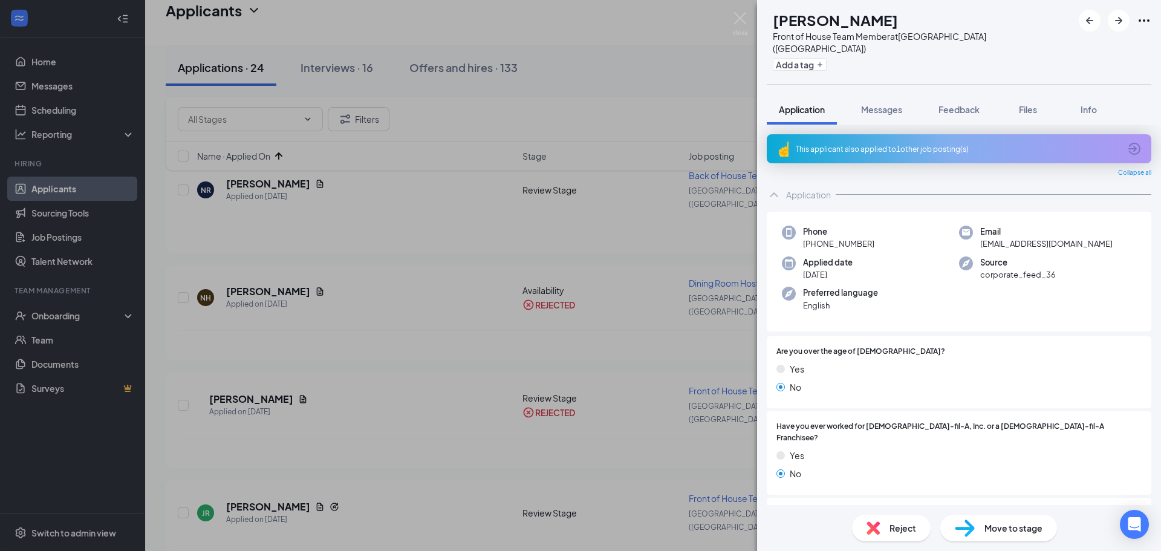
click at [888, 144] on div "This applicant also applied to 1 other job posting(s)" at bounding box center [958, 149] width 324 height 10
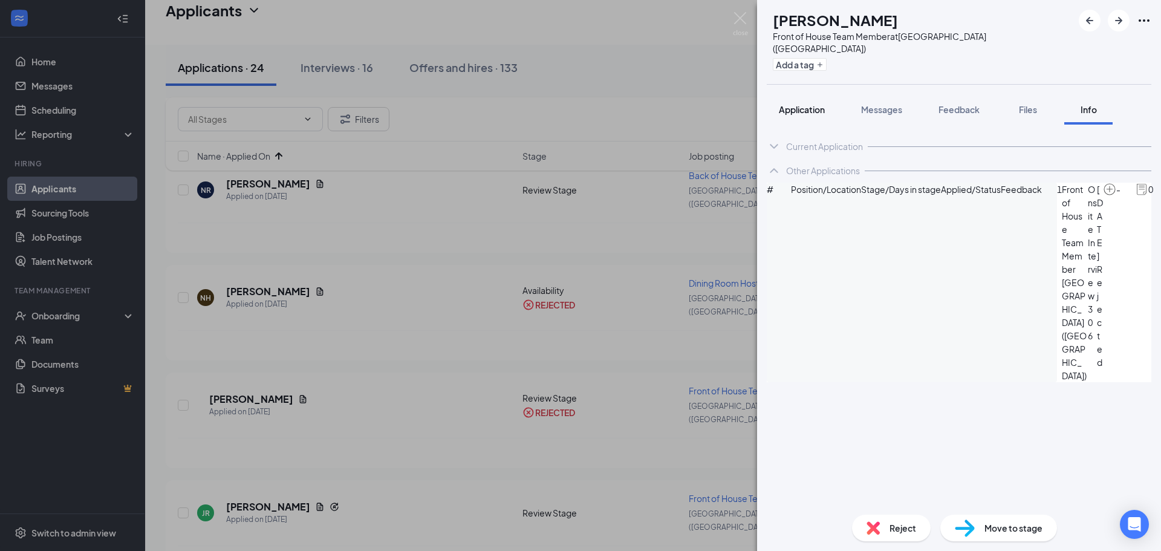
click at [804, 104] on span "Application" at bounding box center [802, 109] width 46 height 11
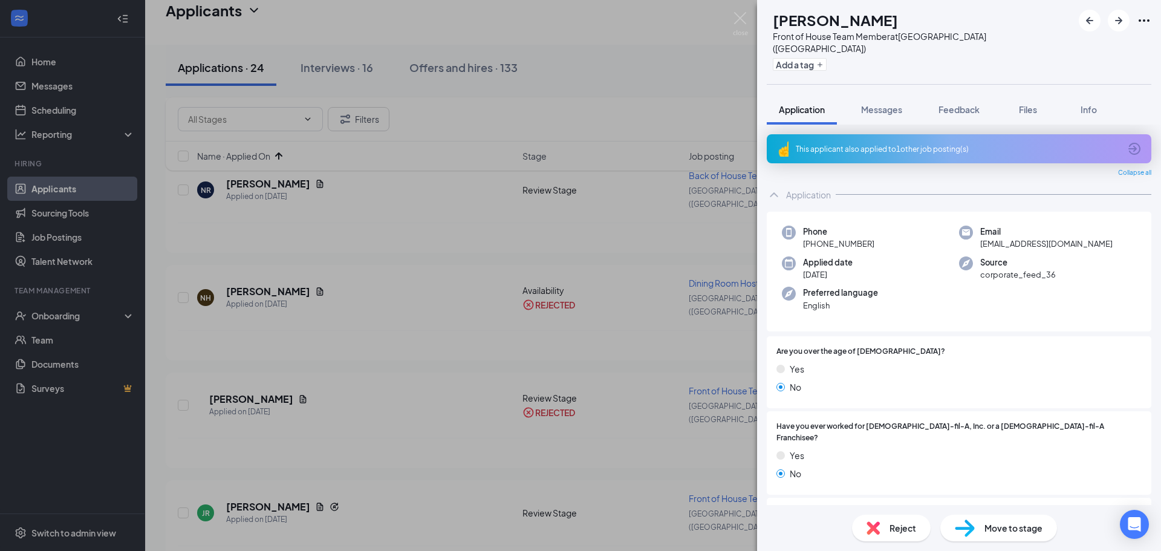
scroll to position [181, 0]
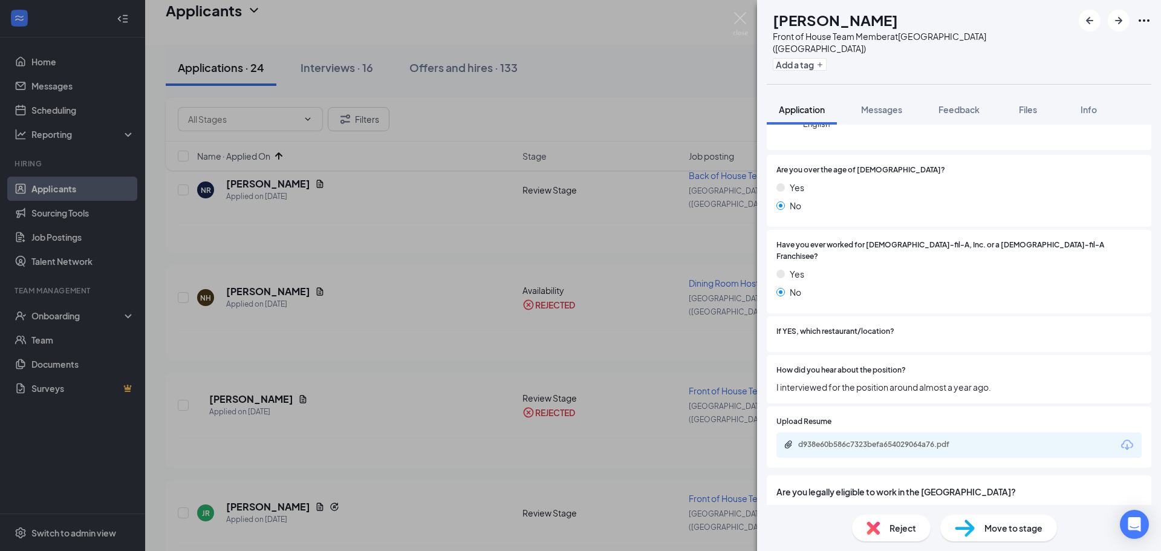
click at [887, 440] on div "d938e60b586c7323befa654029064a76.pdf" at bounding box center [882, 445] width 169 height 10
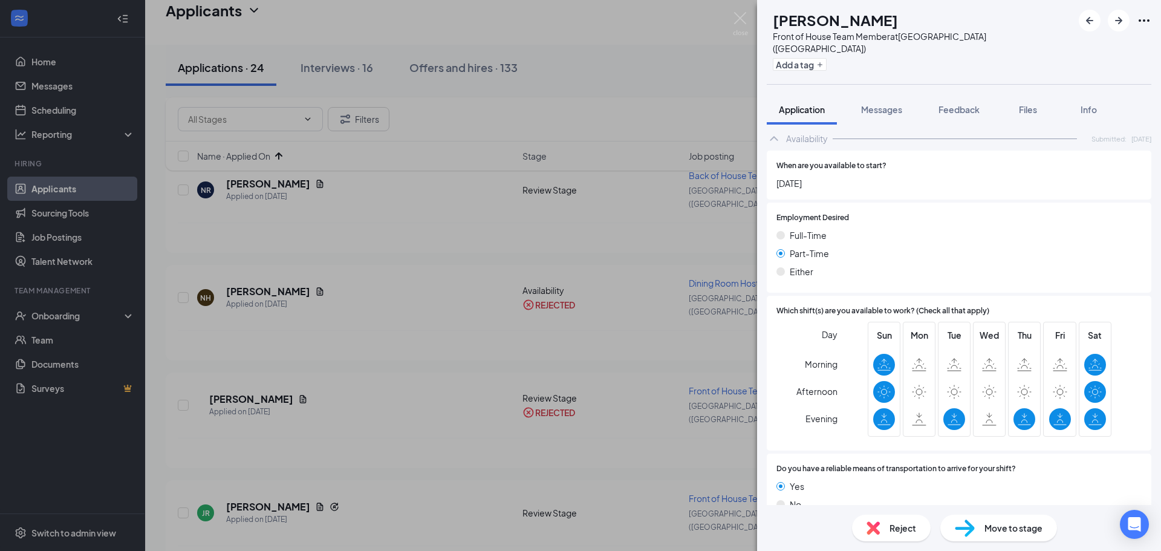
scroll to position [184, 0]
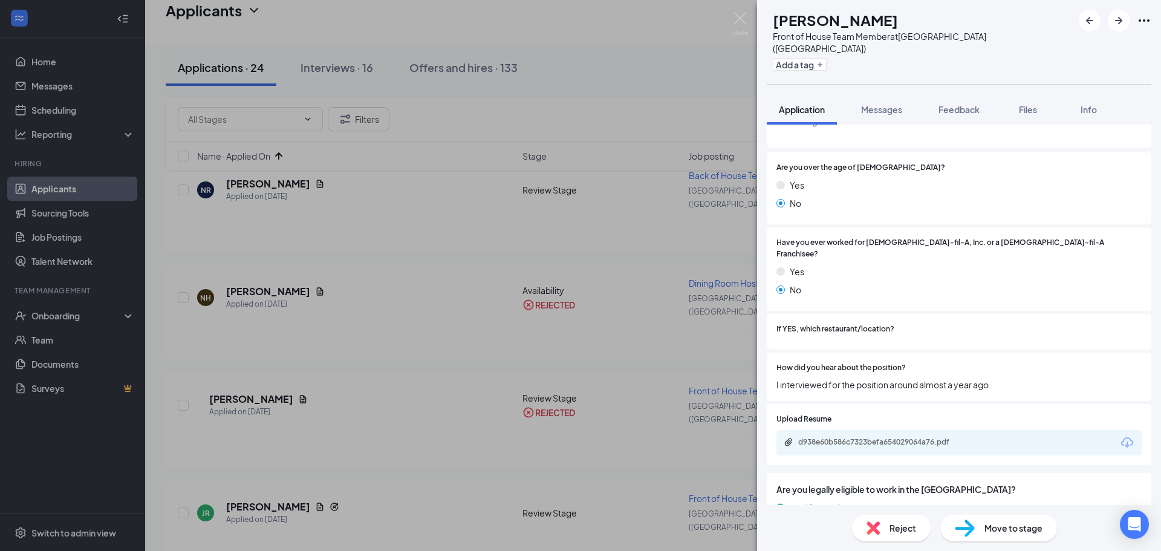
click at [915, 526] on span "Reject" at bounding box center [903, 527] width 27 height 13
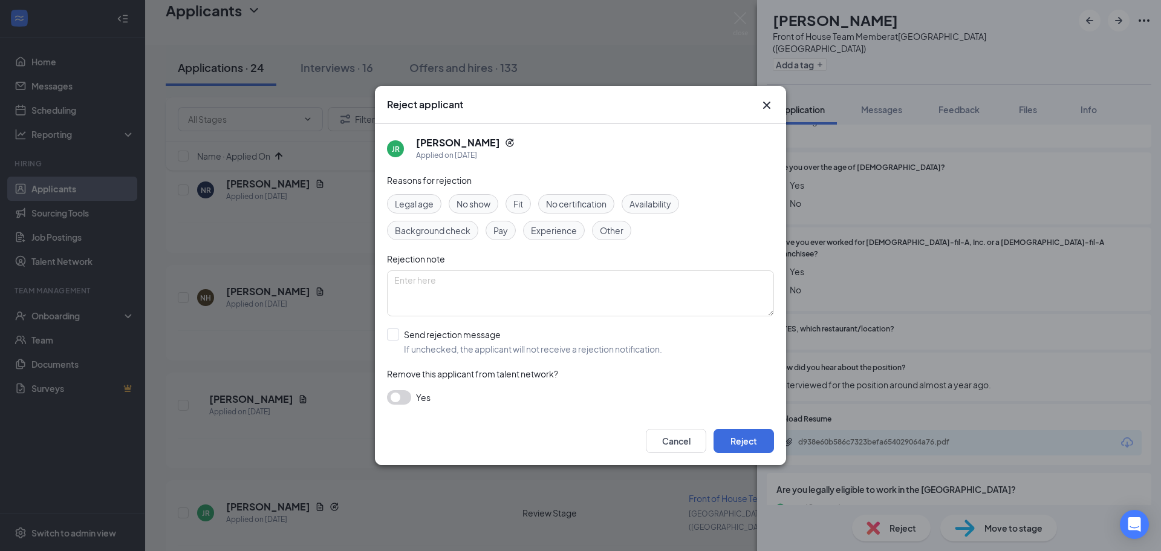
click at [480, 359] on div "Reasons for rejection Legal age No show Fit No certification Availability Backg…" at bounding box center [580, 295] width 387 height 243
click at [469, 346] on input "Send rejection message If unchecked, the applicant will not receive a rejection…" at bounding box center [524, 341] width 275 height 27
checkbox input "true"
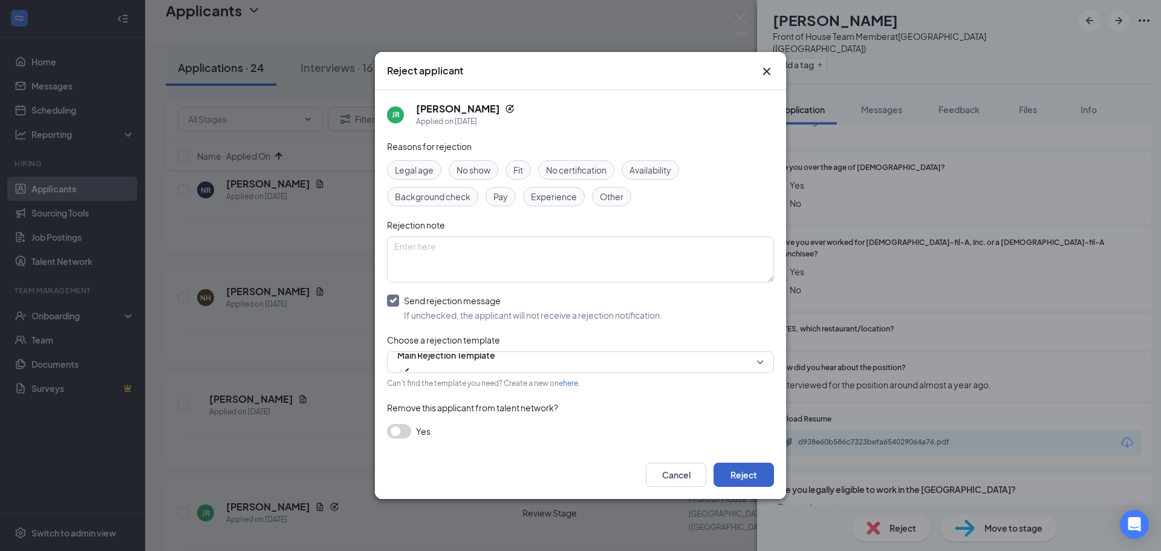
click at [738, 470] on button "Reject" at bounding box center [744, 475] width 60 height 24
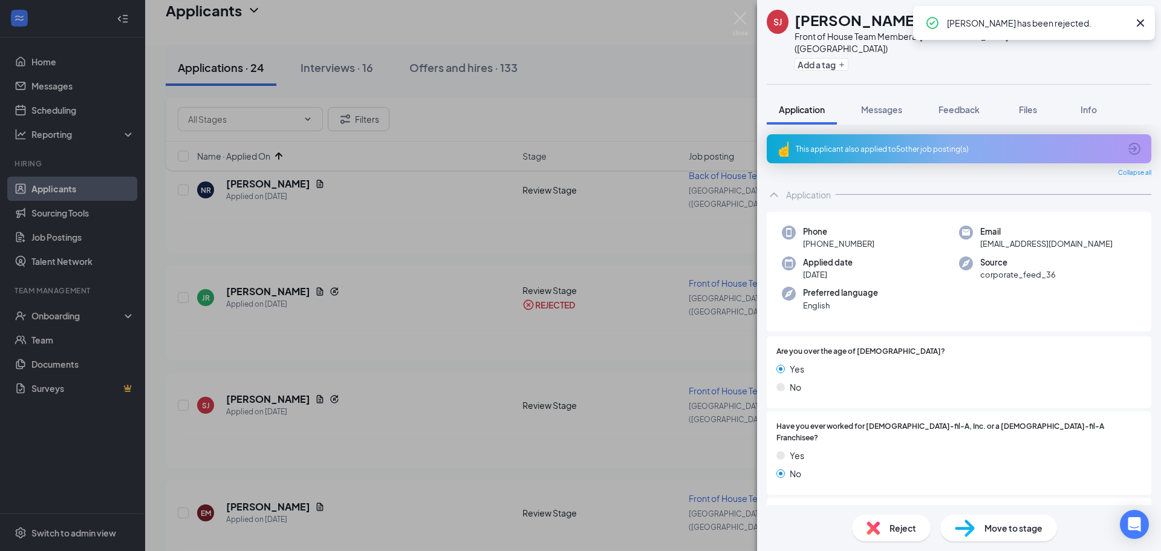
scroll to position [121, 0]
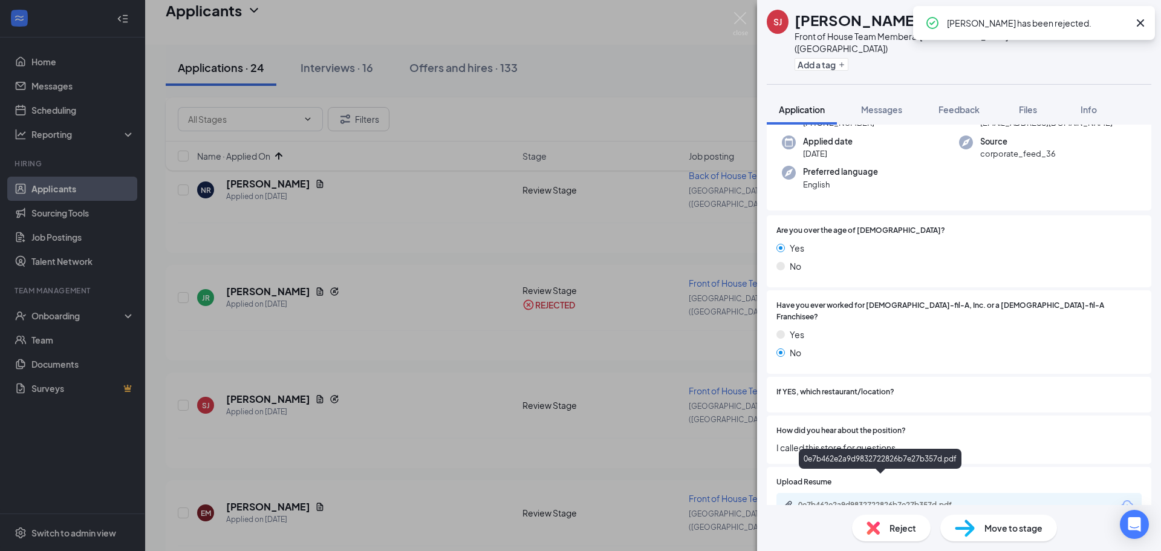
click at [850, 500] on div "0e7b462e2a9d9832722826b7e27b357d.pdf" at bounding box center [882, 505] width 169 height 10
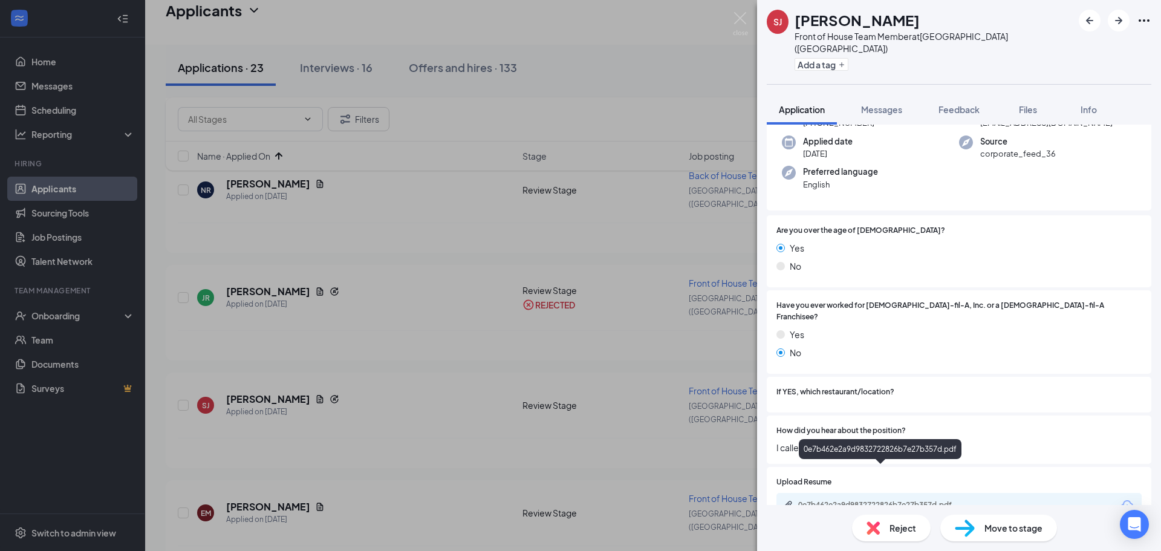
scroll to position [605, 0]
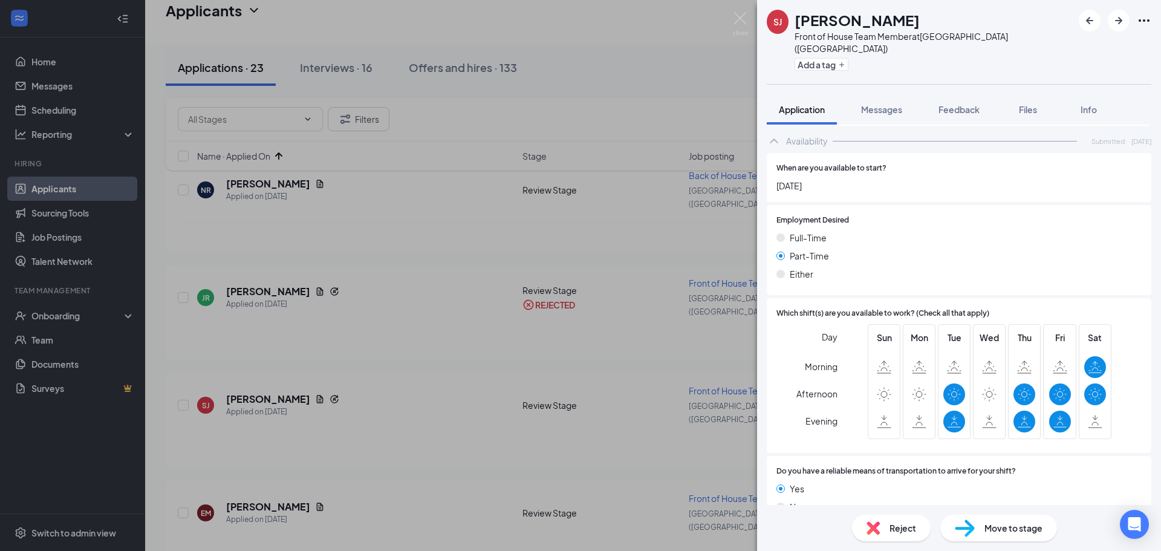
click at [885, 527] on div "Reject" at bounding box center [891, 528] width 79 height 27
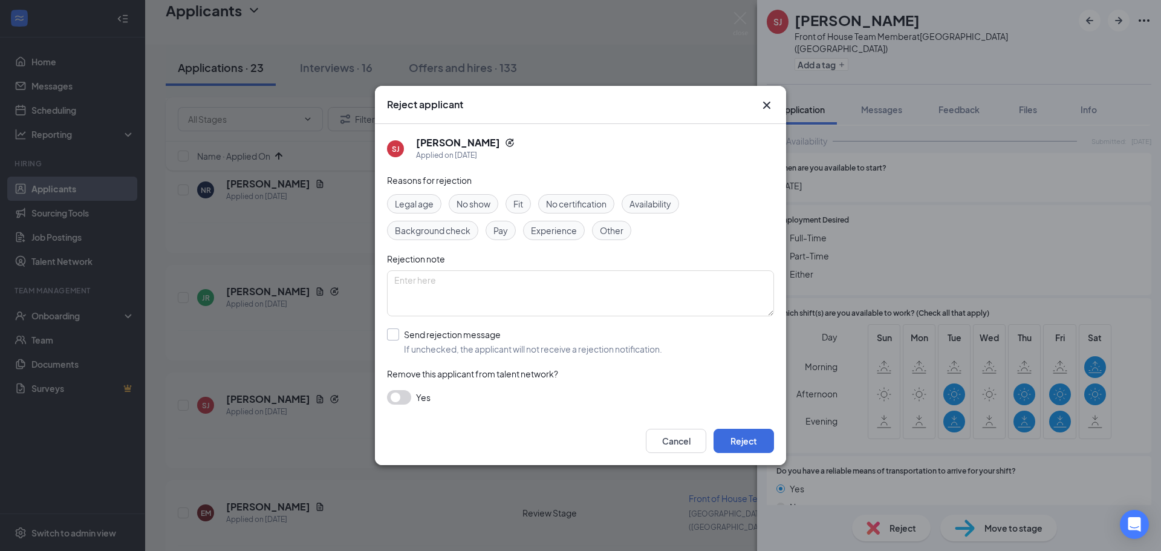
click at [431, 346] on input "Send rejection message If unchecked, the applicant will not receive a rejection…" at bounding box center [524, 341] width 275 height 27
checkbox input "true"
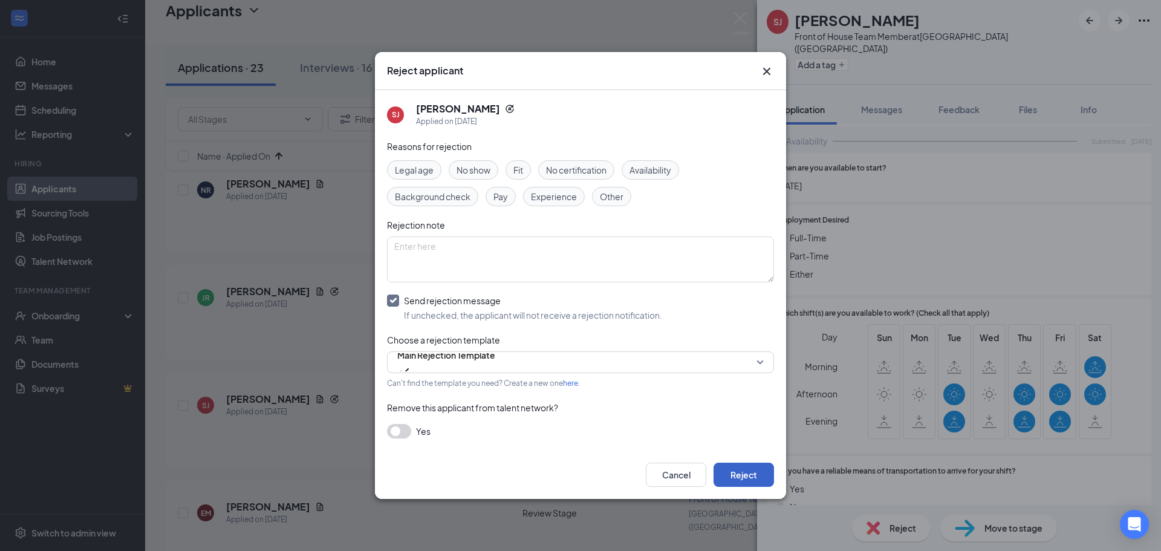
click at [737, 464] on button "Reject" at bounding box center [744, 475] width 60 height 24
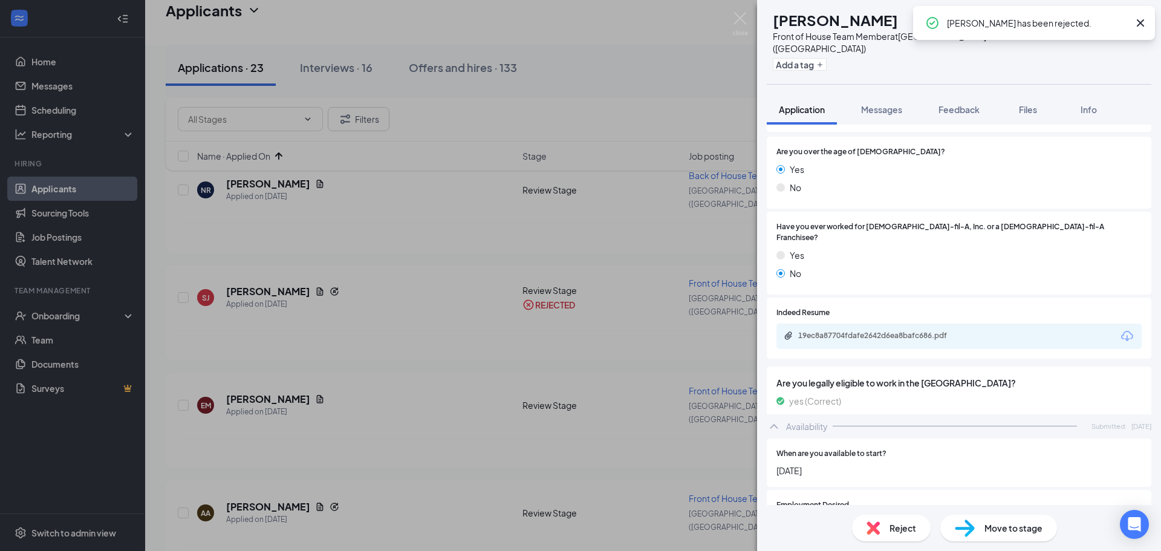
scroll to position [181, 0]
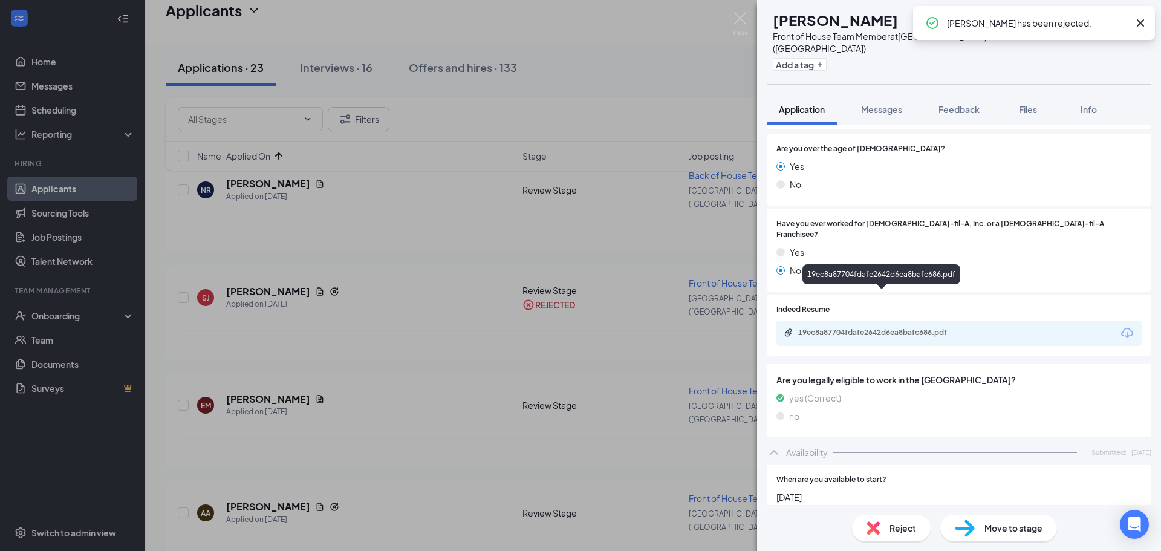
click at [879, 328] on div "19ec8a87704fdafe2642d6ea8bafc686.pdf" at bounding box center [882, 333] width 169 height 10
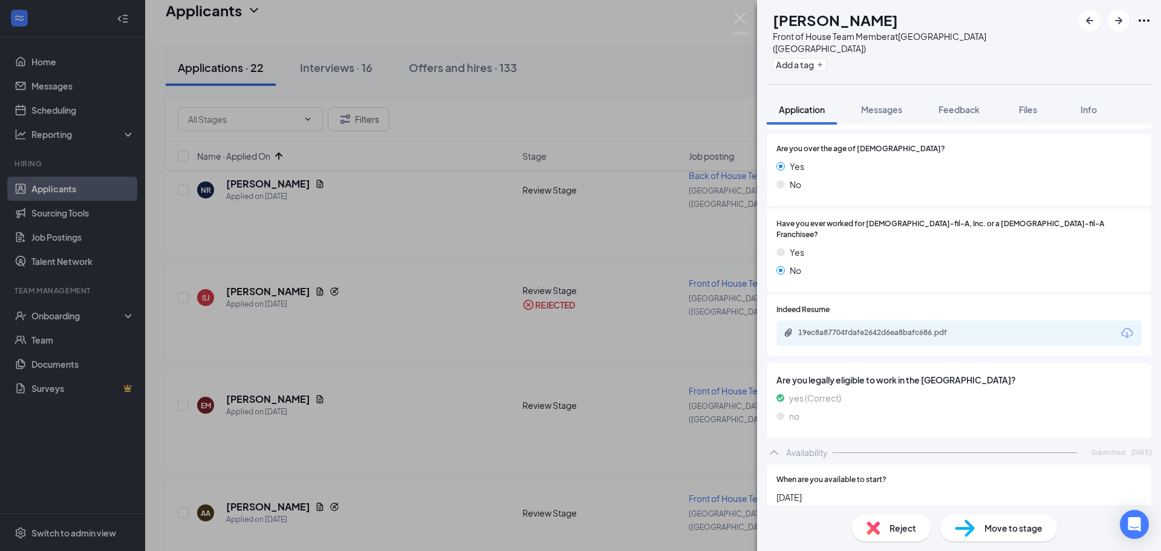
scroll to position [483, 0]
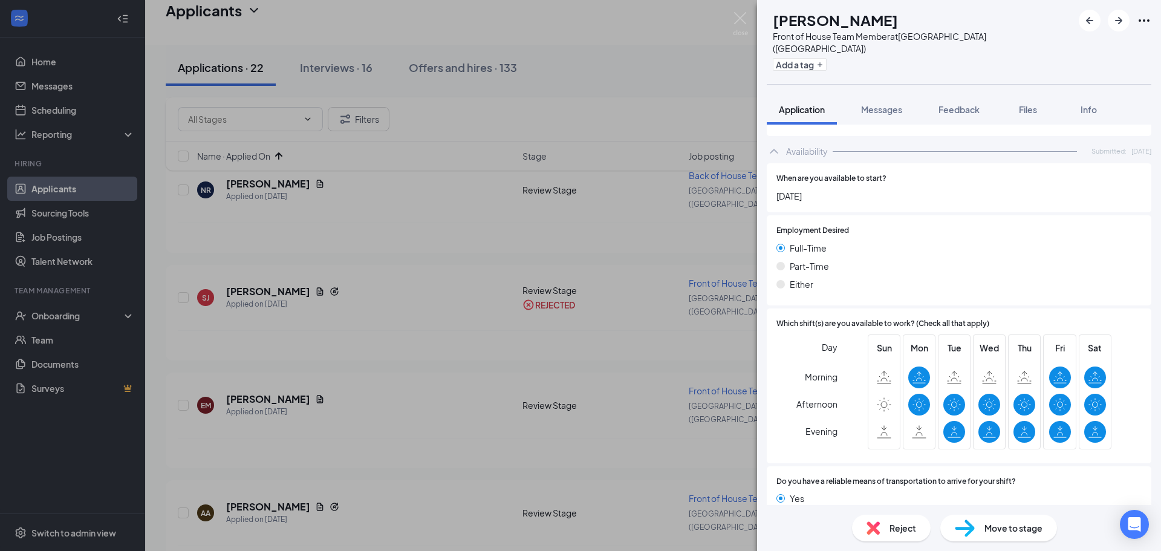
click at [885, 526] on div "Reject" at bounding box center [891, 528] width 79 height 27
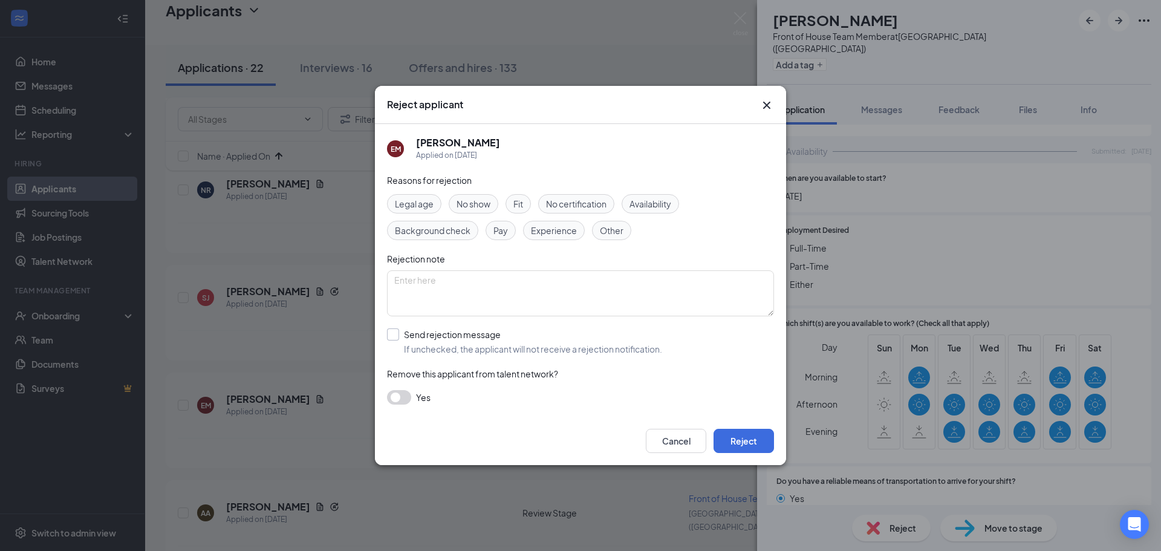
click at [432, 340] on input "Send rejection message If unchecked, the applicant will not receive a rejection…" at bounding box center [524, 341] width 275 height 27
checkbox input "true"
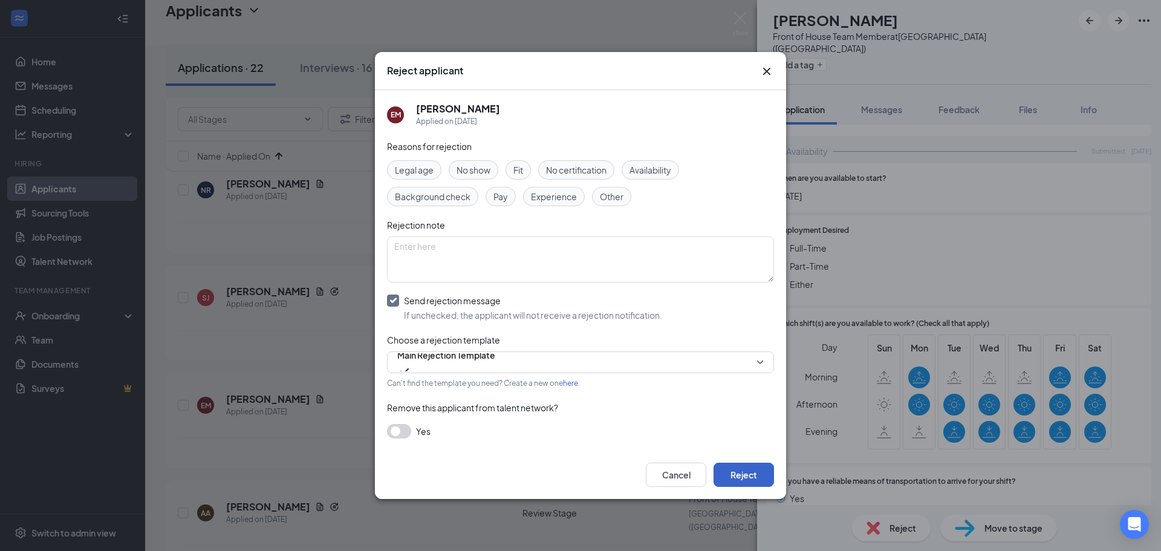
click at [758, 474] on button "Reject" at bounding box center [744, 475] width 60 height 24
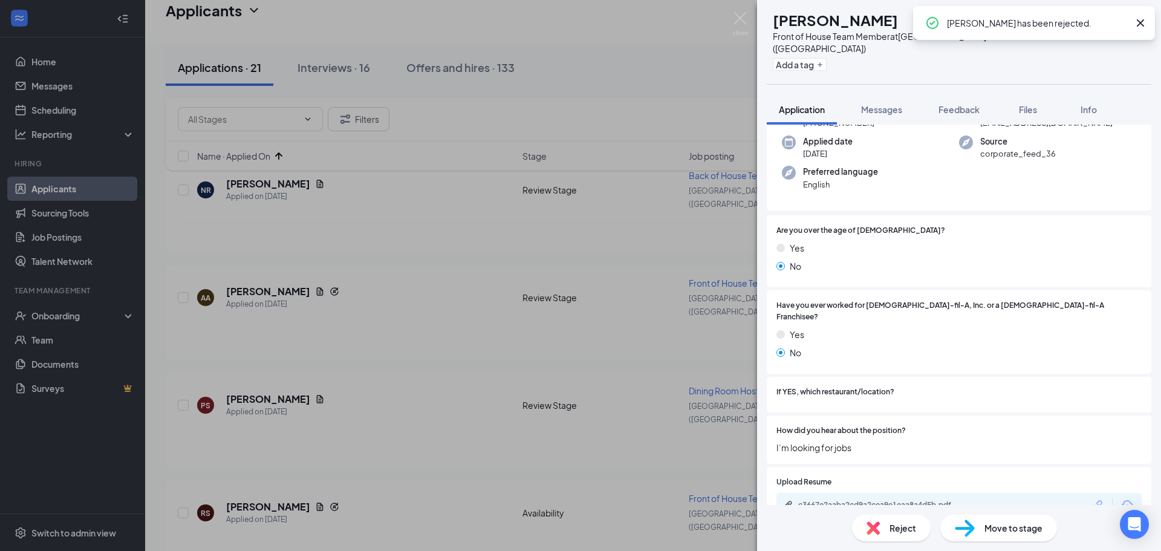
scroll to position [181, 0]
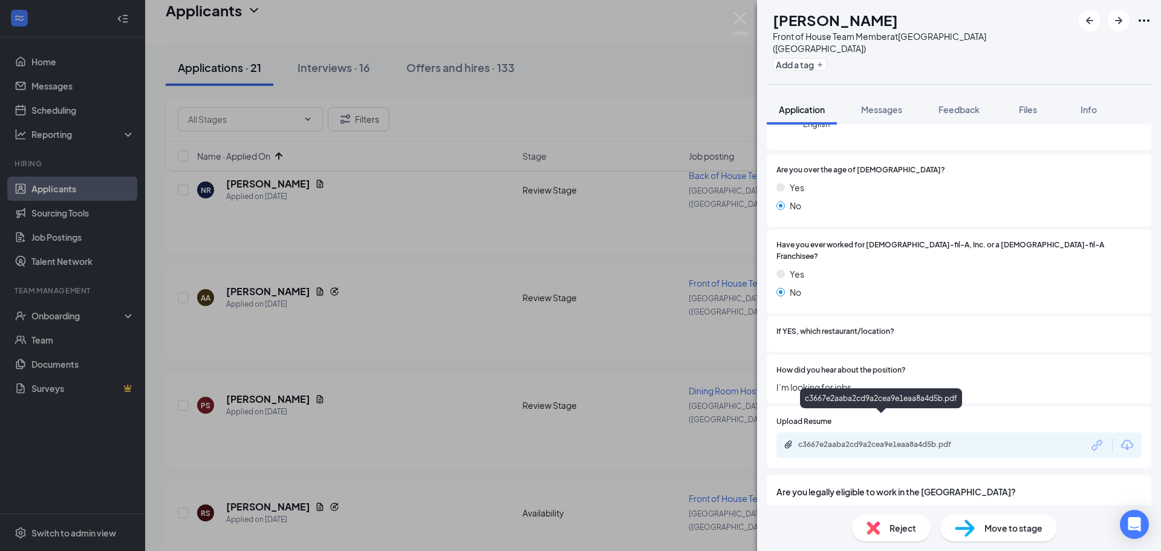
click at [892, 440] on div "c3667e2aaba2cd9a2cea9e1eaa8a4d5b.pdf" at bounding box center [882, 445] width 169 height 10
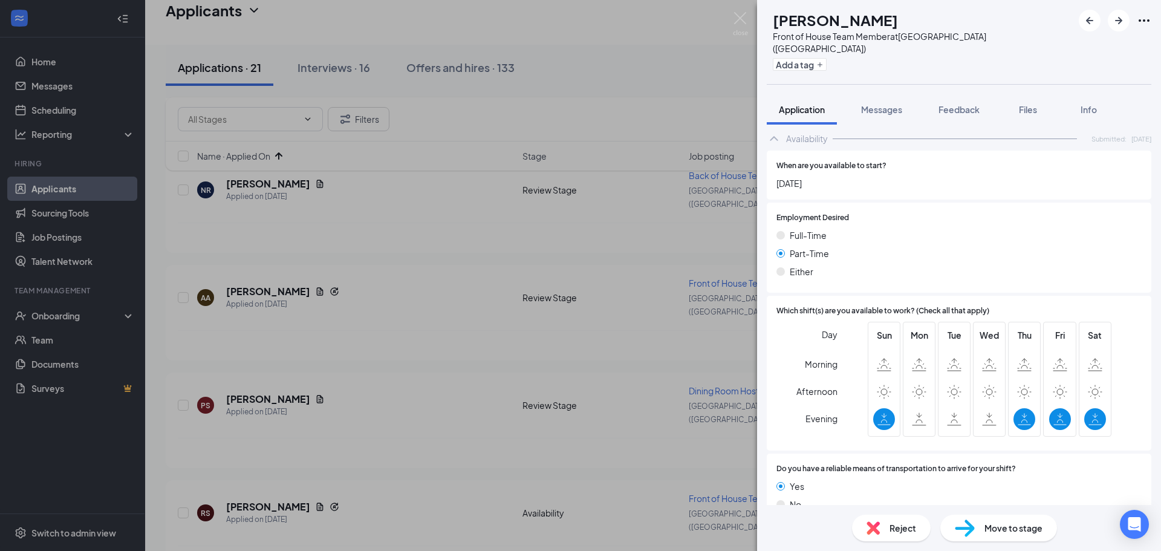
click at [896, 532] on span "Reject" at bounding box center [903, 527] width 27 height 13
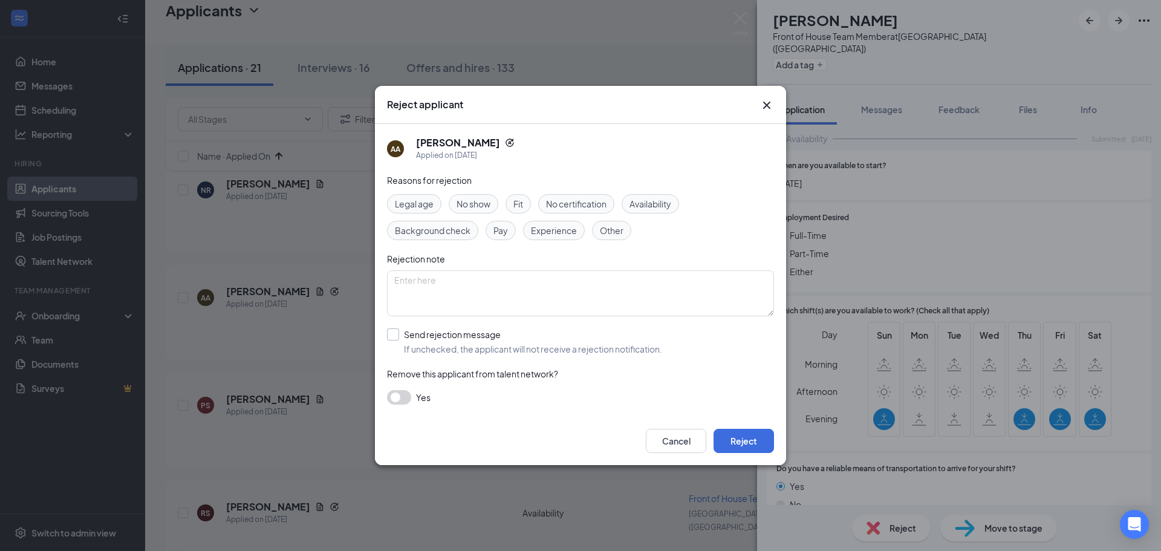
click at [438, 331] on input "Send rejection message If unchecked, the applicant will not receive a rejection…" at bounding box center [524, 341] width 275 height 27
checkbox input "true"
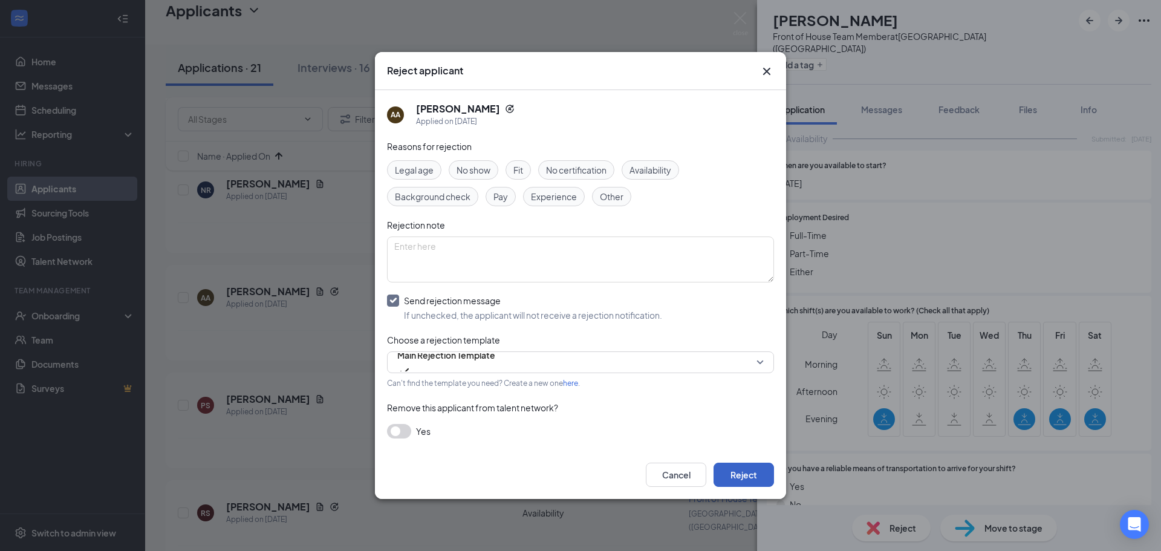
click at [767, 480] on button "Reject" at bounding box center [744, 475] width 60 height 24
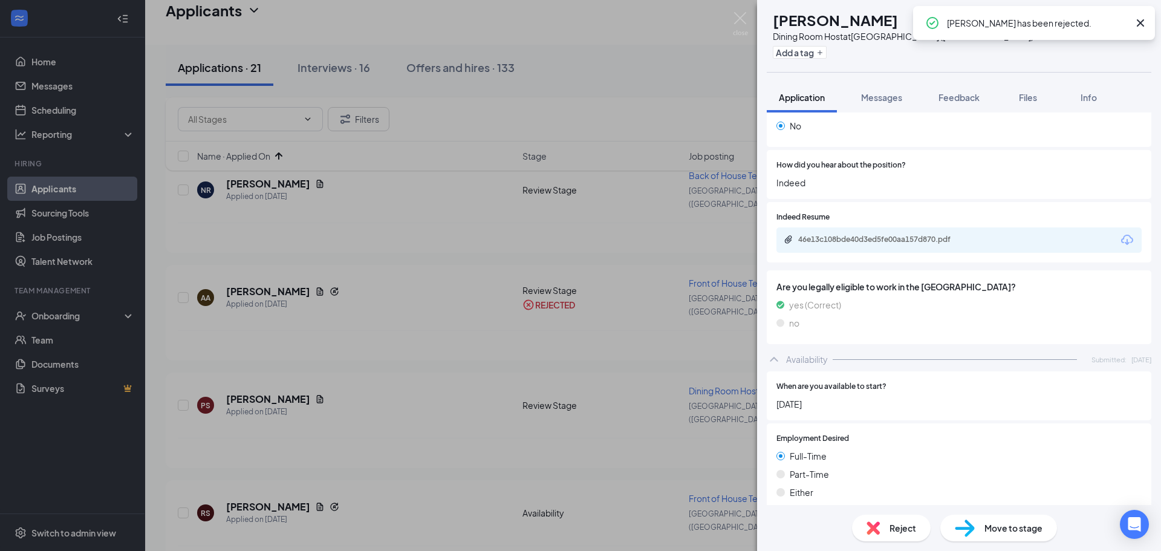
scroll to position [302, 0]
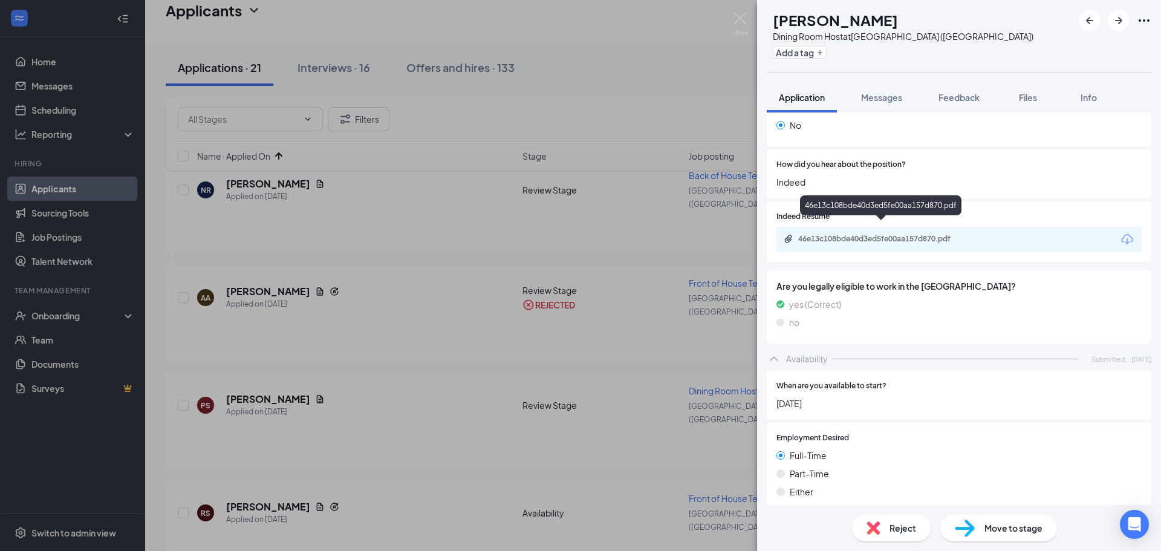
click at [879, 234] on div "46e13c108bde40d3ed5fe00aa157d870.pdf" at bounding box center [882, 239] width 169 height 10
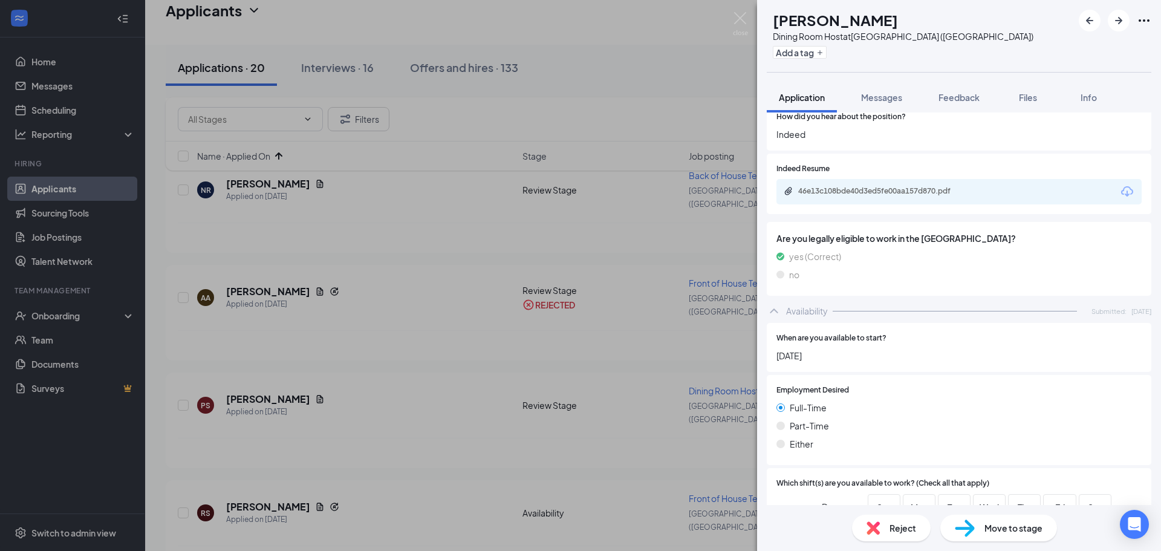
scroll to position [172, 0]
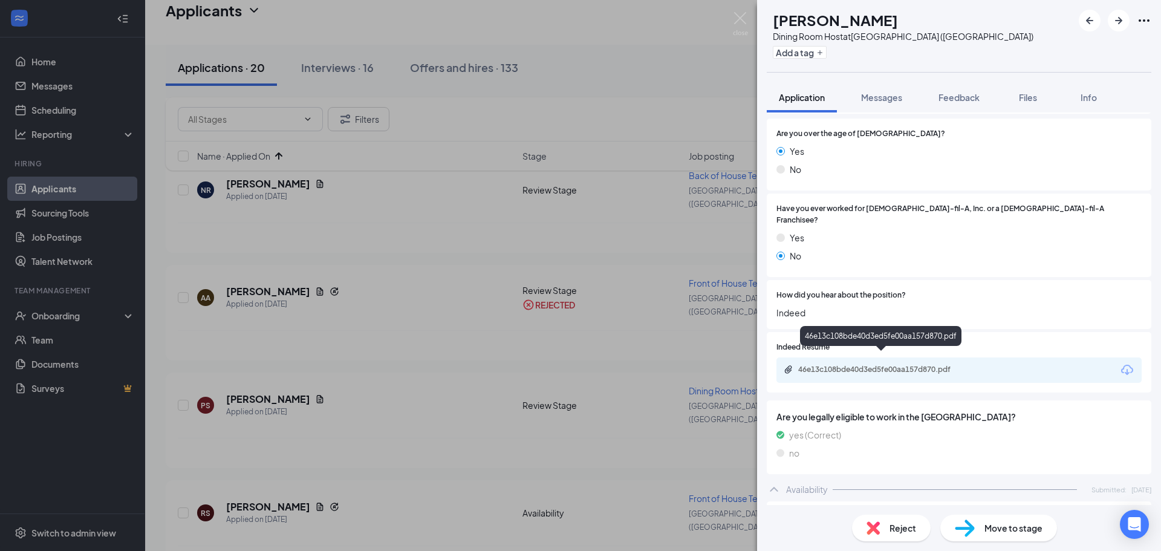
click at [868, 365] on div "46e13c108bde40d3ed5fe00aa157d870.pdf" at bounding box center [882, 370] width 169 height 10
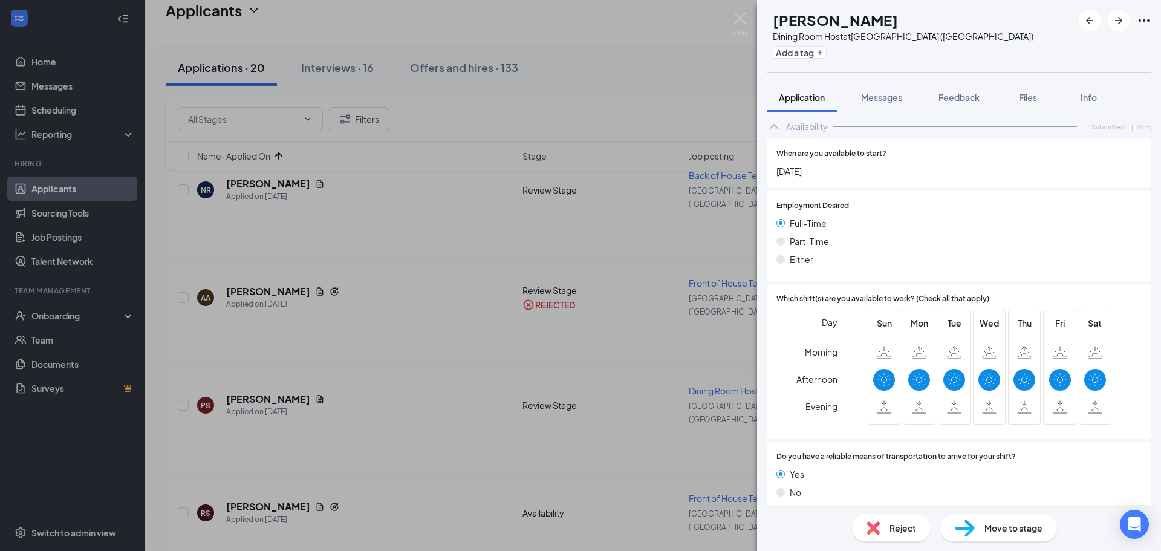
click at [879, 518] on div "Reject" at bounding box center [891, 528] width 79 height 27
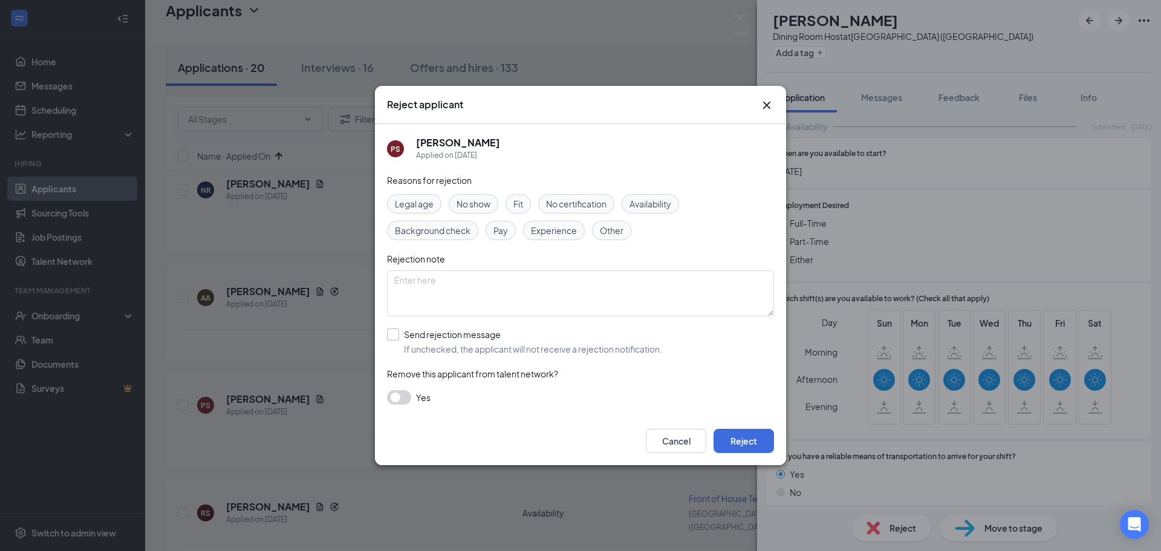
click at [401, 343] on input "Send rejection message If unchecked, the applicant will not receive a rejection…" at bounding box center [524, 341] width 275 height 27
checkbox input "true"
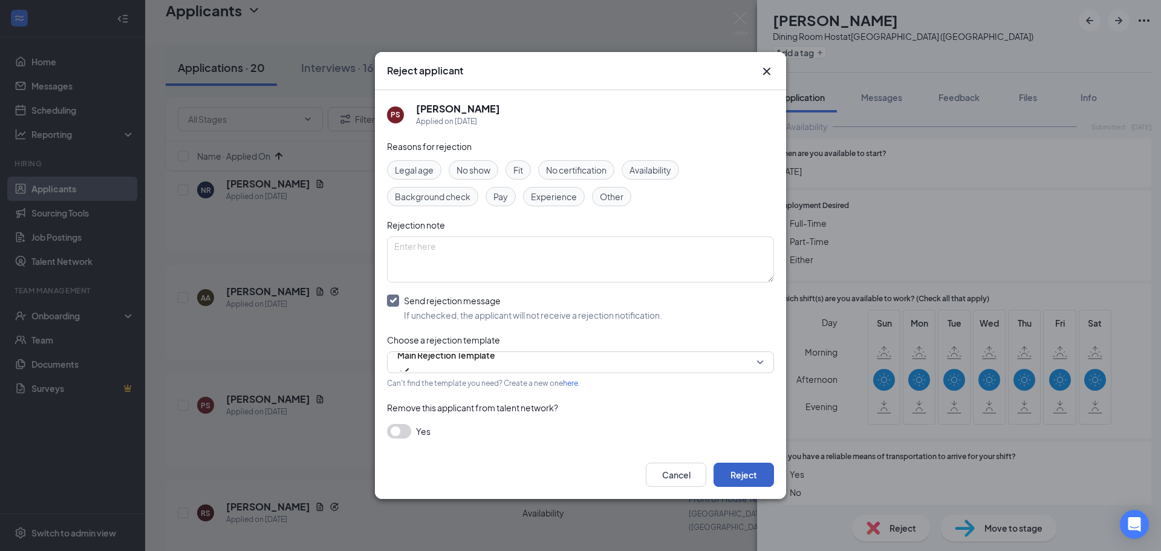
click at [722, 471] on button "Reject" at bounding box center [744, 475] width 60 height 24
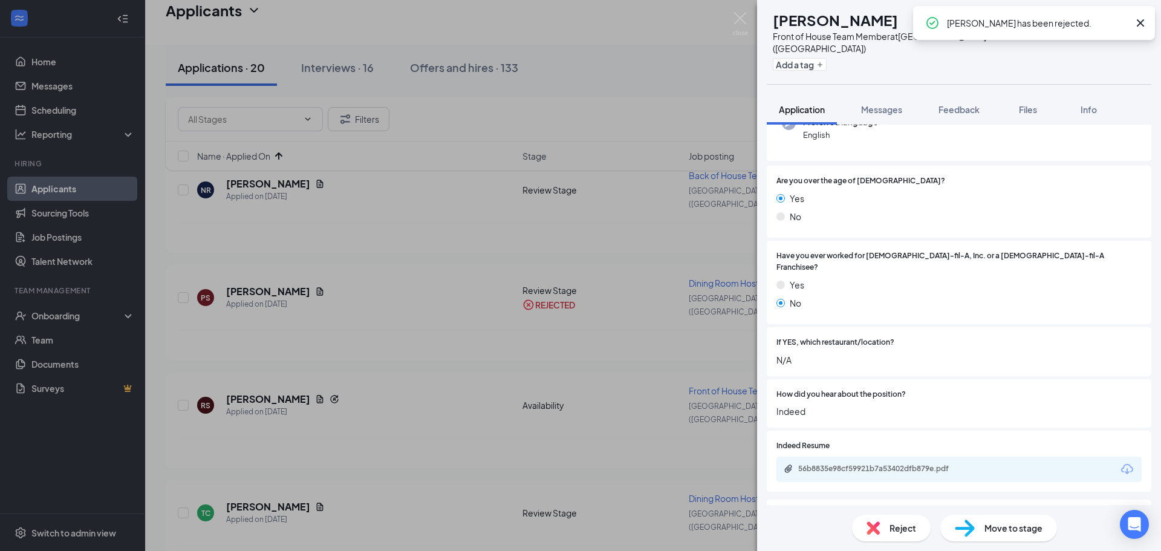
scroll to position [238, 0]
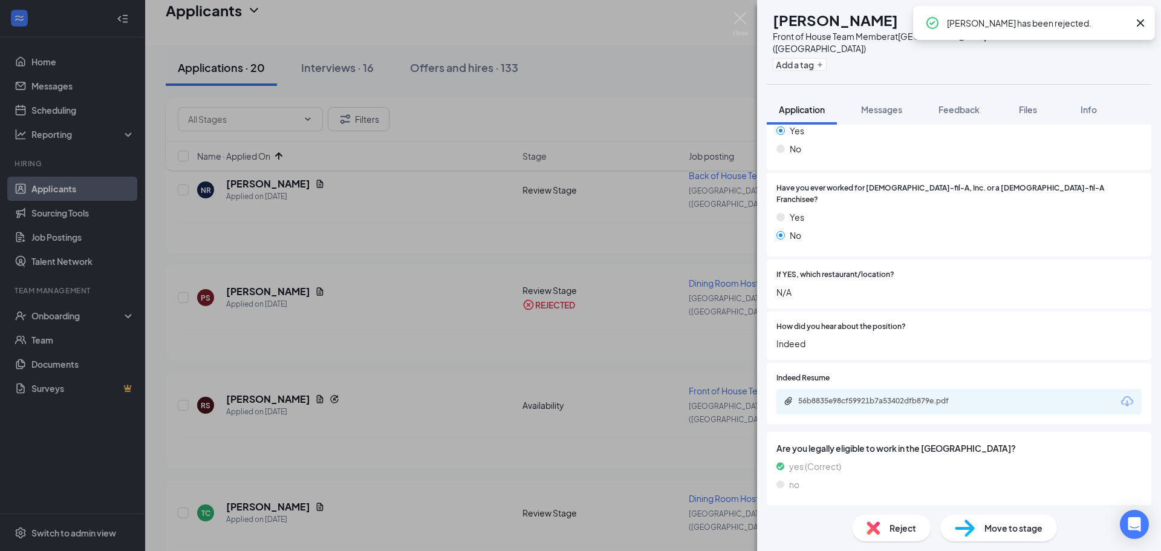
click at [887, 396] on div "56b8835e98cf59921b7a53402dfb879e.pdf" at bounding box center [882, 401] width 169 height 10
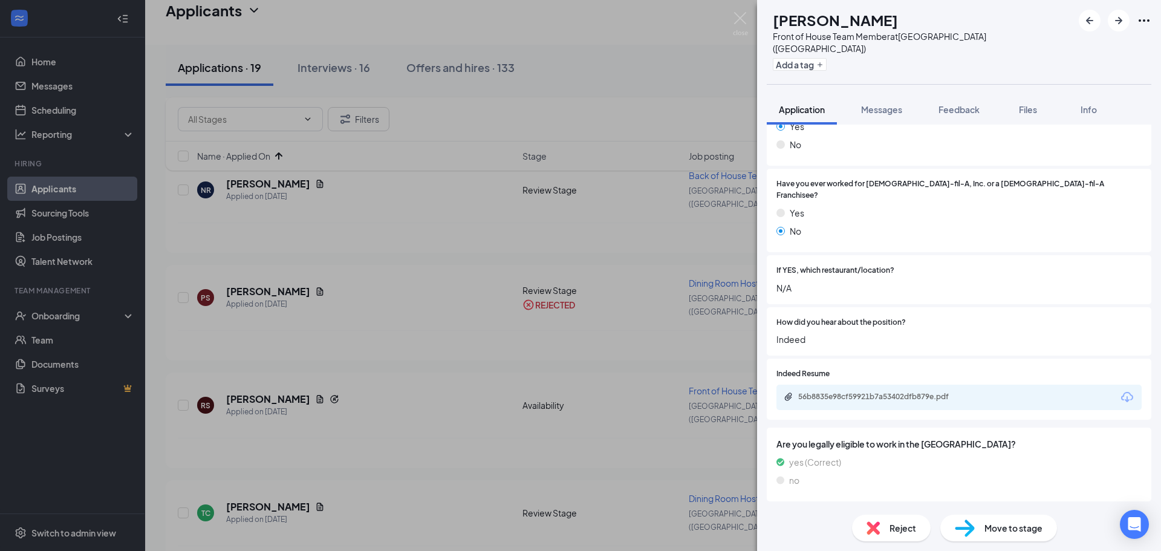
click at [897, 541] on div "Reject" at bounding box center [891, 528] width 79 height 27
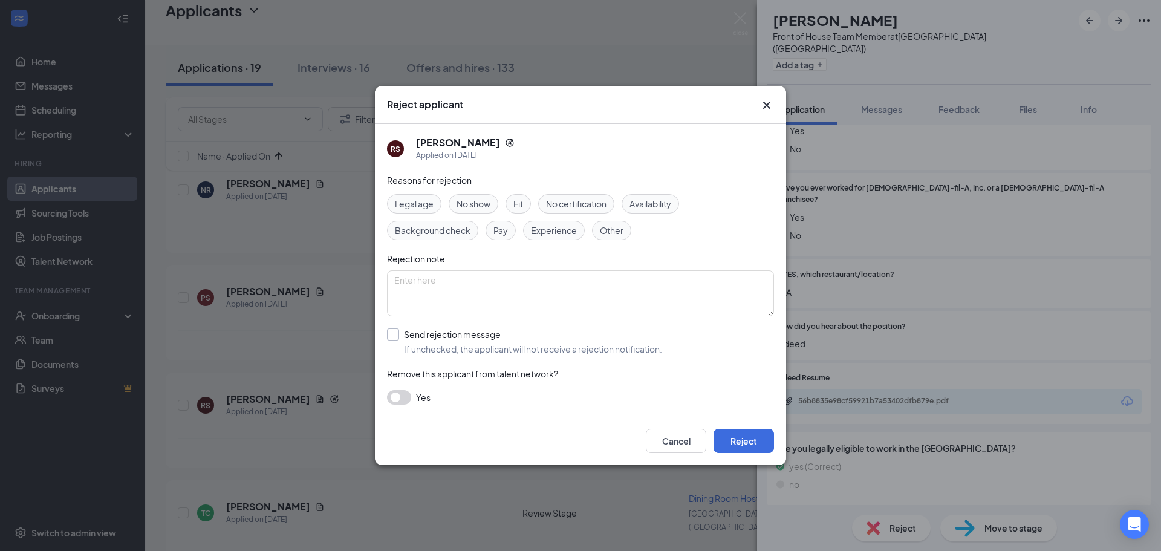
click at [432, 332] on input "Send rejection message If unchecked, the applicant will not receive a rejection…" at bounding box center [524, 341] width 275 height 27
checkbox input "true"
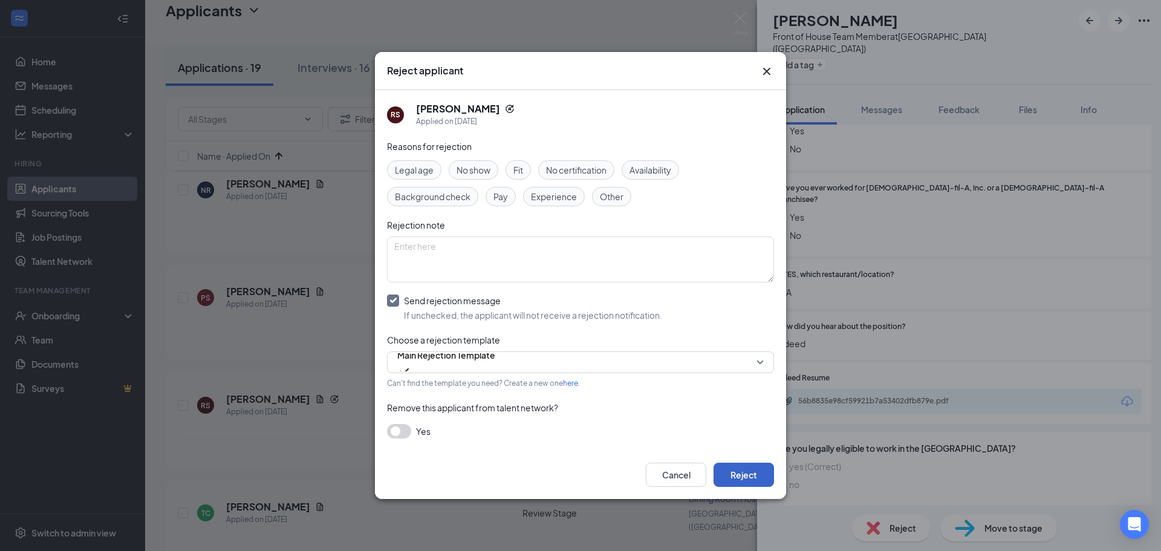
click at [729, 473] on button "Reject" at bounding box center [744, 475] width 60 height 24
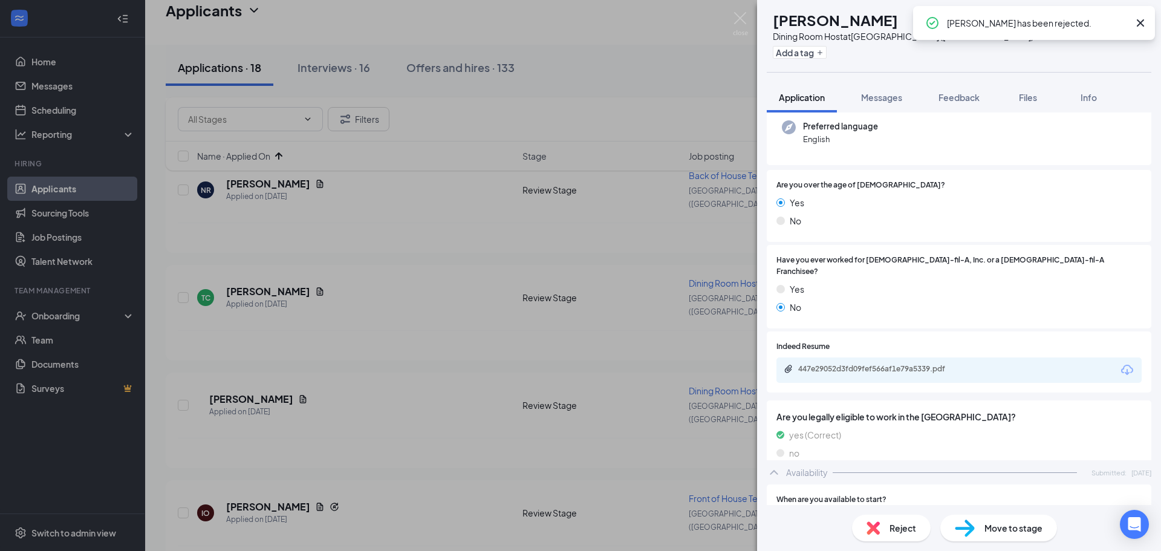
scroll to position [121, 0]
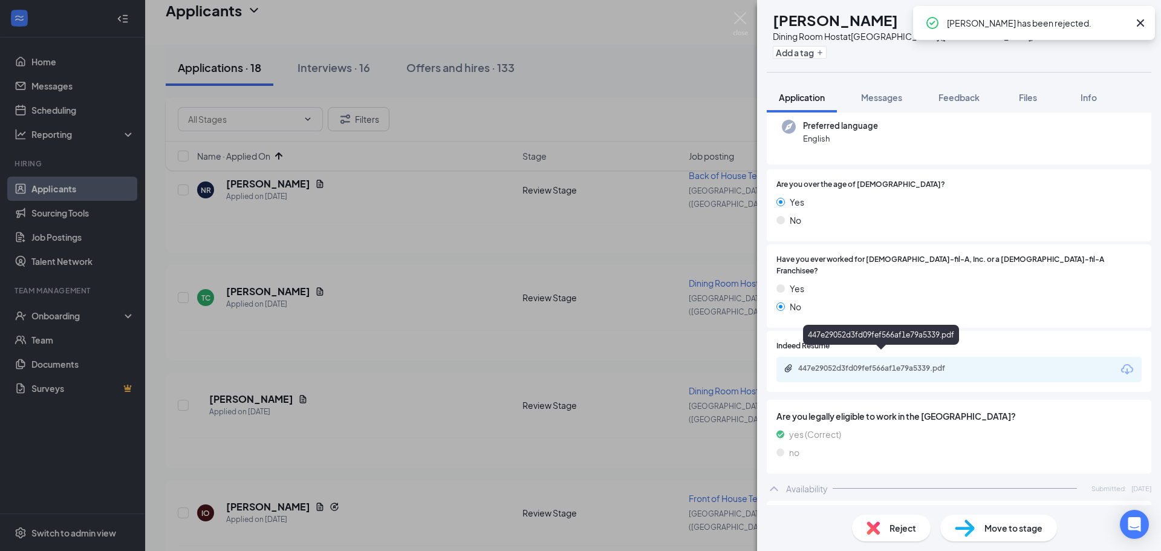
click at [864, 363] on div "447e29052d3fd09fef566af1e79a5339.pdf" at bounding box center [882, 368] width 169 height 10
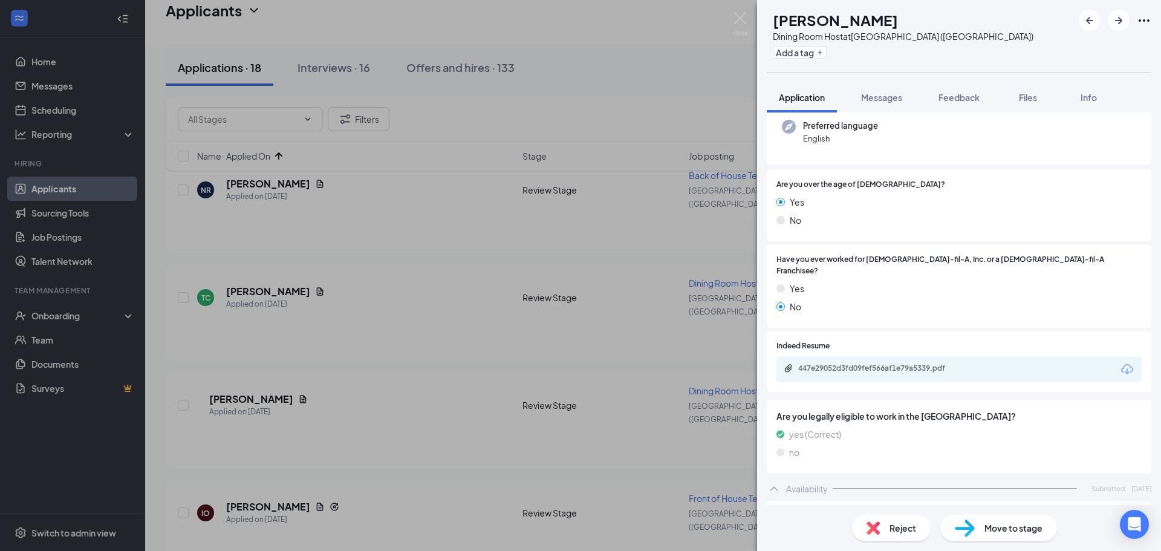
scroll to position [483, 0]
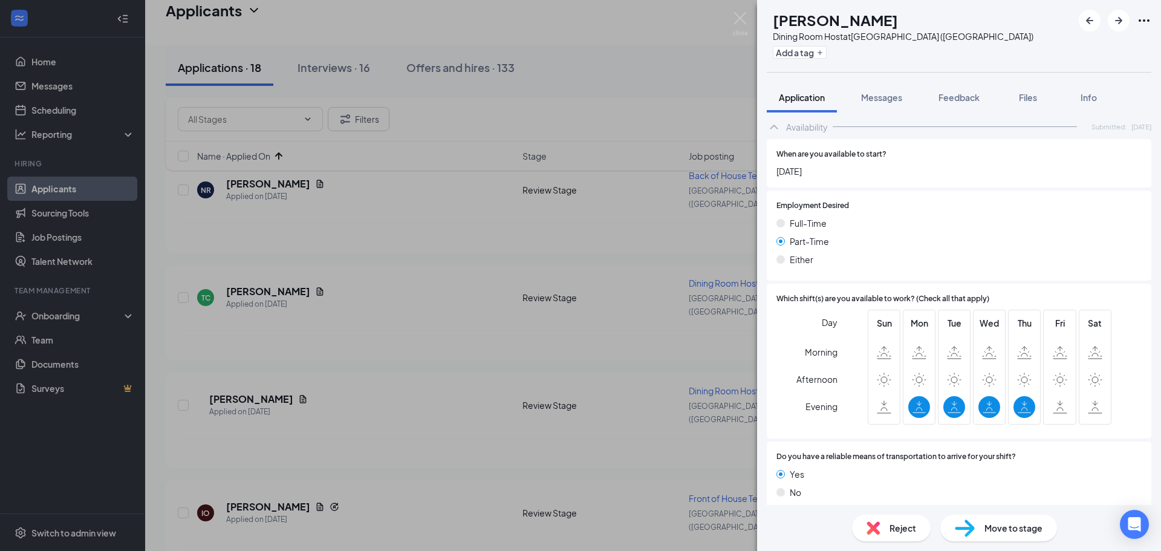
click at [888, 523] on div "Reject" at bounding box center [891, 528] width 79 height 27
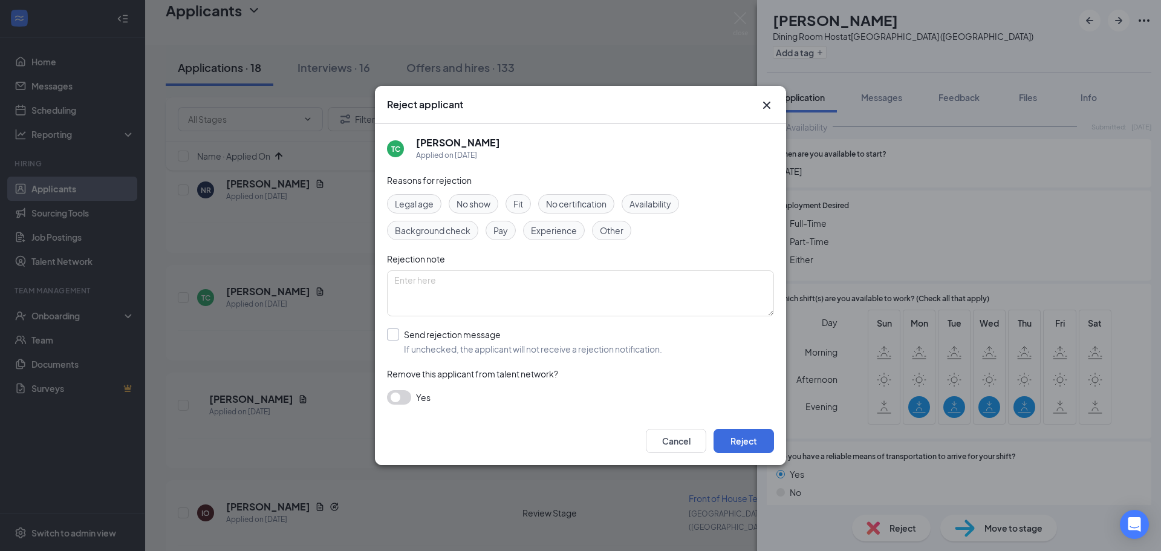
click at [433, 331] on input "Send rejection message If unchecked, the applicant will not receive a rejection…" at bounding box center [524, 341] width 275 height 27
checkbox input "true"
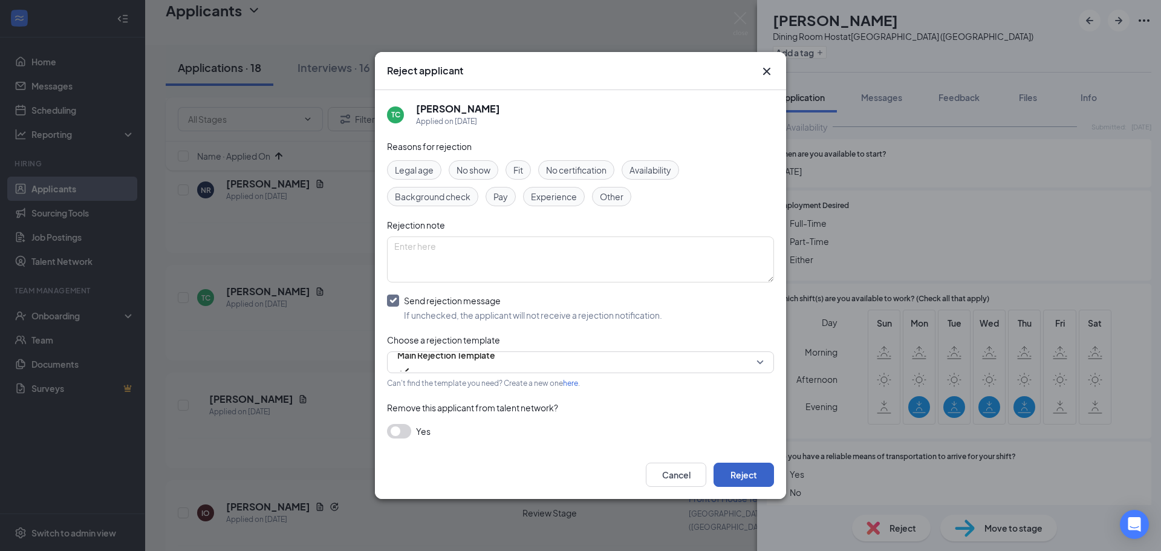
click at [760, 477] on button "Reject" at bounding box center [744, 475] width 60 height 24
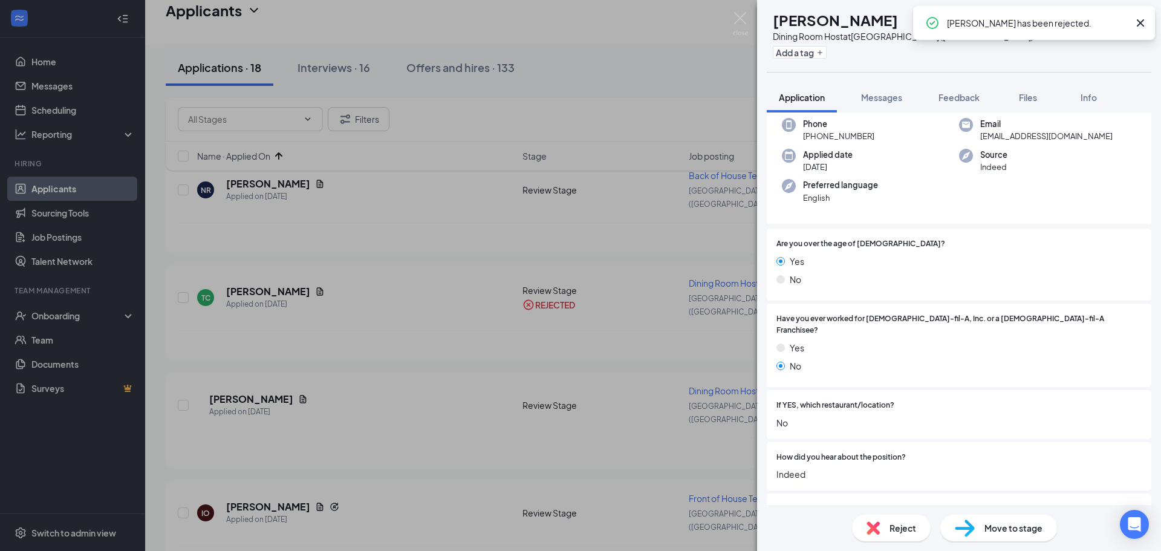
scroll to position [121, 0]
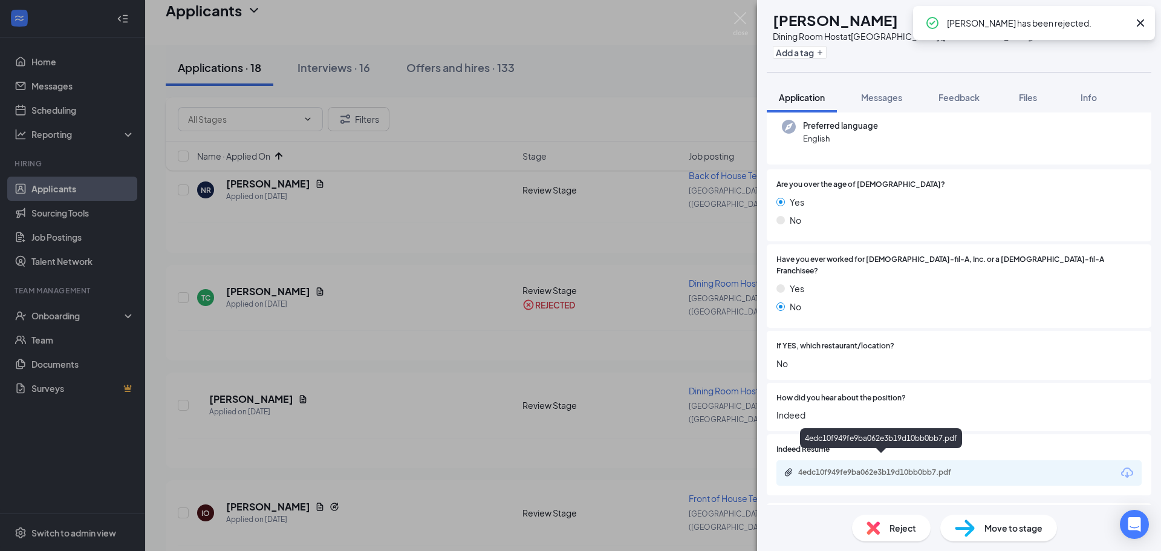
click at [880, 467] on div "4edc10f949fe9ba062e3b19d10bb0bb7.pdf" at bounding box center [882, 472] width 169 height 10
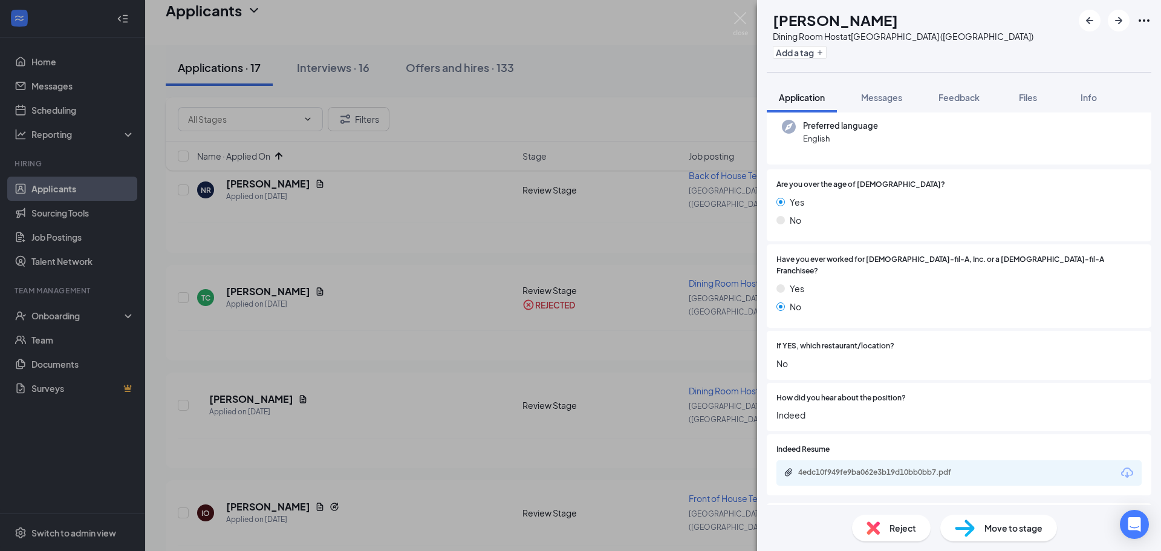
scroll to position [544, 0]
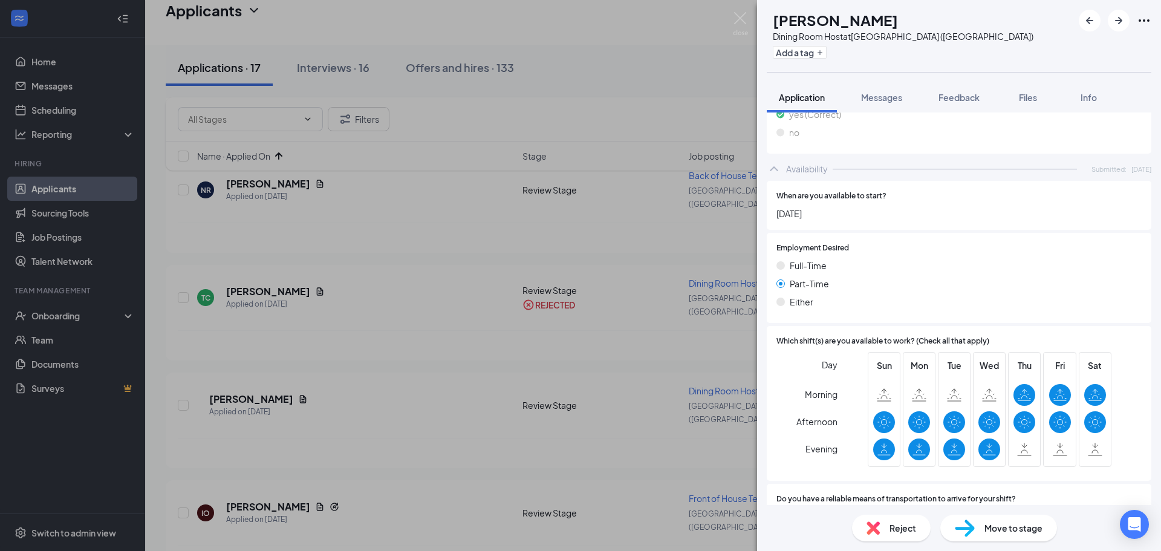
click at [885, 531] on div "Reject" at bounding box center [891, 528] width 79 height 27
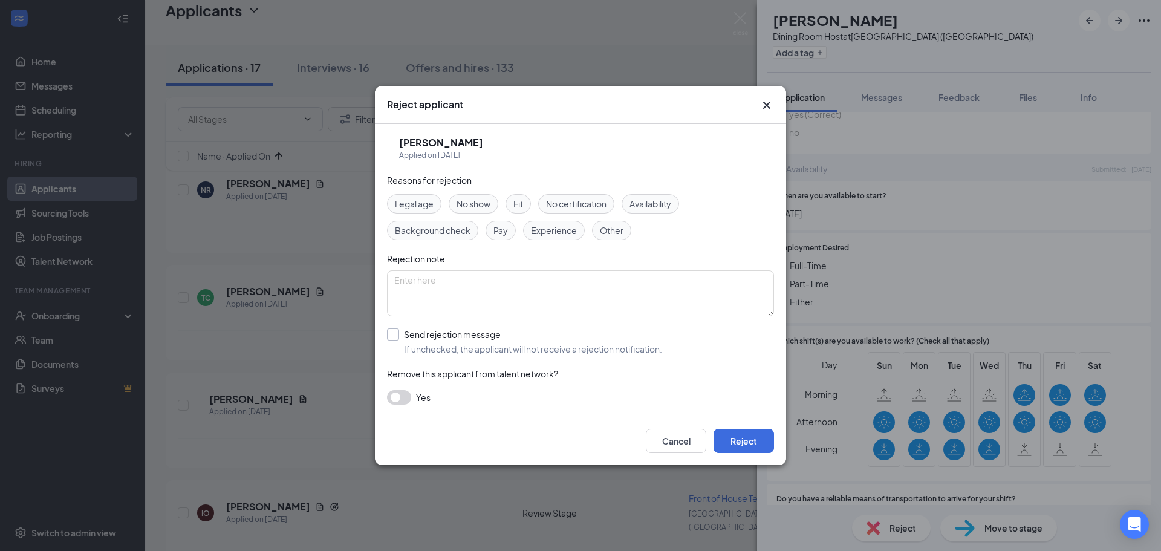
click at [401, 343] on input "Send rejection message If unchecked, the applicant will not receive a rejection…" at bounding box center [524, 341] width 275 height 27
checkbox input "true"
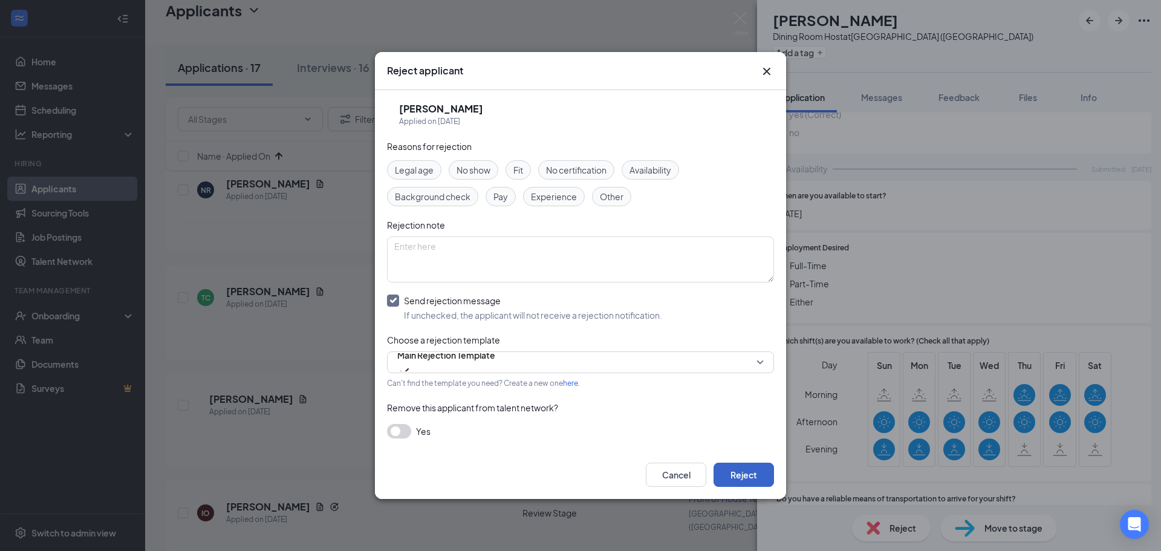
click at [733, 475] on button "Reject" at bounding box center [744, 475] width 60 height 24
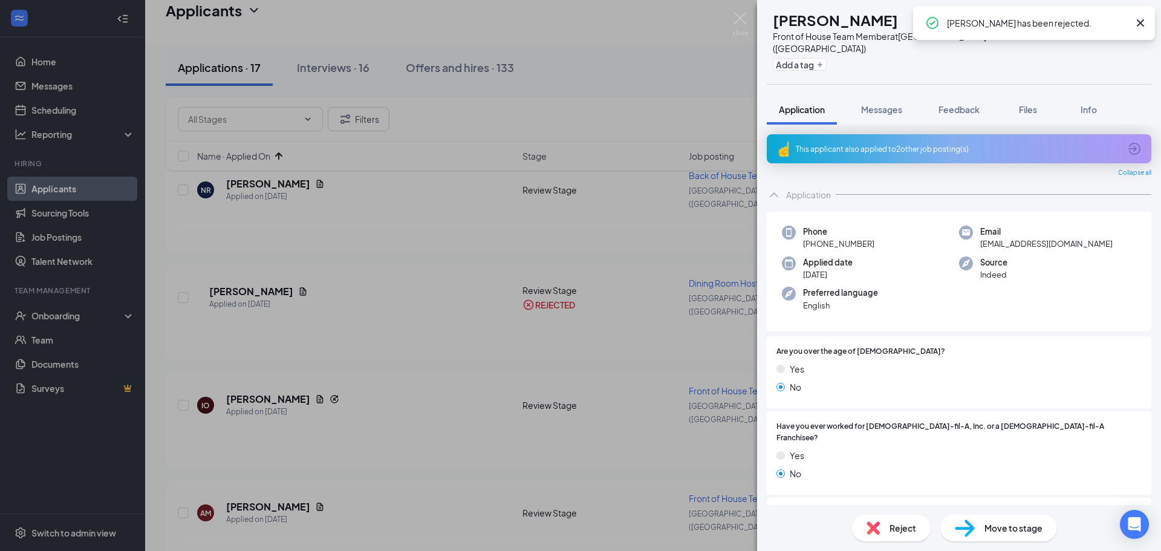
scroll to position [181, 0]
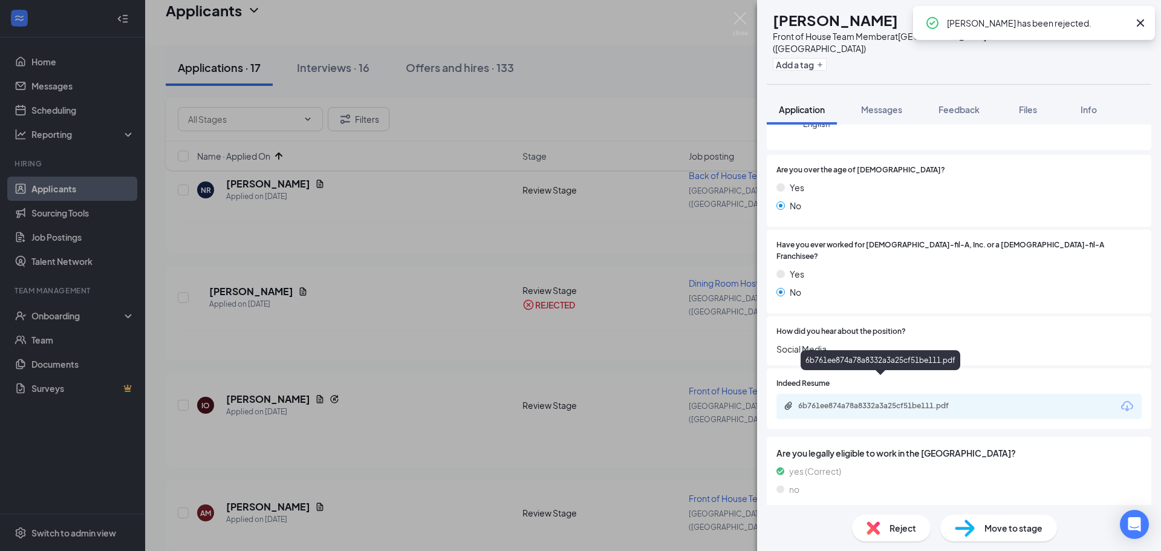
click at [884, 401] on div "6b761ee874a78a8332a3a25cf51be111.pdf" at bounding box center [882, 406] width 169 height 10
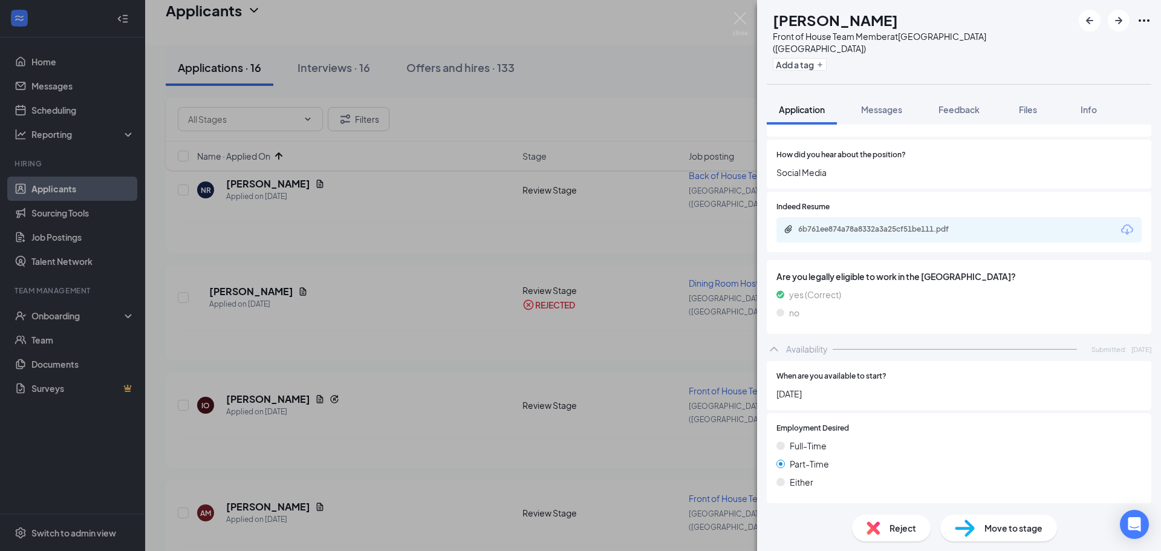
scroll to position [568, 0]
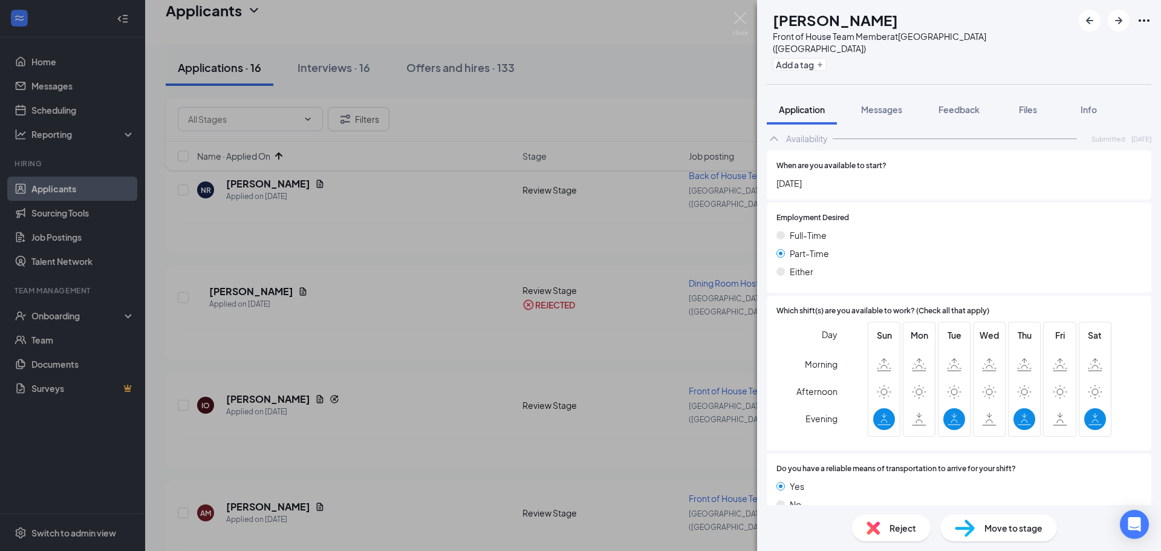
click at [909, 530] on span "Reject" at bounding box center [903, 527] width 27 height 13
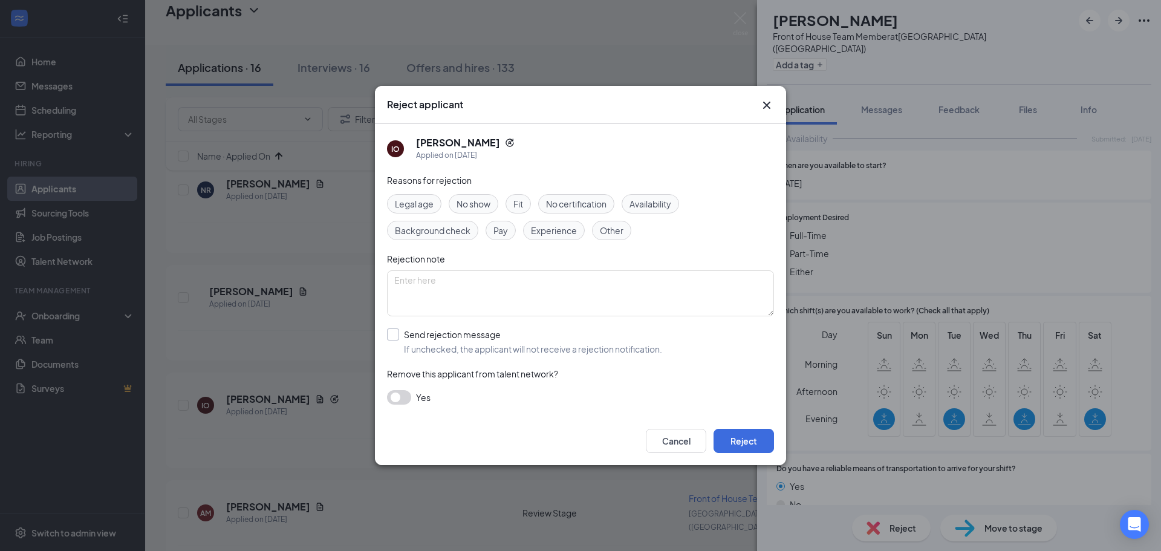
click at [461, 340] on input "Send rejection message If unchecked, the applicant will not receive a rejection…" at bounding box center [524, 341] width 275 height 27
checkbox input "true"
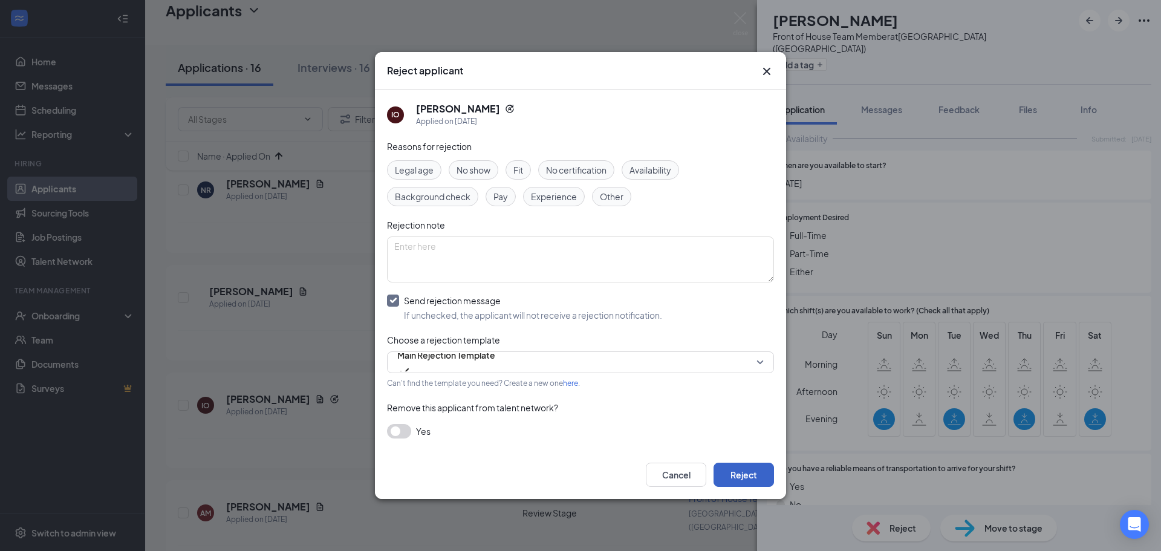
click at [734, 473] on button "Reject" at bounding box center [744, 475] width 60 height 24
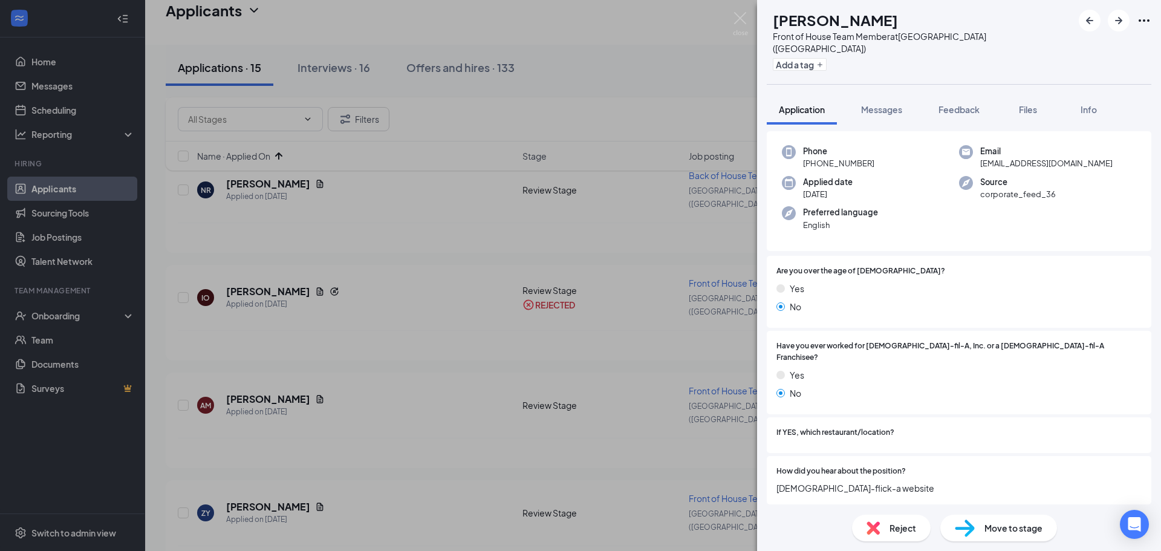
scroll to position [121, 0]
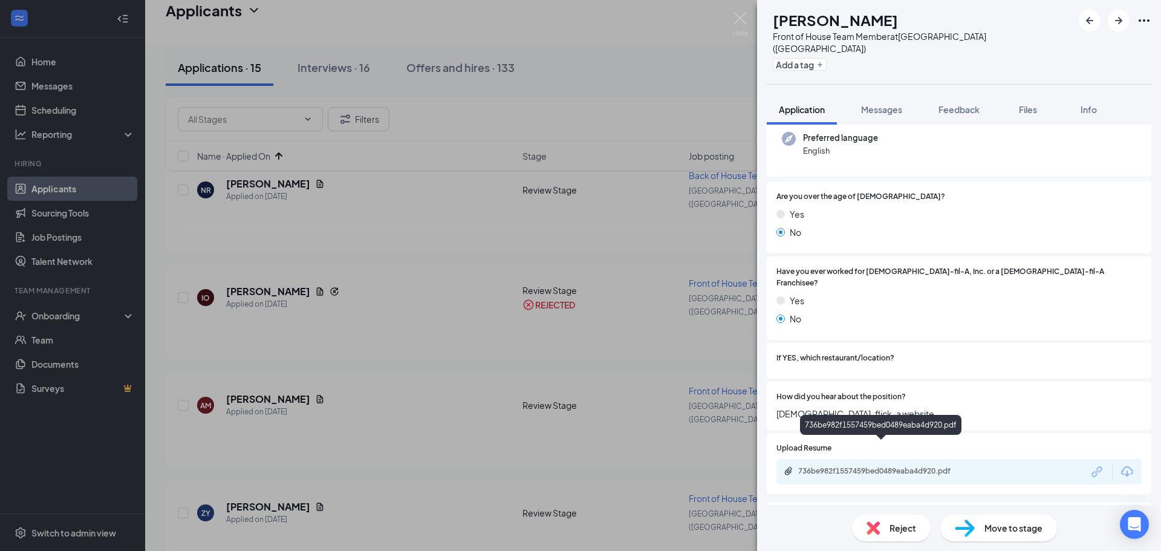
click at [867, 466] on div "736be982f1557459bed0489eaba4d920.pdf" at bounding box center [882, 471] width 169 height 10
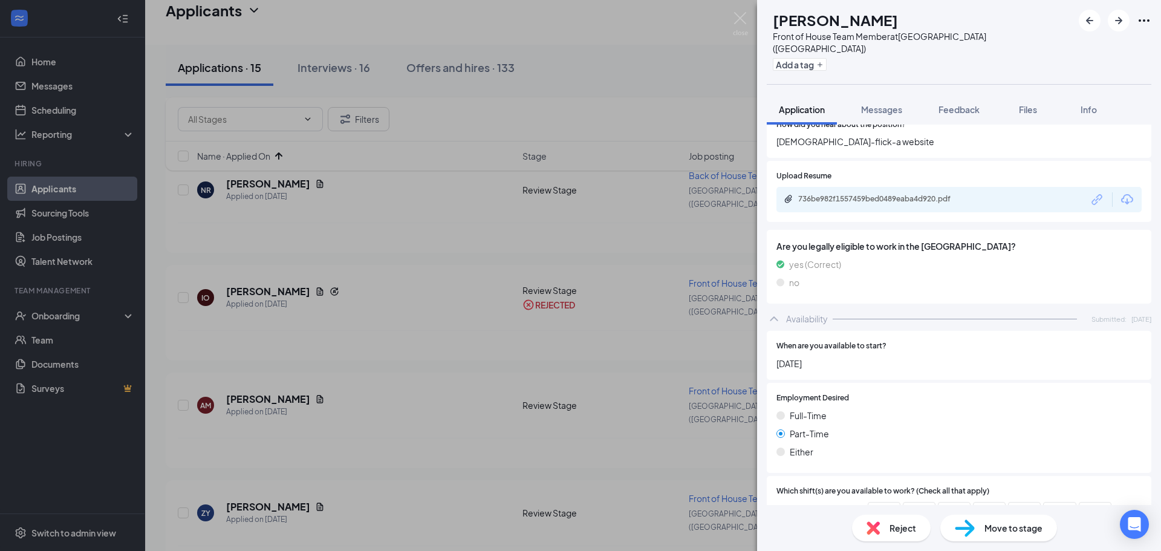
scroll to position [484, 0]
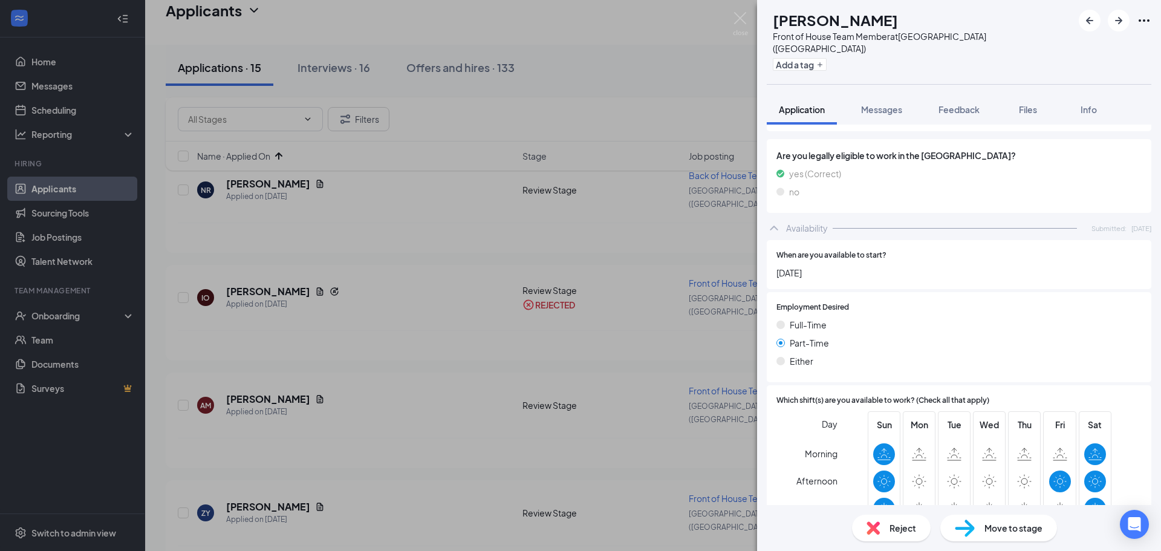
click at [902, 530] on span "Reject" at bounding box center [903, 527] width 27 height 13
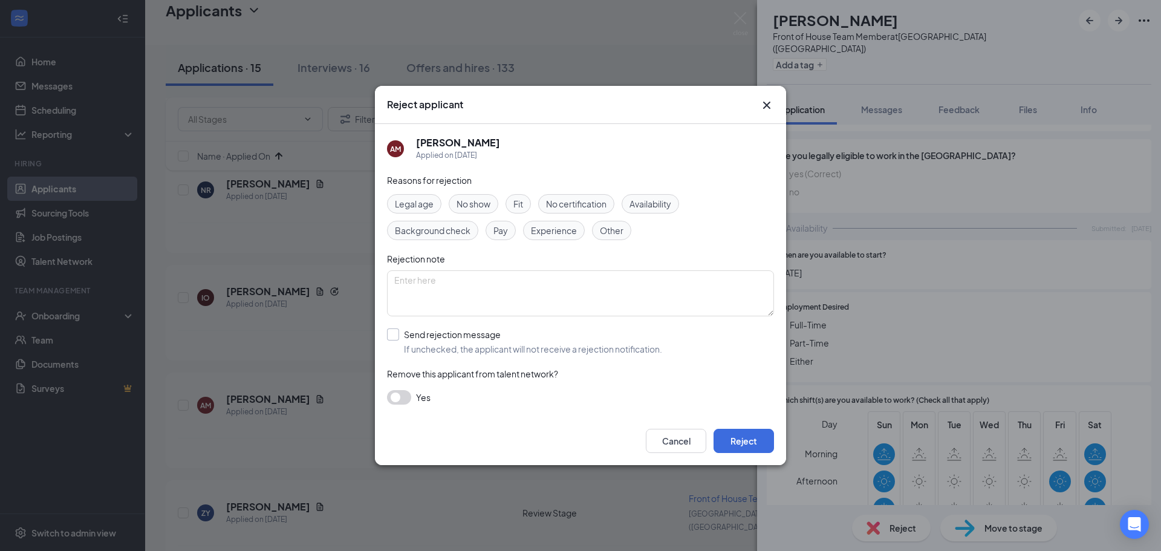
click at [439, 347] on input "Send rejection message If unchecked, the applicant will not receive a rejection…" at bounding box center [524, 341] width 275 height 27
checkbox input "true"
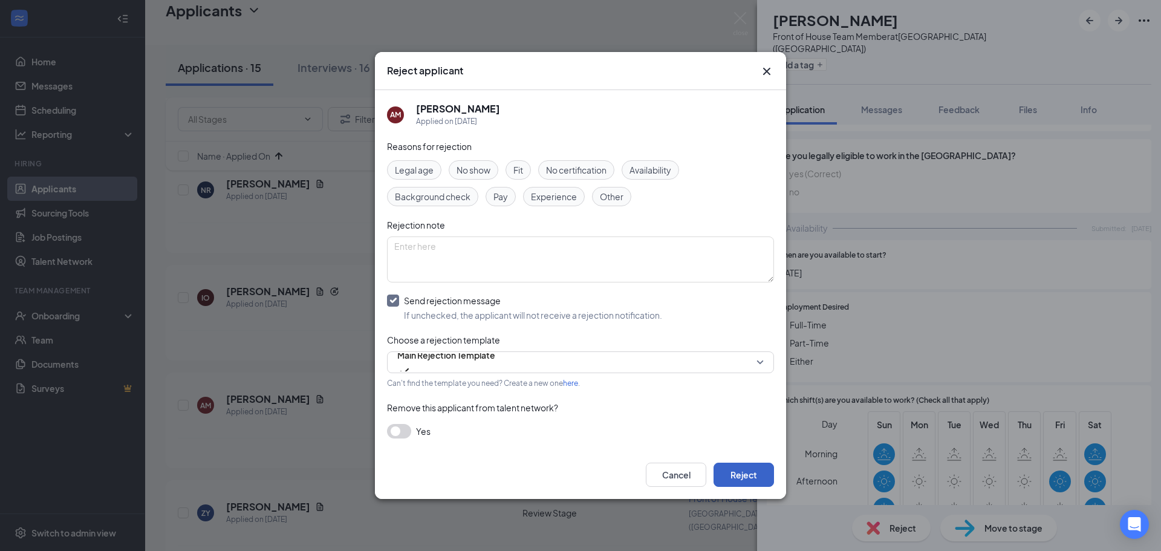
click at [755, 471] on button "Reject" at bounding box center [744, 475] width 60 height 24
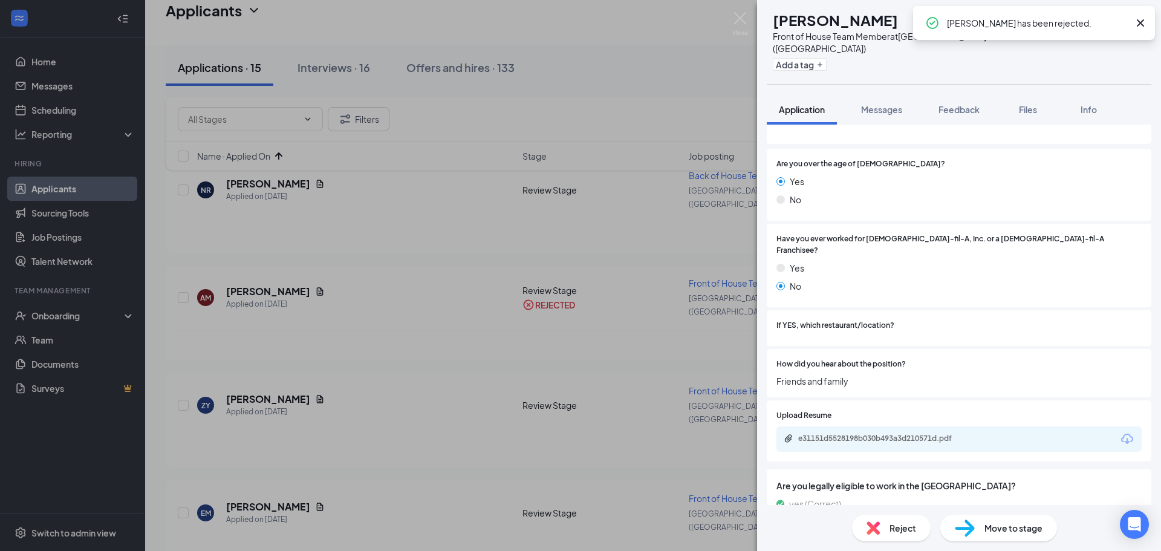
scroll to position [181, 0]
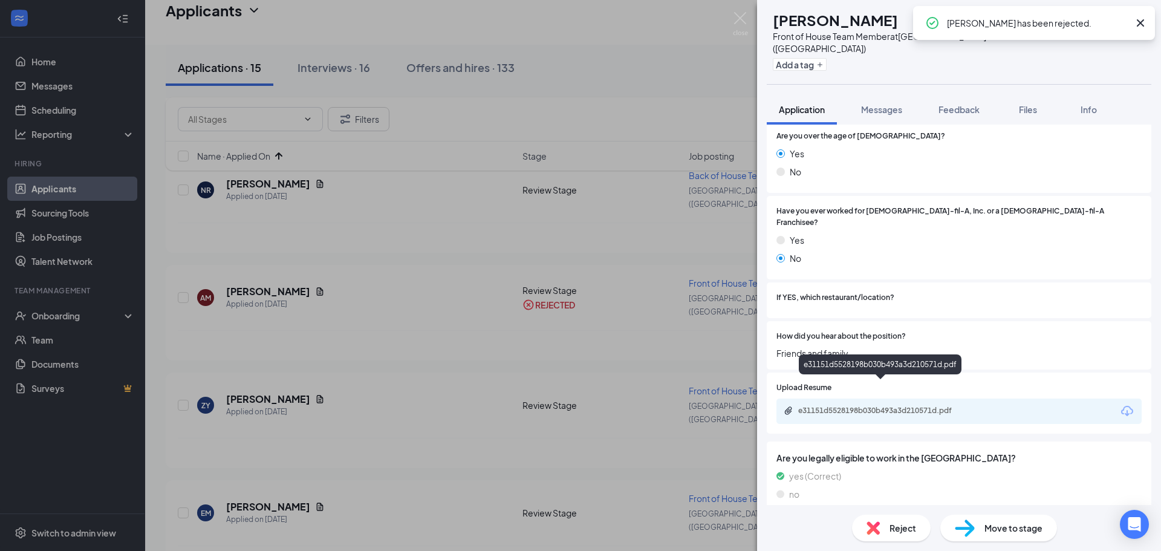
click at [857, 406] on div "e31151d5528198b030b493a3d210571d.pdf" at bounding box center [882, 411] width 196 height 11
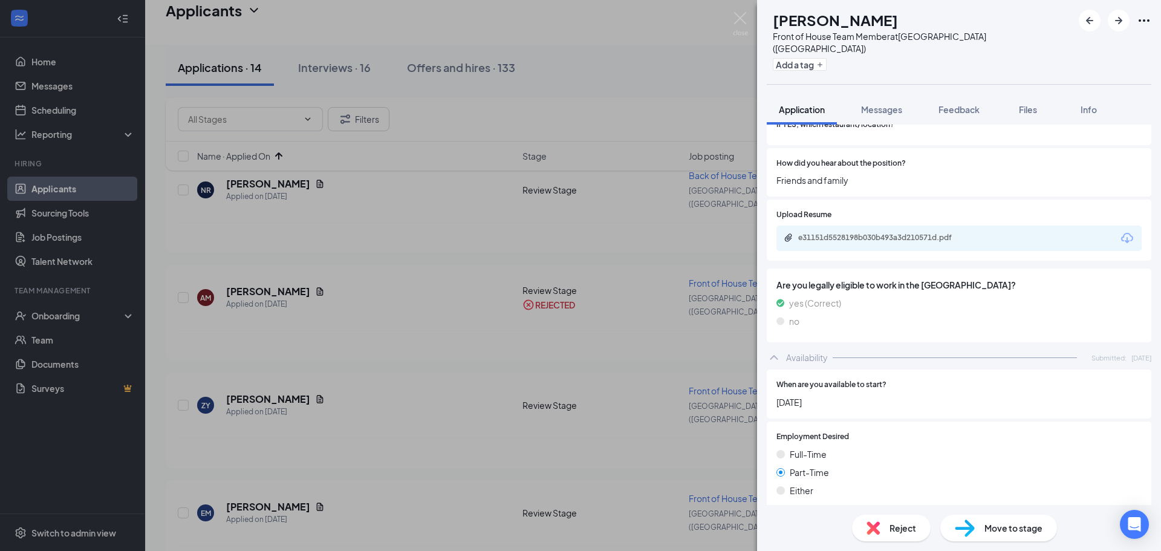
scroll to position [150, 0]
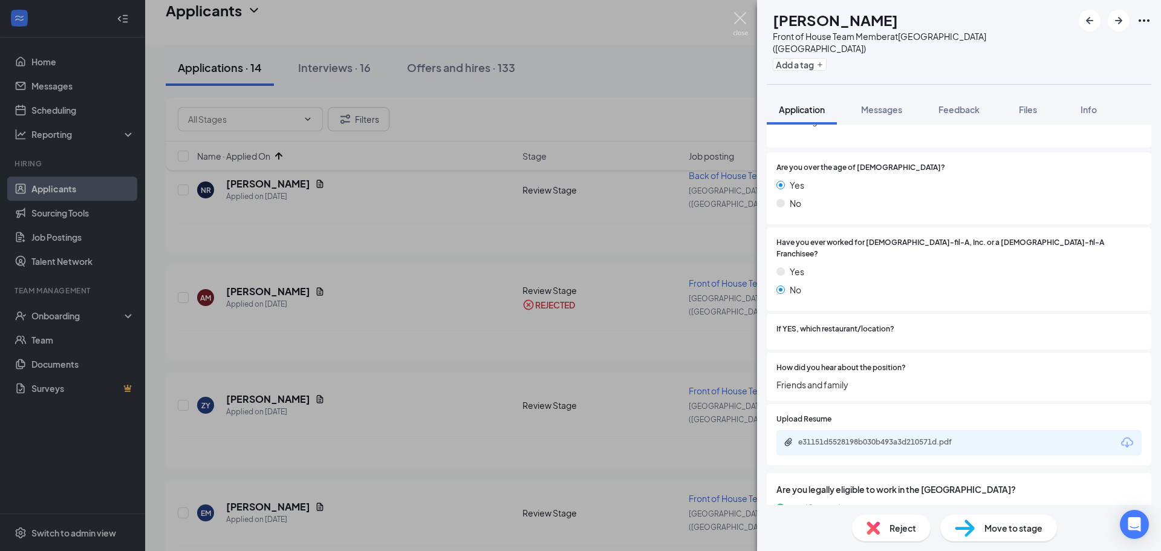
click at [741, 18] on img at bounding box center [740, 24] width 15 height 24
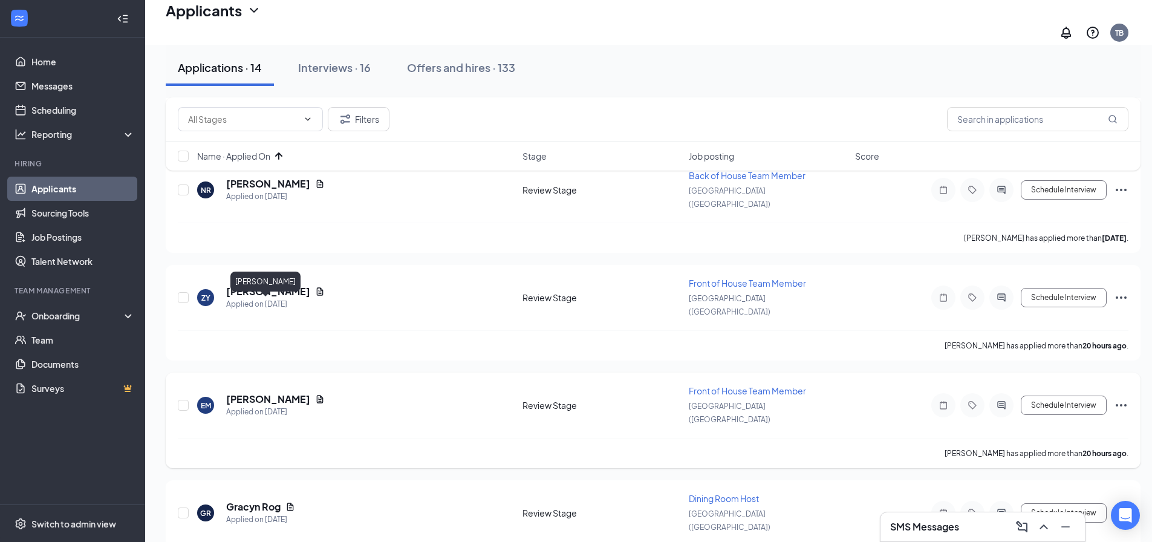
click at [255, 392] on h5 "[PERSON_NAME]" at bounding box center [268, 398] width 84 height 13
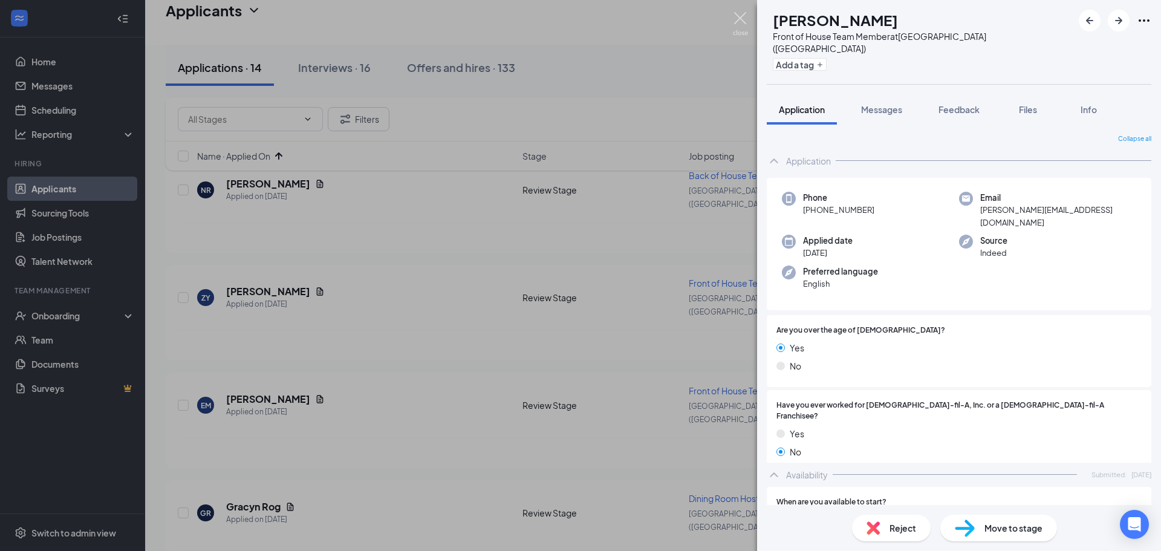
click at [736, 19] on img at bounding box center [740, 24] width 15 height 24
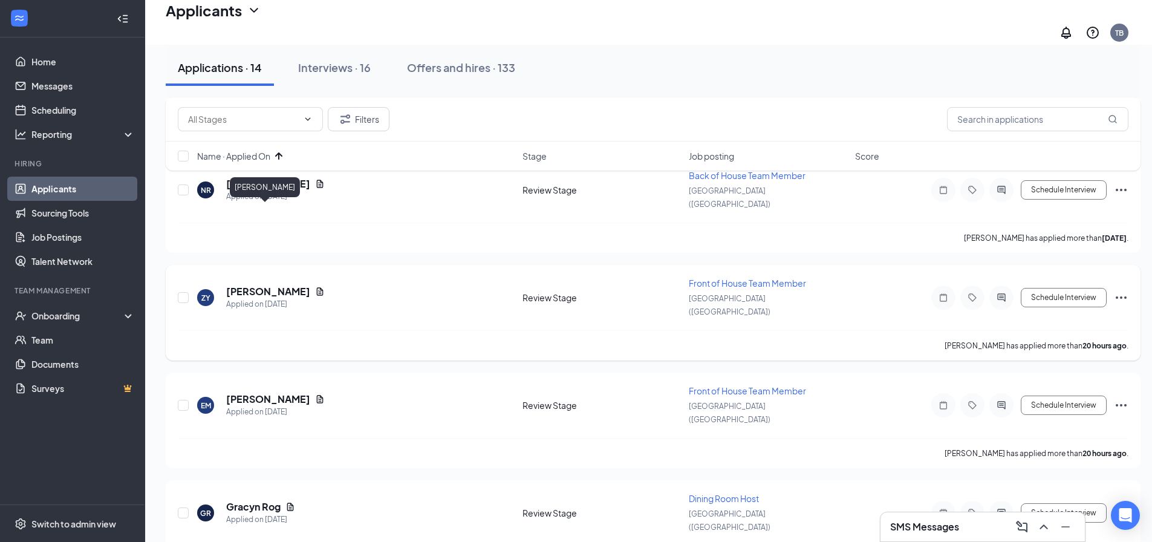
click at [249, 285] on h5 "[PERSON_NAME]" at bounding box center [268, 291] width 84 height 13
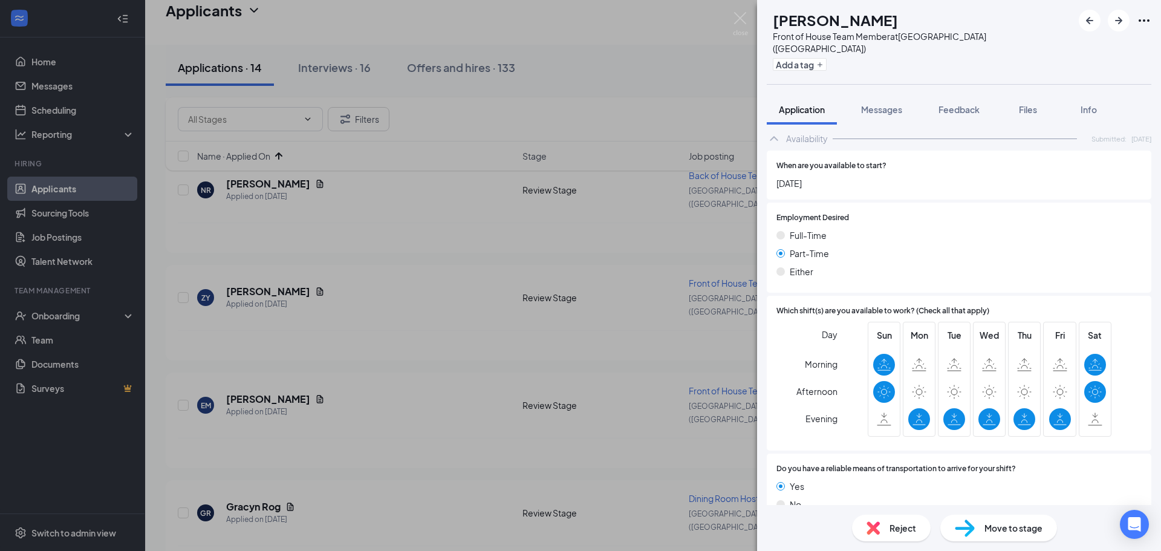
scroll to position [271, 0]
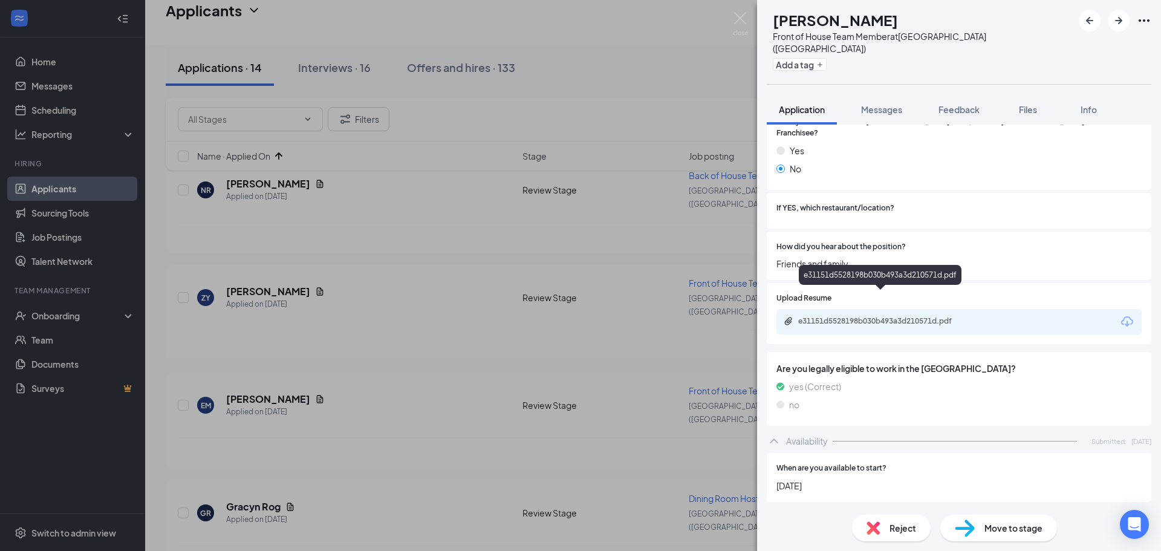
click at [887, 316] on div "e31151d5528198b030b493a3d210571d.pdf" at bounding box center [882, 321] width 169 height 10
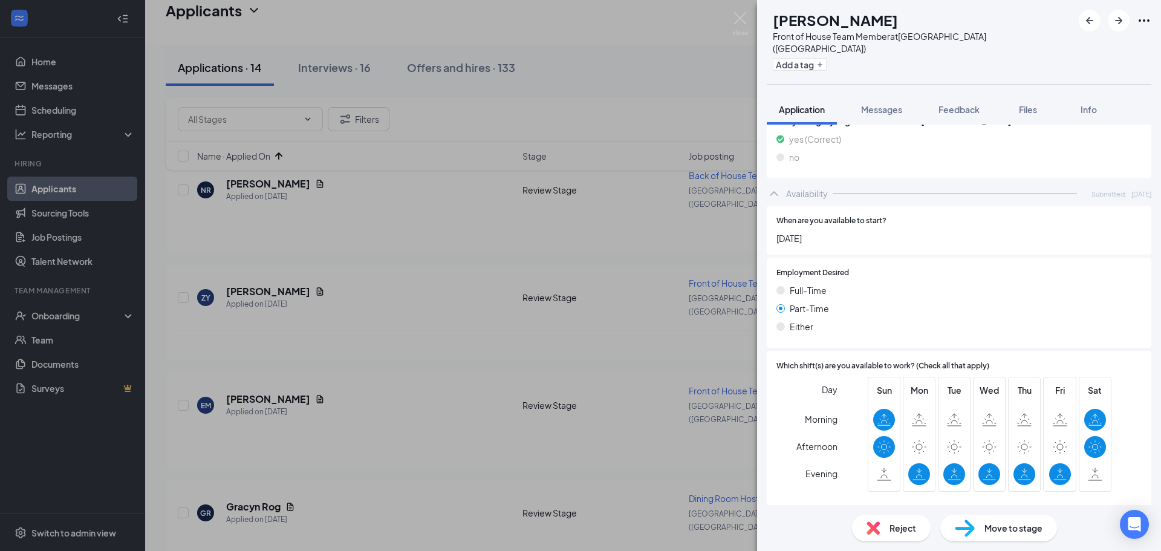
scroll to position [573, 0]
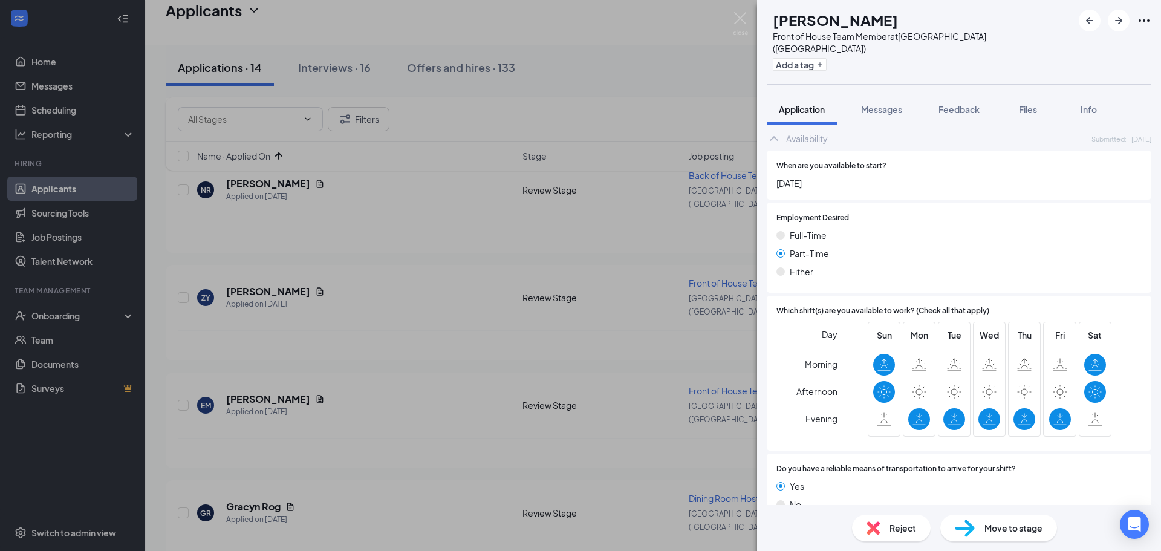
click at [1000, 535] on div "Move to stage" at bounding box center [998, 528] width 117 height 27
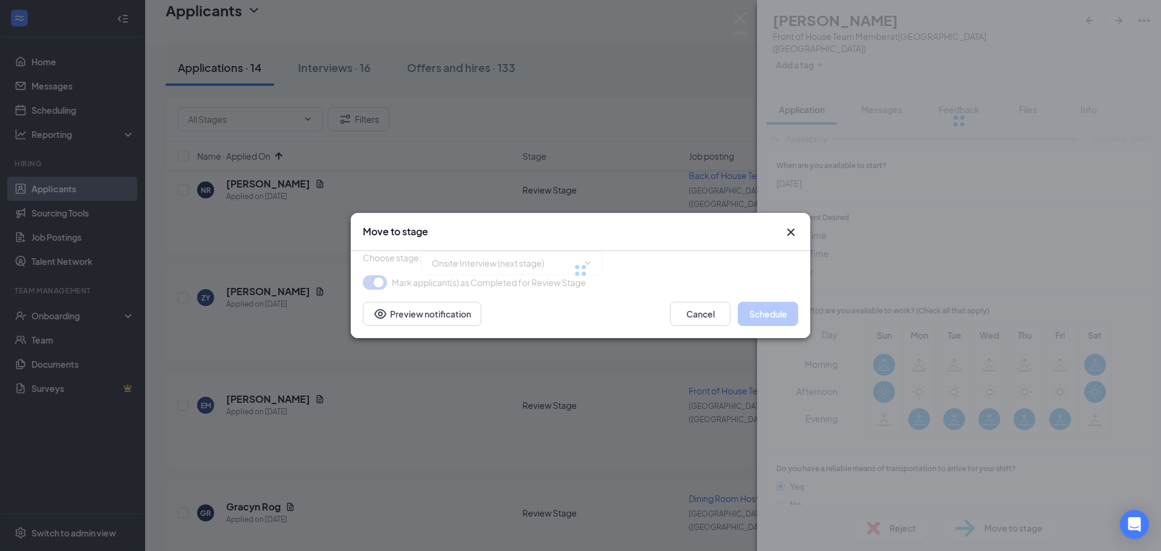
type input "Onsite Interview (next stage)"
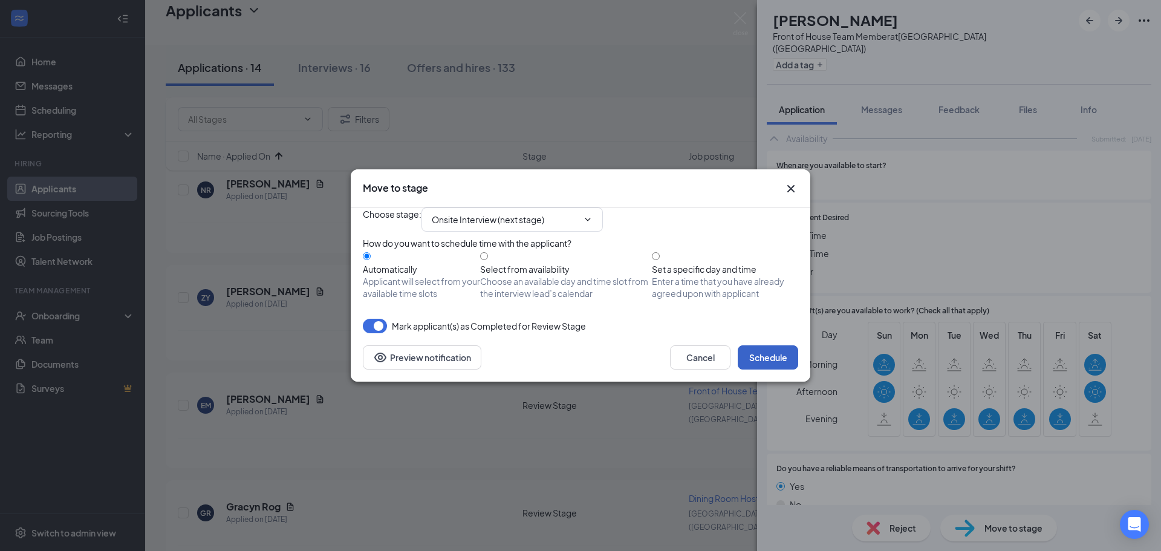
click at [771, 369] on button "Schedule" at bounding box center [768, 357] width 60 height 24
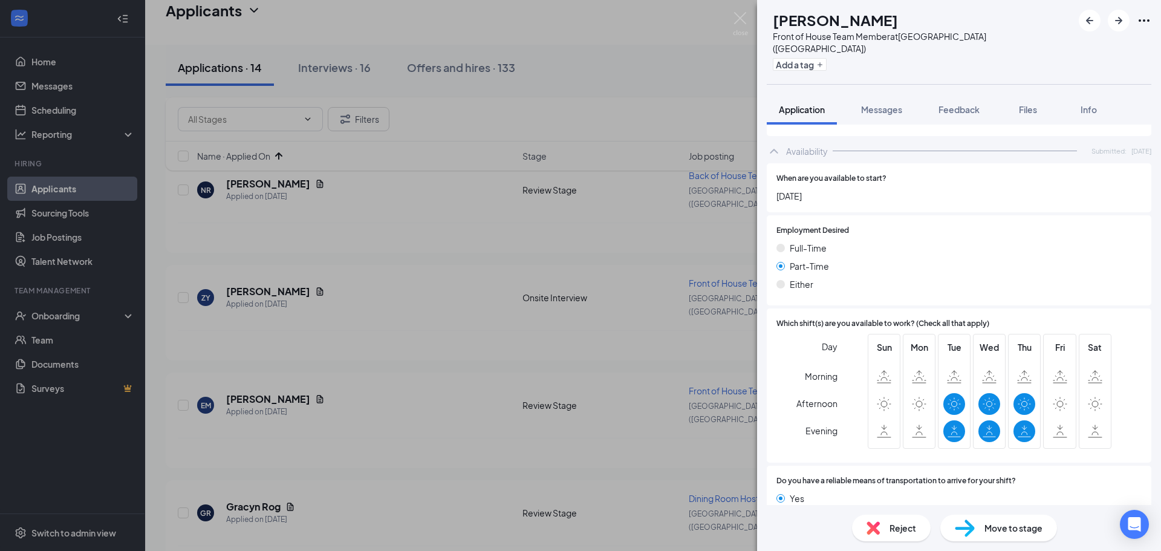
scroll to position [353, 0]
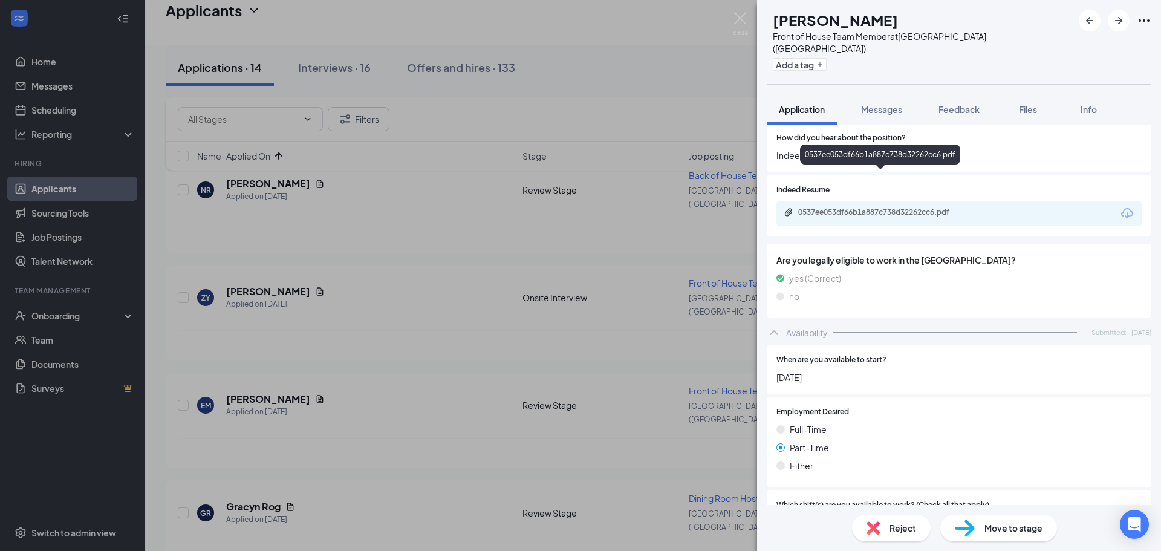
click at [851, 207] on div "0537ee053df66b1a887c738d32262cc6.pdf" at bounding box center [882, 212] width 169 height 10
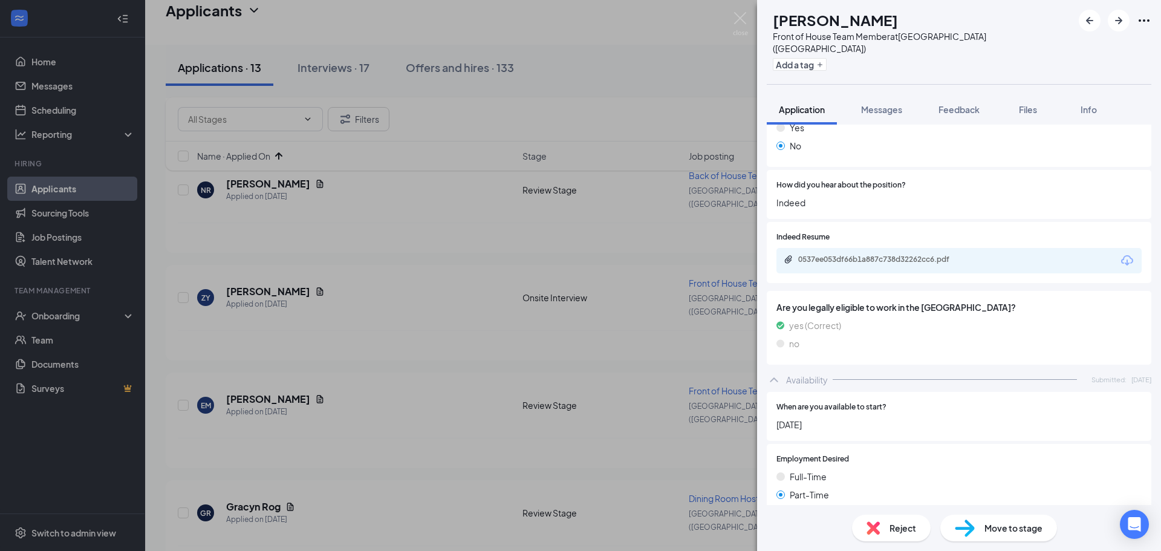
scroll to position [232, 0]
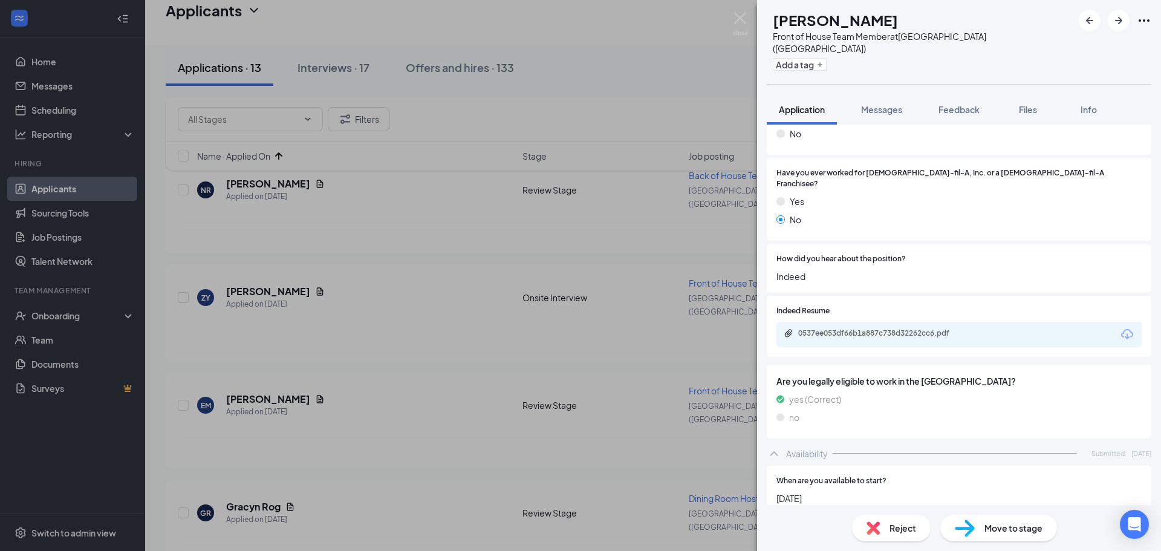
drag, startPoint x: 859, startPoint y: 292, endPoint x: 865, endPoint y: 293, distance: 6.2
click at [859, 322] on div "0537ee053df66b1a887c738d32262cc6.pdf" at bounding box center [958, 334] width 365 height 25
click at [867, 328] on div "0537ee053df66b1a887c738d32262cc6.pdf" at bounding box center [882, 333] width 169 height 10
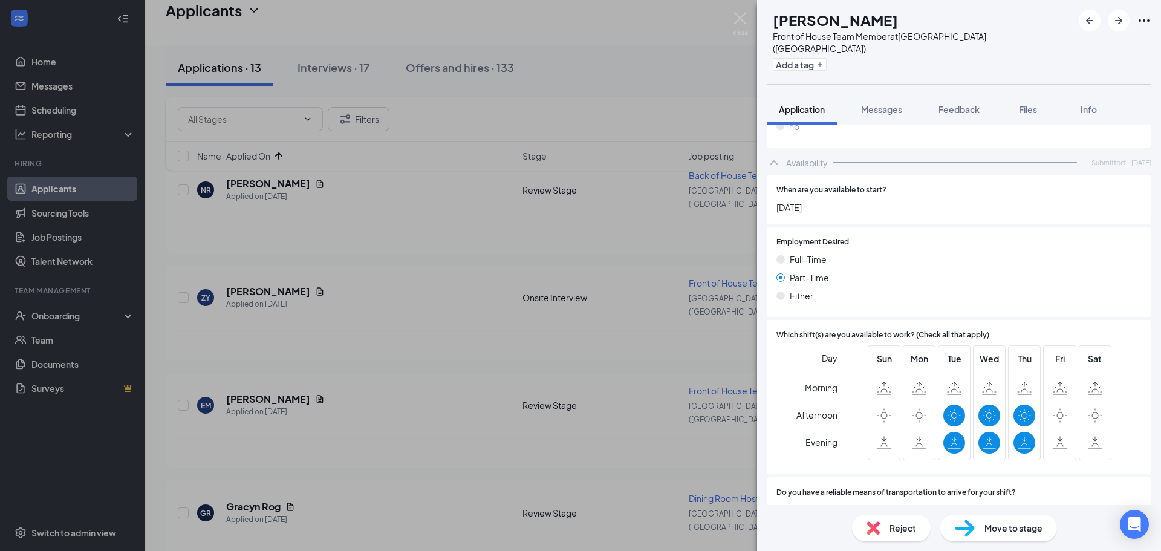
scroll to position [535, 0]
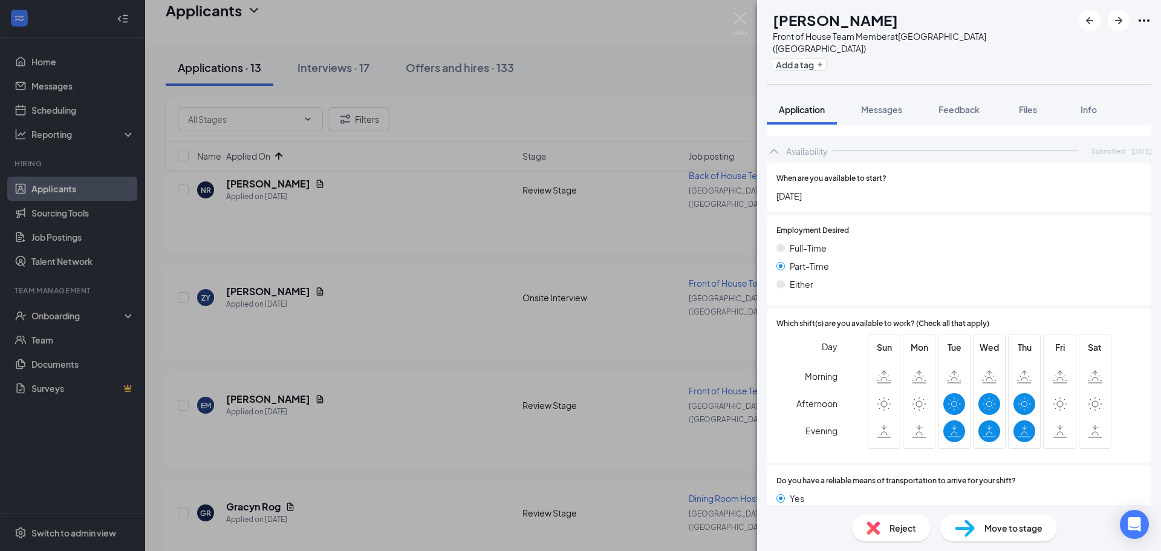
click at [894, 529] on span "Reject" at bounding box center [903, 527] width 27 height 13
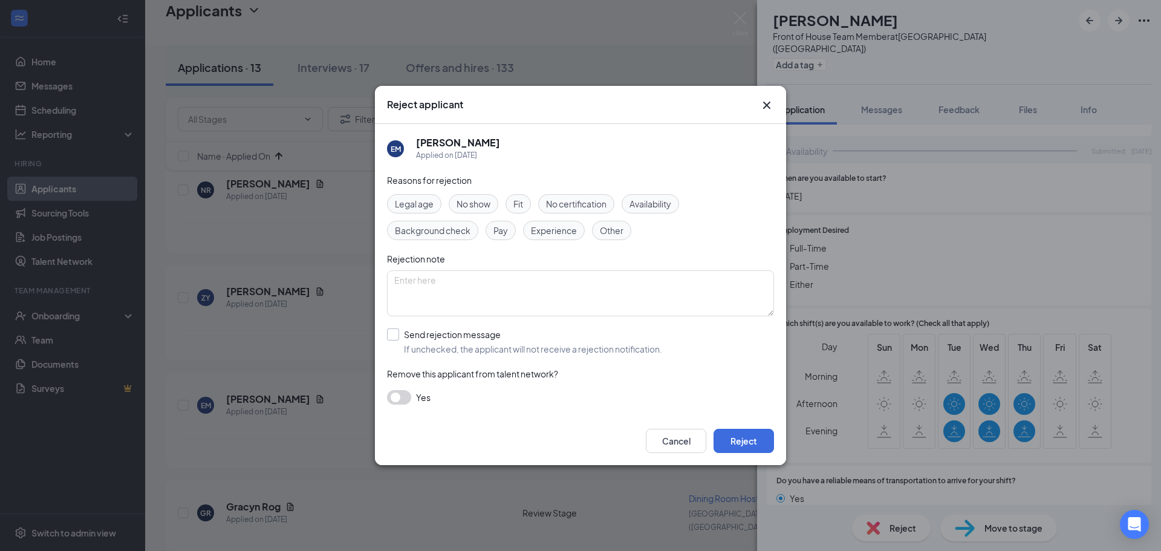
click at [461, 336] on input "Send rejection message If unchecked, the applicant will not receive a rejection…" at bounding box center [524, 341] width 275 height 27
checkbox input "true"
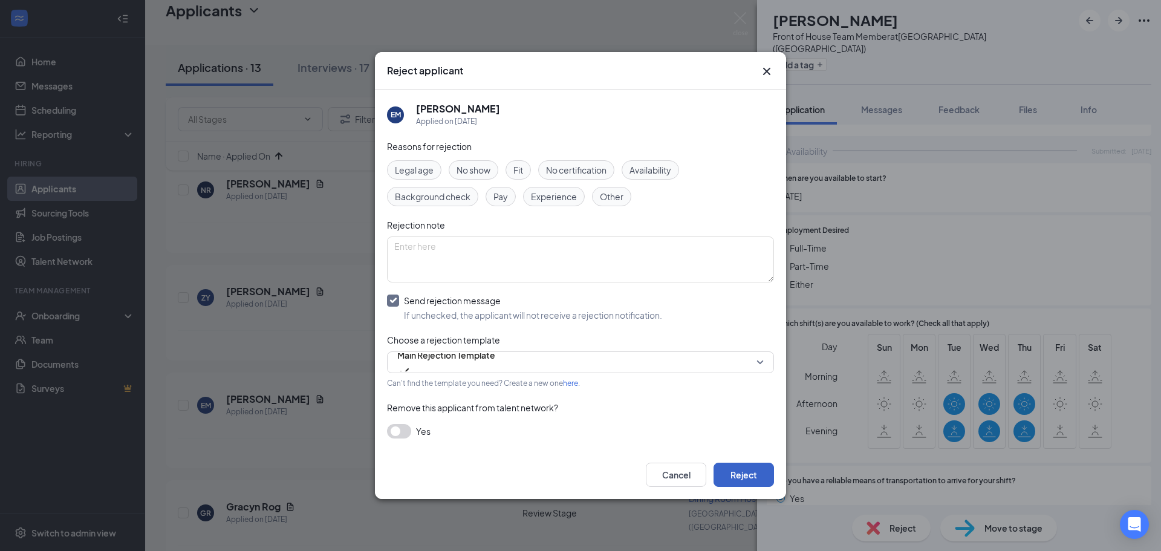
click at [745, 466] on button "Reject" at bounding box center [744, 475] width 60 height 24
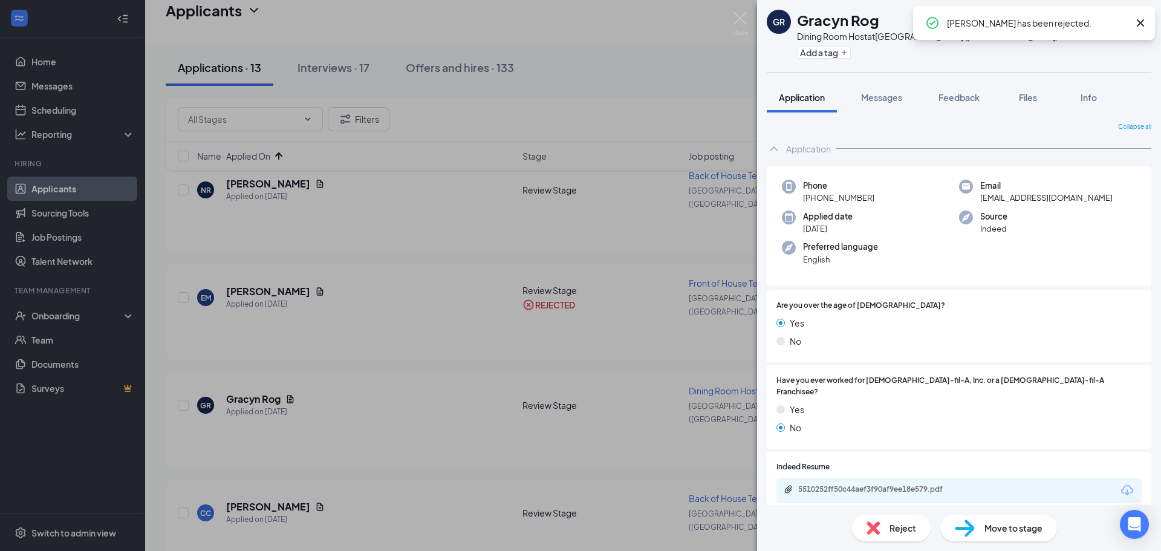
scroll to position [121, 0]
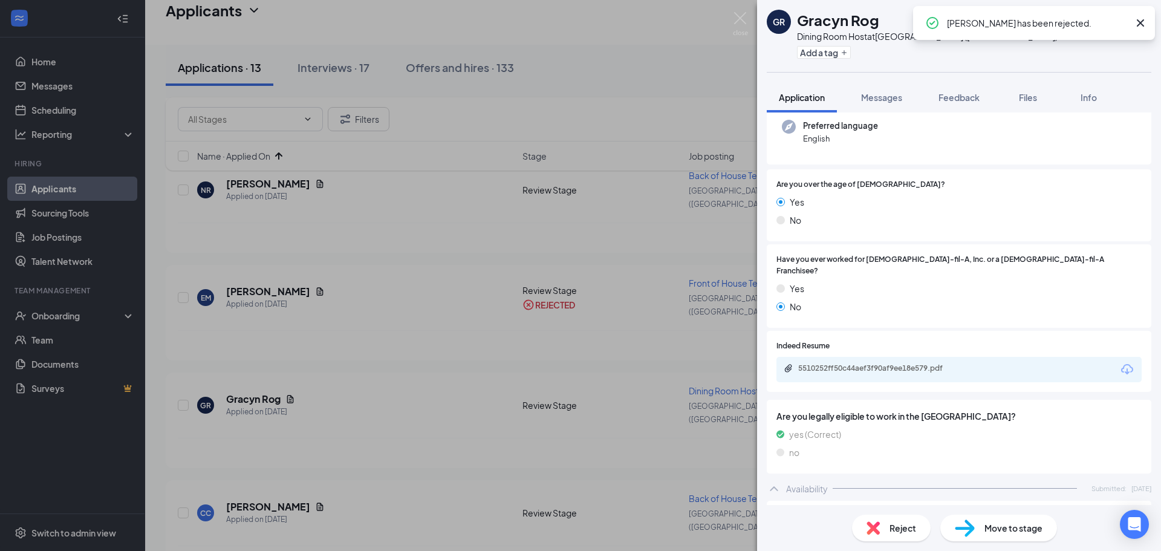
click at [867, 363] on div "5510252ff50c44aef3f90af9ee18e579.pdf" at bounding box center [882, 368] width 169 height 10
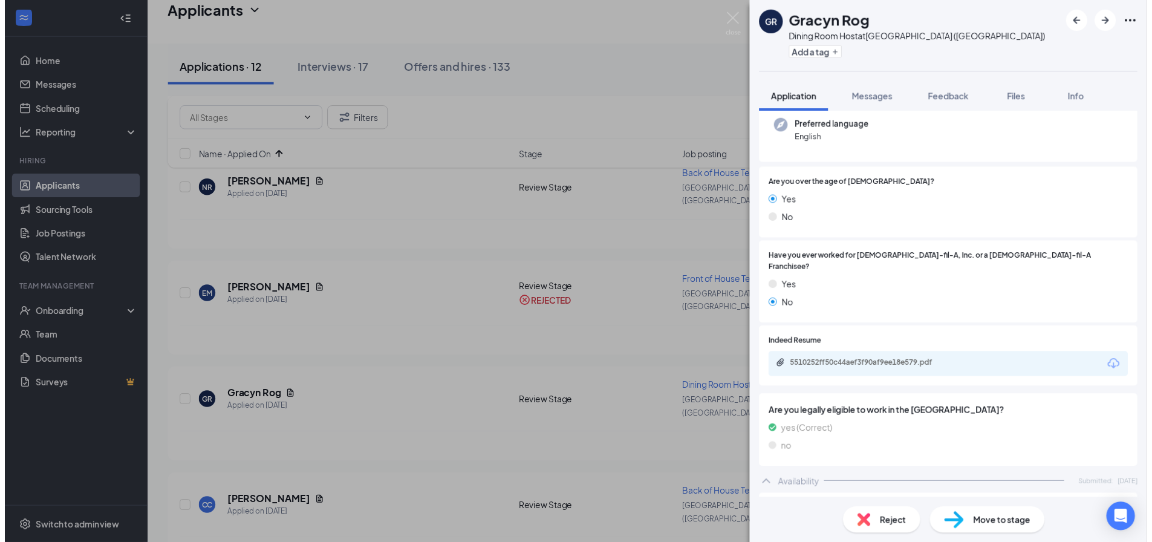
scroll to position [302, 0]
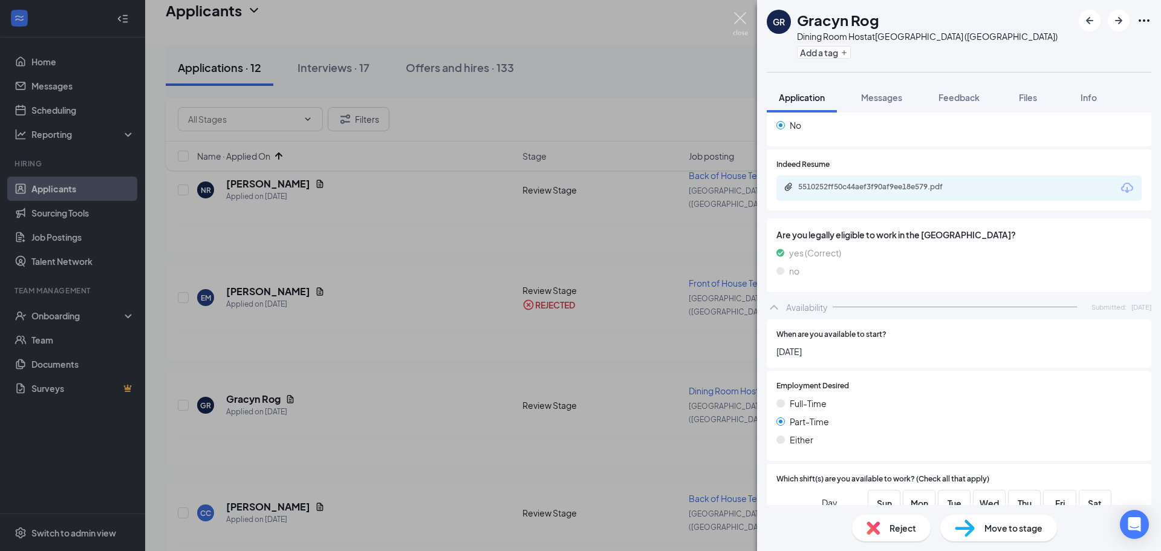
click at [736, 22] on img at bounding box center [740, 24] width 15 height 24
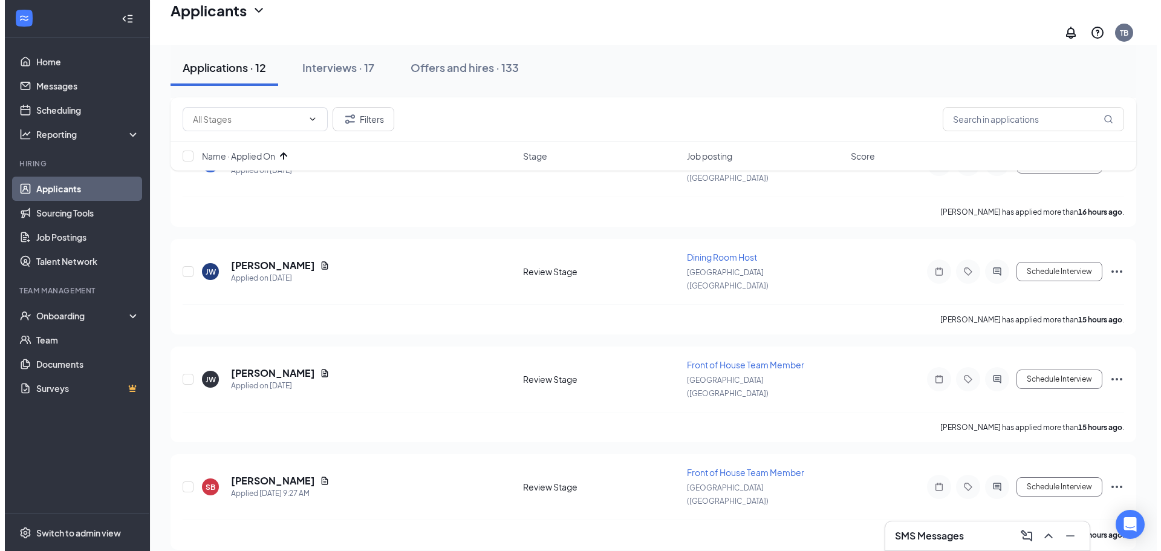
scroll to position [950, 0]
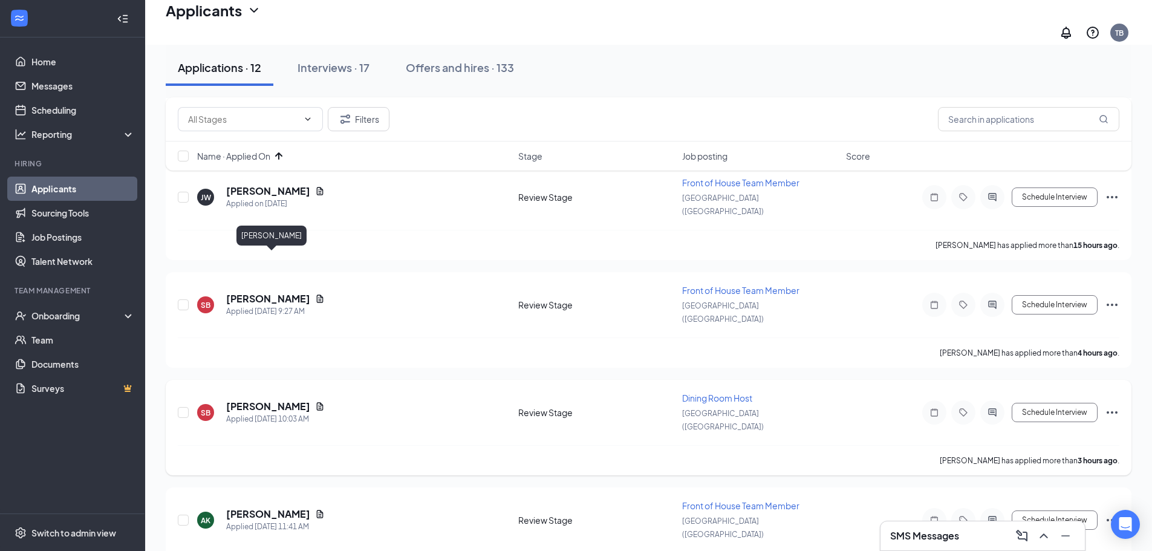
click at [308, 400] on h5 "[PERSON_NAME]" at bounding box center [268, 406] width 84 height 13
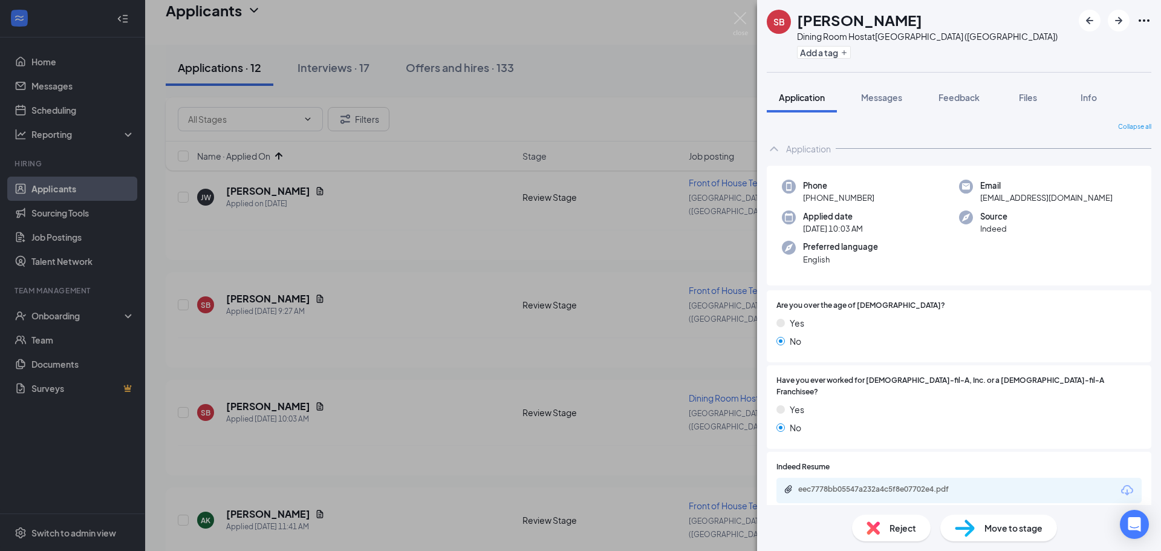
scroll to position [181, 0]
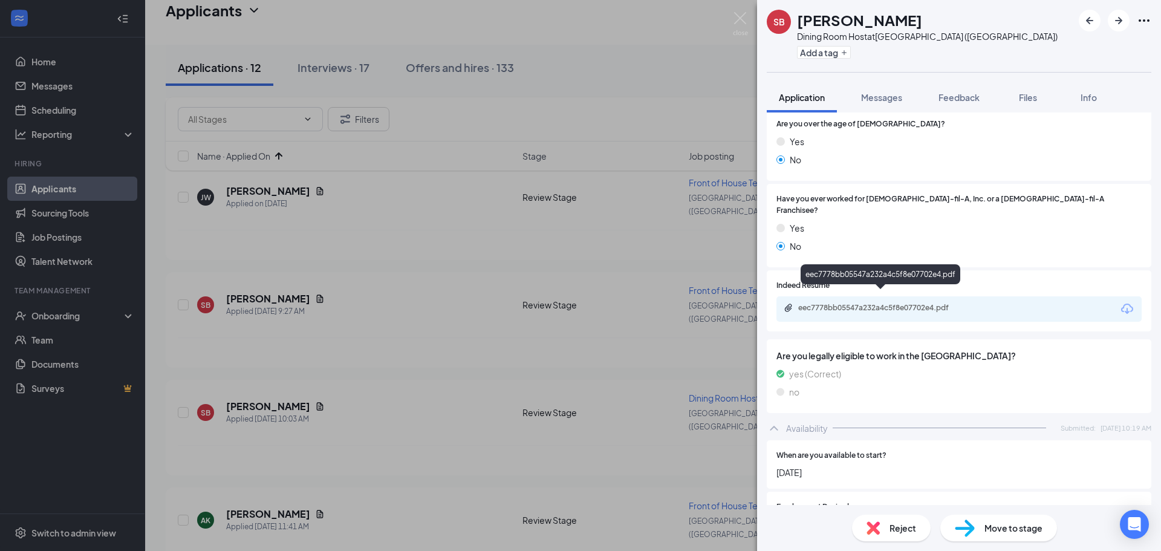
click at [911, 303] on div "eec7778bb05547a232a4c5f8e07702e4.pdf" at bounding box center [882, 308] width 169 height 10
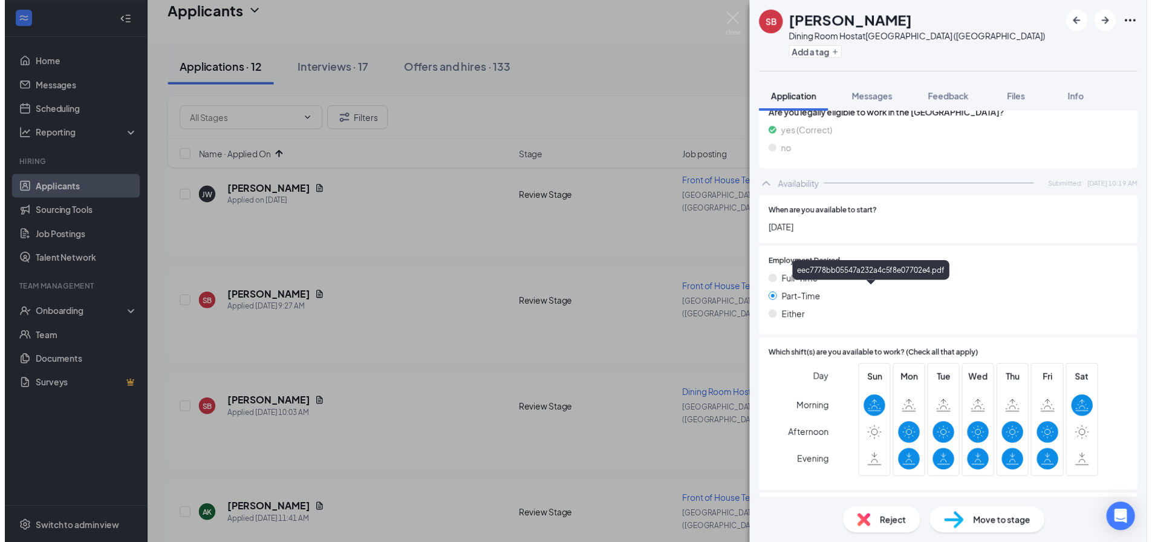
scroll to position [483, 0]
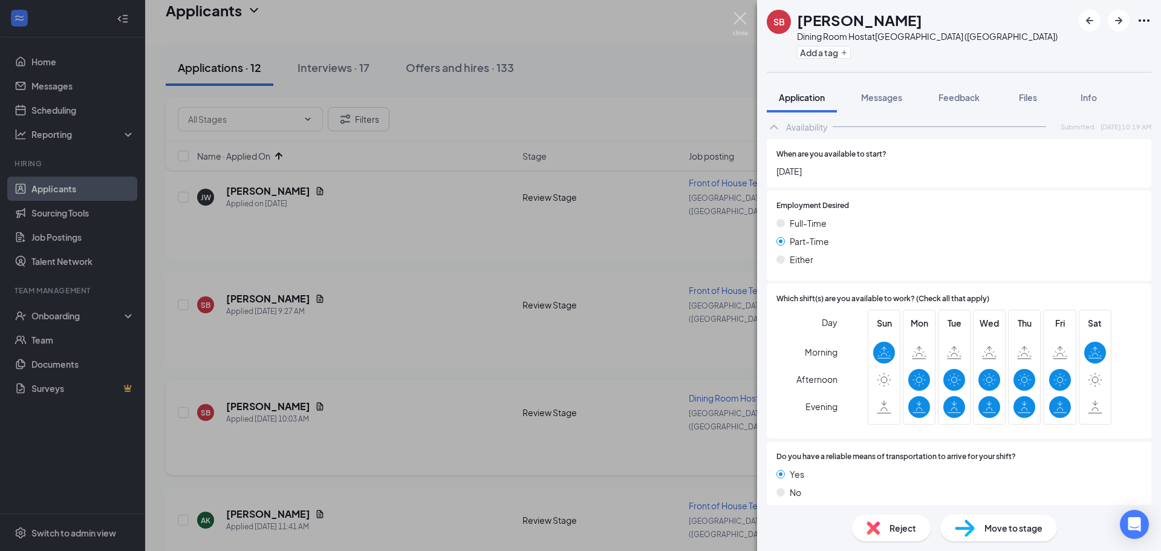
drag, startPoint x: 746, startPoint y: 23, endPoint x: 530, endPoint y: 243, distance: 308.3
click at [746, 23] on img at bounding box center [740, 24] width 15 height 24
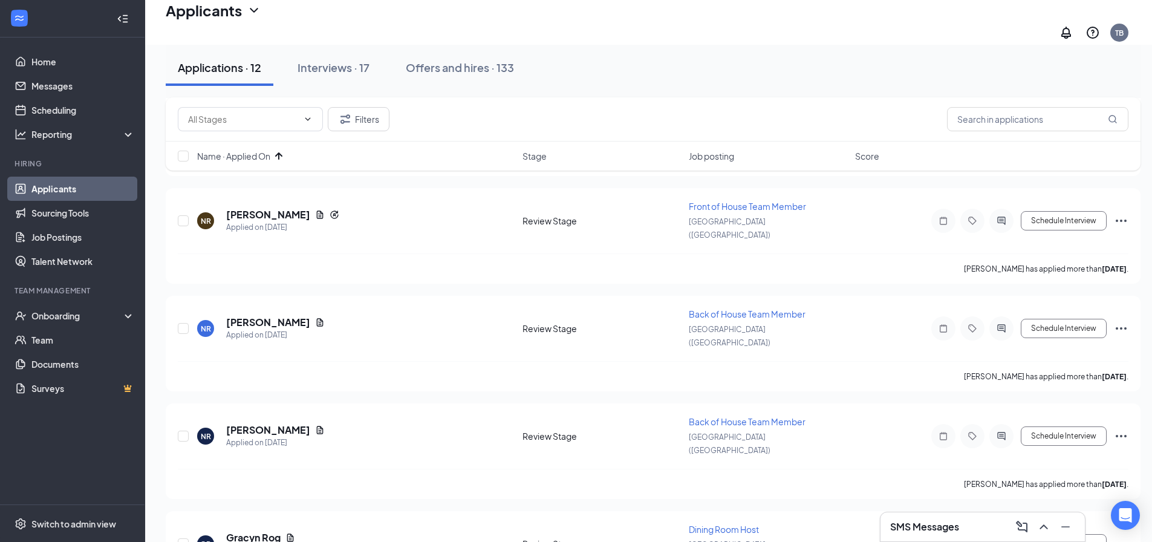
scroll to position [1797, 0]
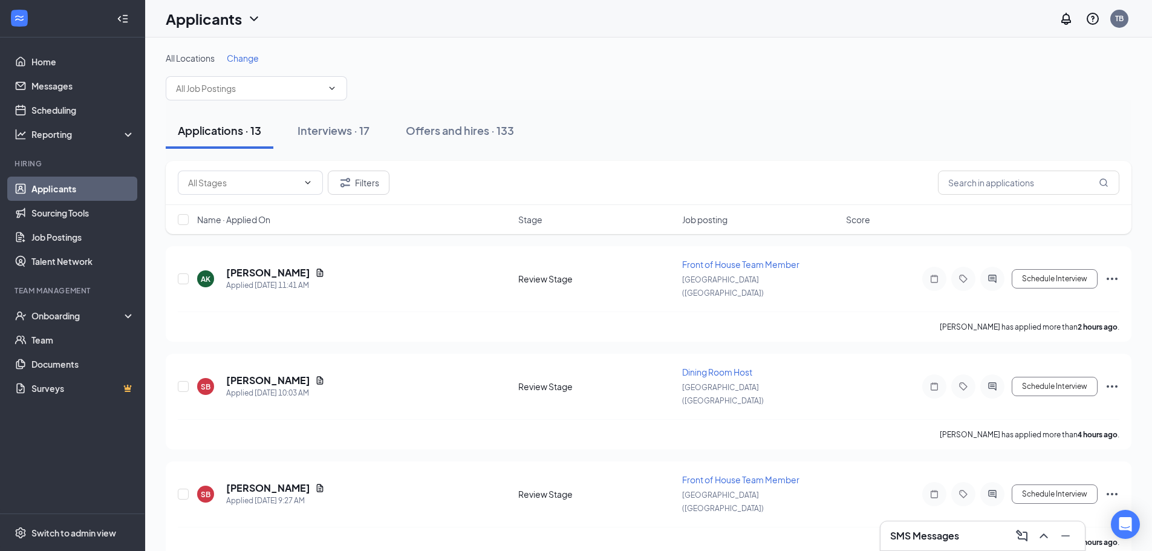
click at [633, 73] on div "All Locations Change" at bounding box center [649, 76] width 966 height 48
click at [356, 132] on div "Interviews · 17" at bounding box center [334, 130] width 72 height 15
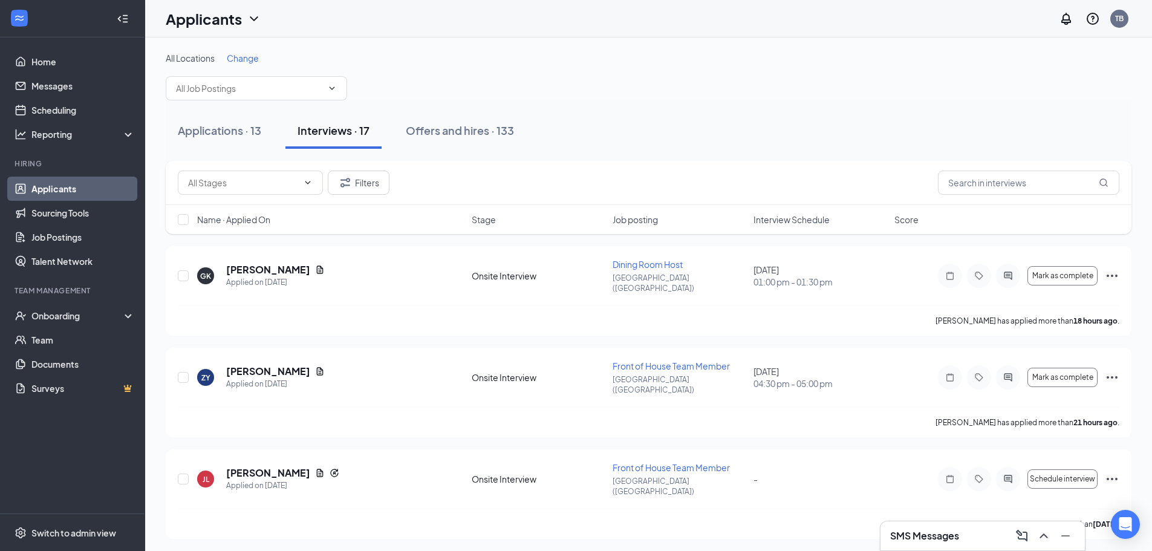
click at [789, 218] on span "Interview Schedule" at bounding box center [791, 219] width 76 height 12
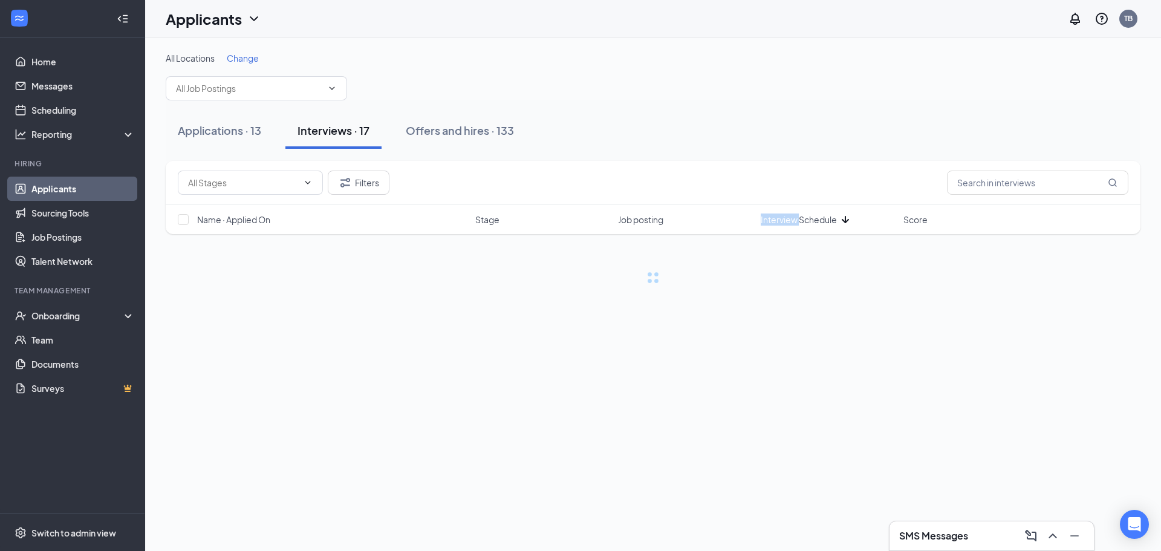
click at [789, 218] on span "Interview Schedule" at bounding box center [799, 219] width 76 height 12
click at [700, 106] on div "Applications · 13 Interviews · 17 Offers and hires · 133" at bounding box center [653, 130] width 975 height 60
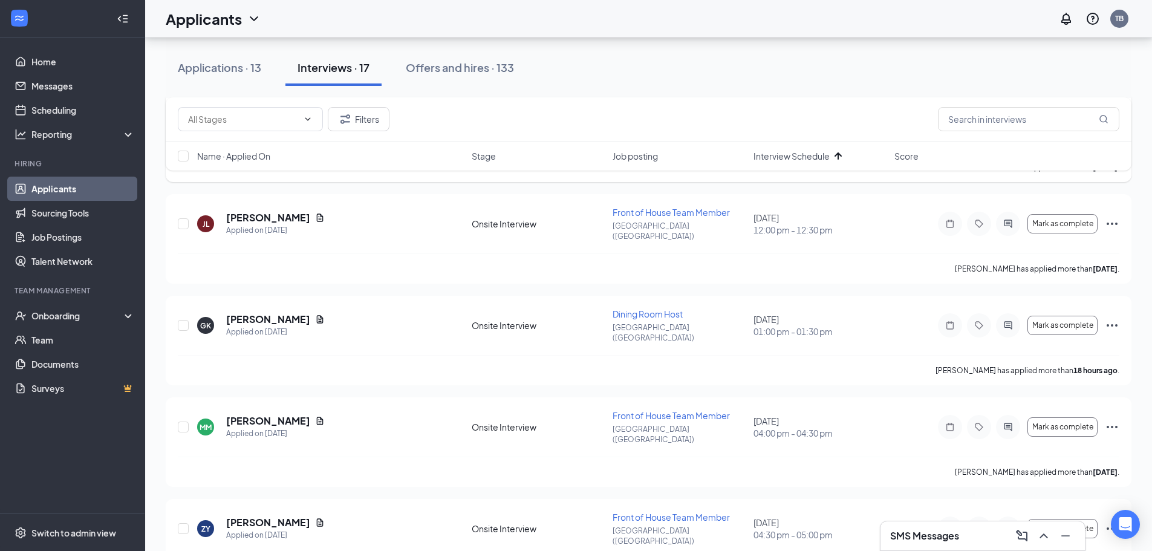
scroll to position [968, 0]
